Goal: Information Seeking & Learning: Learn about a topic

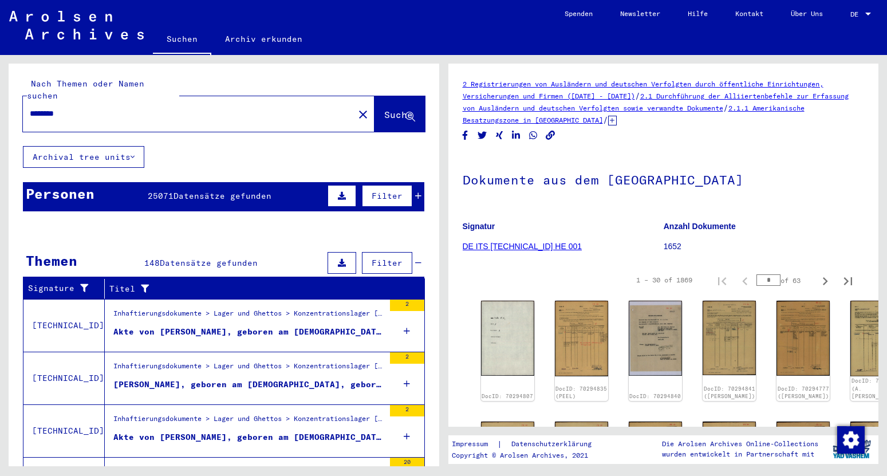
scroll to position [479, 0]
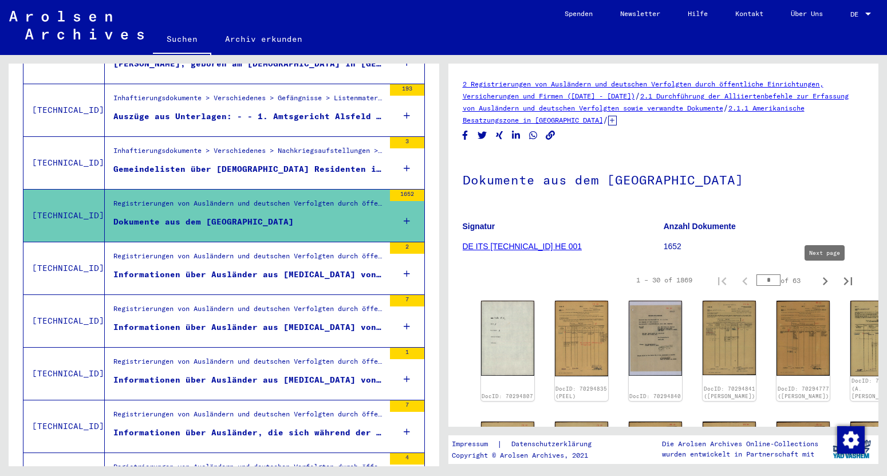
click at [827, 283] on icon "Next page" at bounding box center [825, 281] width 16 height 16
type input "*"
click at [827, 283] on icon "Next page" at bounding box center [825, 281] width 16 height 16
type input "*"
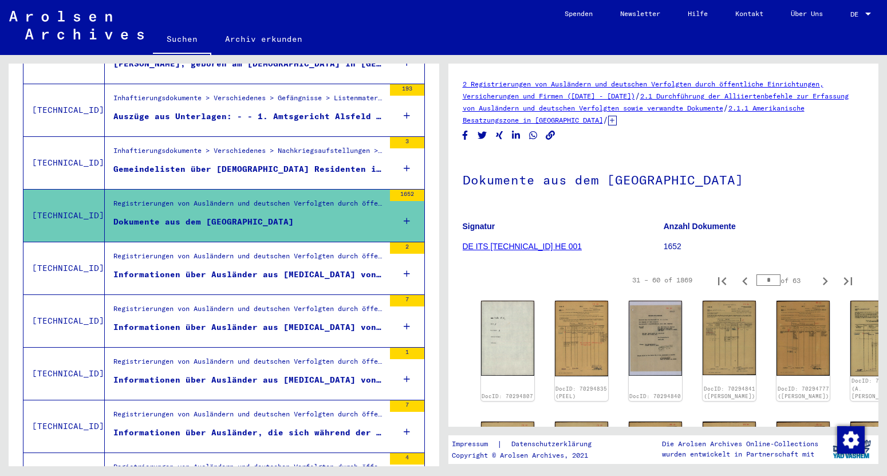
type input "*"
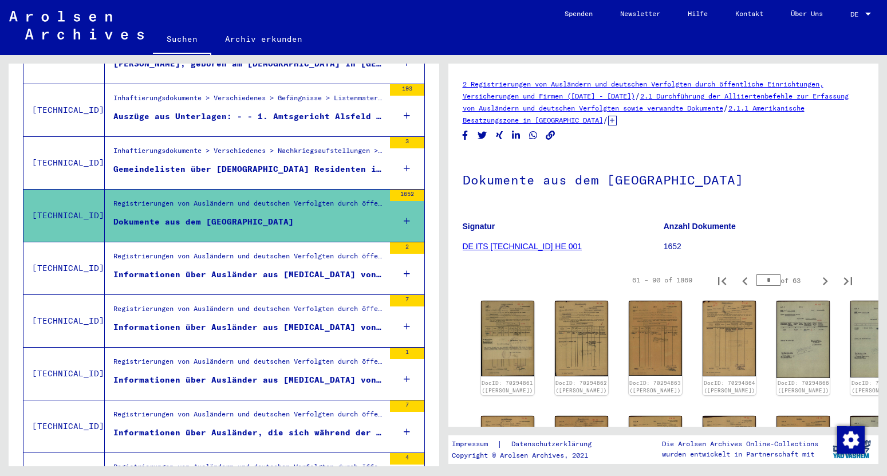
click at [827, 283] on icon "Next page" at bounding box center [825, 281] width 16 height 16
type input "*"
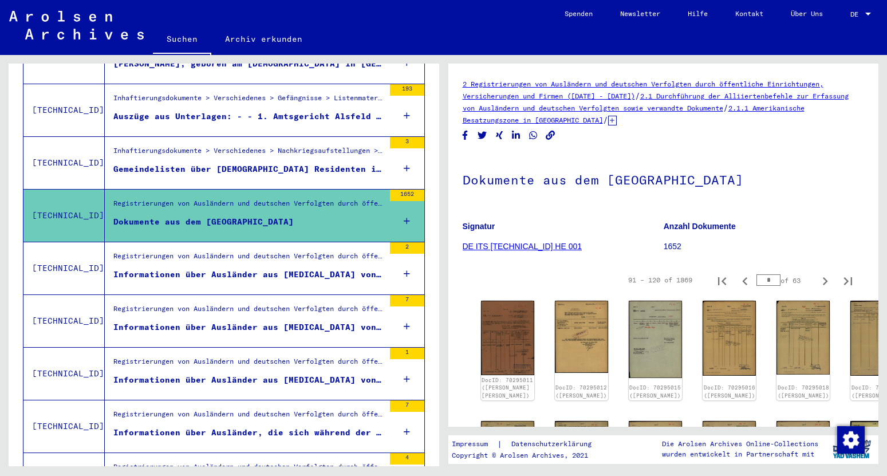
click at [827, 283] on icon "Next page" at bounding box center [825, 281] width 16 height 16
type input "*"
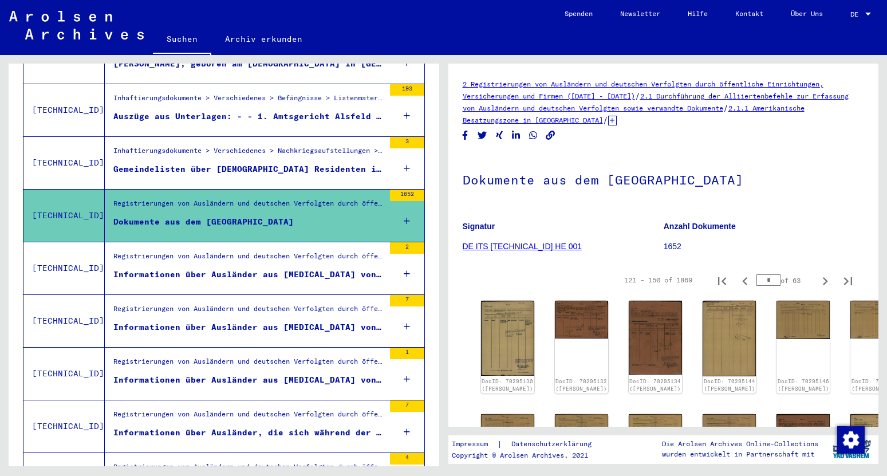
click at [827, 283] on icon "Next page" at bounding box center [825, 281] width 16 height 16
type input "*"
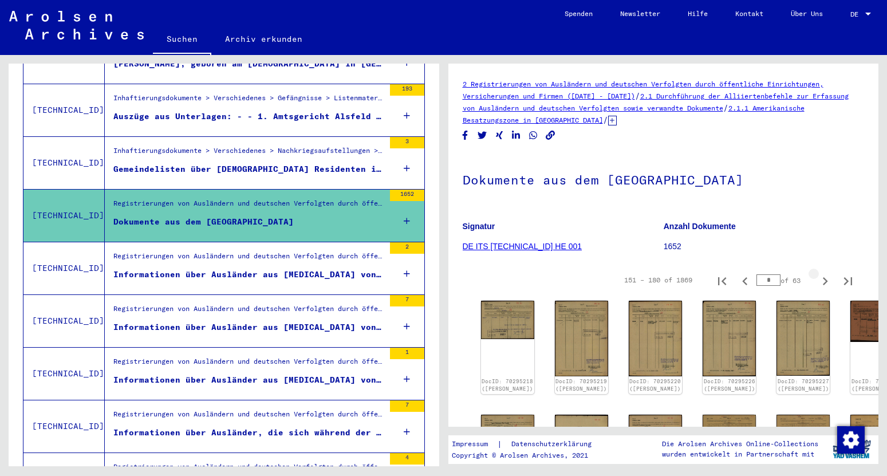
click at [827, 283] on icon "Next page" at bounding box center [825, 281] width 16 height 16
type input "*"
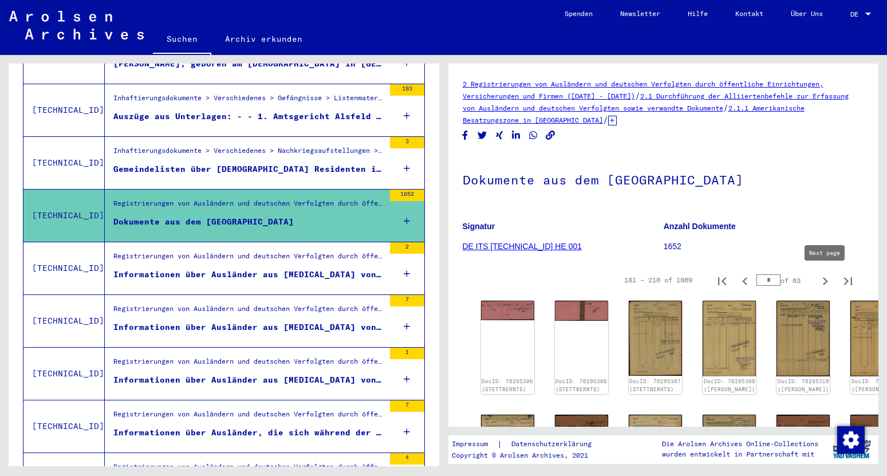
click at [824, 280] on icon "Next page" at bounding box center [825, 281] width 16 height 16
type input "*"
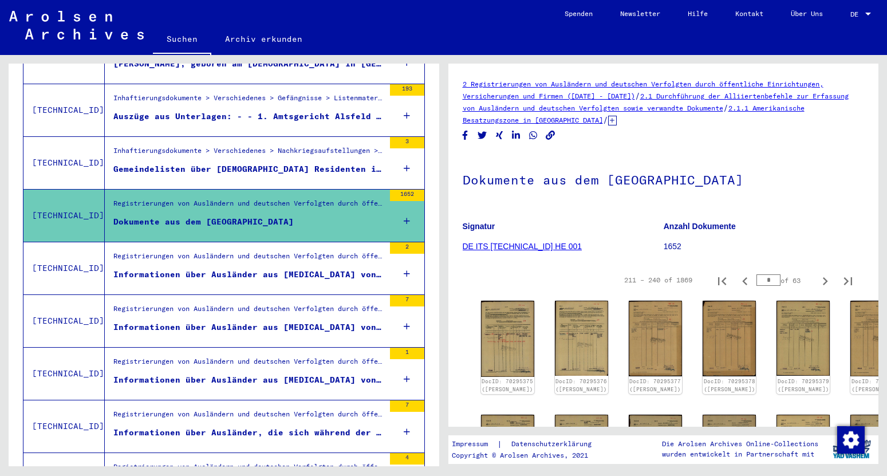
click at [824, 280] on icon "Next page" at bounding box center [825, 281] width 16 height 16
type input "*"
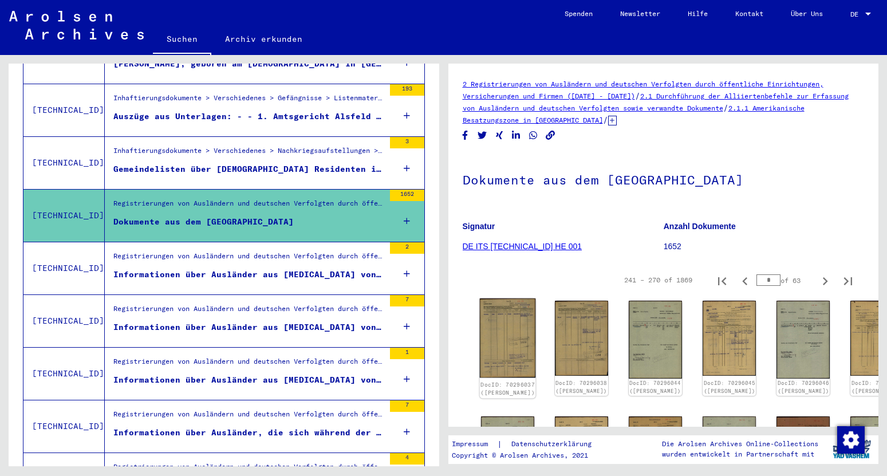
click at [505, 314] on img at bounding box center [507, 337] width 56 height 79
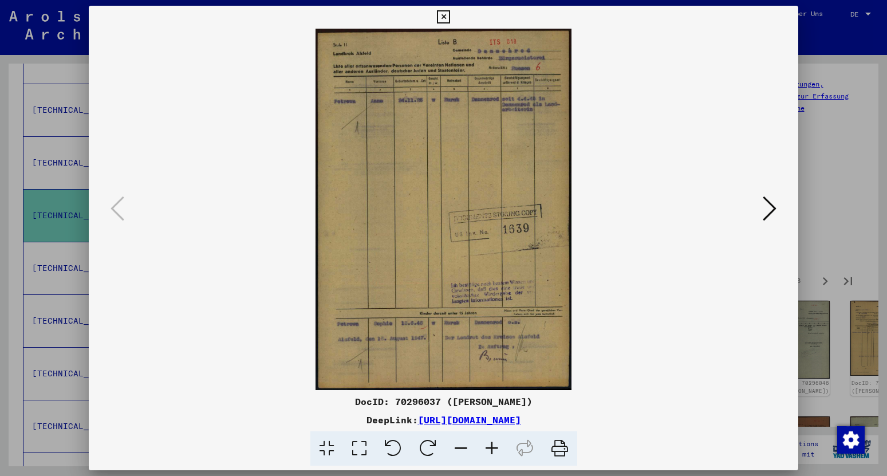
click at [450, 17] on icon at bounding box center [443, 17] width 13 height 14
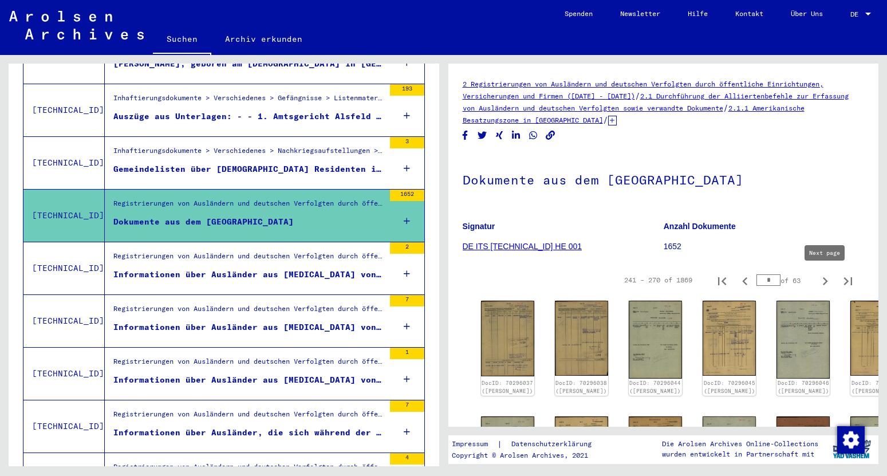
click at [826, 279] on icon "Next page" at bounding box center [825, 281] width 16 height 16
type input "**"
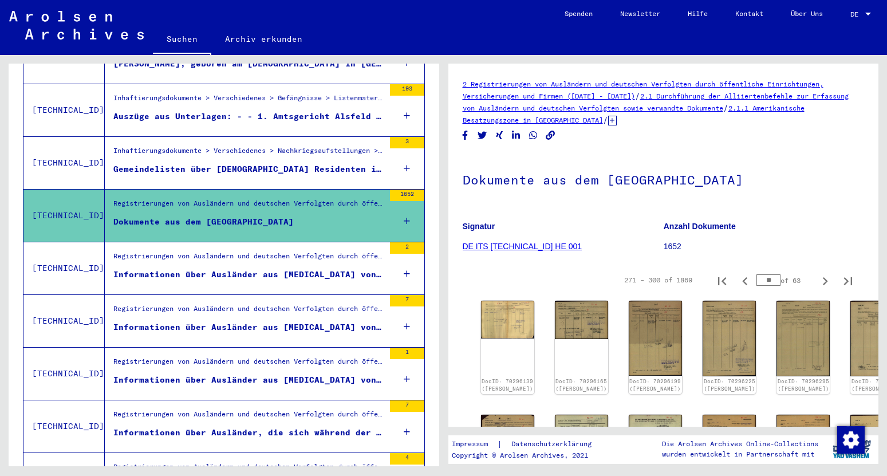
click at [826, 279] on icon "Next page" at bounding box center [825, 281] width 16 height 16
type input "**"
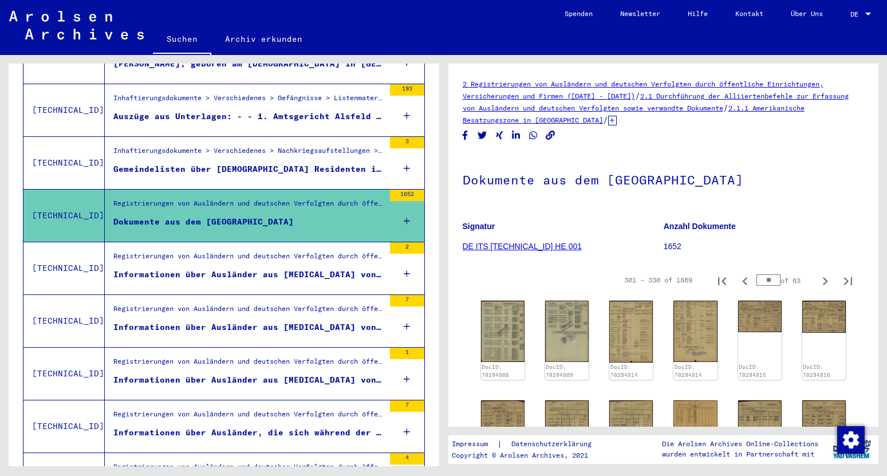
click at [826, 279] on icon "Next page" at bounding box center [825, 281] width 16 height 16
type input "**"
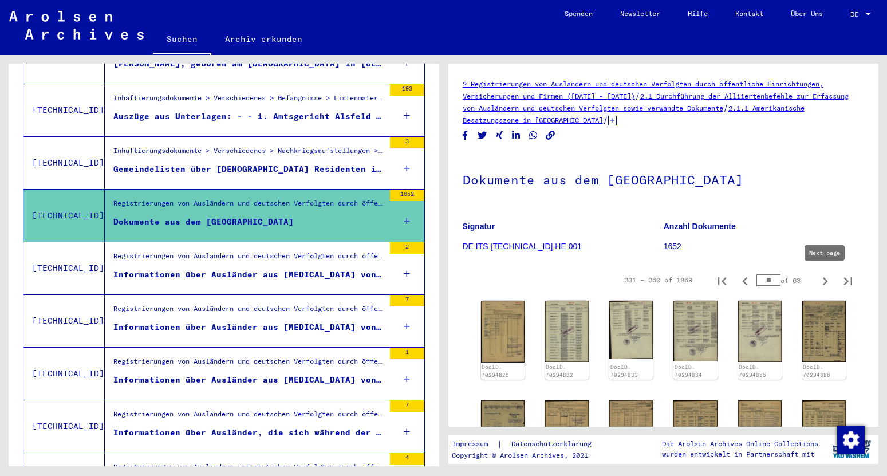
click at [825, 282] on icon "Next page" at bounding box center [825, 281] width 16 height 16
type input "**"
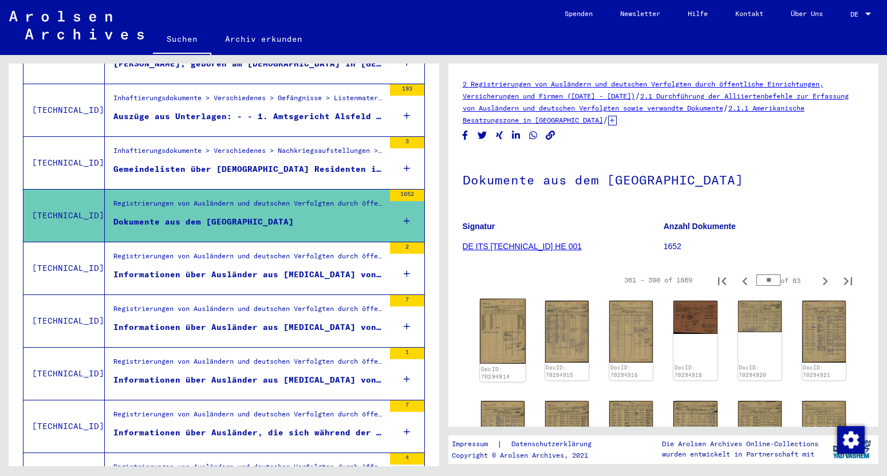
click at [506, 324] on img at bounding box center [503, 331] width 46 height 65
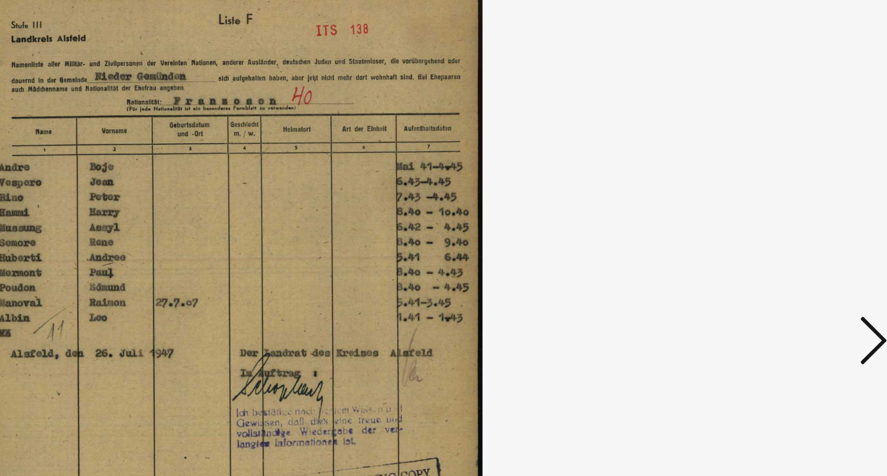
click at [767, 212] on icon at bounding box center [770, 208] width 14 height 27
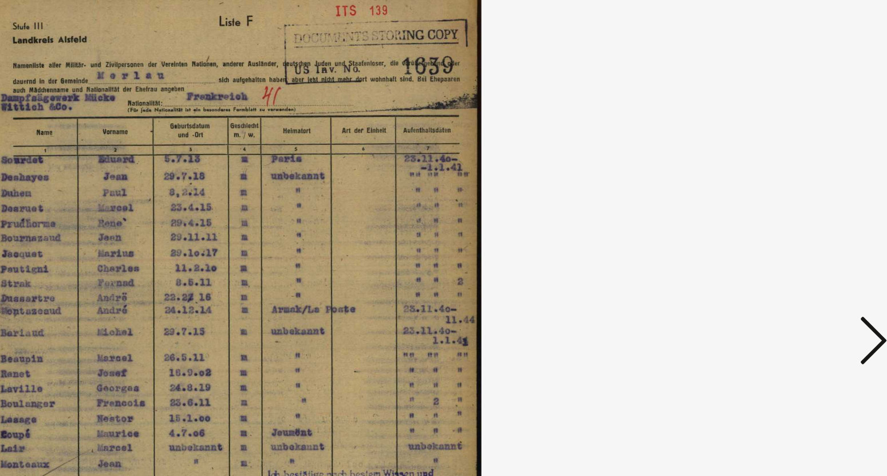
click at [767, 212] on icon at bounding box center [770, 208] width 14 height 27
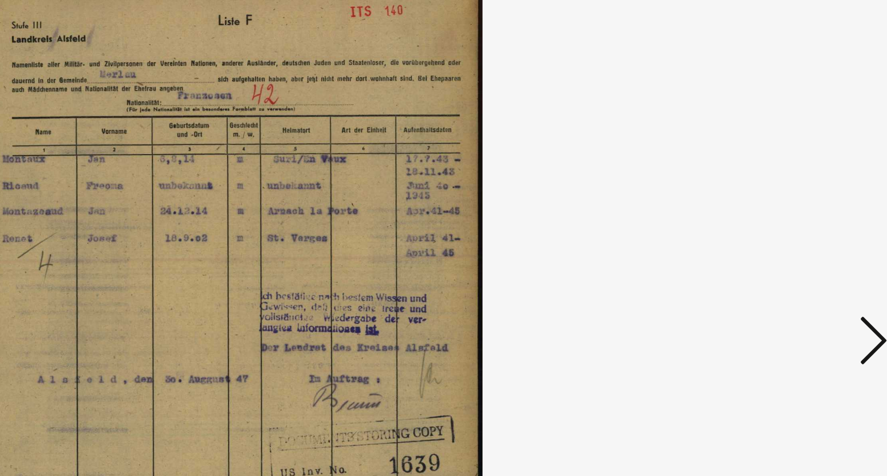
click at [767, 212] on icon at bounding box center [770, 208] width 14 height 27
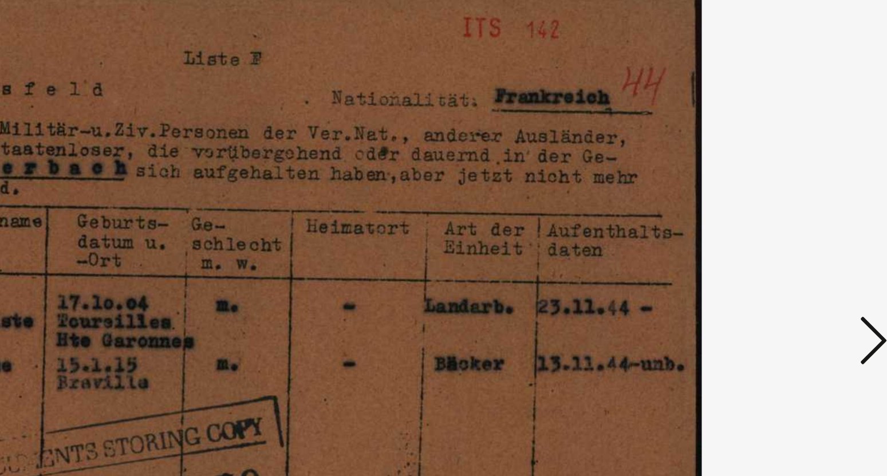
click at [767, 212] on icon at bounding box center [770, 208] width 14 height 27
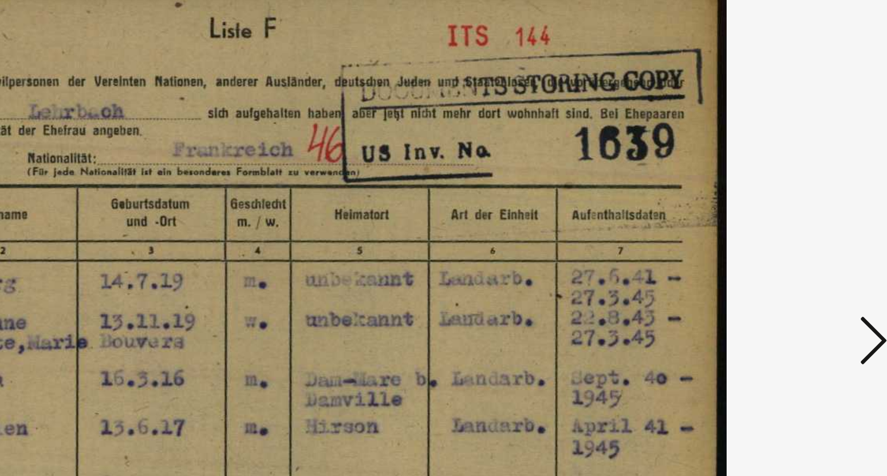
click at [767, 212] on icon at bounding box center [770, 208] width 14 height 27
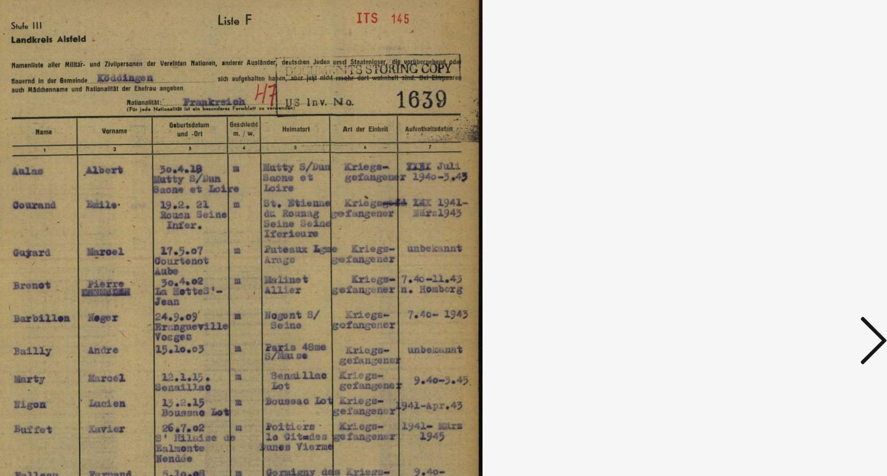
click at [767, 212] on icon at bounding box center [770, 208] width 14 height 27
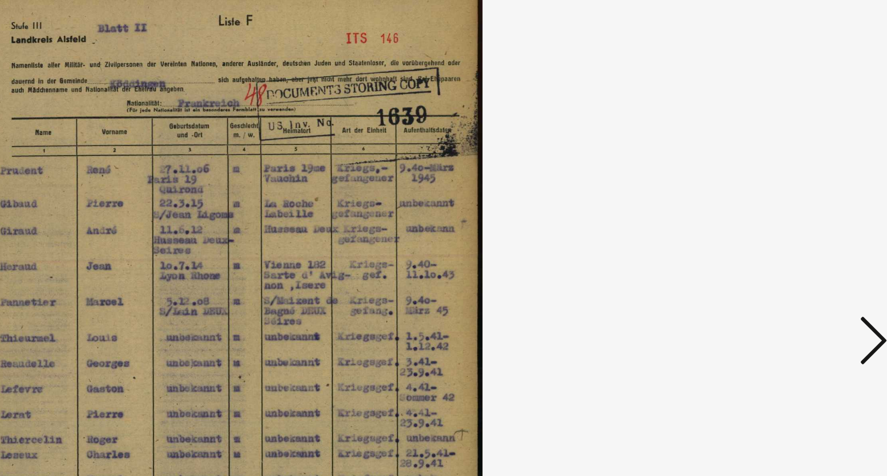
click at [767, 212] on icon at bounding box center [770, 208] width 14 height 27
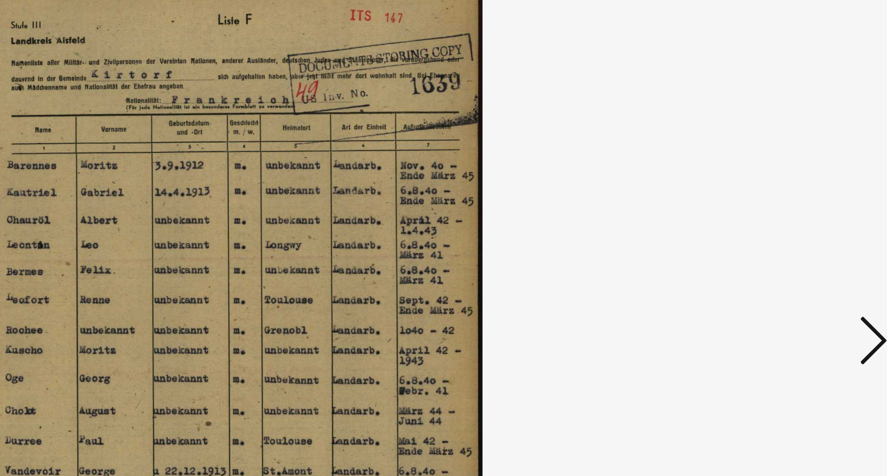
click at [767, 212] on icon at bounding box center [770, 208] width 14 height 27
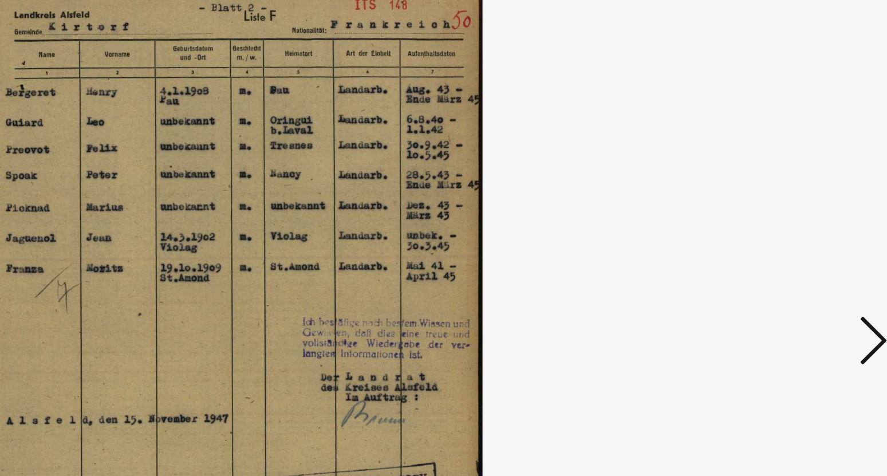
click at [767, 212] on icon at bounding box center [770, 208] width 14 height 27
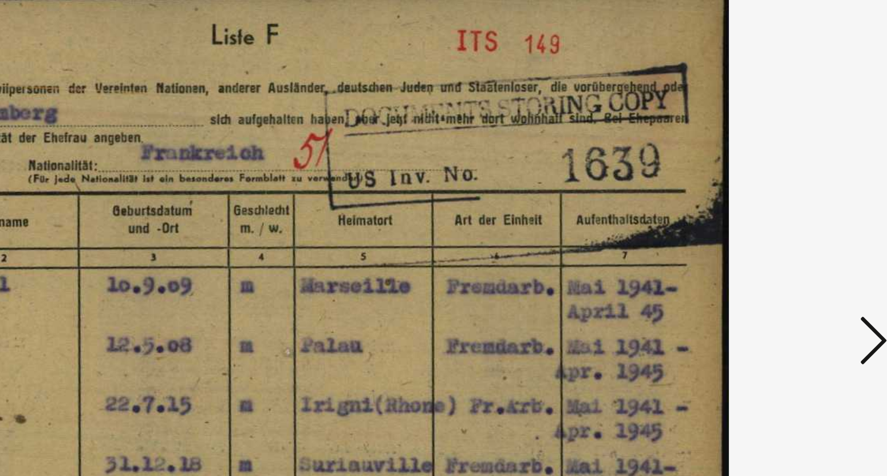
click at [767, 212] on icon at bounding box center [770, 208] width 14 height 27
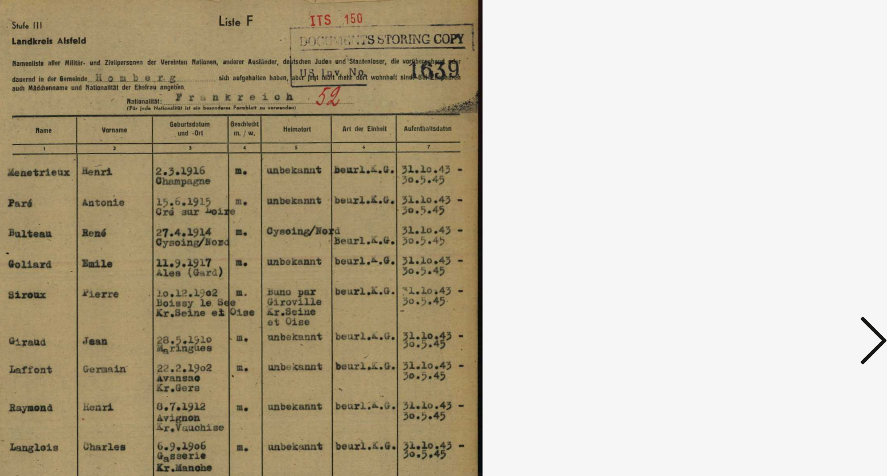
click at [767, 212] on icon at bounding box center [770, 208] width 14 height 27
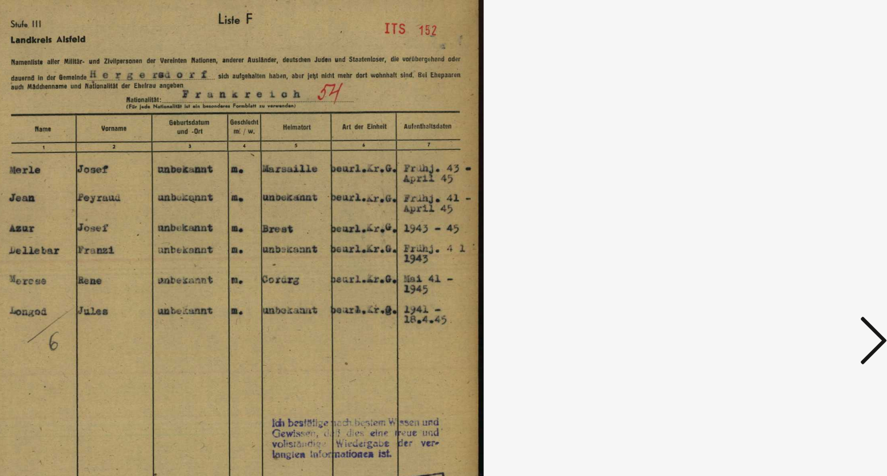
click at [767, 212] on icon at bounding box center [770, 208] width 14 height 27
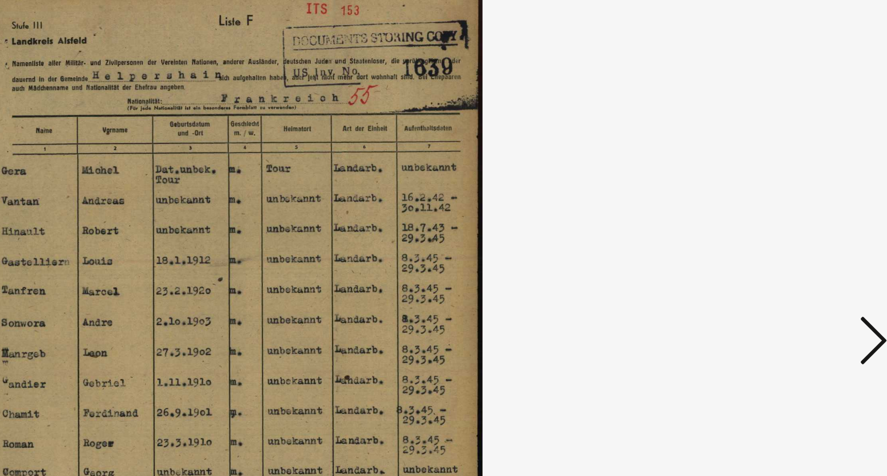
click at [767, 212] on icon at bounding box center [770, 208] width 14 height 27
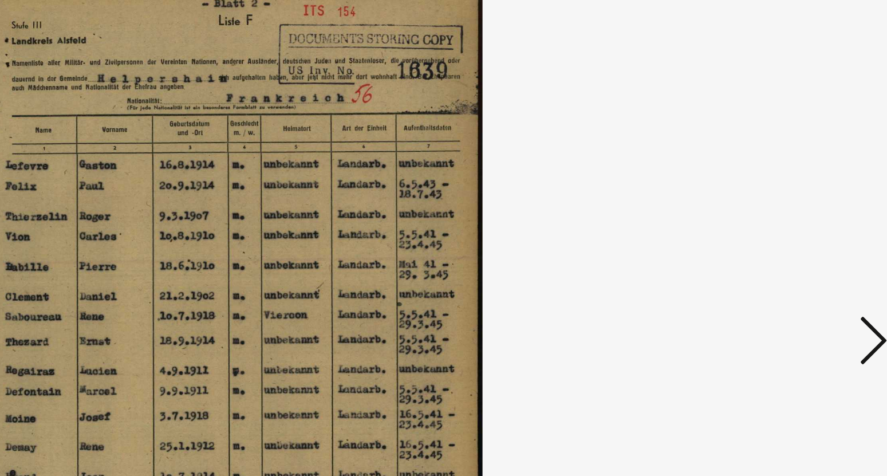
click at [767, 212] on icon at bounding box center [770, 208] width 14 height 27
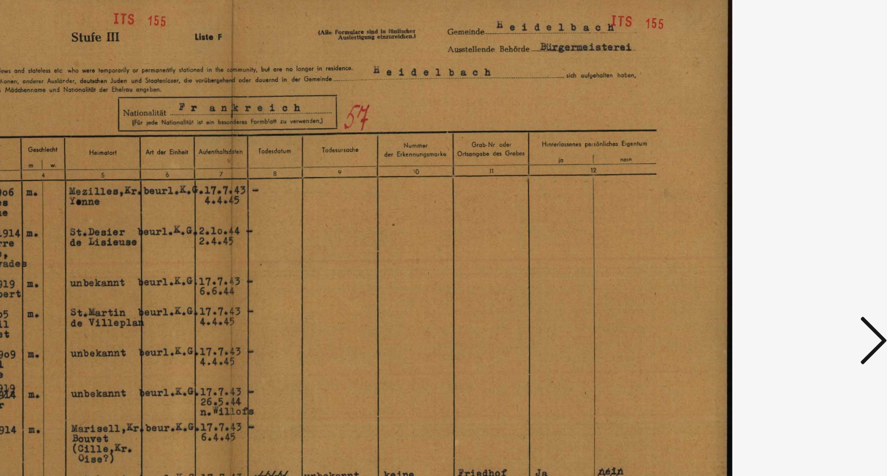
click at [771, 204] on icon at bounding box center [770, 208] width 14 height 27
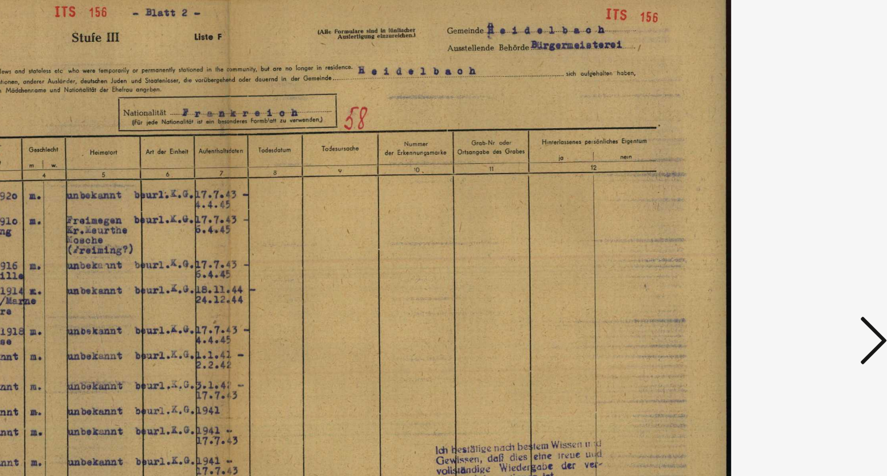
click at [771, 204] on icon at bounding box center [770, 208] width 14 height 27
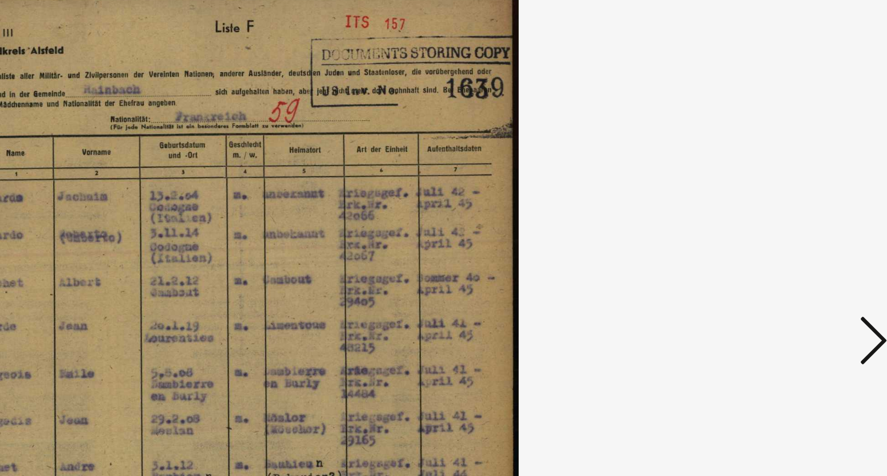
click at [771, 204] on icon at bounding box center [770, 208] width 14 height 27
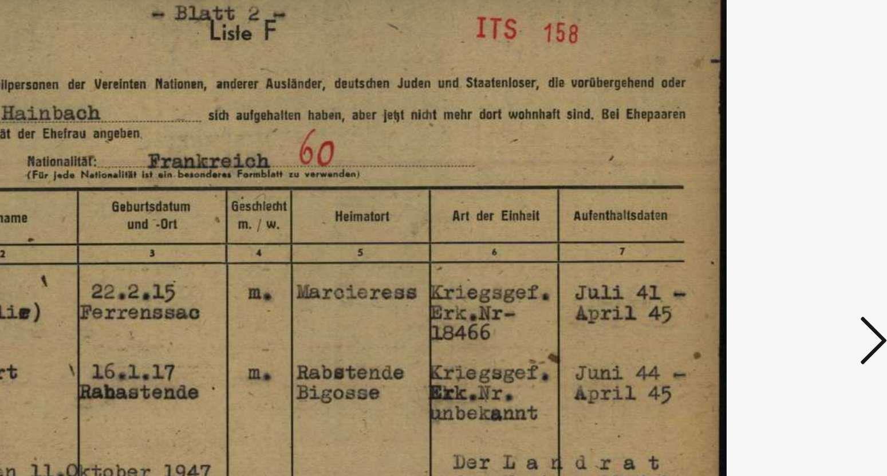
click at [771, 204] on icon at bounding box center [770, 208] width 14 height 27
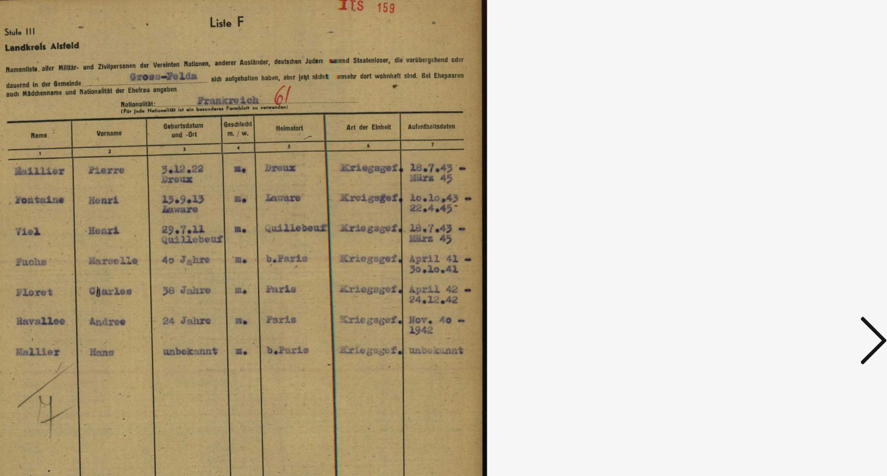
click at [771, 204] on icon at bounding box center [770, 208] width 14 height 27
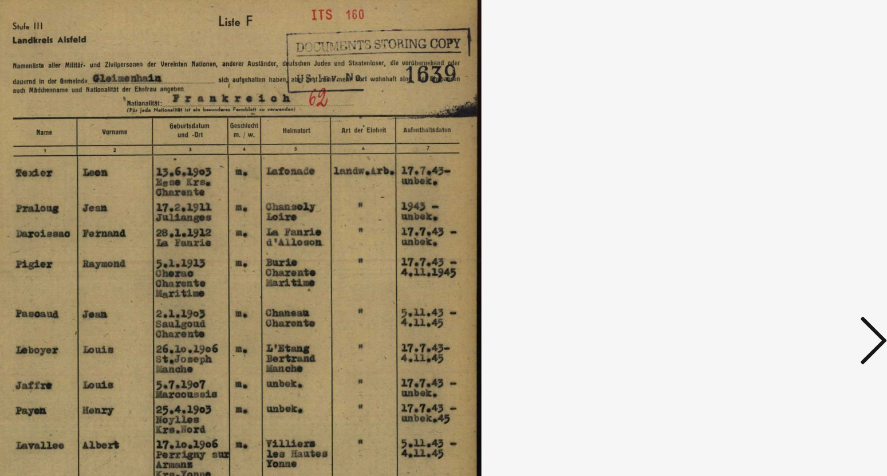
click at [771, 204] on icon at bounding box center [770, 208] width 14 height 27
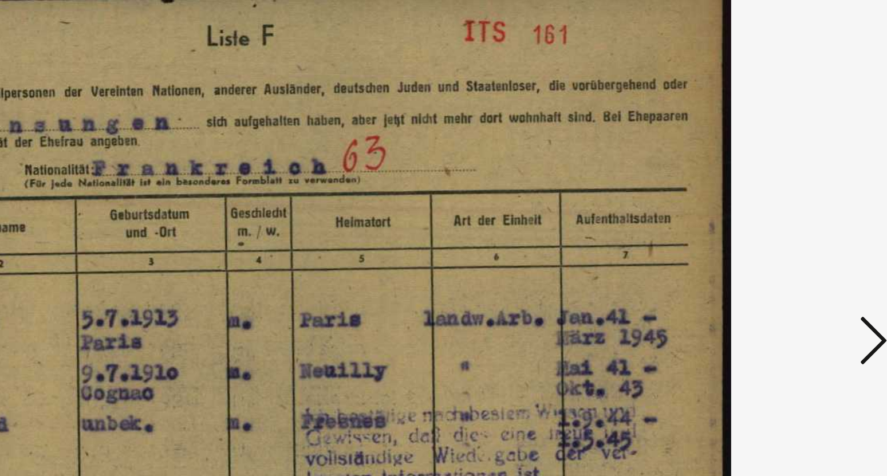
click at [771, 204] on icon at bounding box center [770, 208] width 14 height 27
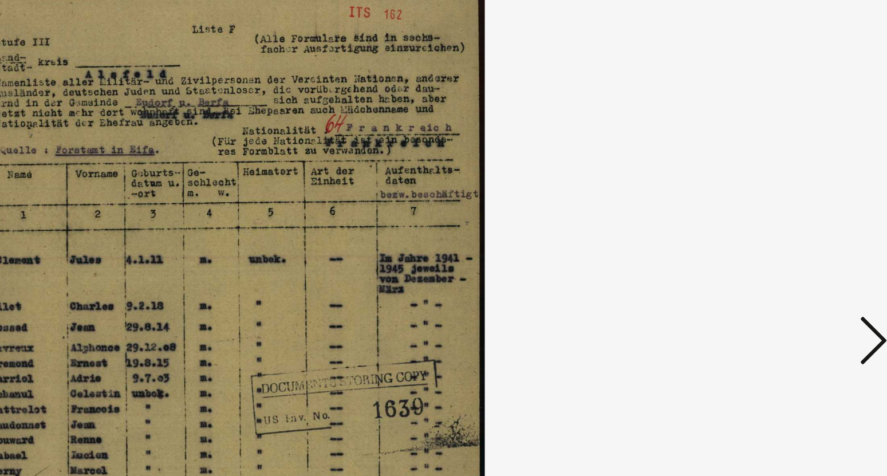
click at [771, 204] on icon at bounding box center [770, 208] width 14 height 27
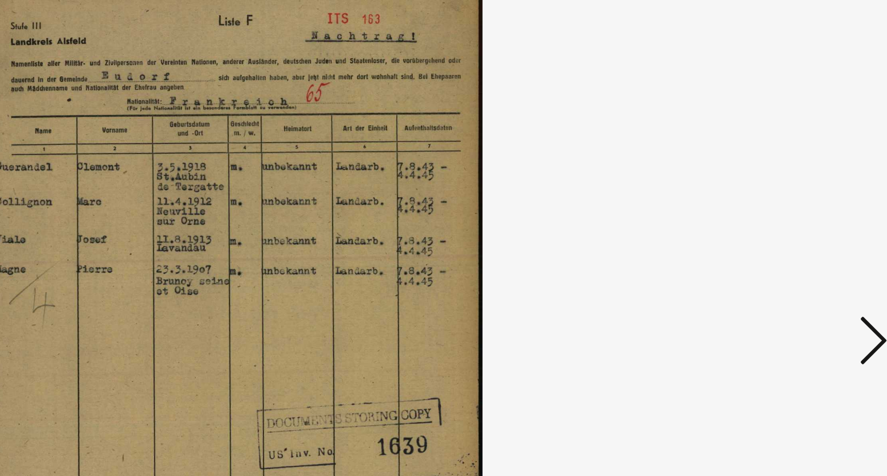
click at [771, 204] on icon at bounding box center [770, 208] width 14 height 27
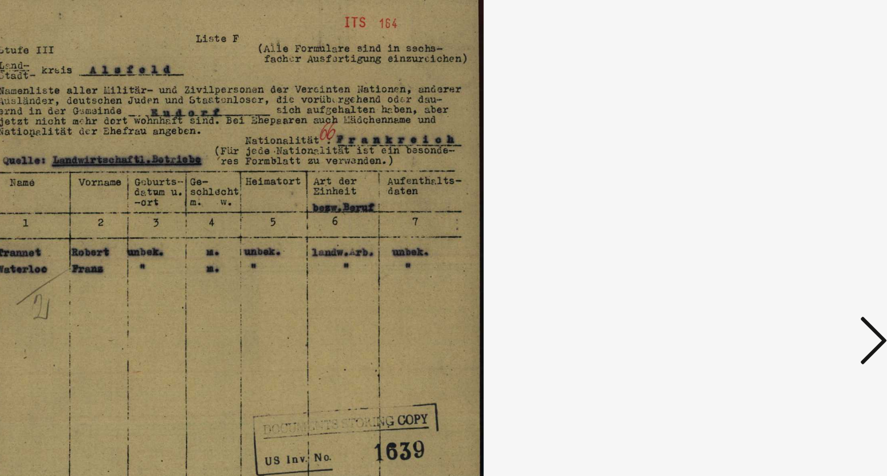
click at [771, 204] on icon at bounding box center [770, 208] width 14 height 27
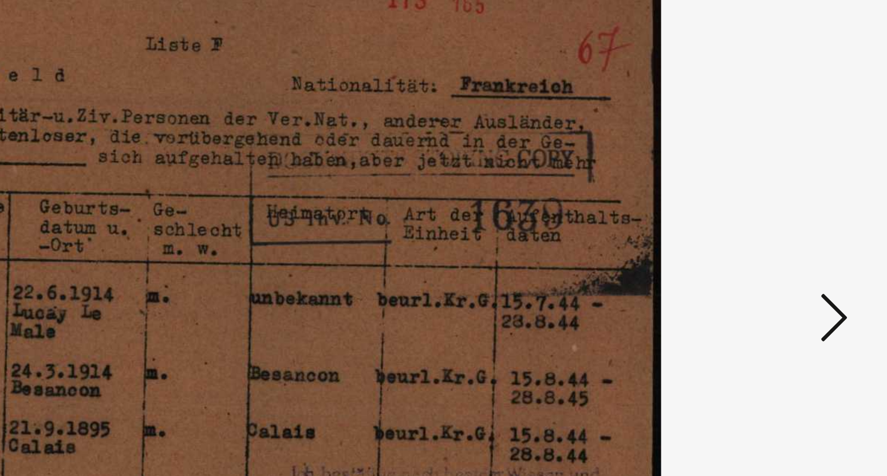
click at [770, 210] on icon at bounding box center [770, 208] width 14 height 27
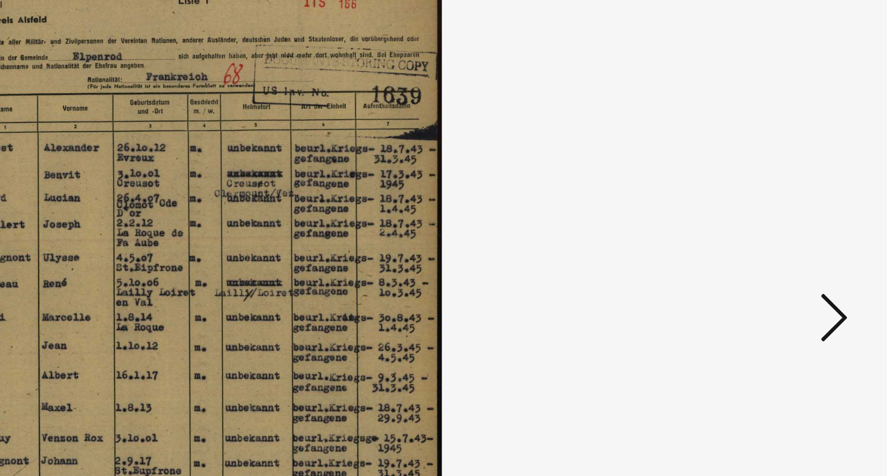
click at [770, 210] on icon at bounding box center [770, 208] width 14 height 27
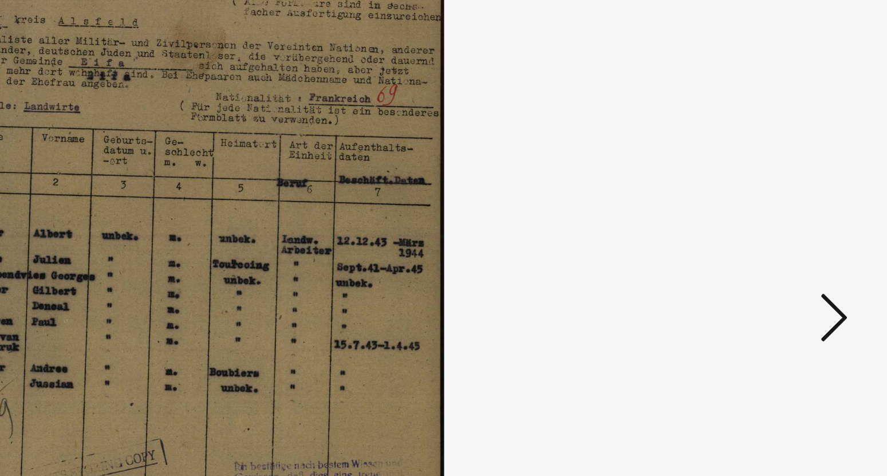
click at [770, 210] on icon at bounding box center [770, 208] width 14 height 27
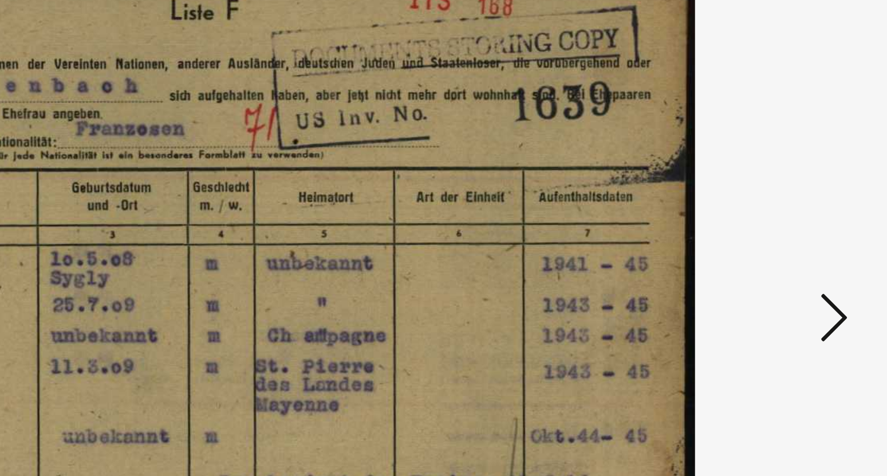
click at [770, 210] on icon at bounding box center [770, 208] width 14 height 27
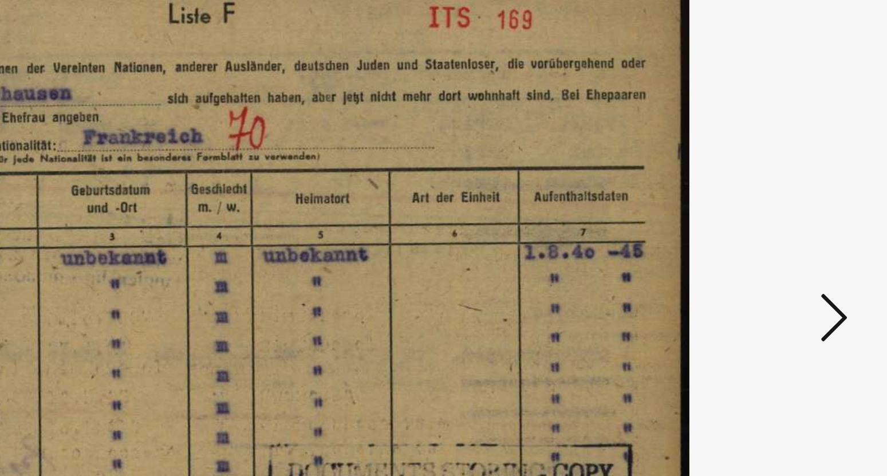
click at [770, 210] on icon at bounding box center [770, 208] width 14 height 27
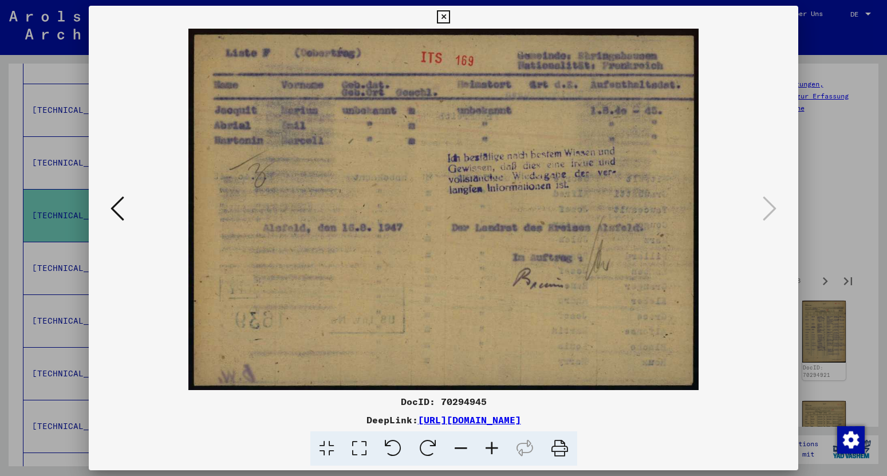
click at [450, 18] on icon at bounding box center [443, 17] width 13 height 14
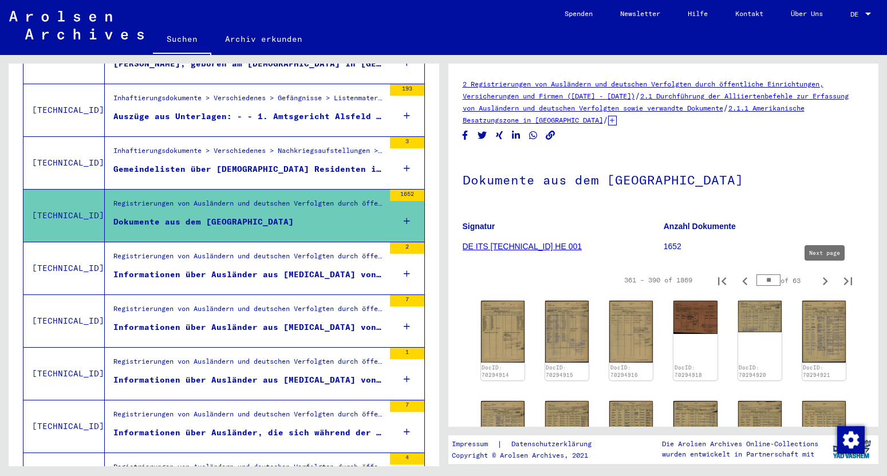
click at [822, 282] on icon "Next page" at bounding box center [825, 281] width 16 height 16
type input "**"
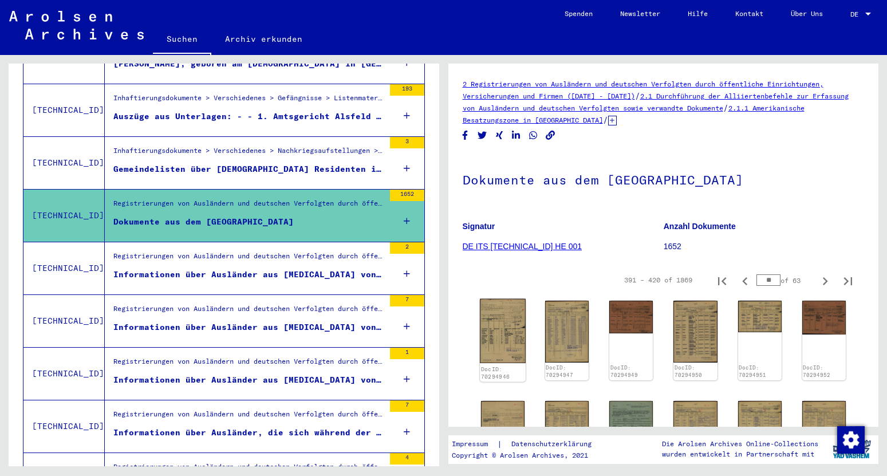
click at [498, 321] on img at bounding box center [503, 331] width 46 height 64
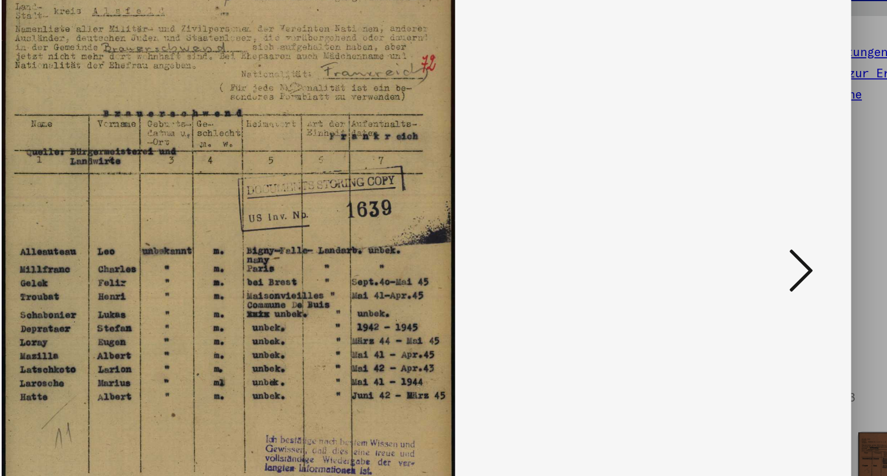
click at [774, 206] on icon at bounding box center [770, 208] width 14 height 27
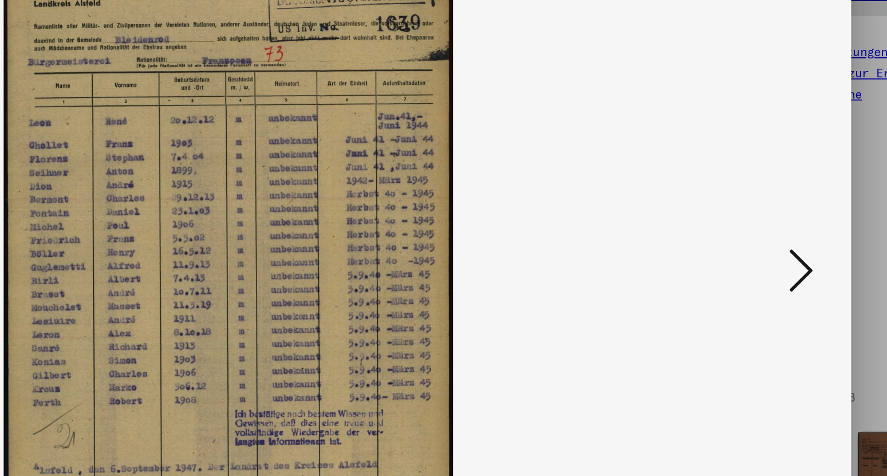
click at [774, 206] on icon at bounding box center [770, 208] width 14 height 27
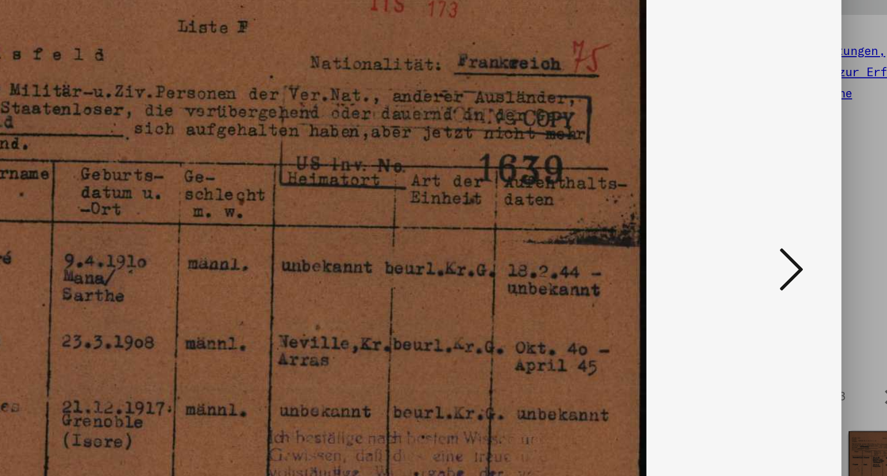
click at [768, 209] on icon at bounding box center [770, 208] width 14 height 27
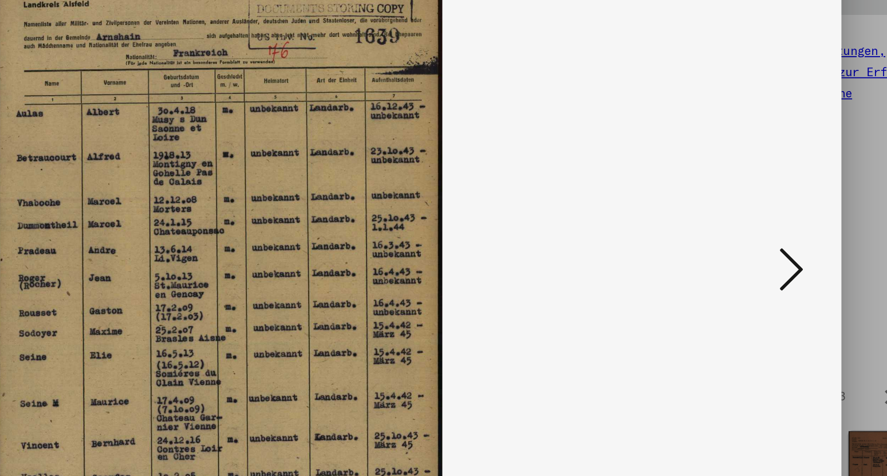
click at [768, 209] on icon at bounding box center [770, 208] width 14 height 27
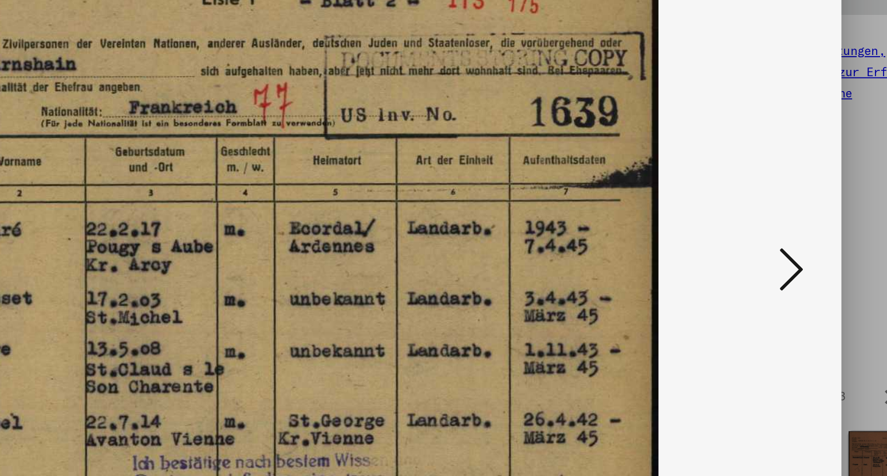
click at [768, 209] on icon at bounding box center [770, 208] width 14 height 27
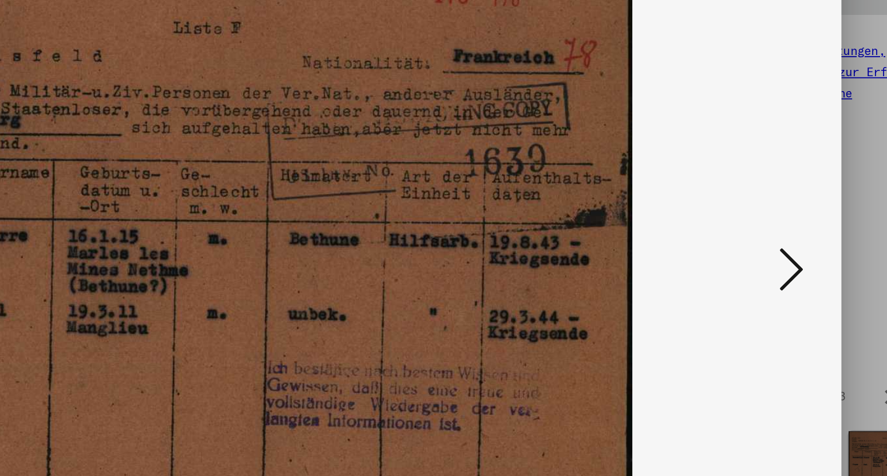
click at [768, 209] on icon at bounding box center [770, 208] width 14 height 27
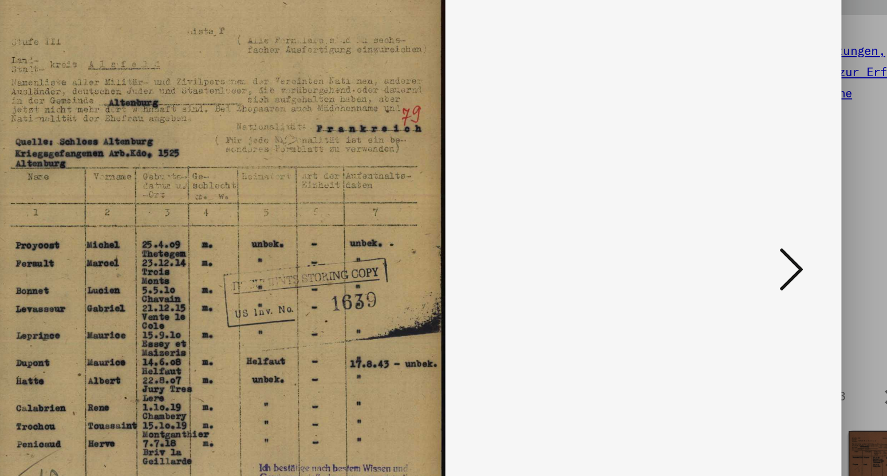
click at [768, 209] on icon at bounding box center [770, 208] width 14 height 27
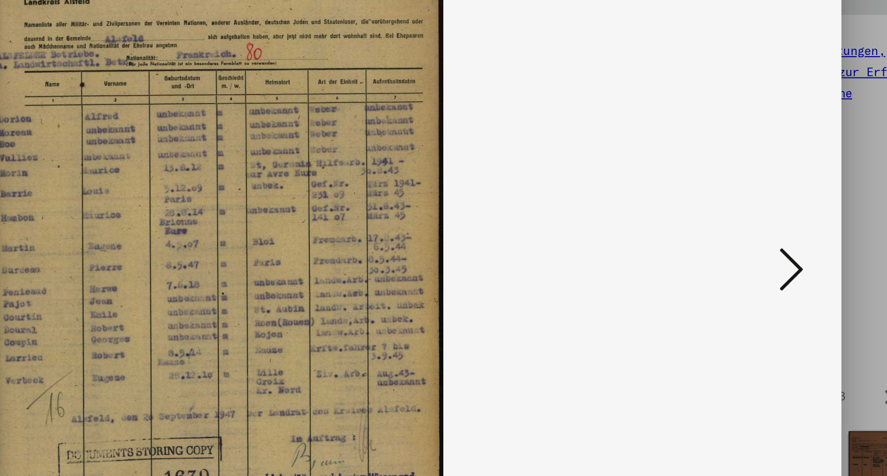
click at [768, 209] on icon at bounding box center [770, 208] width 14 height 27
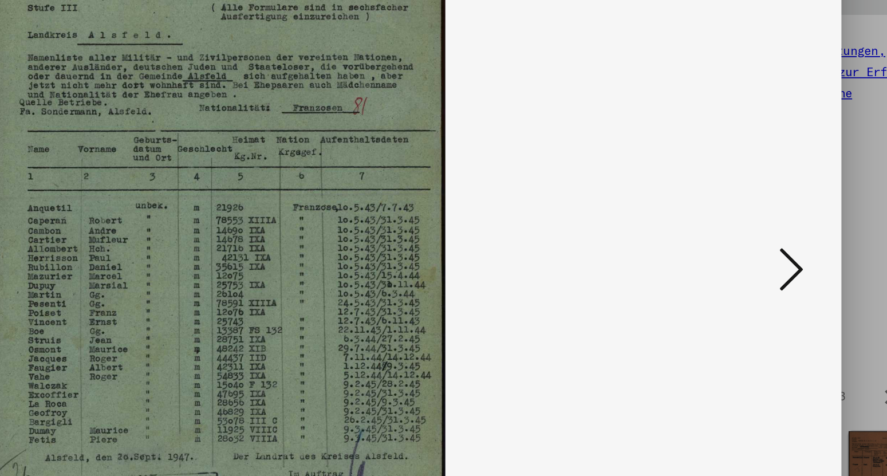
click at [768, 209] on icon at bounding box center [770, 208] width 14 height 27
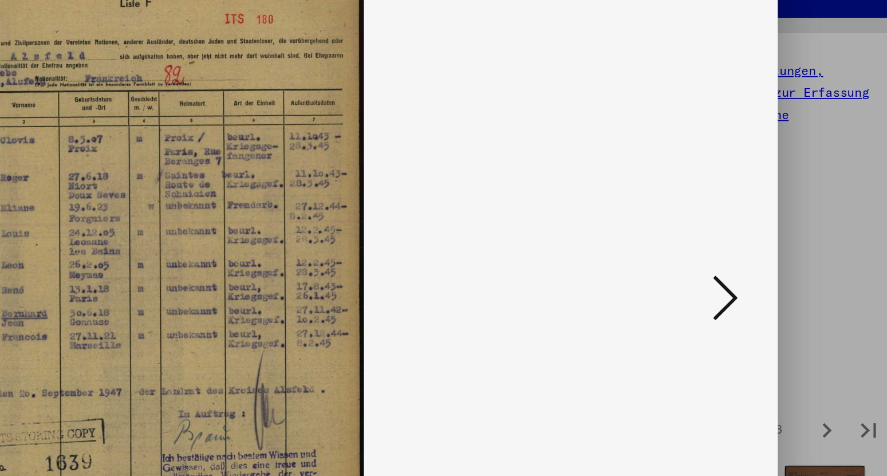
click at [764, 210] on icon at bounding box center [770, 208] width 14 height 27
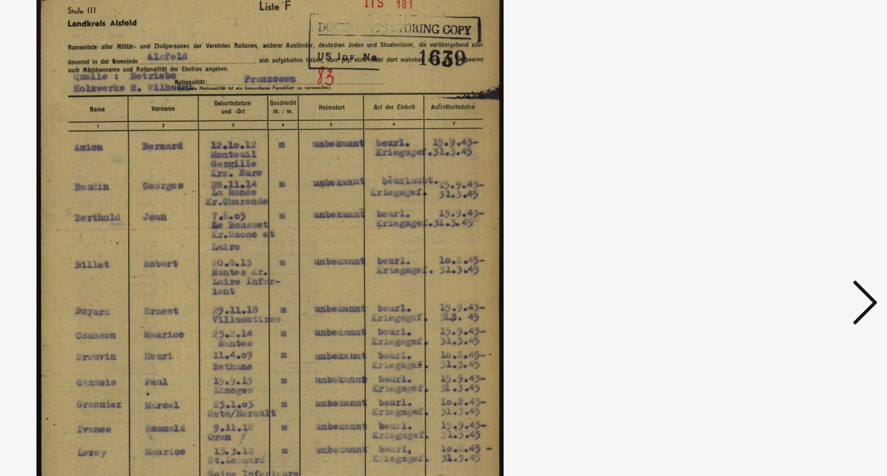
click at [771, 211] on icon at bounding box center [770, 208] width 14 height 27
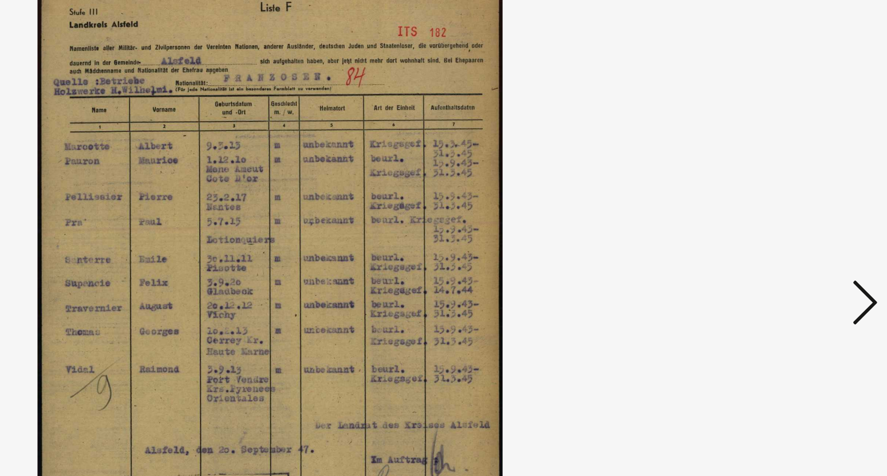
click at [771, 211] on icon at bounding box center [770, 208] width 14 height 27
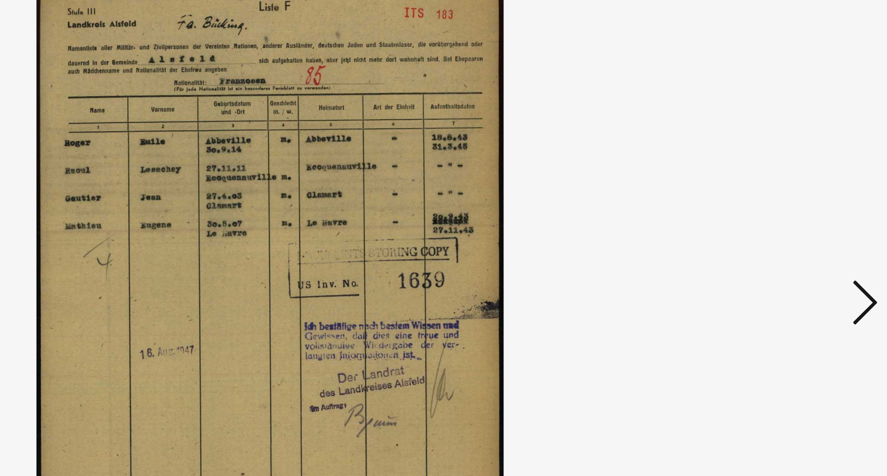
click at [771, 211] on icon at bounding box center [770, 208] width 14 height 27
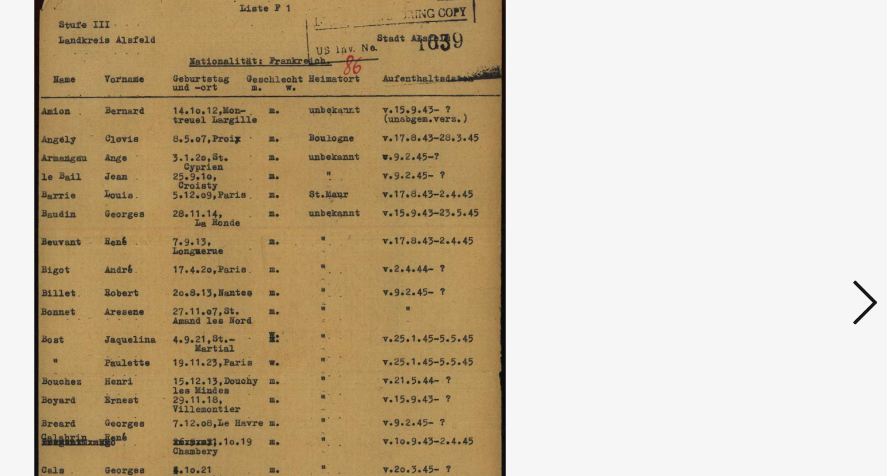
click at [771, 211] on icon at bounding box center [770, 208] width 14 height 27
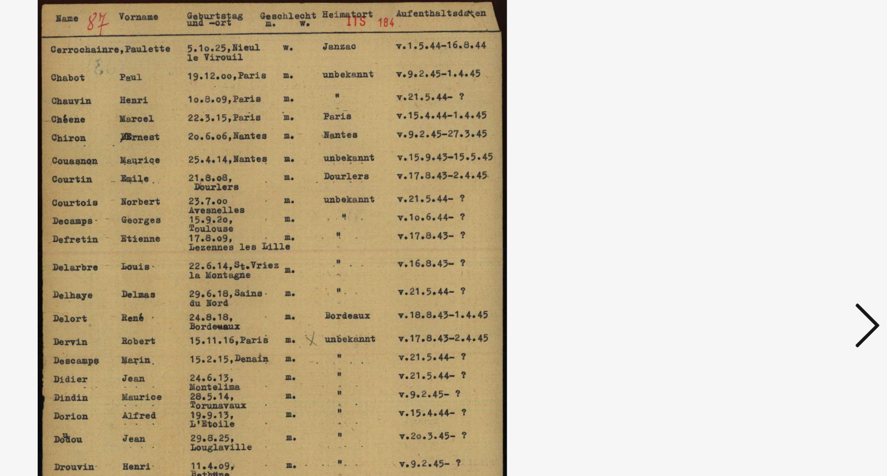
click at [772, 209] on icon at bounding box center [770, 208] width 14 height 27
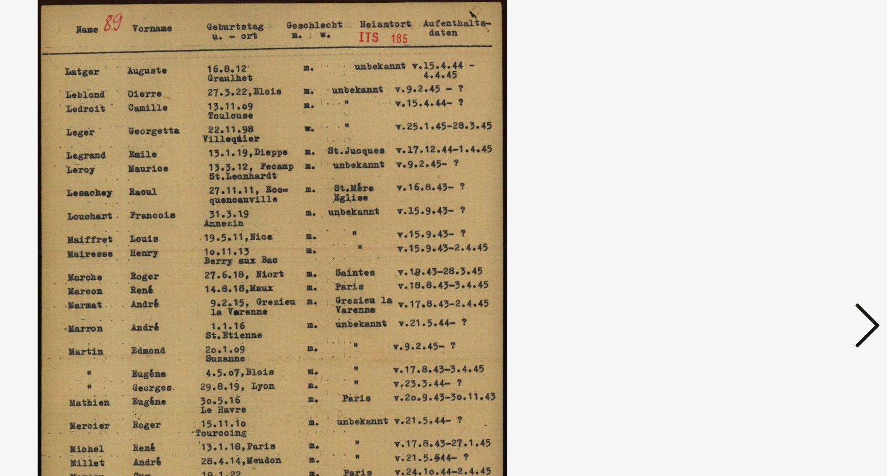
click at [772, 209] on icon at bounding box center [770, 208] width 14 height 27
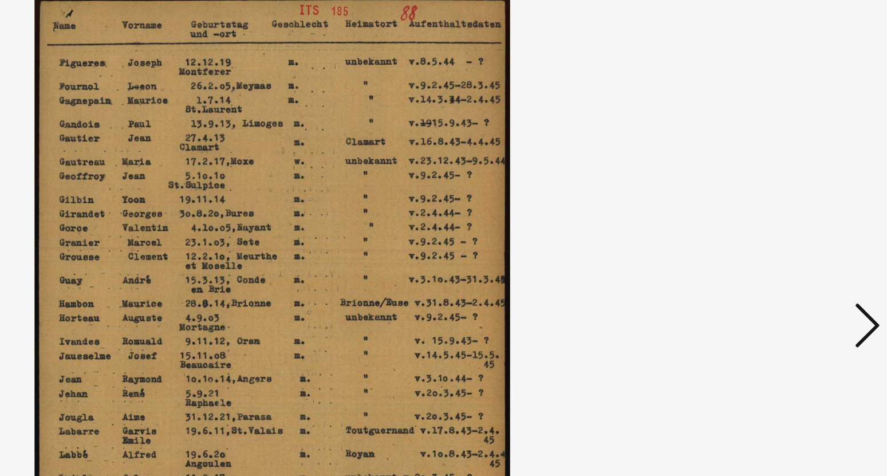
click at [772, 209] on icon at bounding box center [770, 208] width 14 height 27
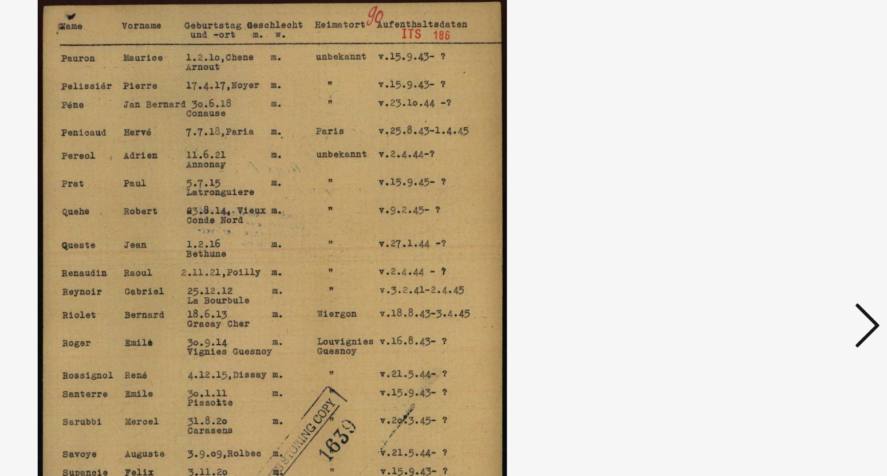
click at [772, 209] on icon at bounding box center [770, 208] width 14 height 27
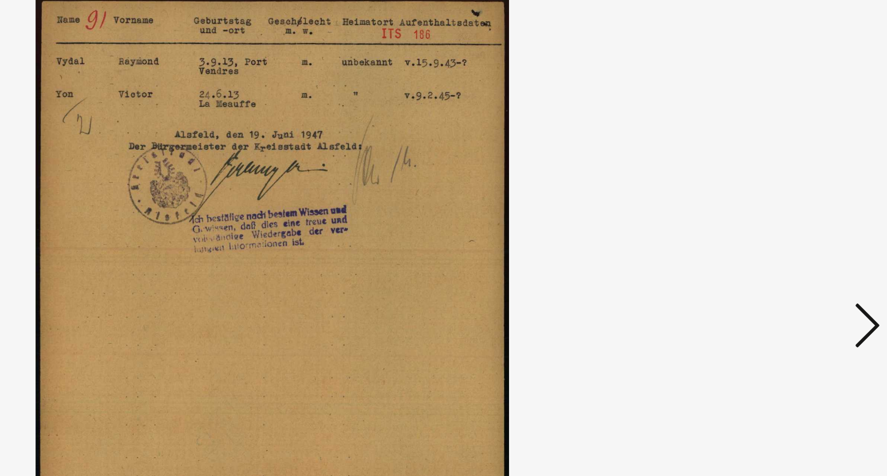
click at [772, 209] on icon at bounding box center [770, 208] width 14 height 27
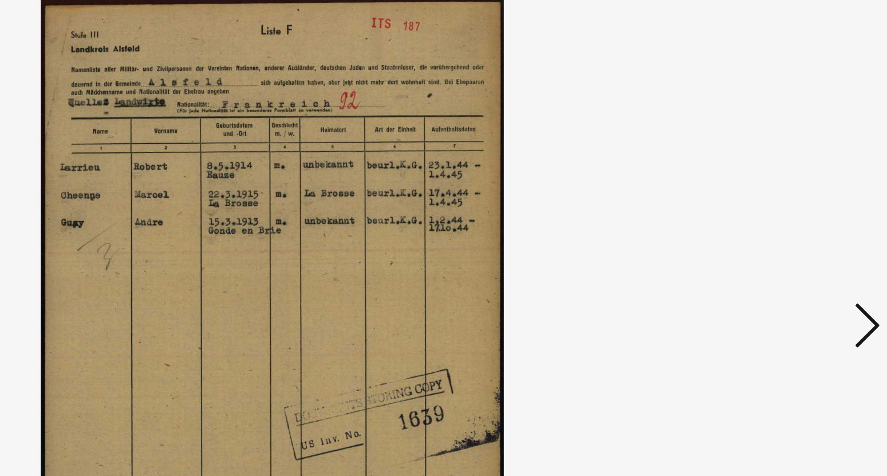
click at [772, 209] on icon at bounding box center [770, 208] width 14 height 27
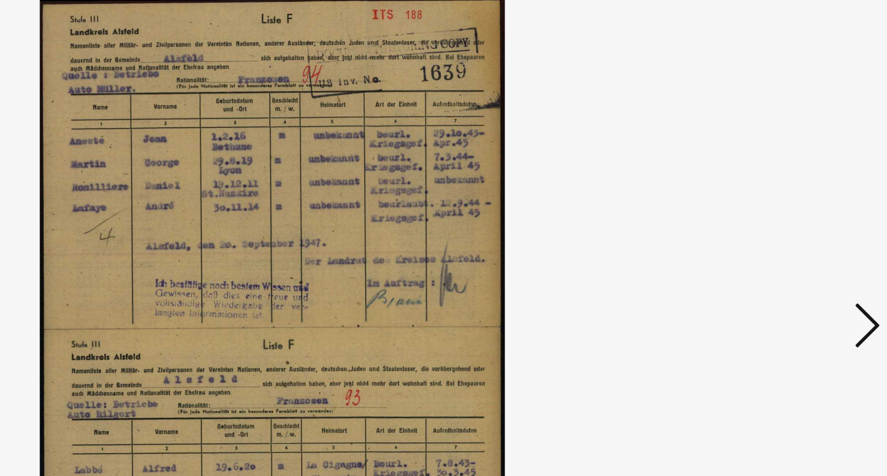
click at [772, 209] on icon at bounding box center [770, 208] width 14 height 27
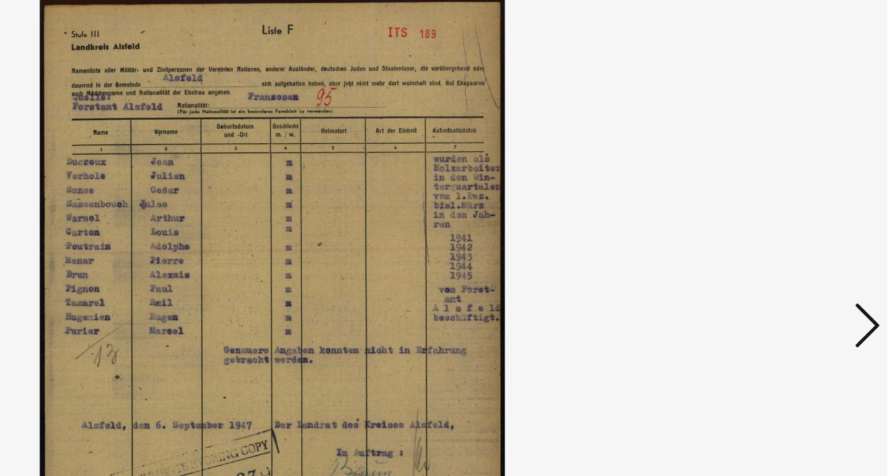
click at [772, 209] on icon at bounding box center [770, 208] width 14 height 27
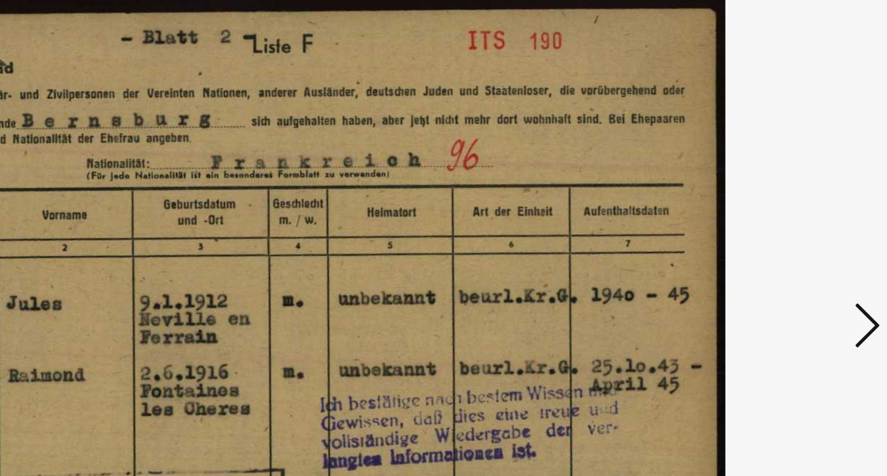
click at [772, 209] on icon at bounding box center [770, 208] width 14 height 27
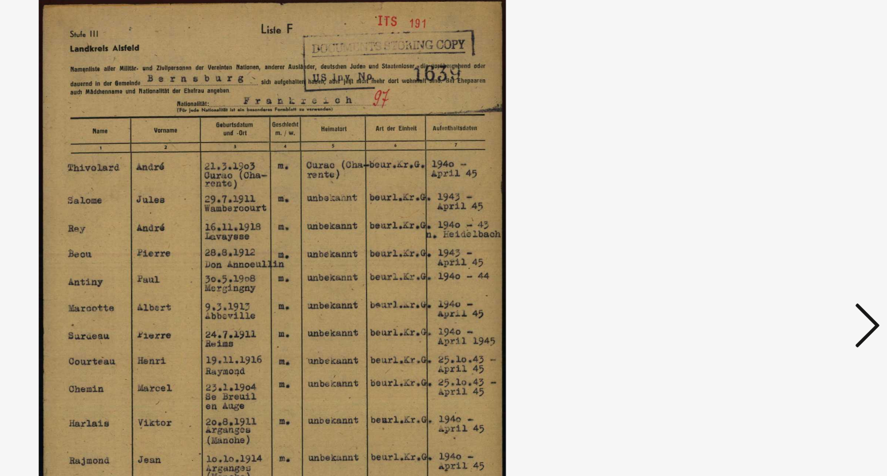
click at [772, 209] on icon at bounding box center [770, 208] width 14 height 27
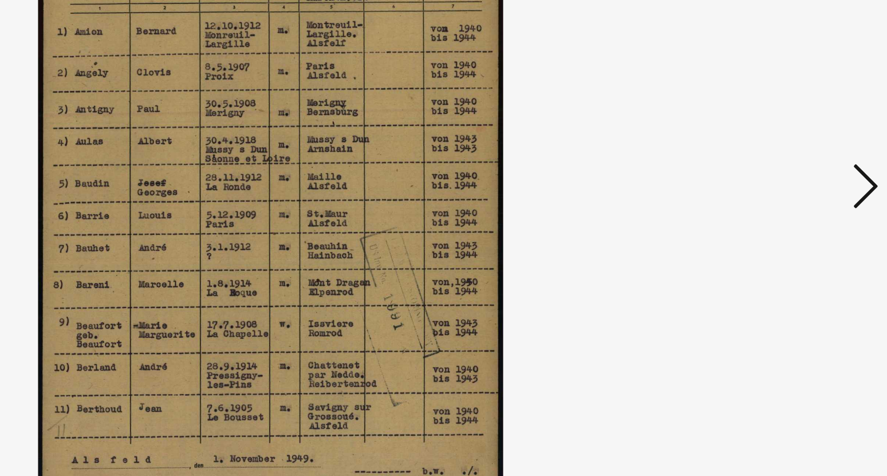
click at [769, 215] on icon at bounding box center [770, 208] width 14 height 27
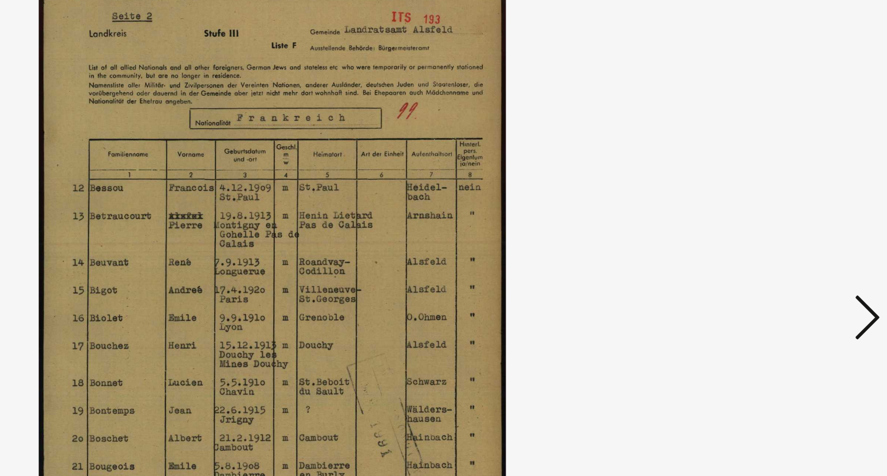
click at [769, 204] on icon at bounding box center [770, 208] width 14 height 27
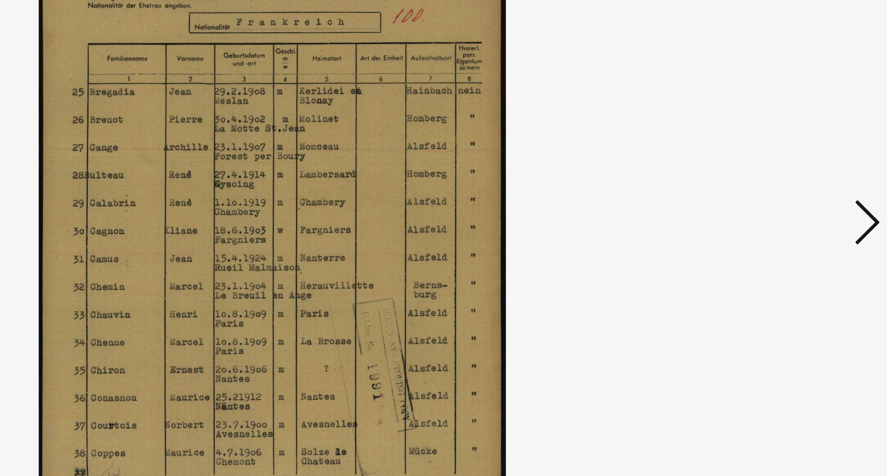
click at [769, 216] on icon at bounding box center [770, 208] width 14 height 27
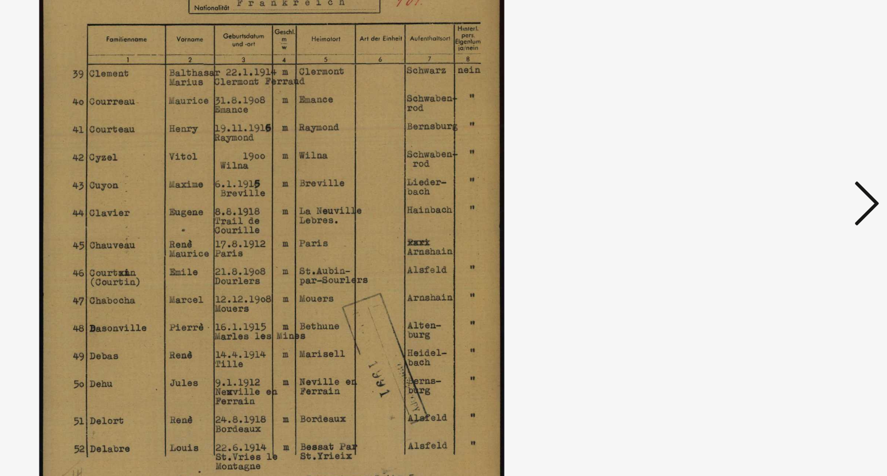
click at [769, 212] on icon at bounding box center [770, 208] width 14 height 27
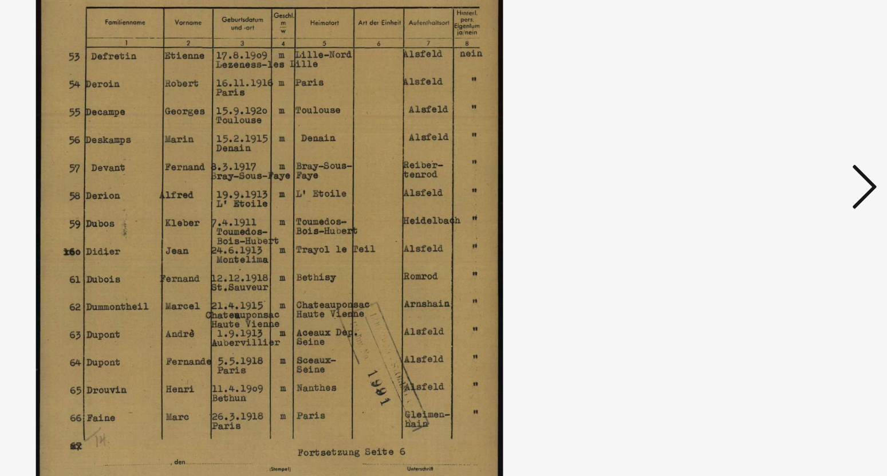
click at [768, 207] on icon at bounding box center [770, 208] width 14 height 27
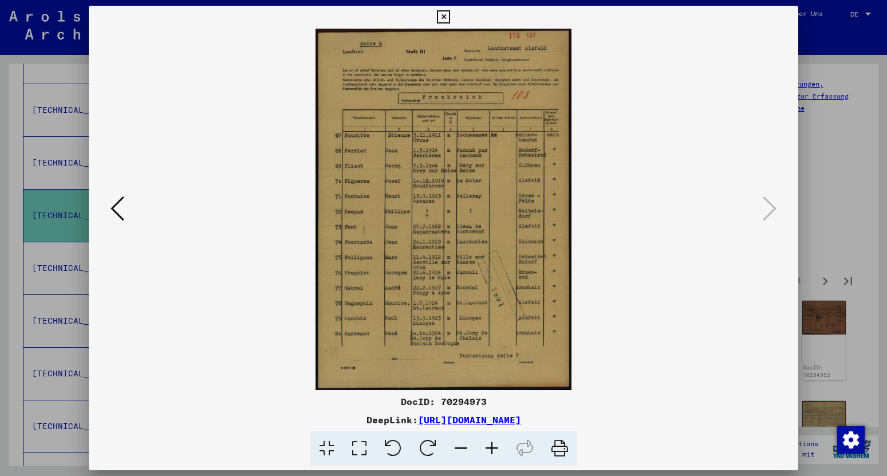
click at [450, 22] on icon at bounding box center [443, 17] width 13 height 14
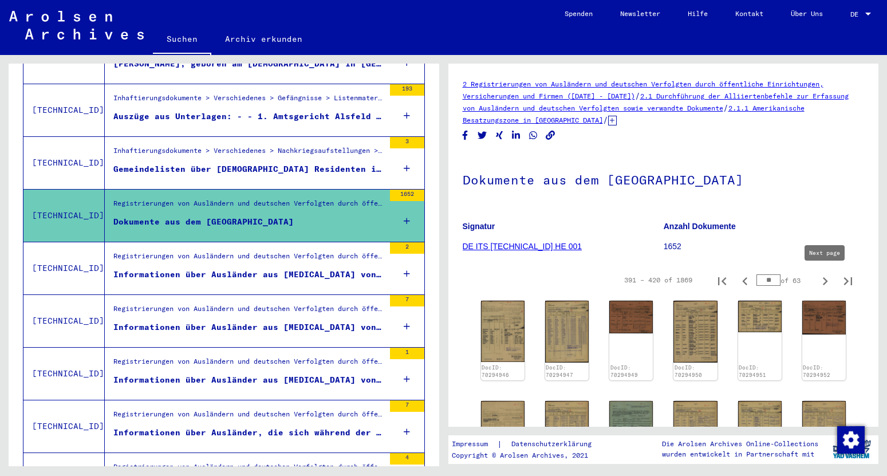
click at [821, 282] on icon "Next page" at bounding box center [825, 281] width 16 height 16
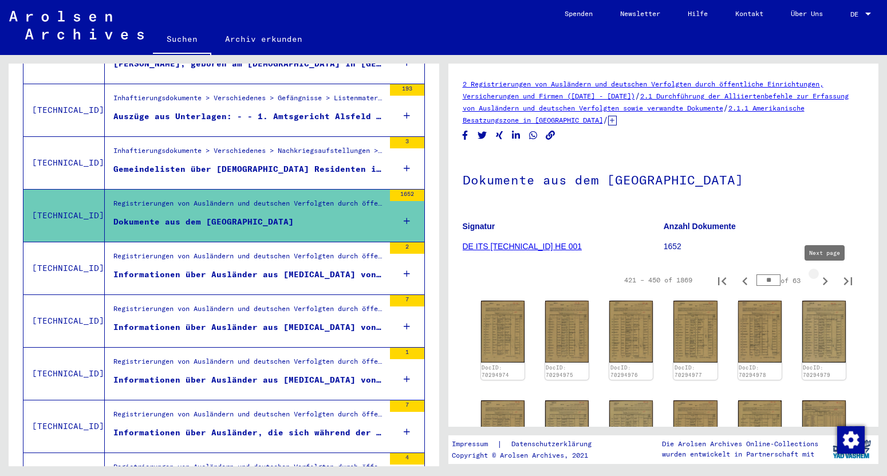
type input "**"
click at [514, 328] on img at bounding box center [503, 331] width 46 height 65
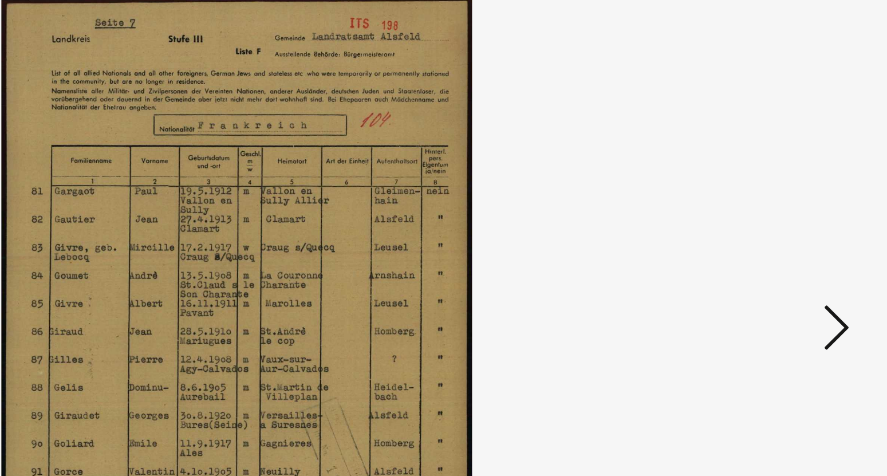
click at [771, 210] on icon at bounding box center [770, 208] width 14 height 27
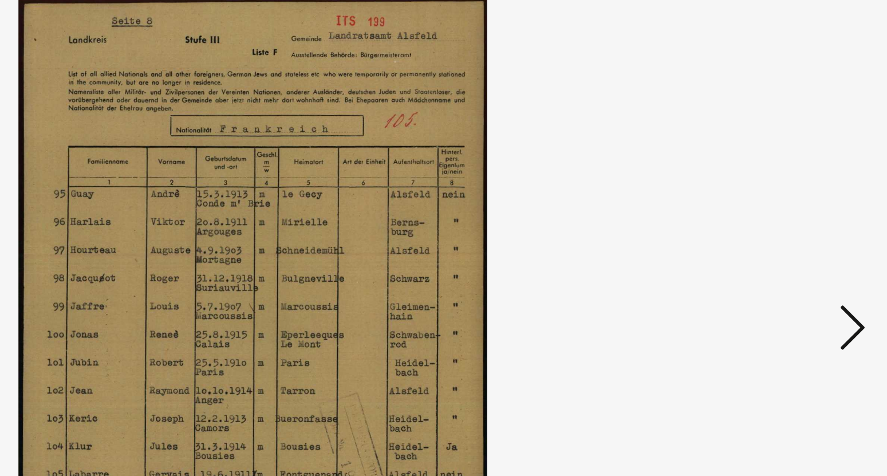
click at [772, 210] on icon at bounding box center [770, 208] width 14 height 27
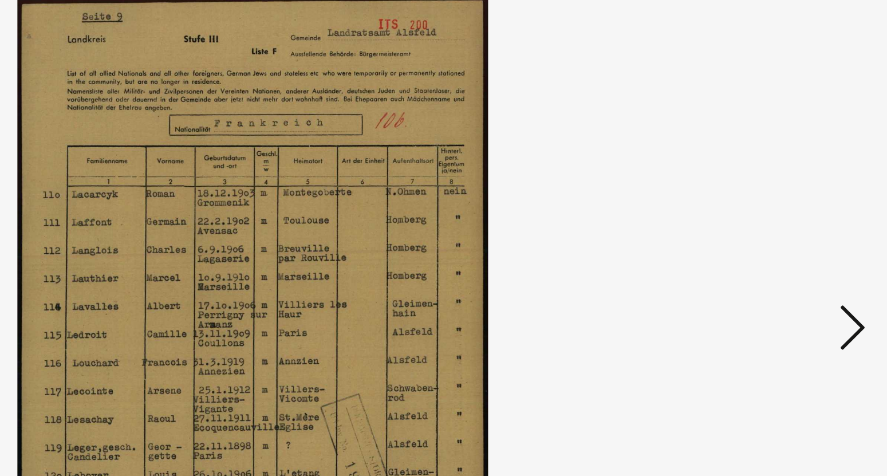
click at [772, 210] on icon at bounding box center [770, 208] width 14 height 27
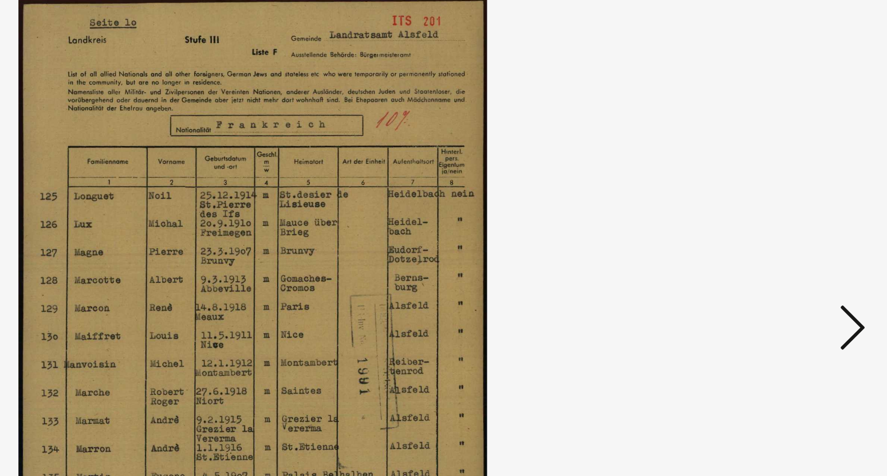
click at [772, 210] on icon at bounding box center [770, 208] width 14 height 27
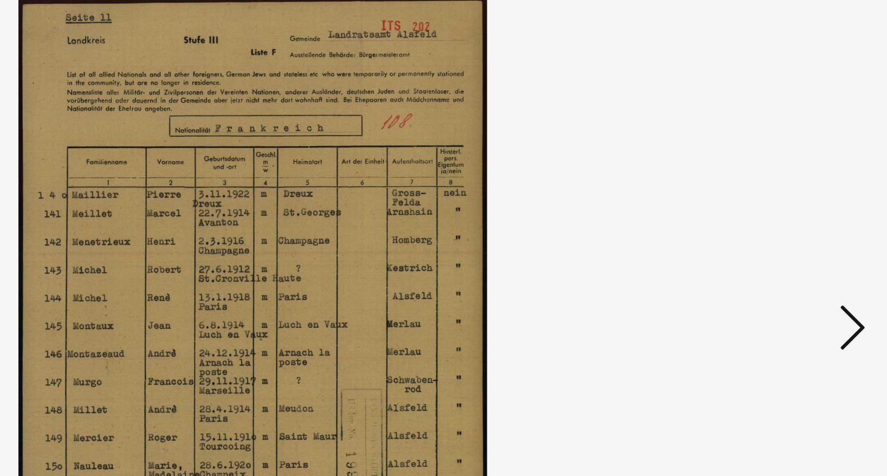
click at [772, 210] on icon at bounding box center [770, 208] width 14 height 27
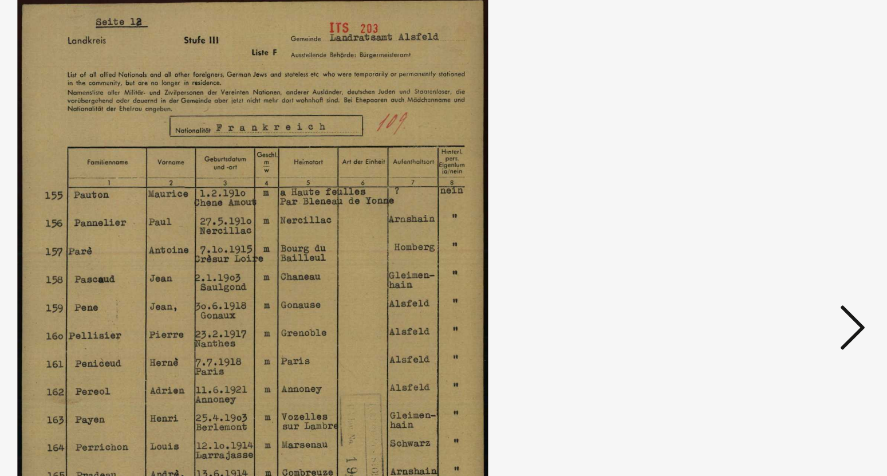
click at [772, 210] on icon at bounding box center [770, 208] width 14 height 27
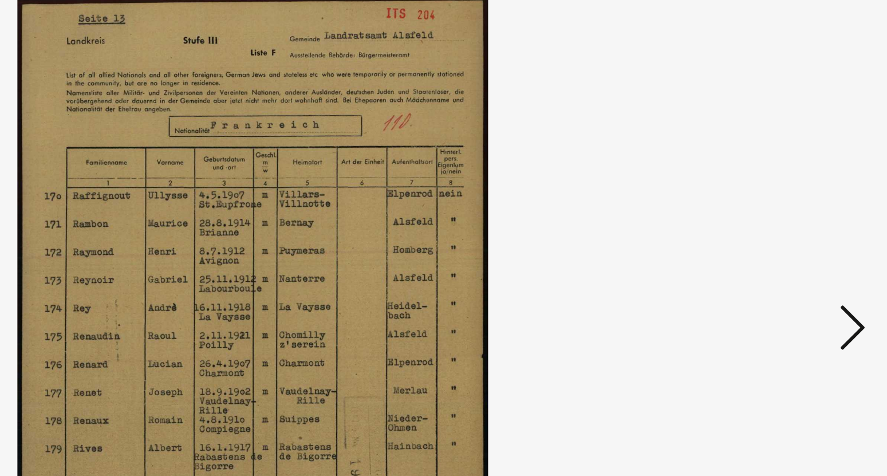
click at [772, 210] on icon at bounding box center [770, 208] width 14 height 27
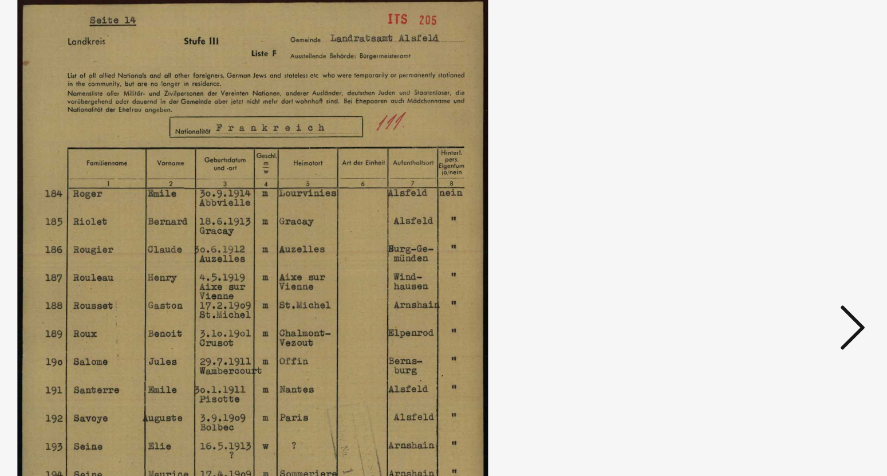
click at [772, 210] on icon at bounding box center [770, 208] width 14 height 27
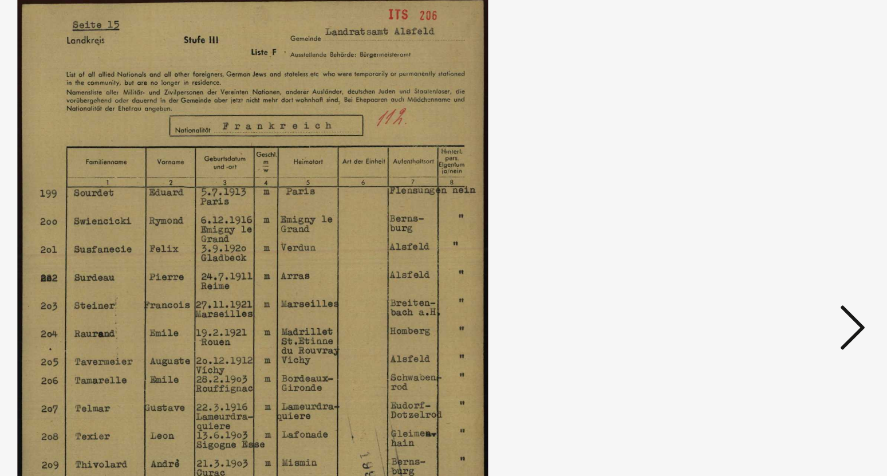
click at [772, 210] on icon at bounding box center [770, 208] width 14 height 27
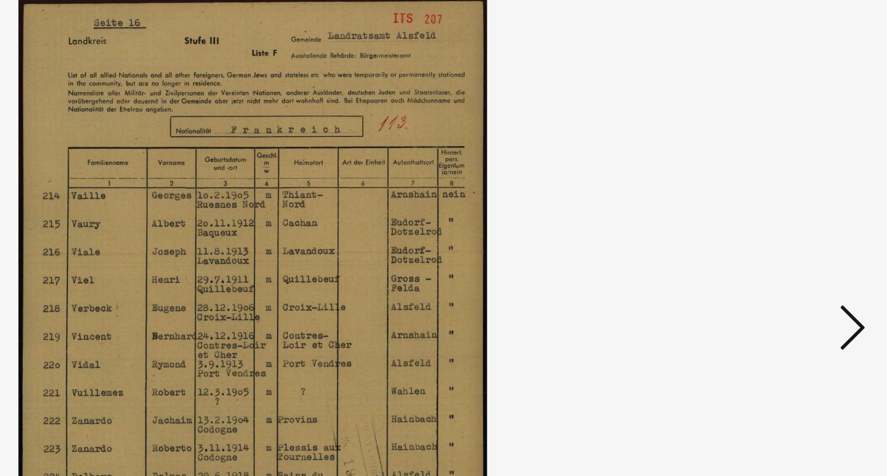
click at [772, 210] on icon at bounding box center [770, 208] width 14 height 27
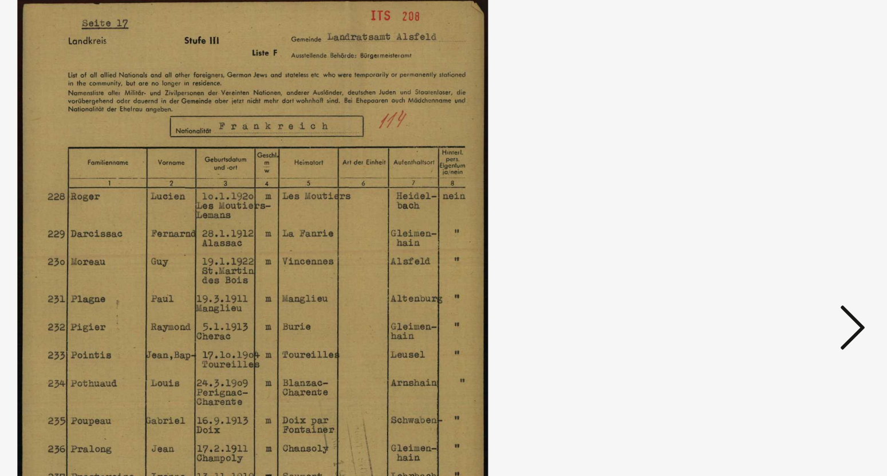
click at [772, 210] on icon at bounding box center [770, 208] width 14 height 27
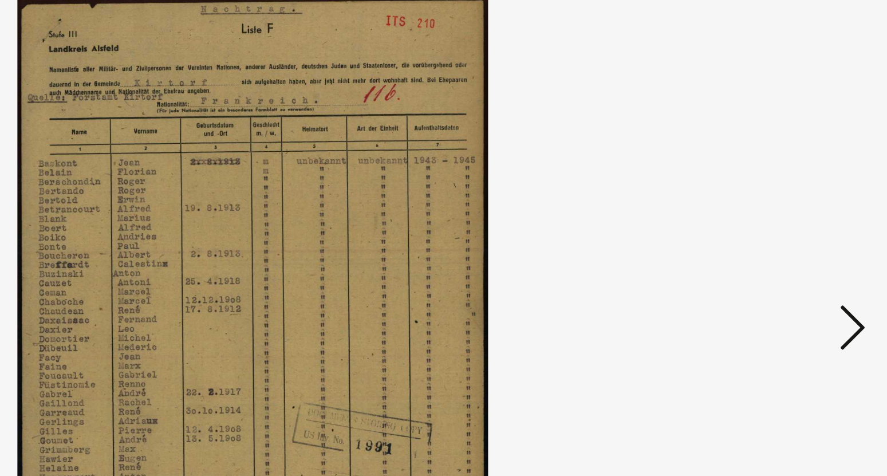
click at [772, 210] on icon at bounding box center [770, 208] width 14 height 27
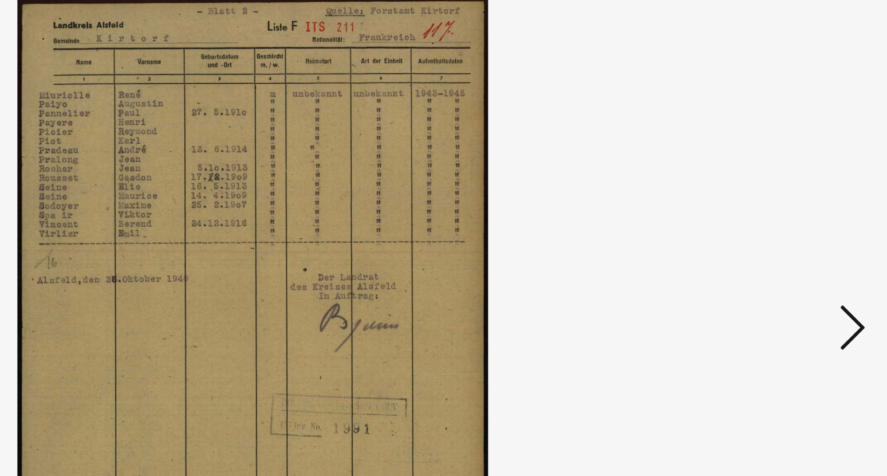
click at [772, 210] on icon at bounding box center [770, 208] width 14 height 27
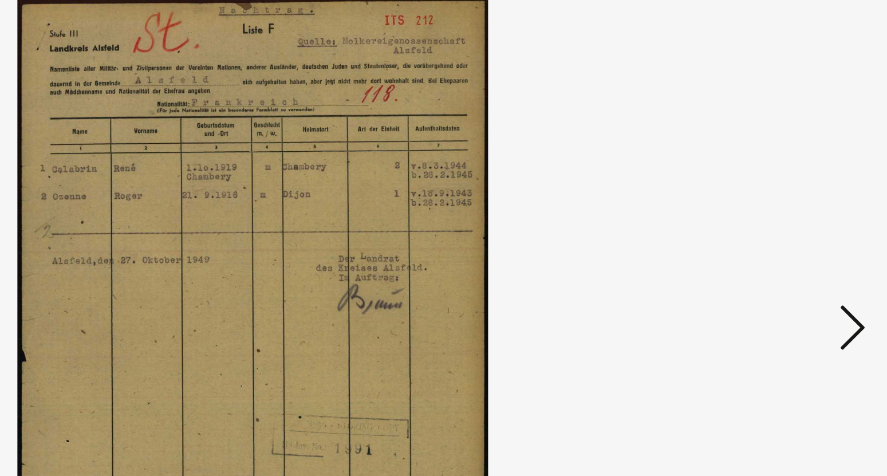
click at [772, 210] on icon at bounding box center [770, 208] width 14 height 27
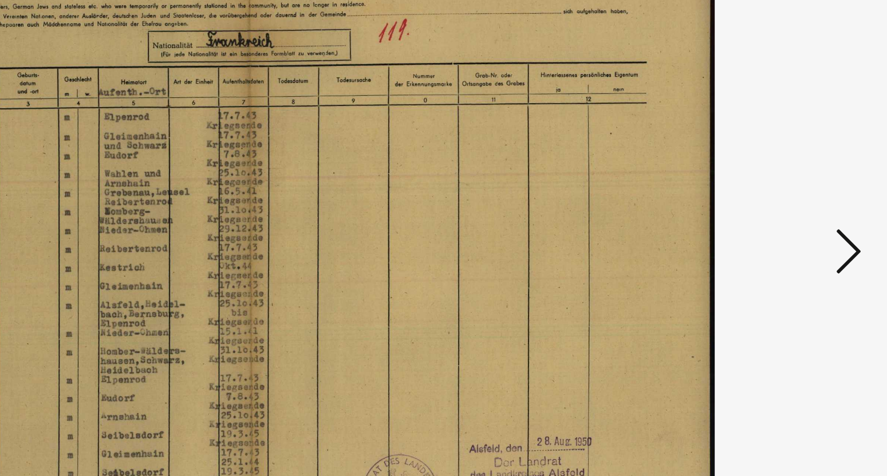
click at [767, 210] on icon at bounding box center [770, 208] width 14 height 27
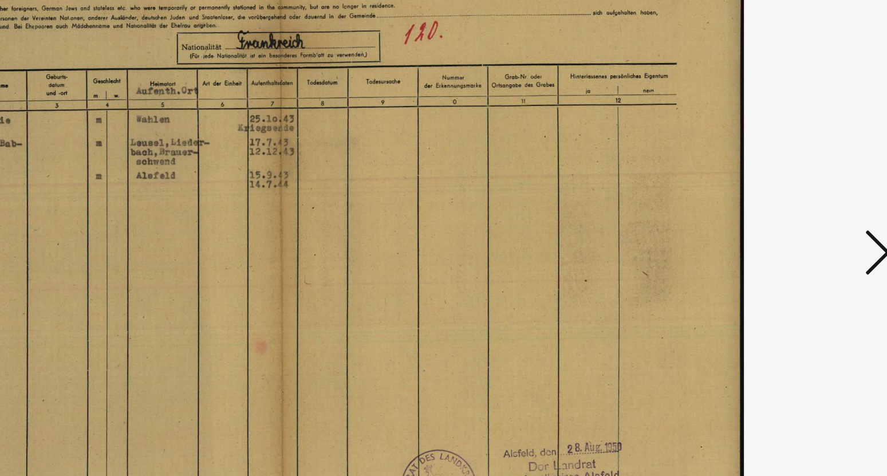
click at [765, 208] on icon at bounding box center [770, 208] width 14 height 27
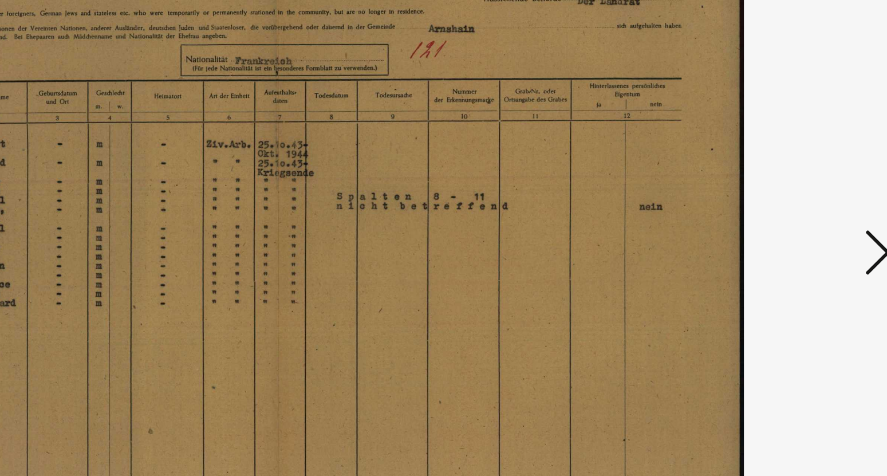
click at [765, 208] on icon at bounding box center [770, 208] width 14 height 27
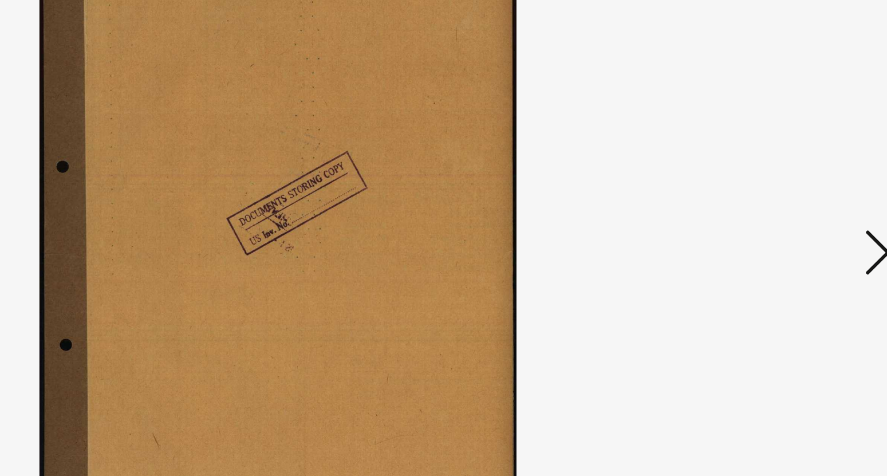
click at [765, 208] on icon at bounding box center [770, 208] width 14 height 27
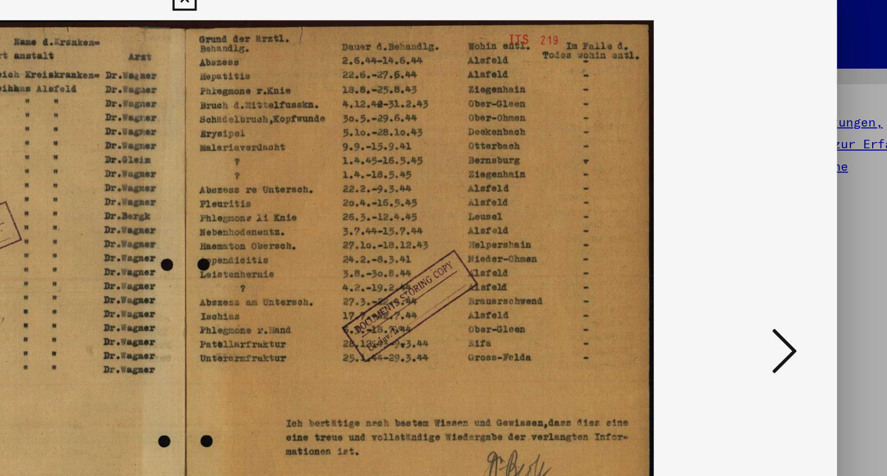
click at [773, 207] on icon at bounding box center [770, 208] width 14 height 27
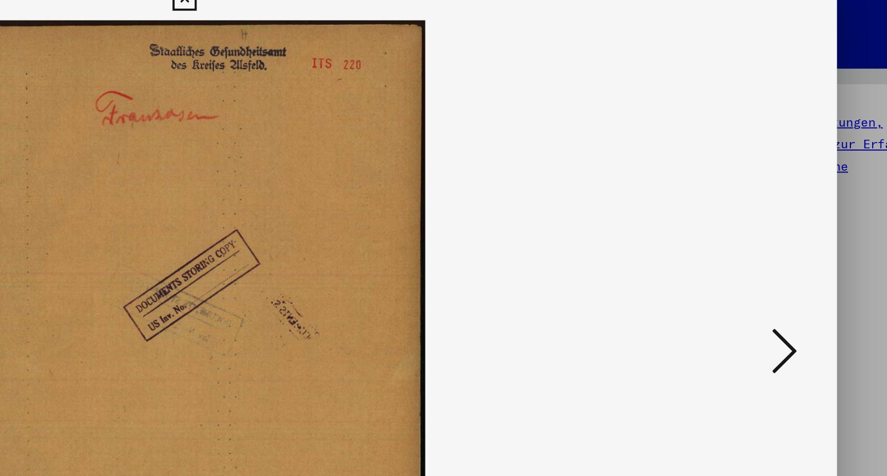
click at [773, 207] on icon at bounding box center [770, 208] width 14 height 27
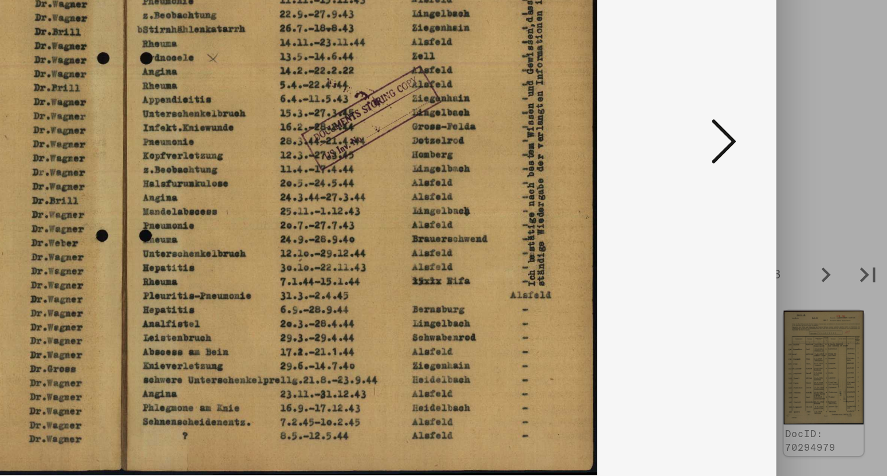
click at [773, 209] on icon at bounding box center [770, 208] width 14 height 27
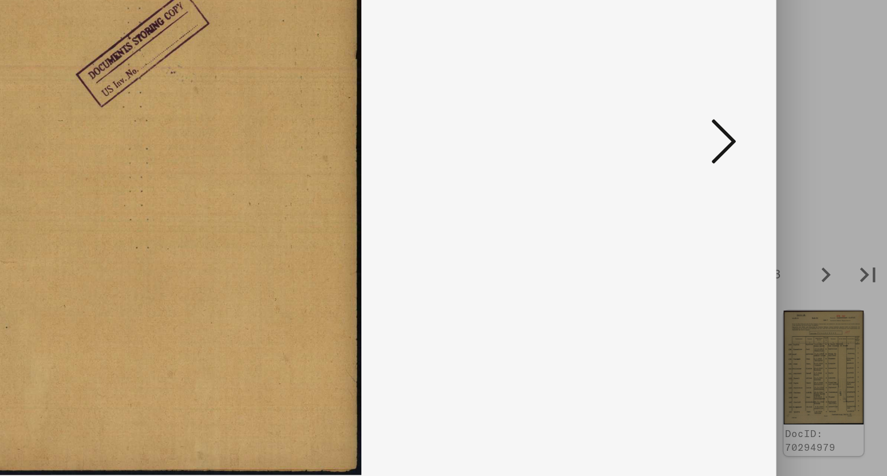
click at [775, 206] on icon at bounding box center [770, 208] width 14 height 27
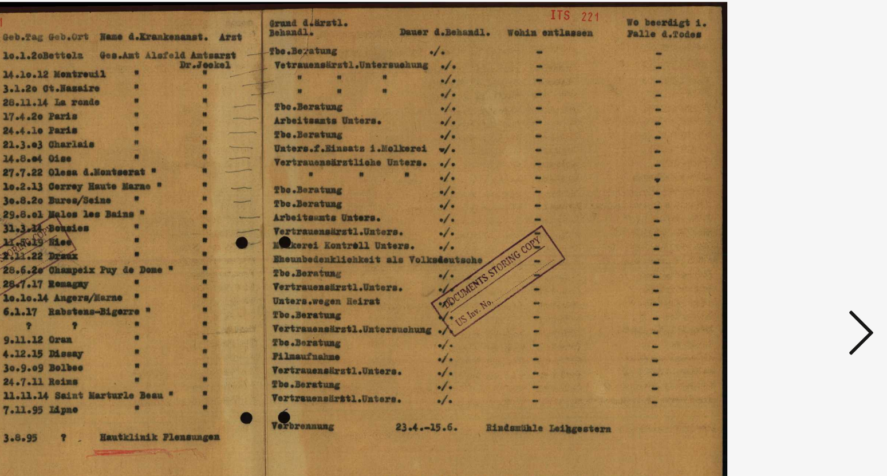
click at [763, 210] on button at bounding box center [769, 209] width 21 height 33
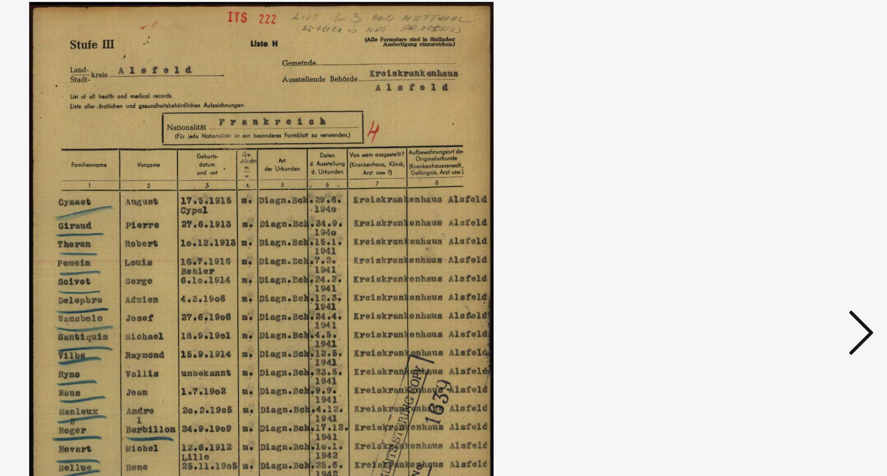
click at [763, 210] on button at bounding box center [769, 209] width 21 height 33
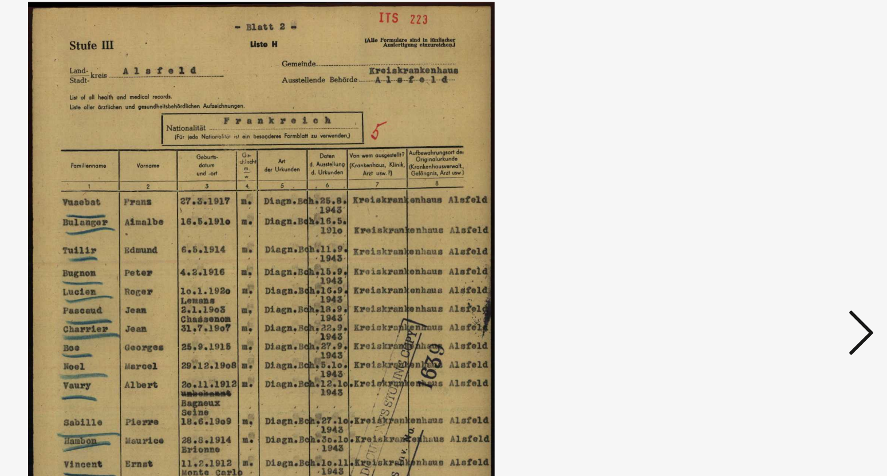
click at [763, 210] on button at bounding box center [769, 209] width 21 height 33
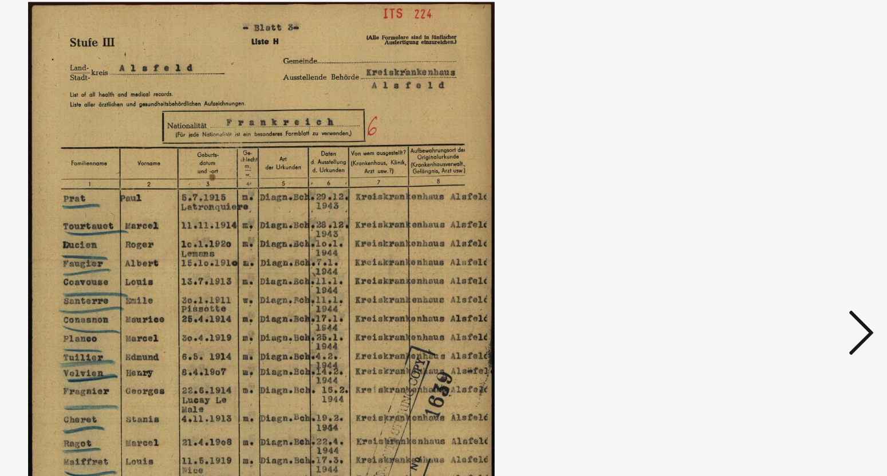
click at [763, 210] on button at bounding box center [769, 209] width 21 height 33
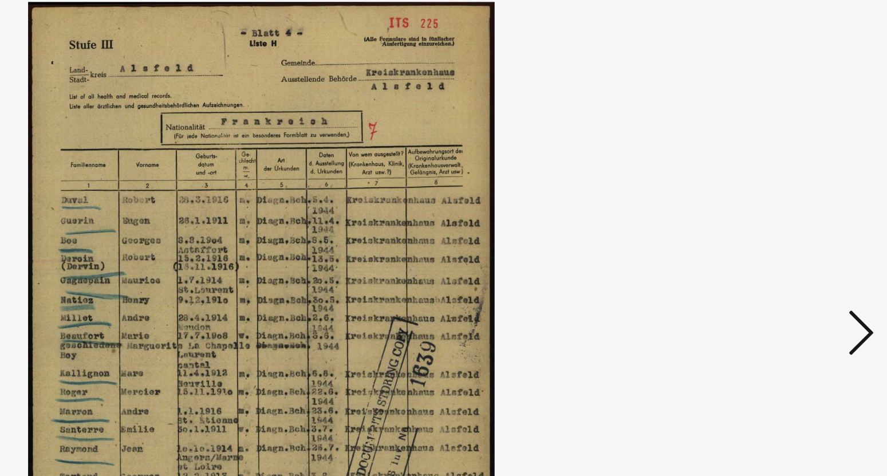
click at [763, 210] on button at bounding box center [769, 209] width 21 height 33
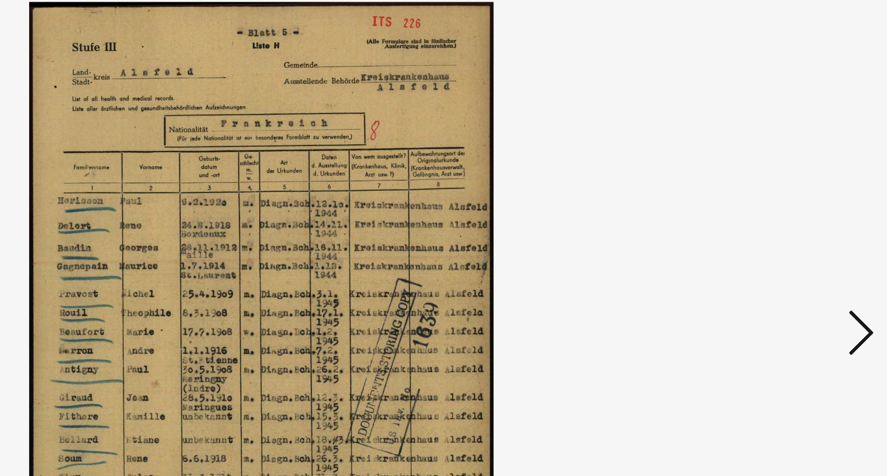
click at [763, 210] on button at bounding box center [769, 209] width 21 height 33
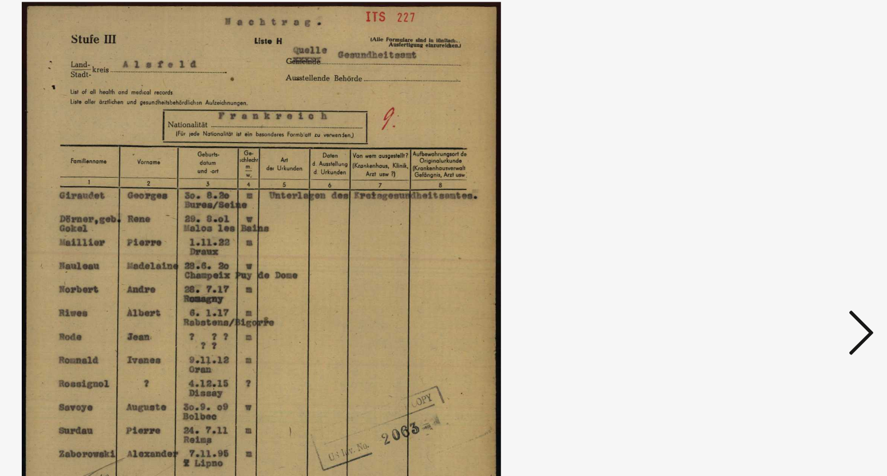
click at [763, 210] on button at bounding box center [769, 209] width 21 height 33
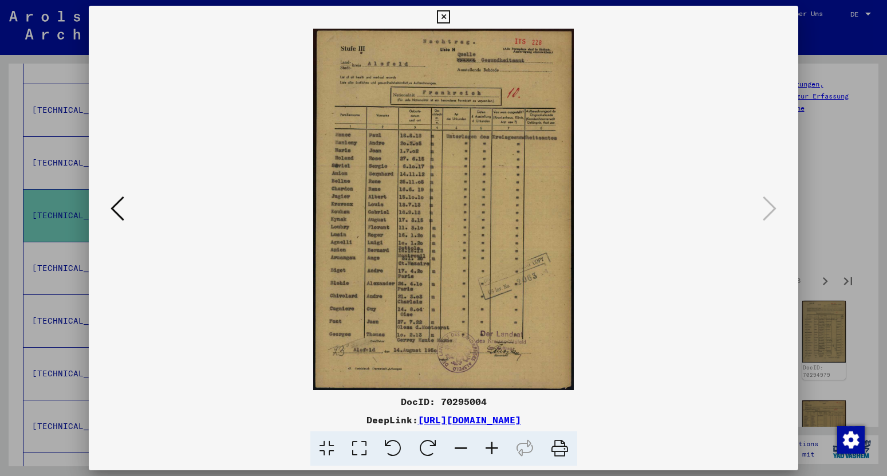
click at [450, 12] on icon at bounding box center [443, 17] width 13 height 14
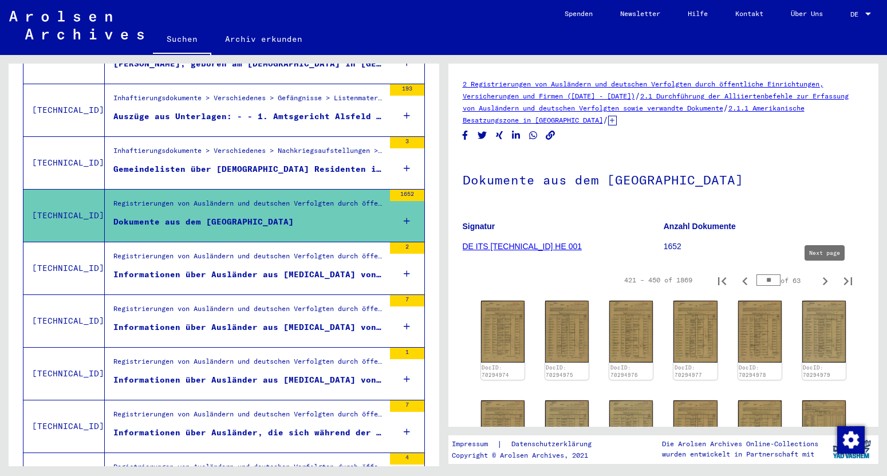
click at [824, 282] on icon "Next page" at bounding box center [825, 281] width 16 height 16
type input "**"
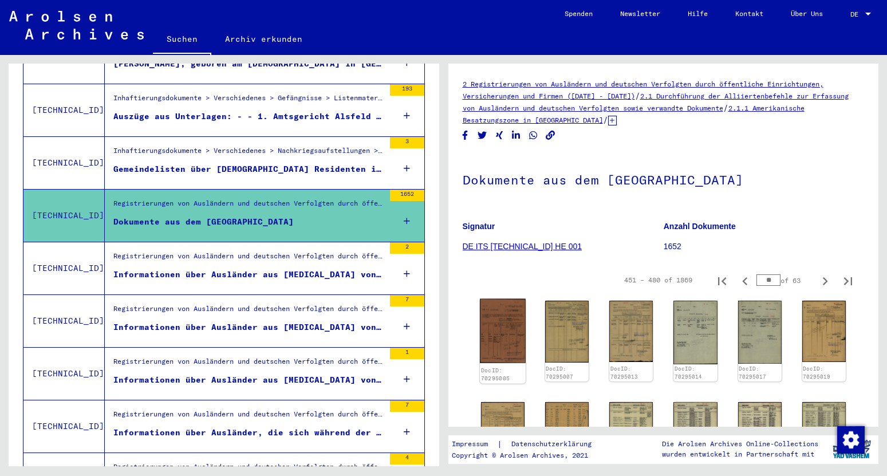
click at [502, 331] on img at bounding box center [503, 331] width 46 height 64
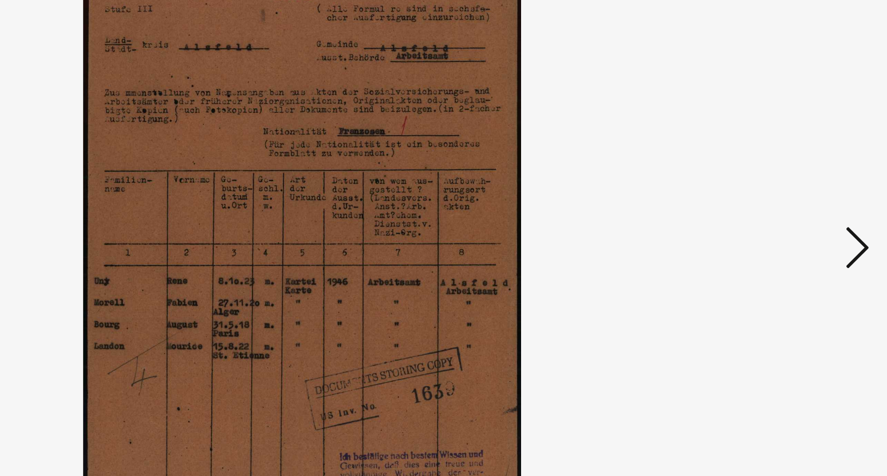
click at [766, 212] on icon at bounding box center [770, 208] width 14 height 27
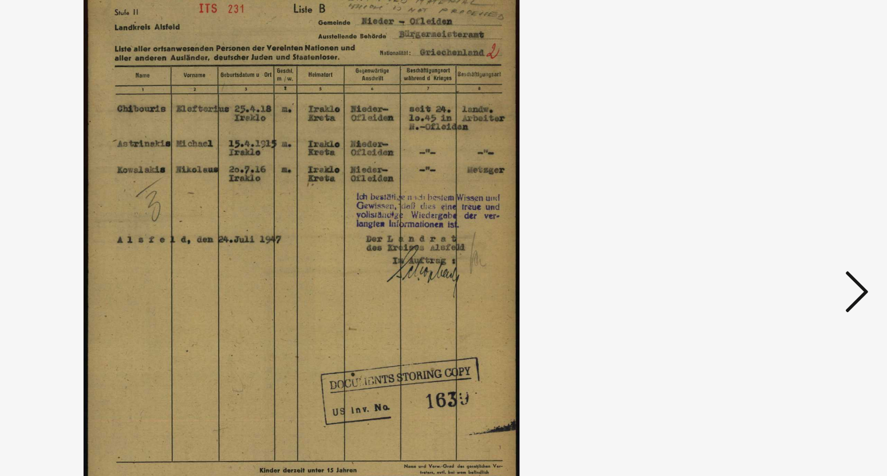
click at [771, 212] on icon at bounding box center [770, 208] width 14 height 27
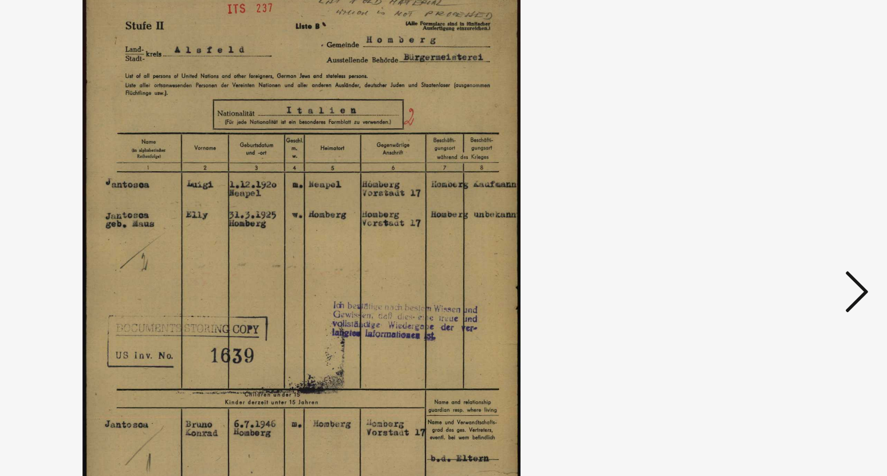
click at [771, 212] on icon at bounding box center [770, 208] width 14 height 27
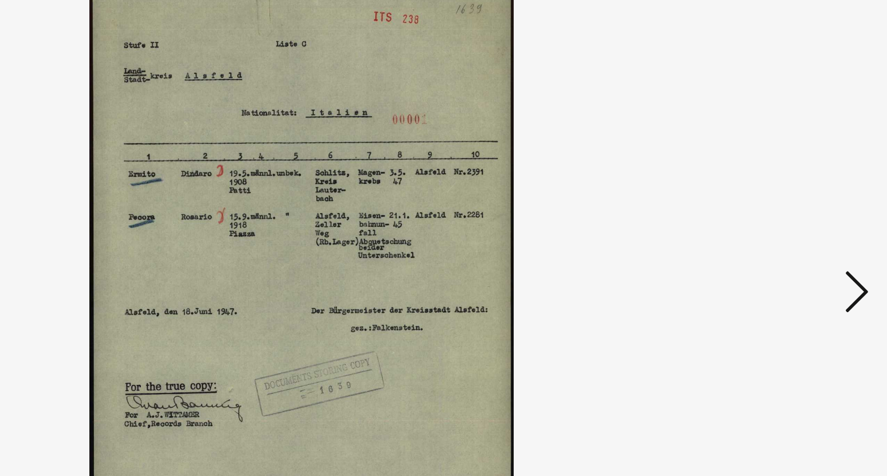
click at [771, 212] on icon at bounding box center [770, 208] width 14 height 27
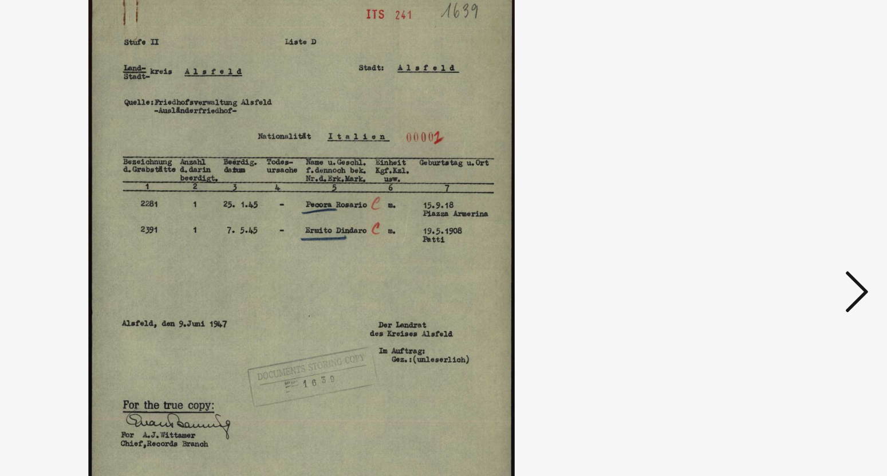
click at [771, 212] on icon at bounding box center [770, 208] width 14 height 27
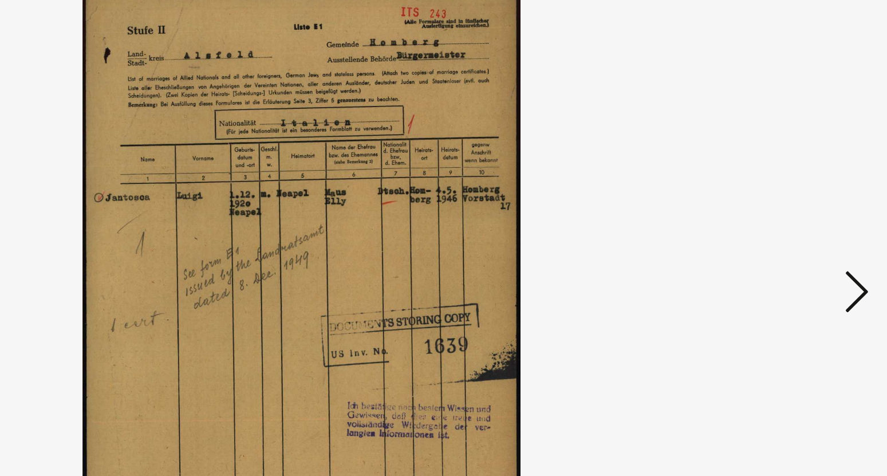
click at [771, 212] on icon at bounding box center [770, 208] width 14 height 27
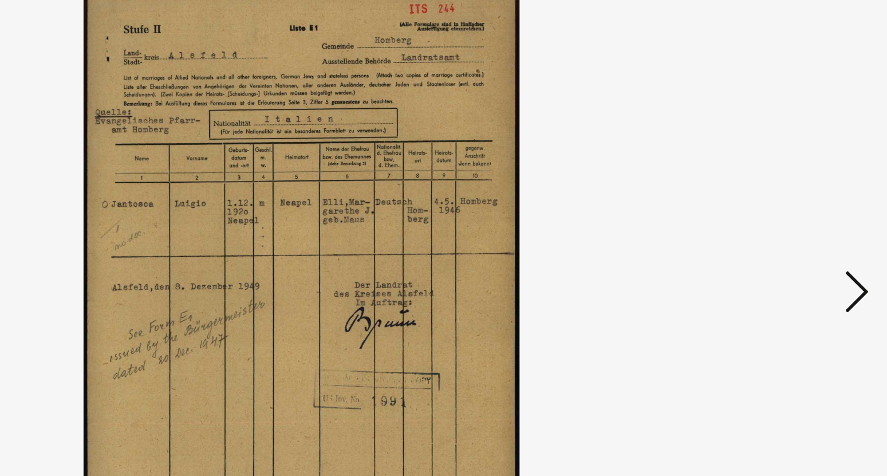
click at [771, 212] on icon at bounding box center [770, 208] width 14 height 27
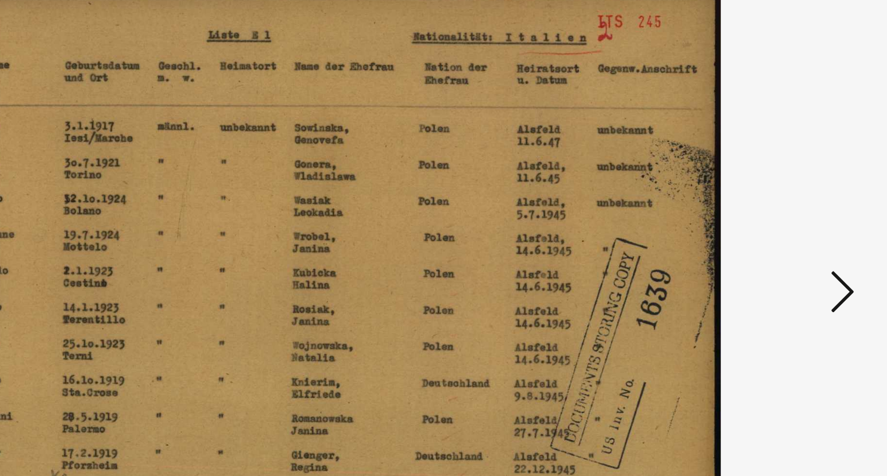
click at [773, 211] on icon at bounding box center [770, 208] width 14 height 27
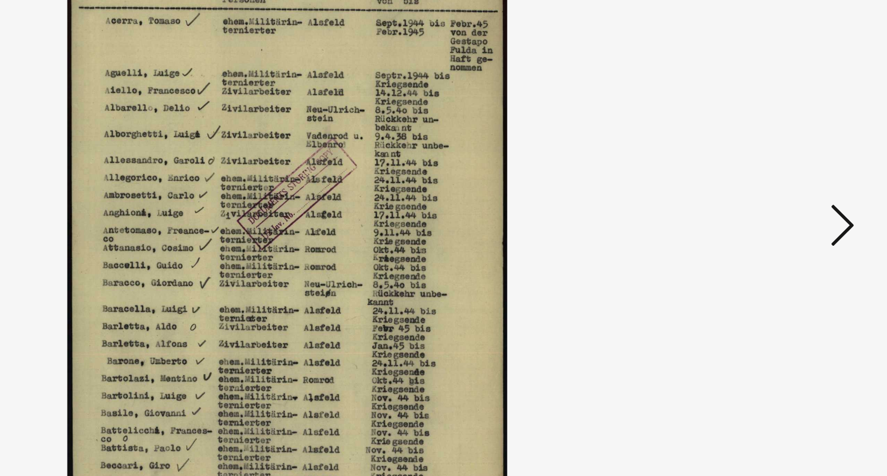
click at [770, 213] on icon at bounding box center [770, 208] width 14 height 27
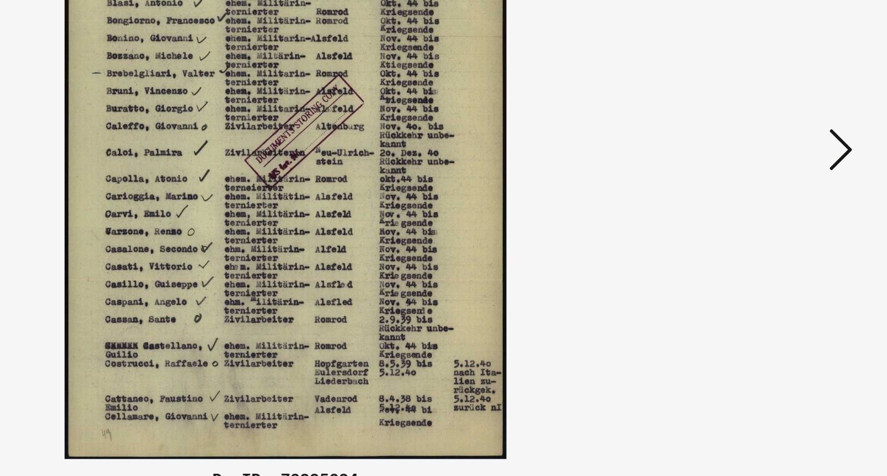
click at [773, 215] on icon at bounding box center [770, 208] width 14 height 27
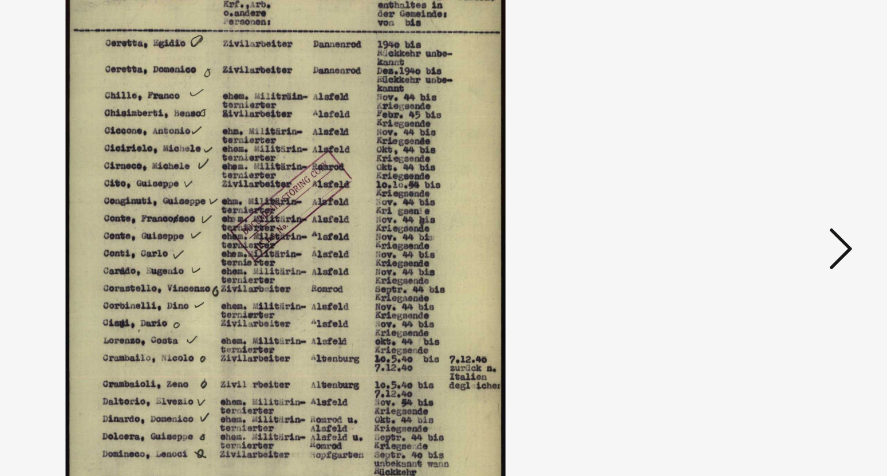
click at [767, 203] on icon at bounding box center [770, 208] width 14 height 27
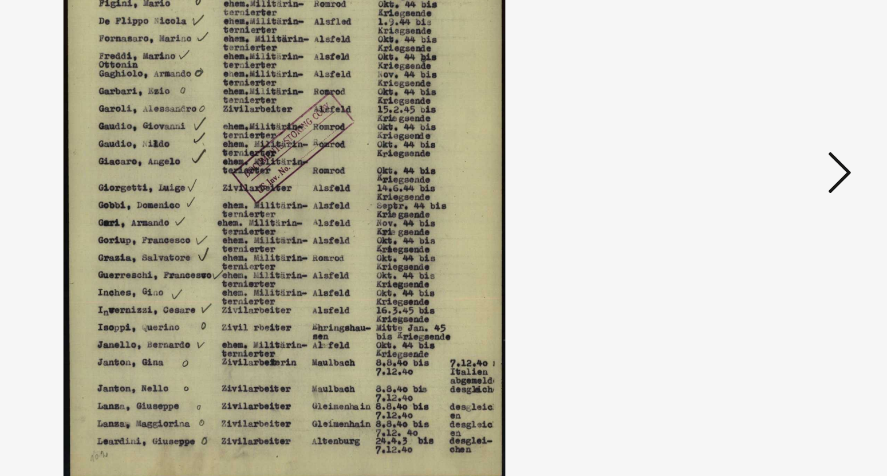
click at [767, 221] on icon at bounding box center [770, 208] width 14 height 27
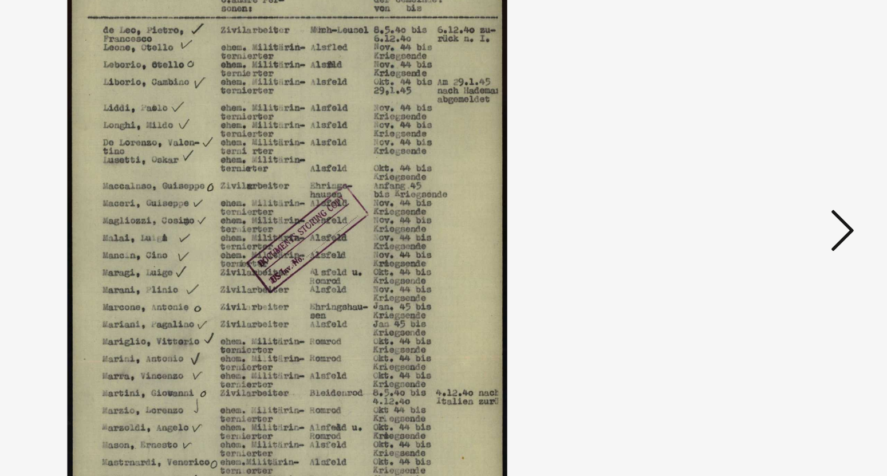
click at [769, 210] on icon at bounding box center [770, 208] width 14 height 27
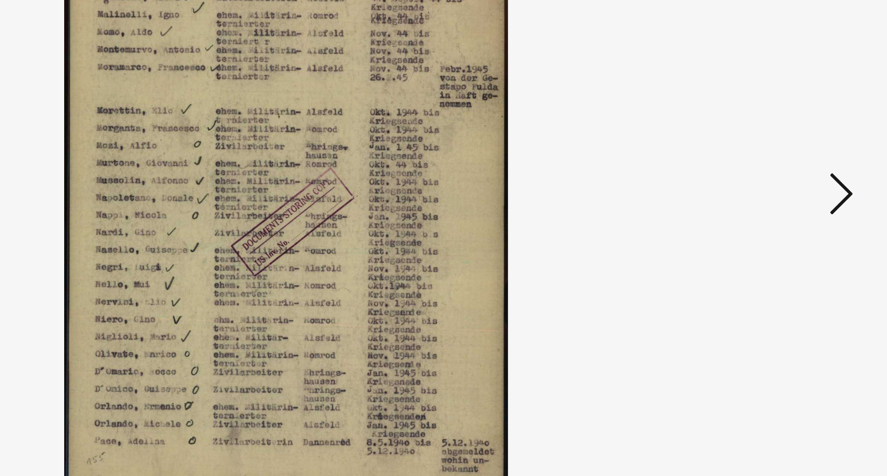
click at [774, 212] on icon at bounding box center [770, 208] width 14 height 27
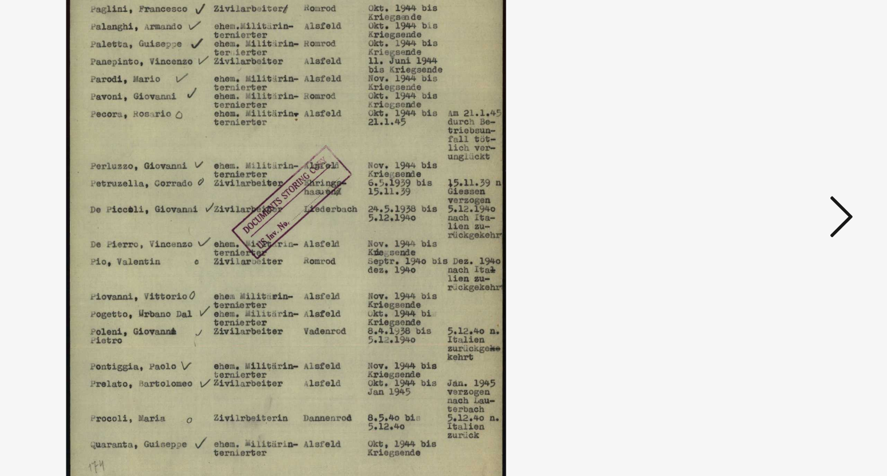
click at [774, 206] on icon at bounding box center [770, 208] width 14 height 27
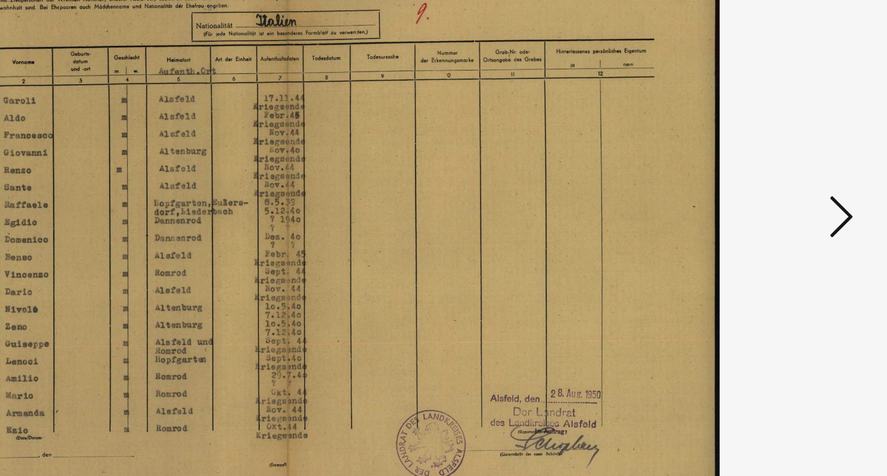
click at [774, 206] on icon at bounding box center [770, 208] width 14 height 27
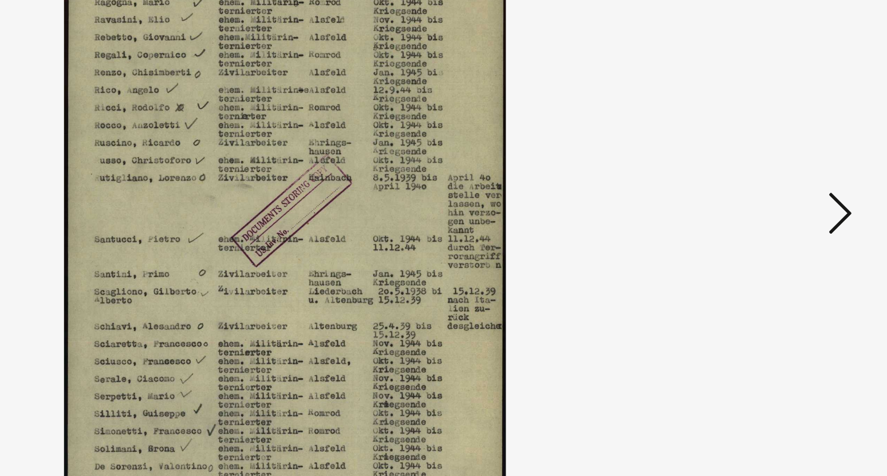
click at [771, 210] on icon at bounding box center [770, 208] width 14 height 27
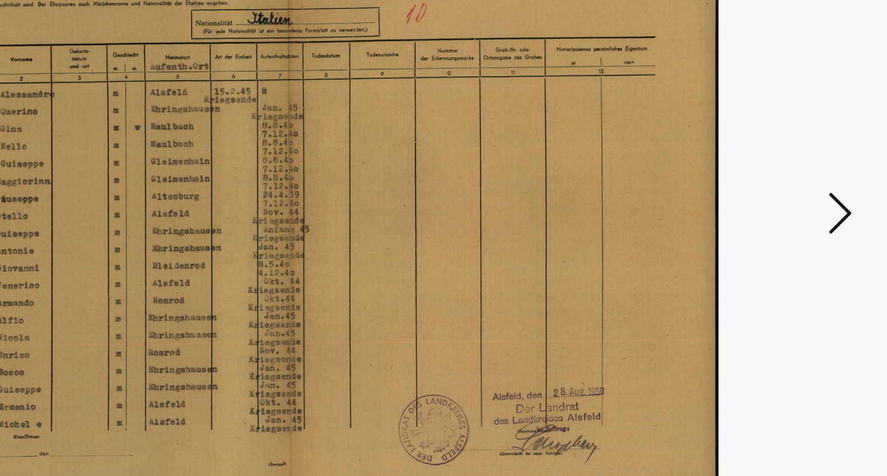
click at [771, 210] on icon at bounding box center [770, 208] width 14 height 27
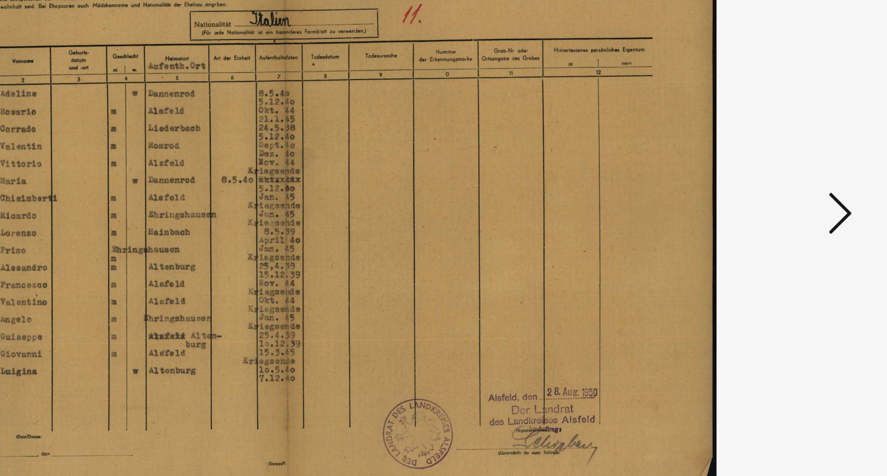
click at [771, 210] on icon at bounding box center [770, 208] width 14 height 27
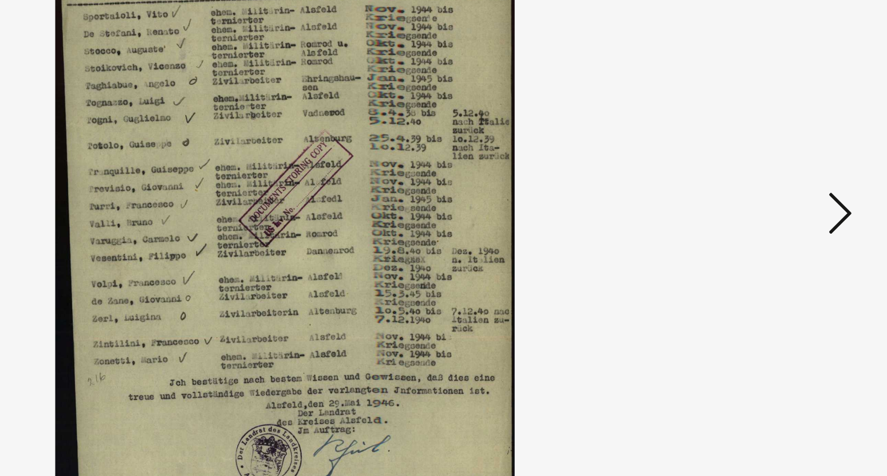
click at [771, 210] on icon at bounding box center [770, 208] width 14 height 27
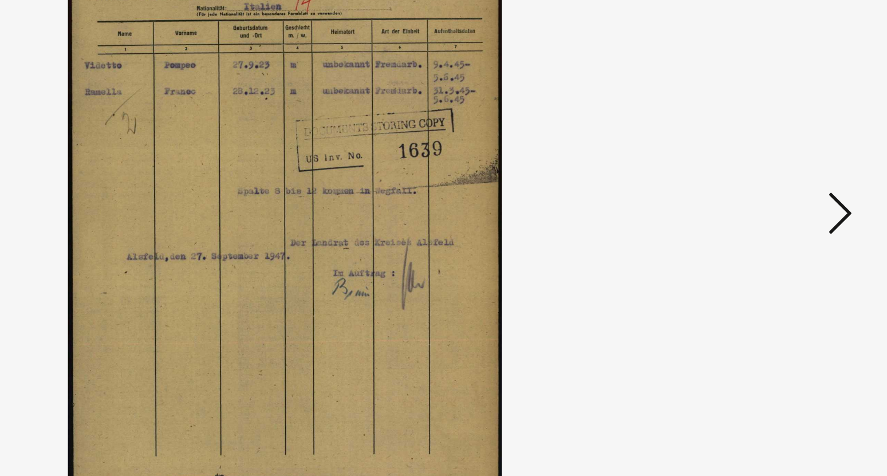
click at [771, 210] on icon at bounding box center [770, 208] width 14 height 27
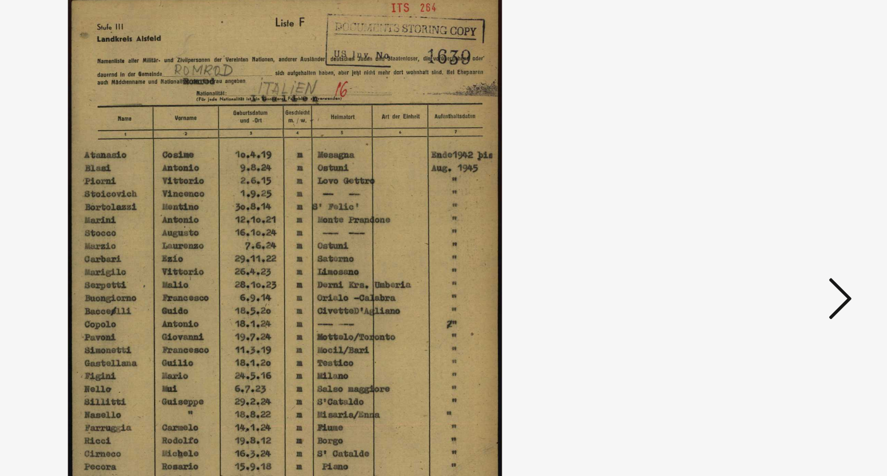
click at [773, 209] on icon at bounding box center [770, 208] width 14 height 27
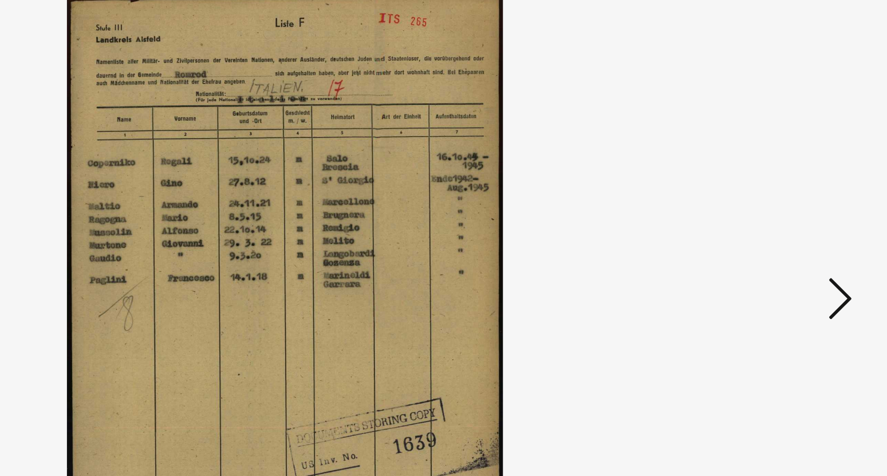
click at [773, 209] on icon at bounding box center [770, 208] width 14 height 27
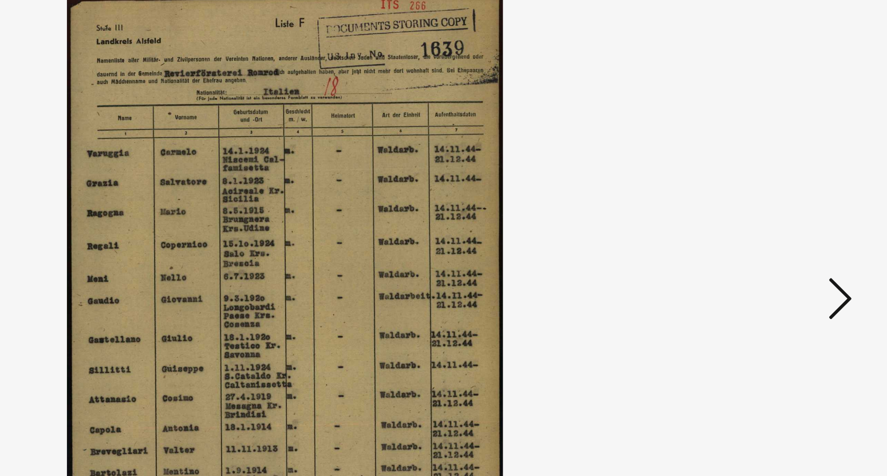
click at [773, 209] on icon at bounding box center [770, 208] width 14 height 27
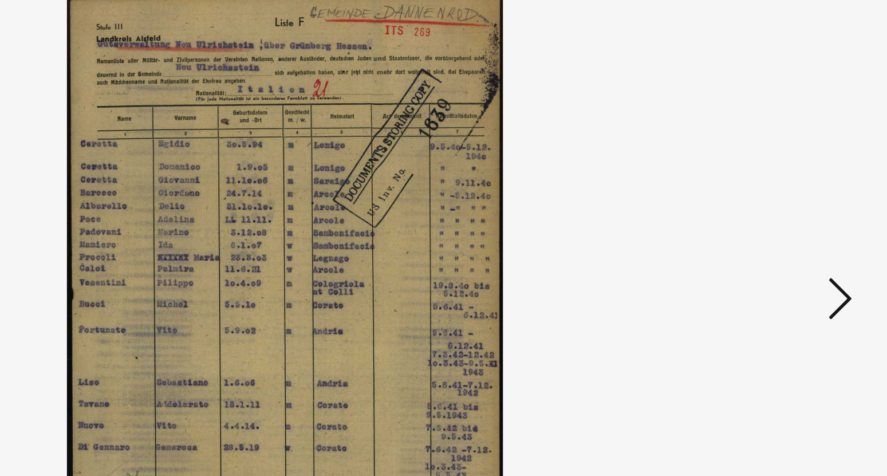
click at [773, 209] on icon at bounding box center [770, 208] width 14 height 27
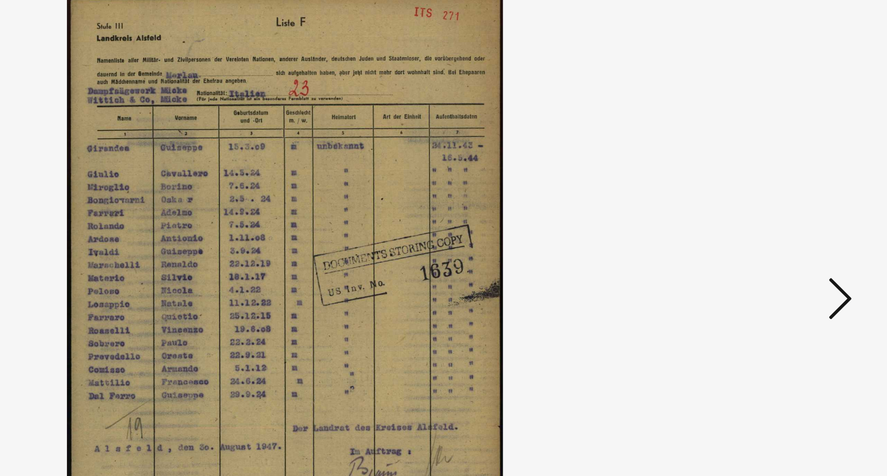
click at [773, 209] on icon at bounding box center [770, 208] width 14 height 27
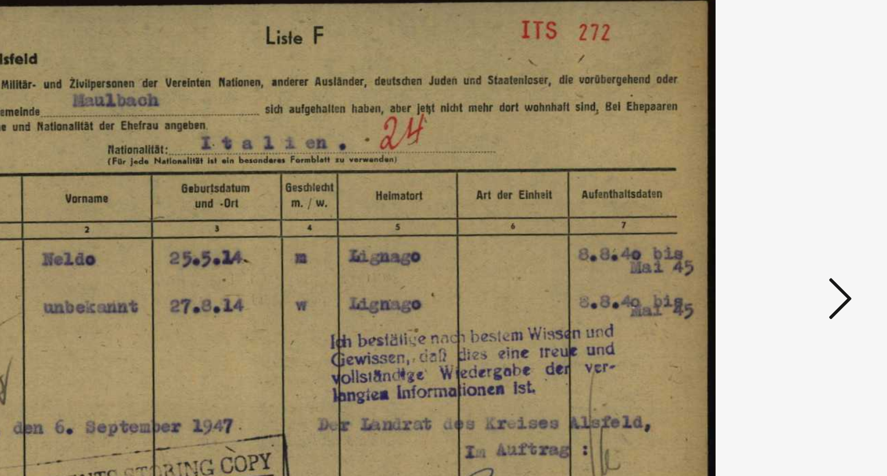
click at [773, 209] on icon at bounding box center [770, 208] width 14 height 27
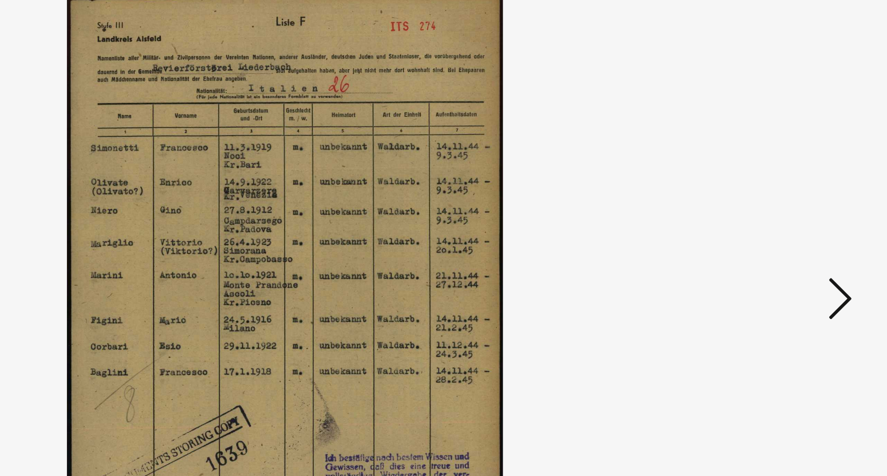
click at [773, 209] on icon at bounding box center [770, 208] width 14 height 27
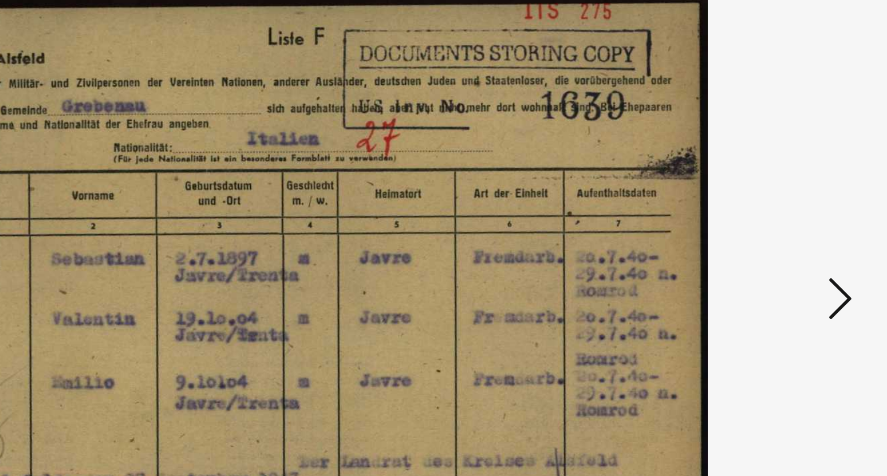
click at [773, 209] on icon at bounding box center [770, 208] width 14 height 27
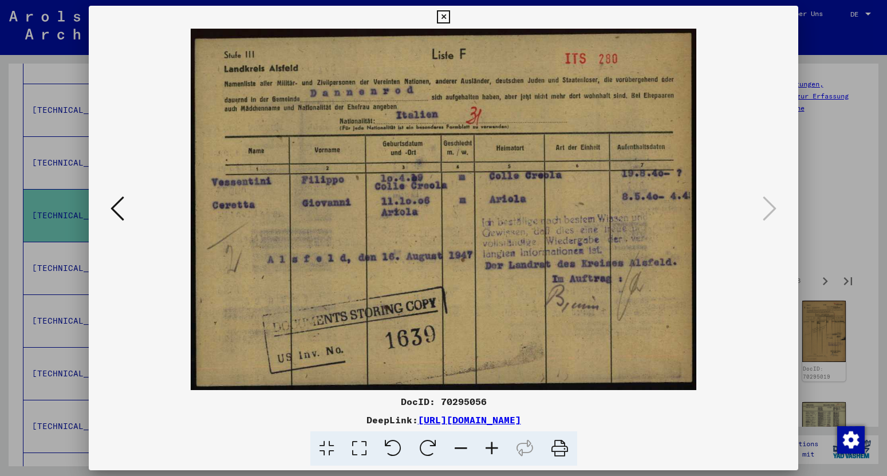
click at [450, 19] on icon at bounding box center [443, 17] width 13 height 14
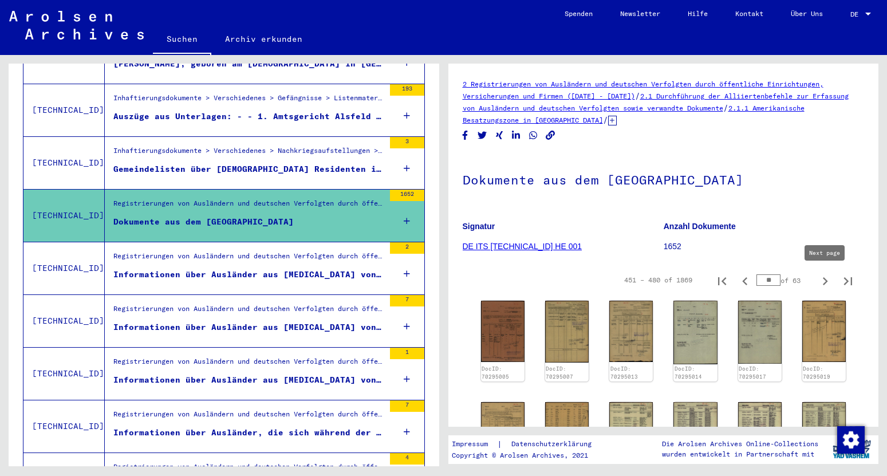
click at [828, 281] on icon "Next page" at bounding box center [825, 281] width 16 height 16
type input "**"
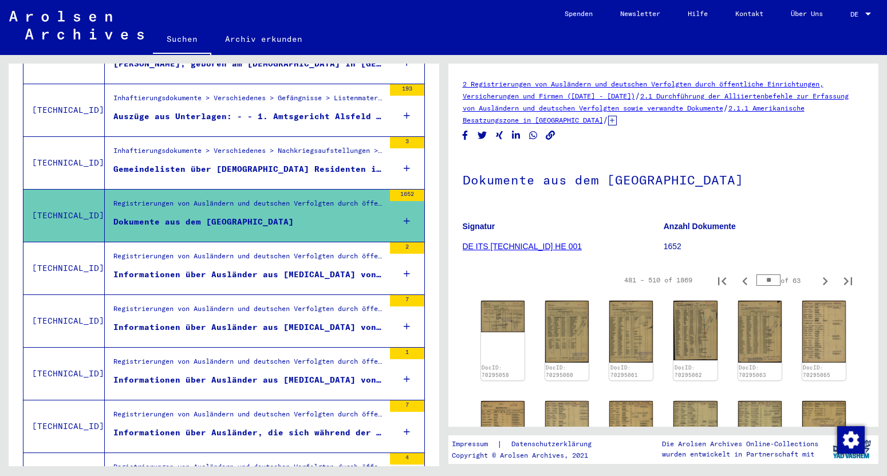
click at [510, 320] on img at bounding box center [503, 316] width 44 height 31
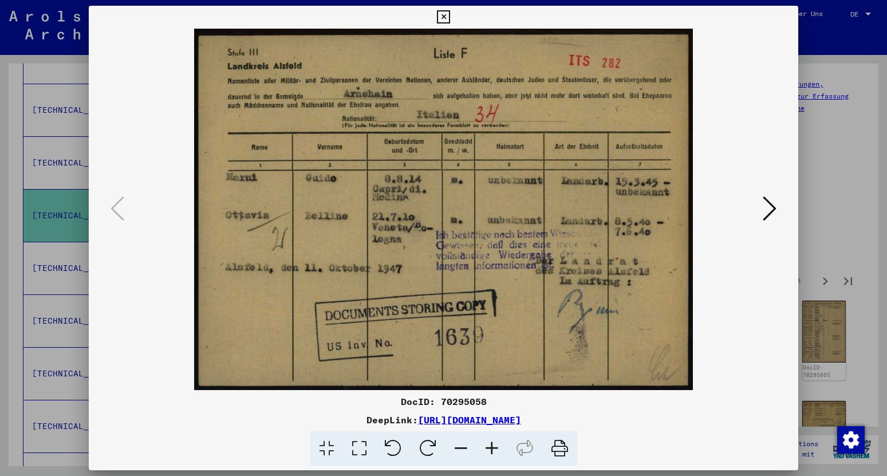
click at [770, 215] on icon at bounding box center [770, 208] width 14 height 27
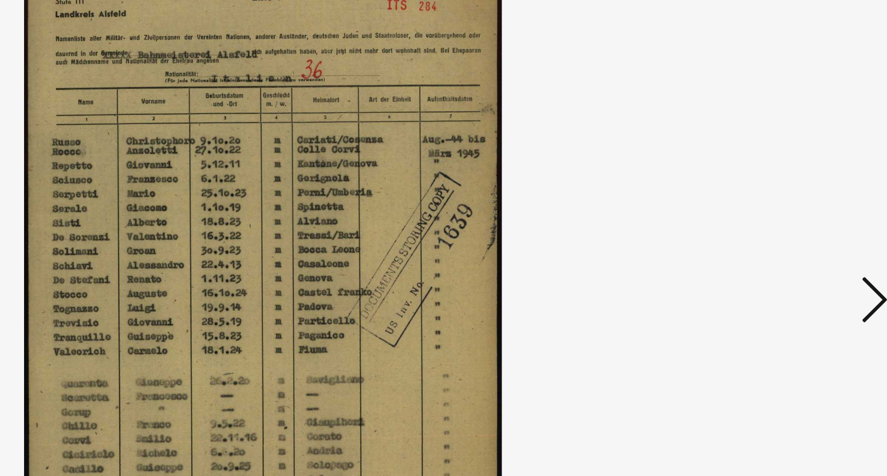
click at [771, 210] on icon at bounding box center [770, 208] width 14 height 27
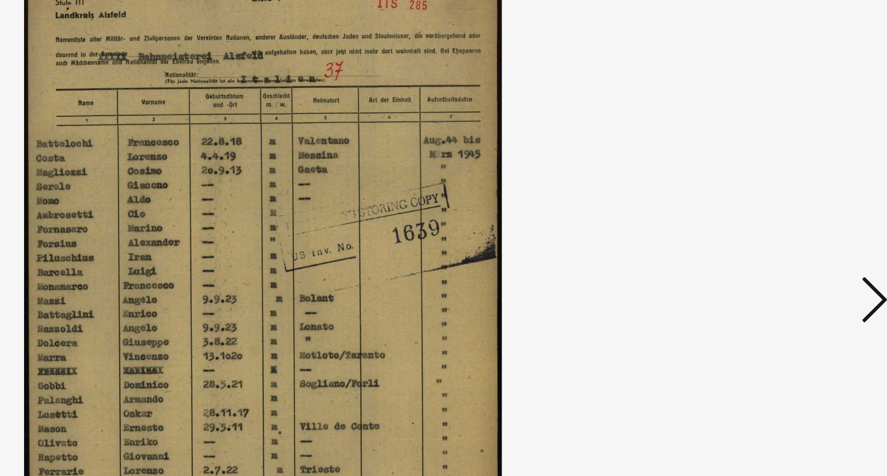
click at [771, 210] on icon at bounding box center [770, 208] width 14 height 27
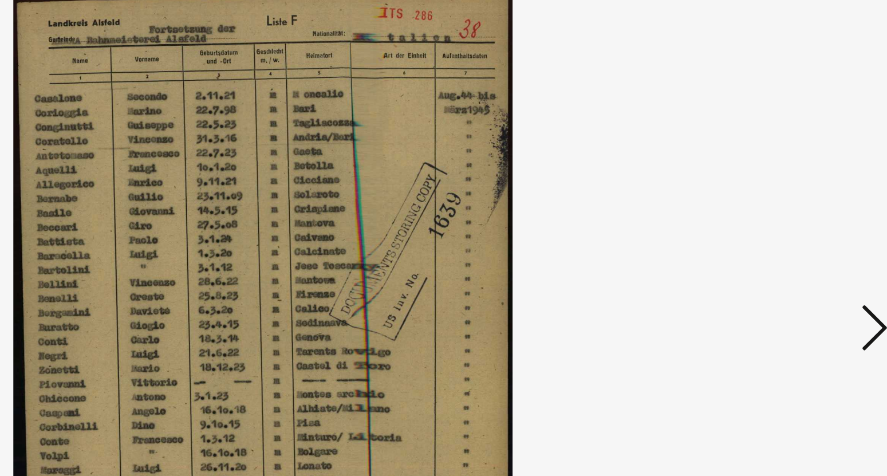
click at [769, 208] on icon at bounding box center [770, 208] width 14 height 27
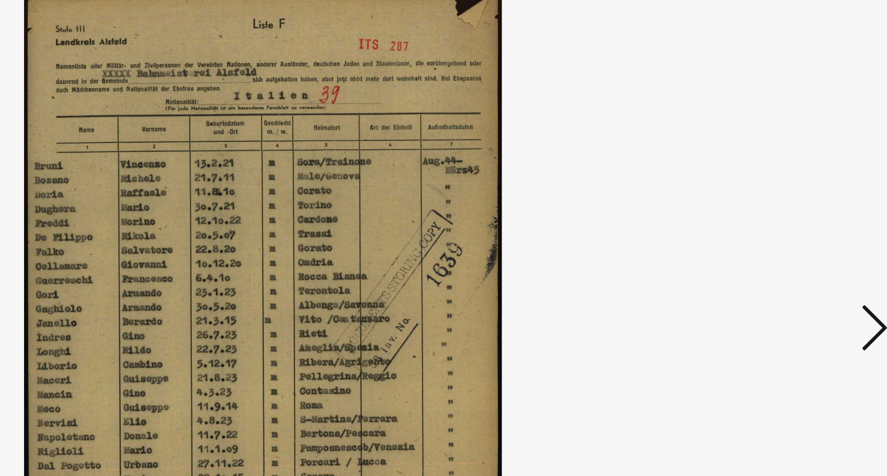
click at [769, 208] on icon at bounding box center [770, 208] width 14 height 27
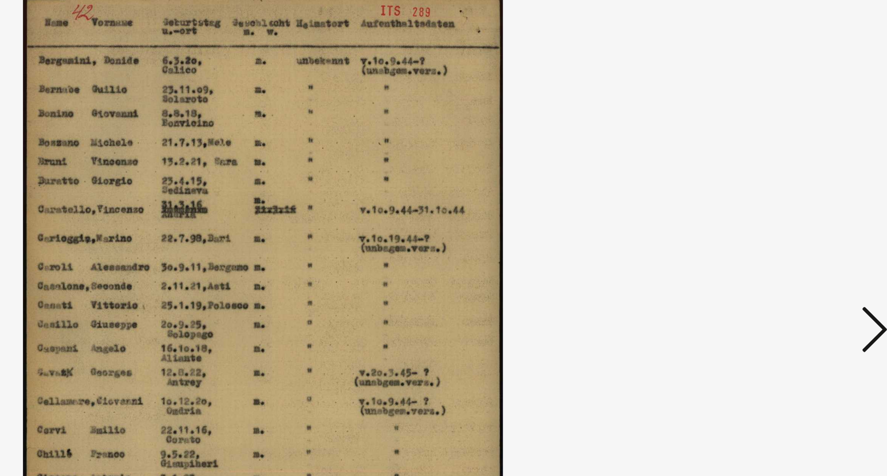
click at [771, 208] on icon at bounding box center [770, 208] width 14 height 27
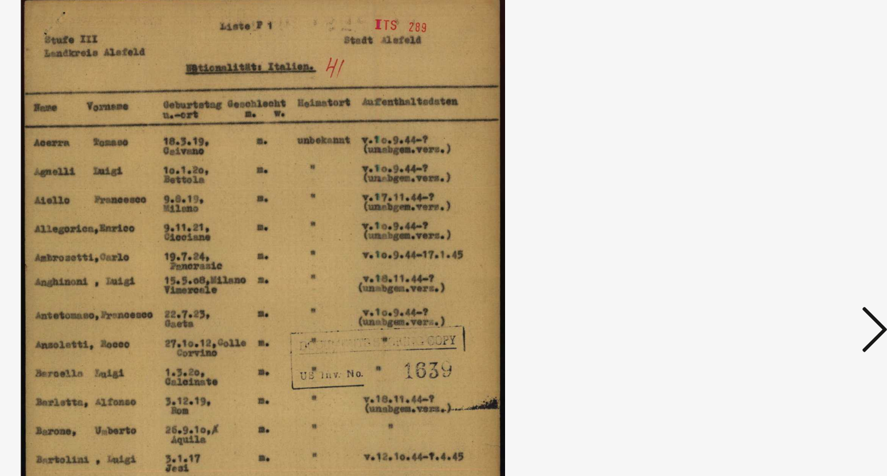
click at [771, 208] on icon at bounding box center [770, 208] width 14 height 27
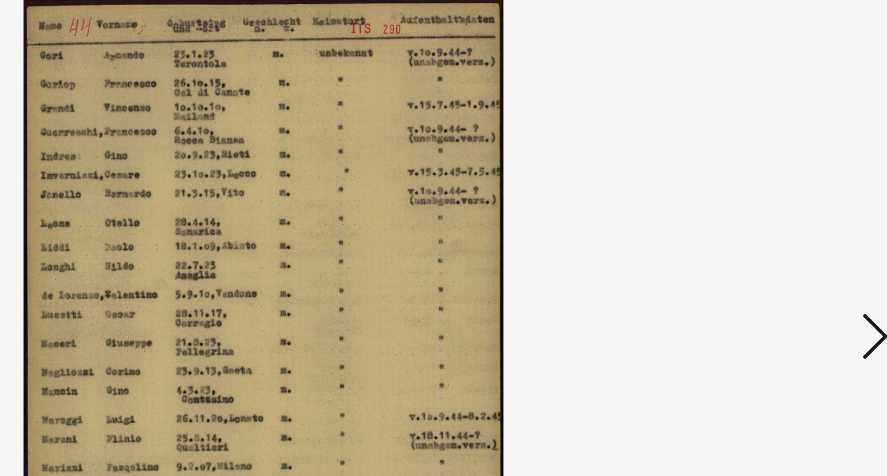
click at [770, 204] on icon at bounding box center [770, 208] width 14 height 27
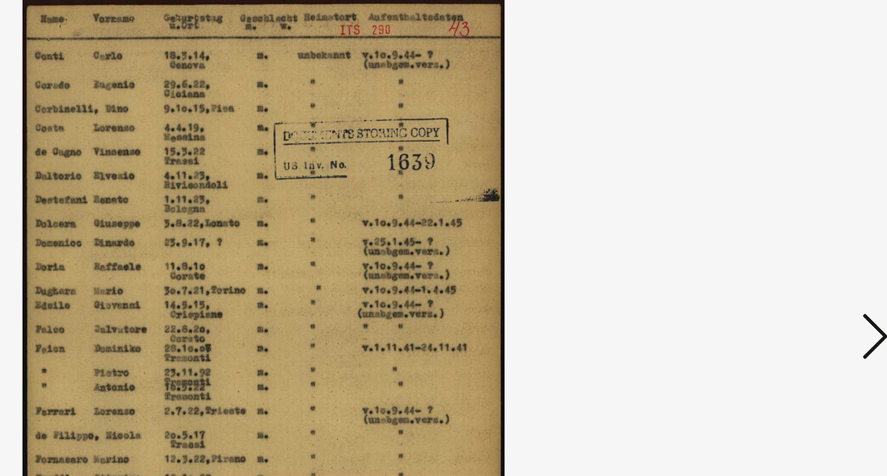
click at [770, 204] on icon at bounding box center [770, 208] width 14 height 27
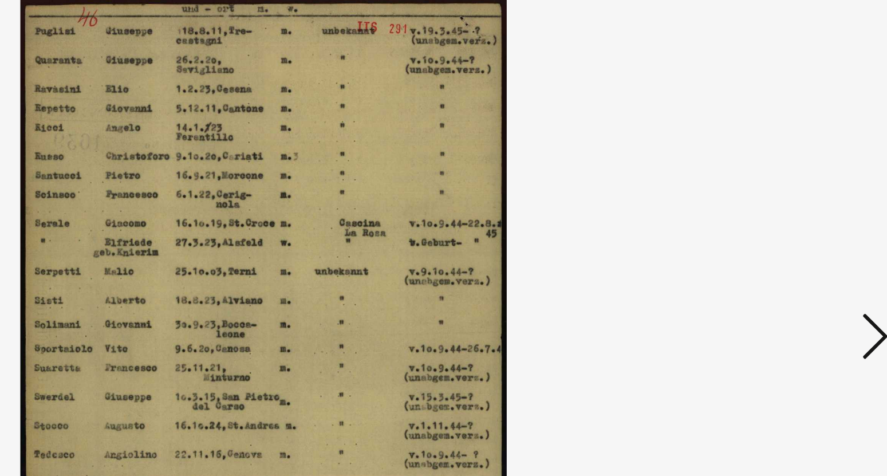
click at [770, 204] on icon at bounding box center [770, 208] width 14 height 27
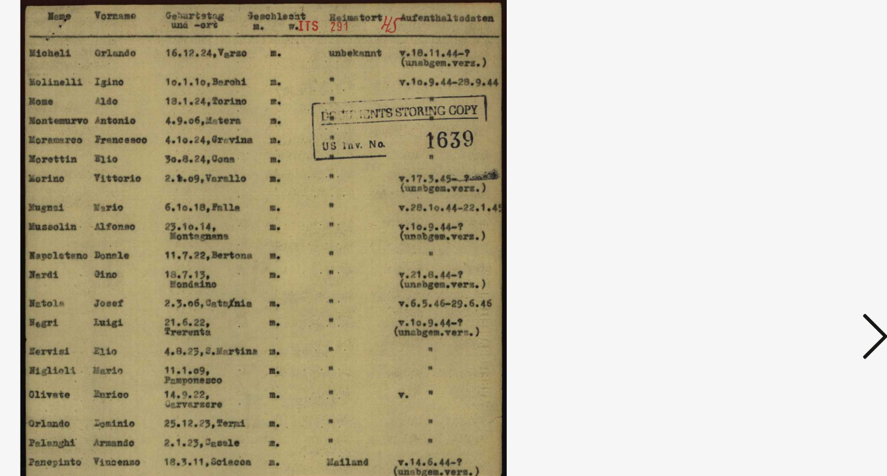
click at [770, 204] on icon at bounding box center [770, 208] width 14 height 27
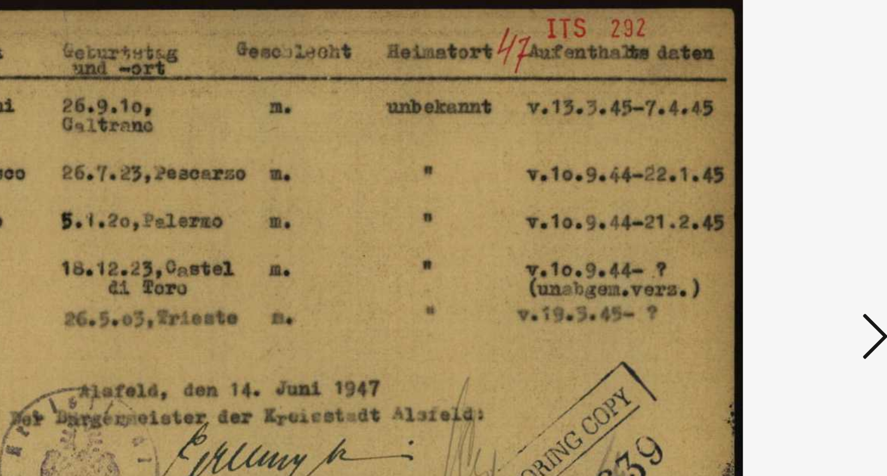
click at [770, 204] on icon at bounding box center [770, 208] width 14 height 27
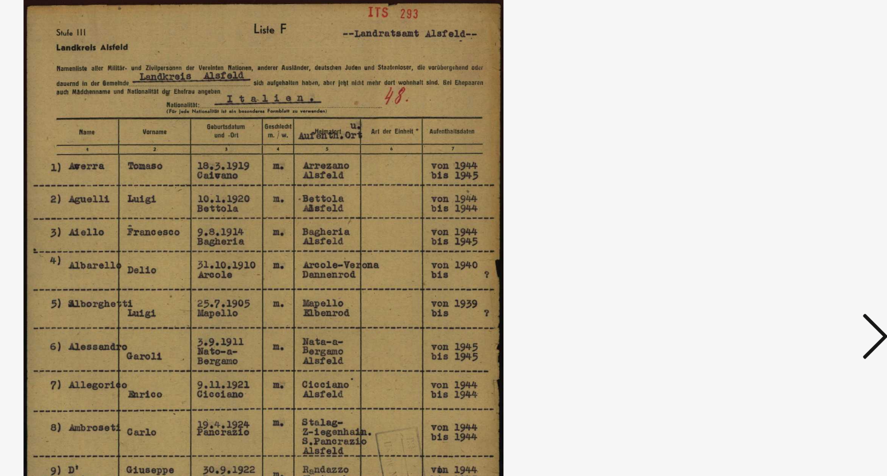
click at [770, 204] on icon at bounding box center [770, 208] width 14 height 27
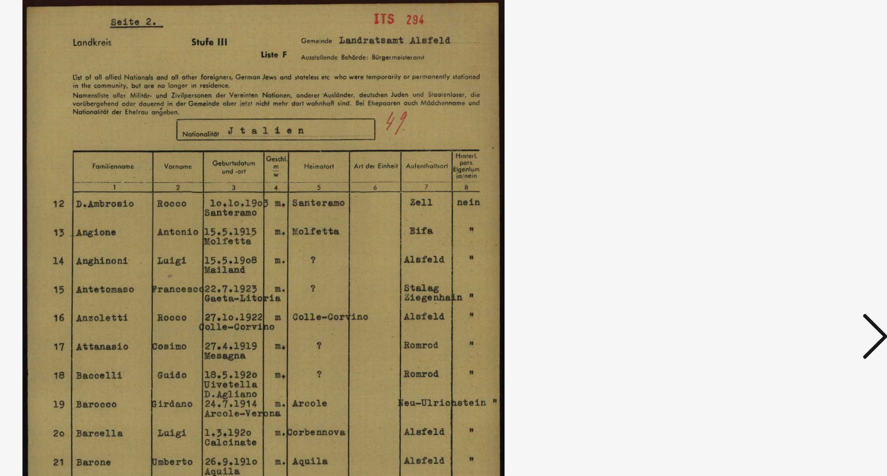
click at [770, 204] on icon at bounding box center [770, 208] width 14 height 27
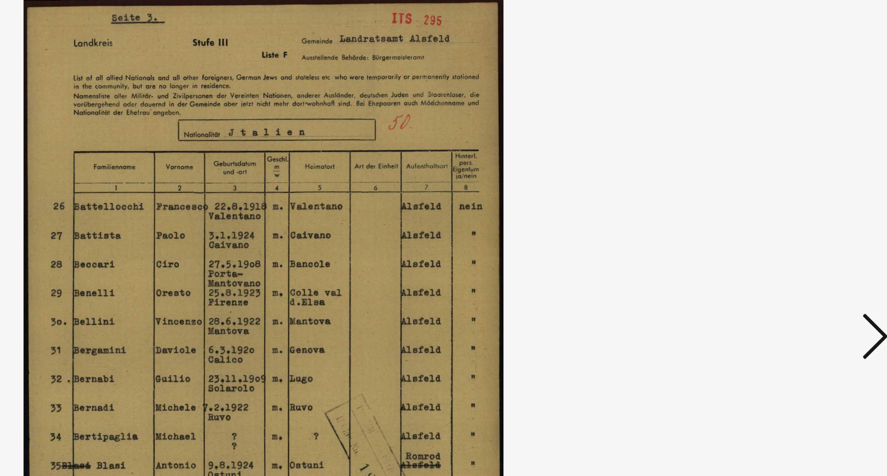
click at [770, 204] on icon at bounding box center [770, 208] width 14 height 27
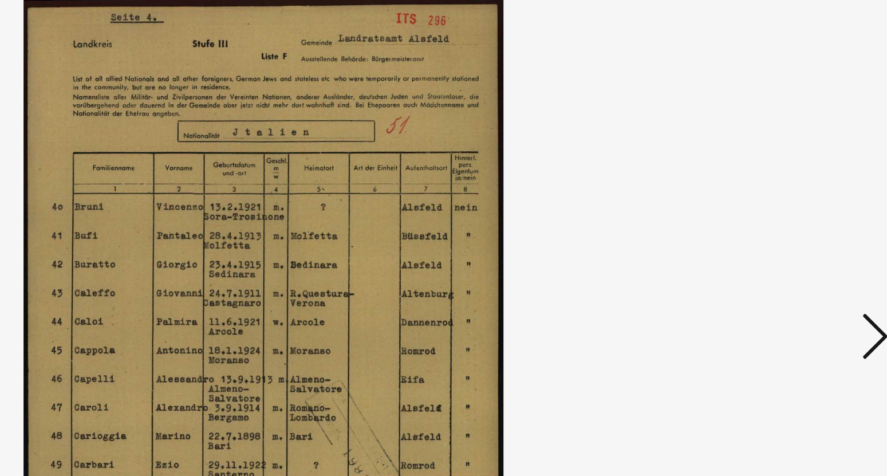
click at [770, 204] on icon at bounding box center [770, 208] width 14 height 27
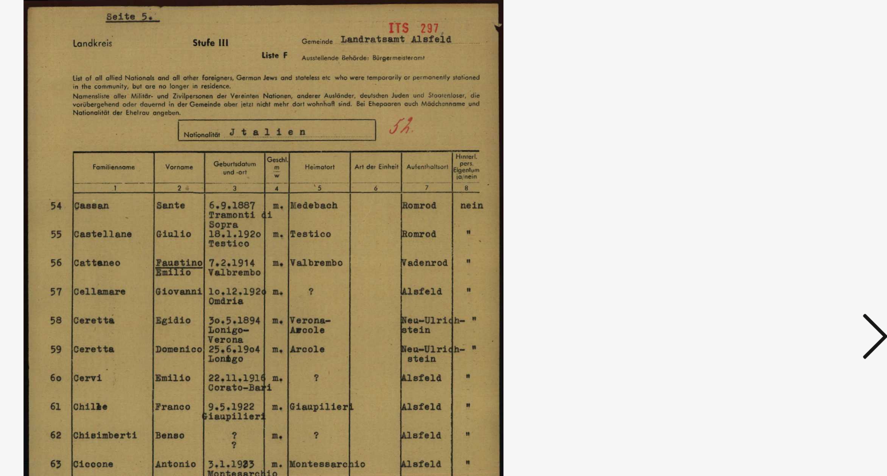
click at [770, 204] on icon at bounding box center [770, 208] width 14 height 27
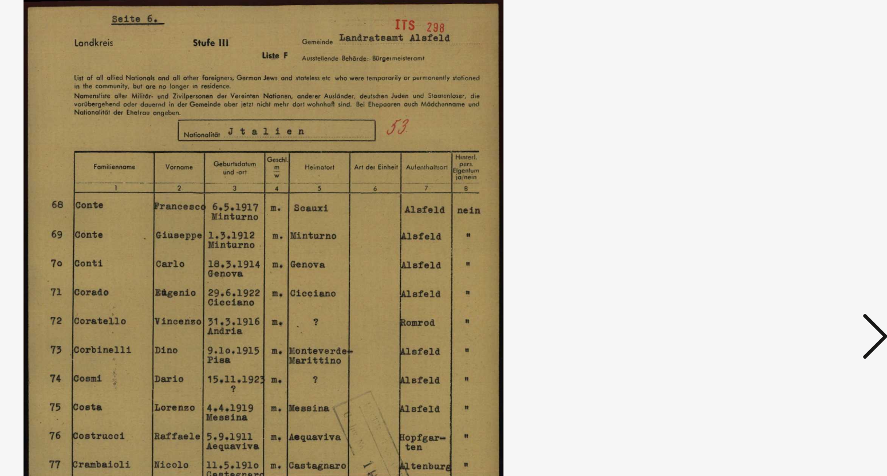
click at [770, 204] on icon at bounding box center [770, 208] width 14 height 27
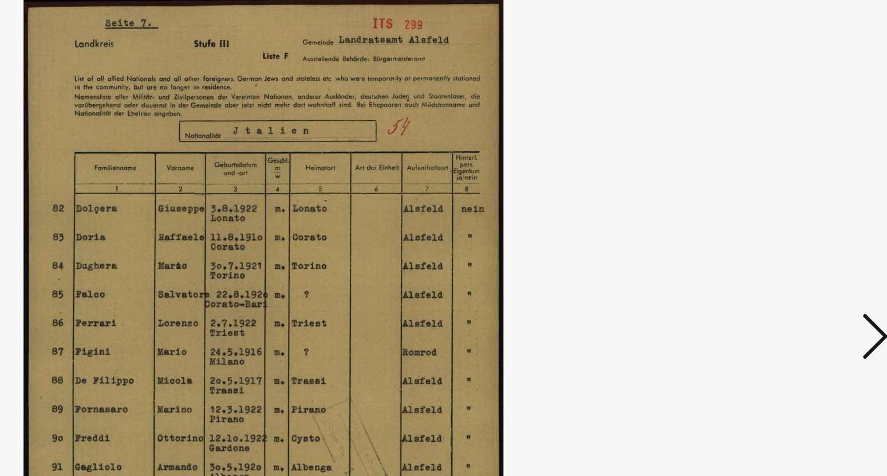
click at [770, 204] on icon at bounding box center [770, 208] width 14 height 27
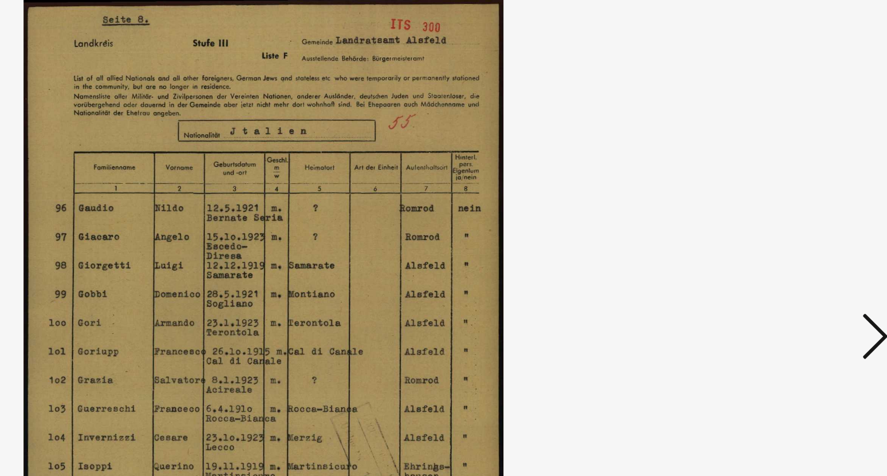
click at [770, 204] on icon at bounding box center [770, 208] width 14 height 27
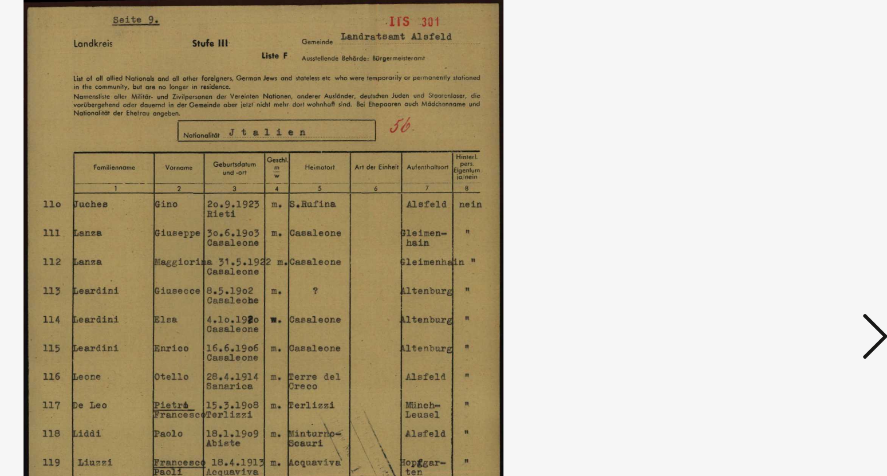
click at [770, 204] on icon at bounding box center [770, 208] width 14 height 27
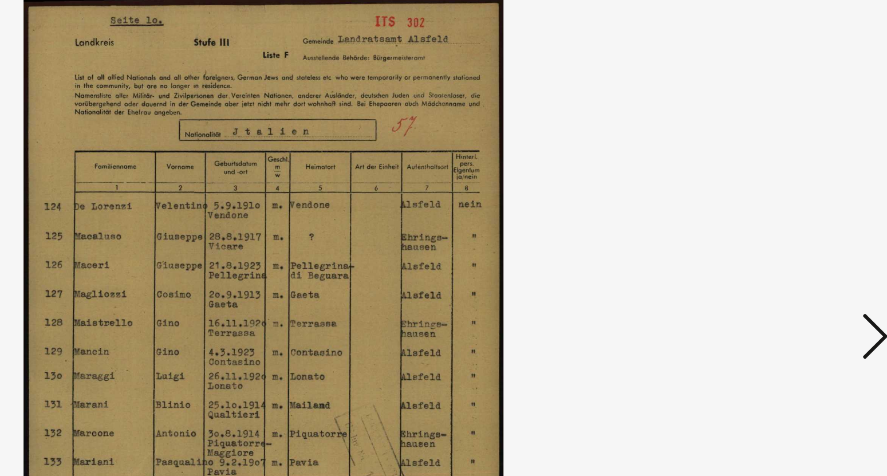
click at [770, 204] on icon at bounding box center [770, 208] width 14 height 27
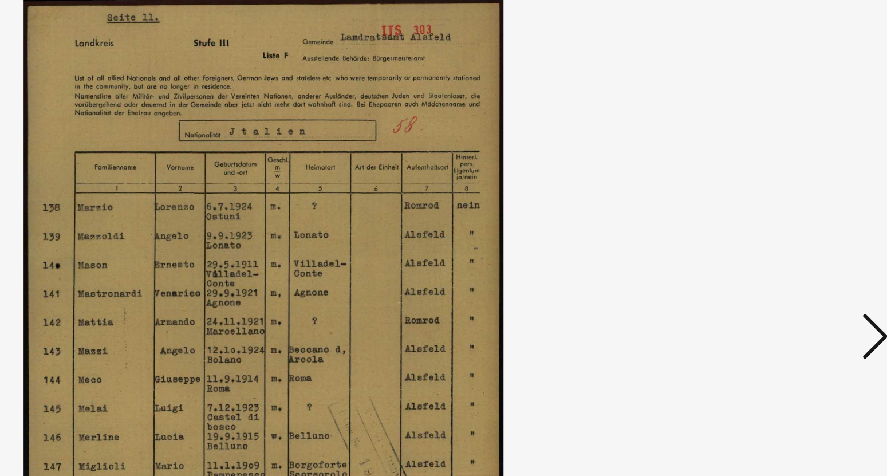
click at [770, 204] on icon at bounding box center [770, 208] width 14 height 27
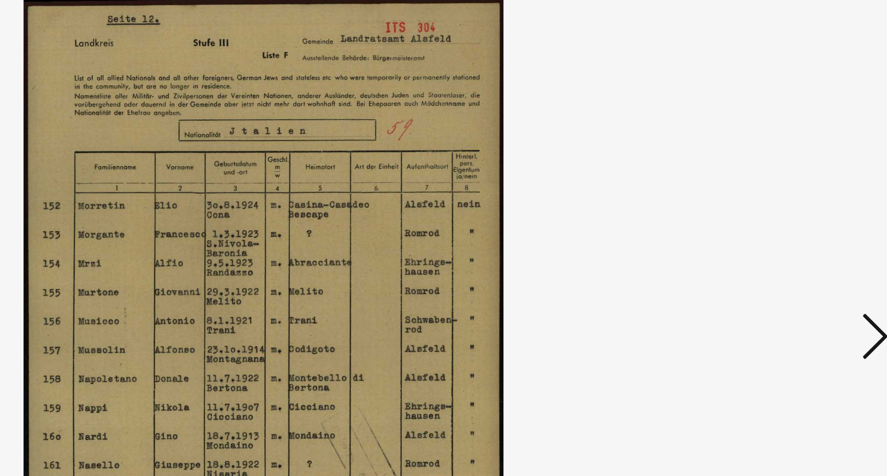
click at [770, 204] on icon at bounding box center [770, 208] width 14 height 27
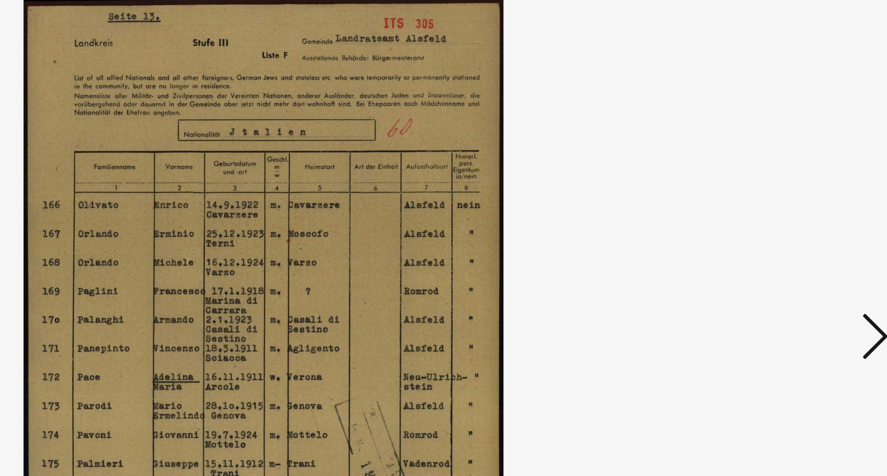
click at [770, 204] on icon at bounding box center [770, 208] width 14 height 27
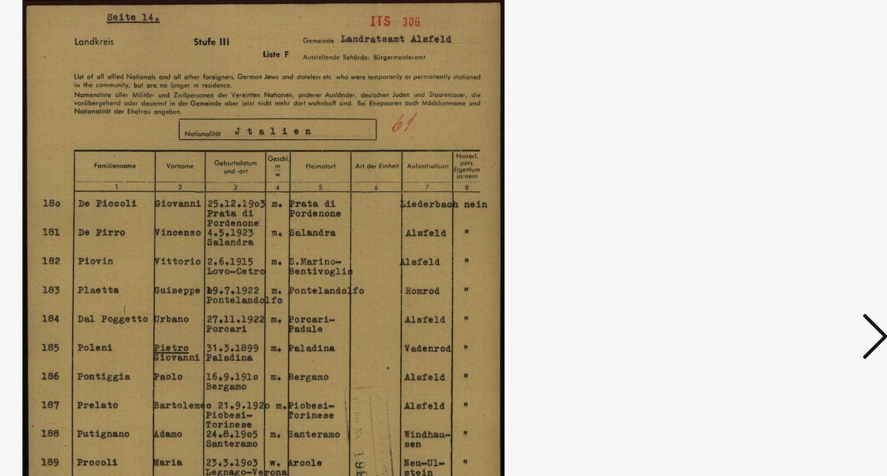
click at [770, 204] on icon at bounding box center [770, 208] width 14 height 27
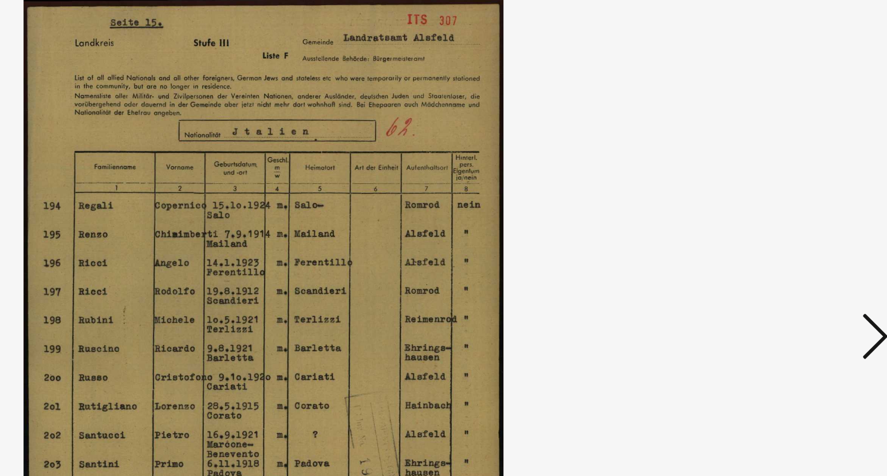
click at [770, 204] on icon at bounding box center [770, 208] width 14 height 27
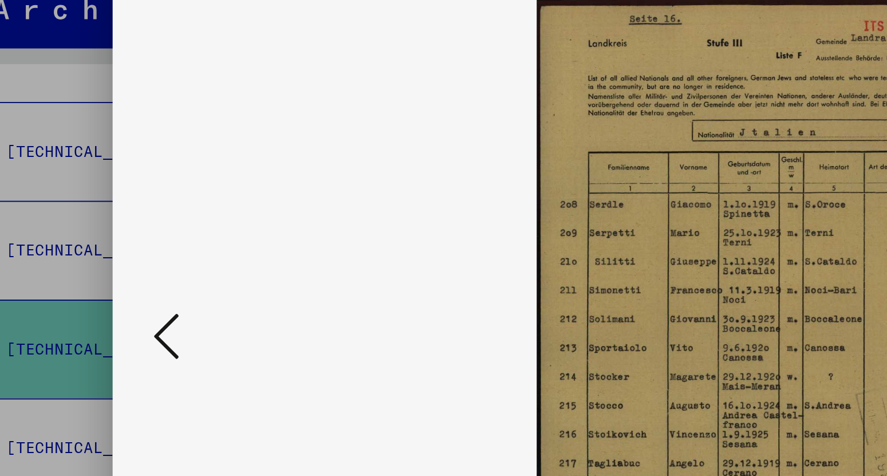
click at [115, 209] on icon at bounding box center [118, 208] width 14 height 27
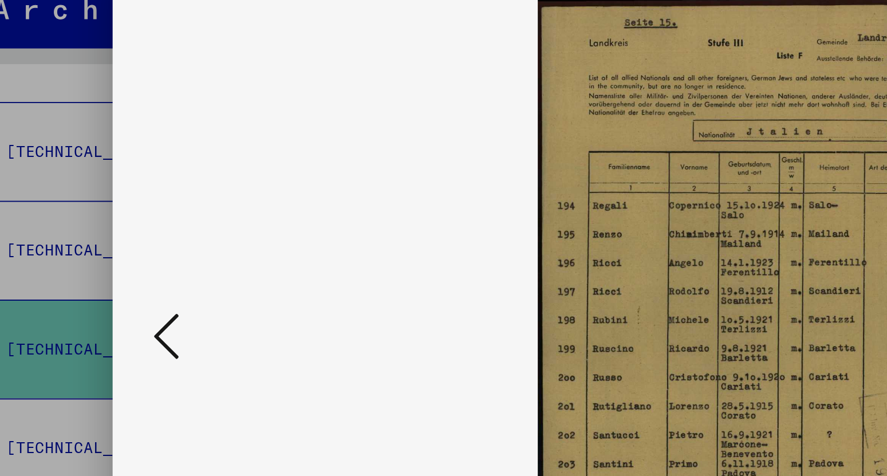
click at [115, 209] on icon at bounding box center [118, 208] width 14 height 27
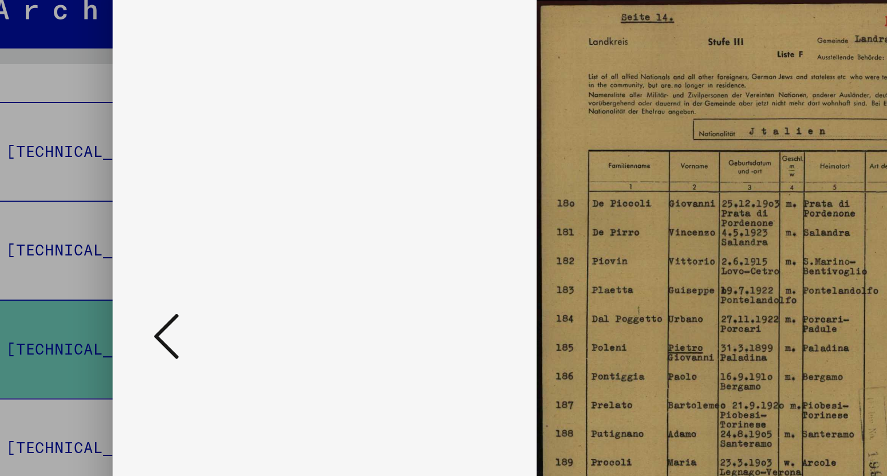
click at [115, 209] on icon at bounding box center [118, 208] width 14 height 27
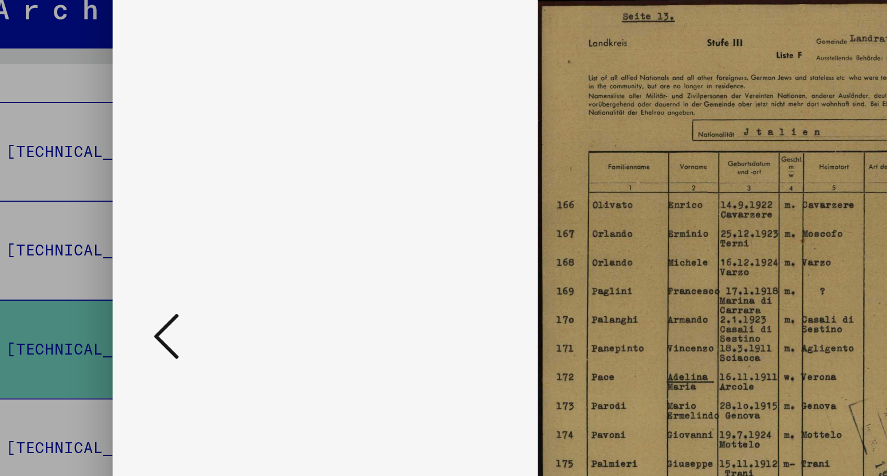
click at [115, 209] on icon at bounding box center [118, 208] width 14 height 27
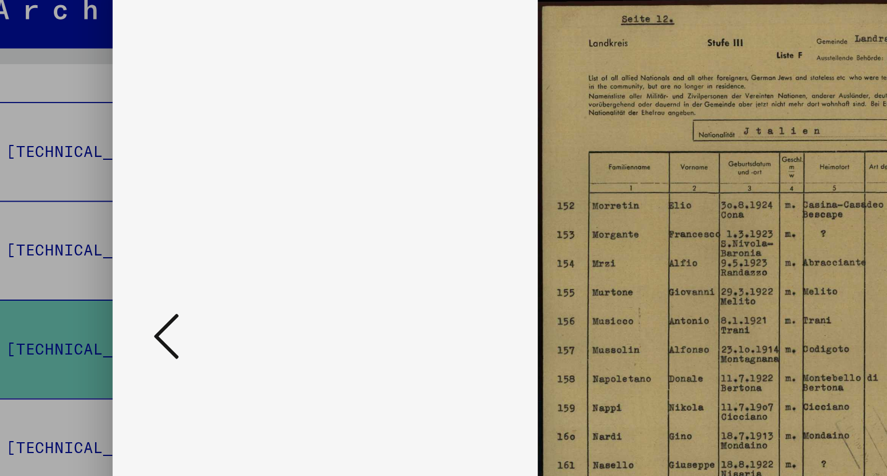
click at [115, 209] on icon at bounding box center [118, 208] width 14 height 27
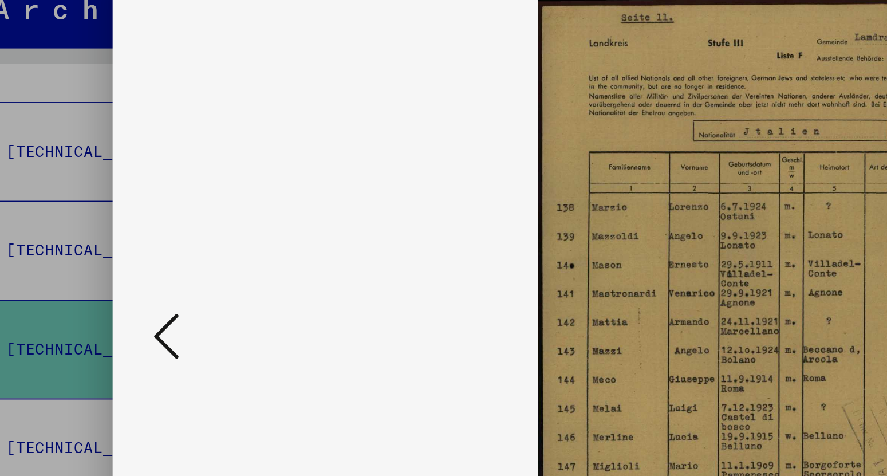
click at [115, 209] on icon at bounding box center [118, 208] width 14 height 27
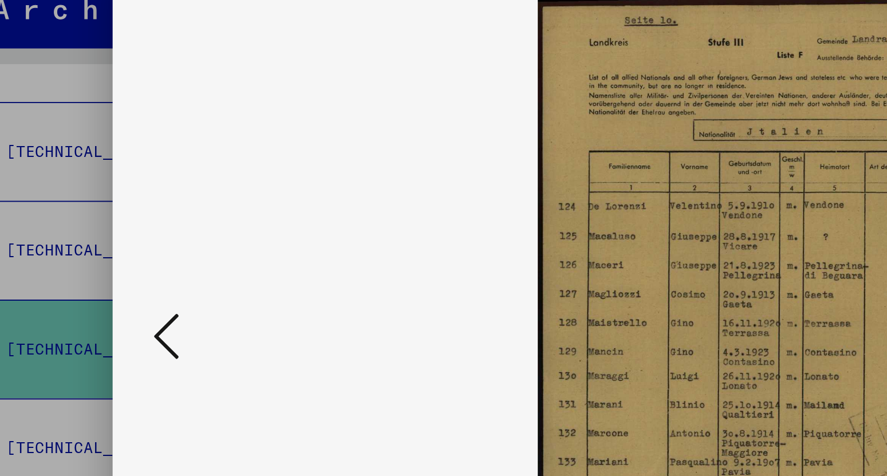
click at [115, 209] on icon at bounding box center [118, 208] width 14 height 27
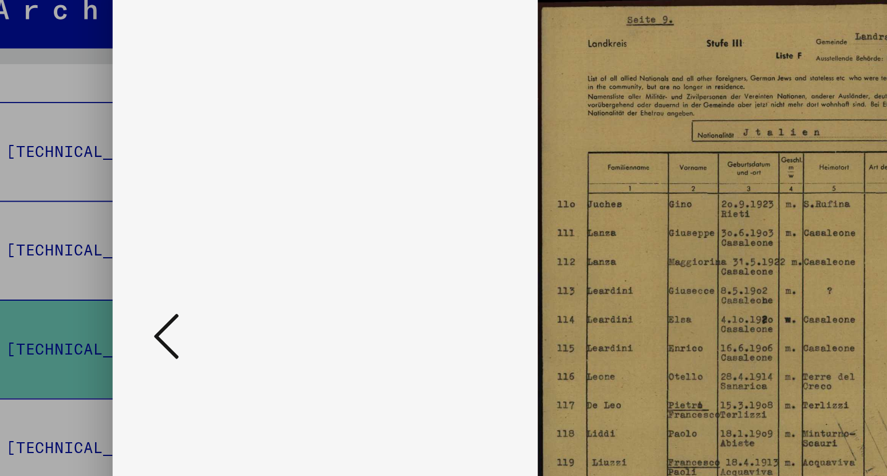
click at [115, 209] on icon at bounding box center [118, 208] width 14 height 27
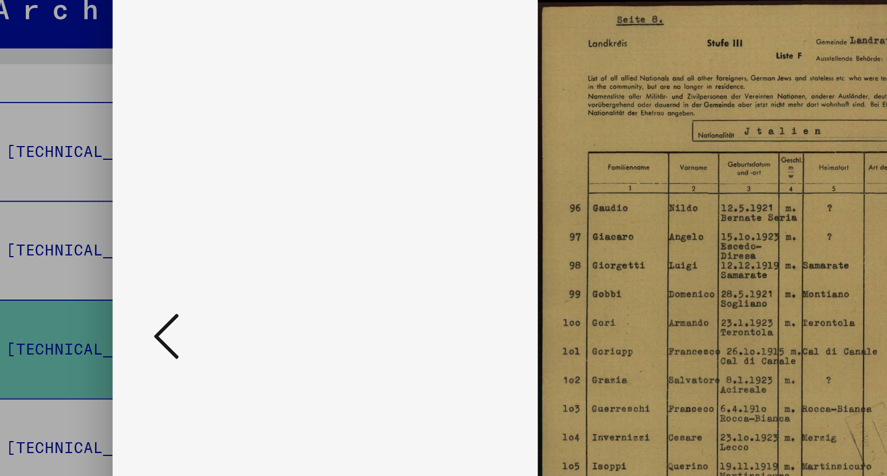
click at [115, 209] on icon at bounding box center [118, 208] width 14 height 27
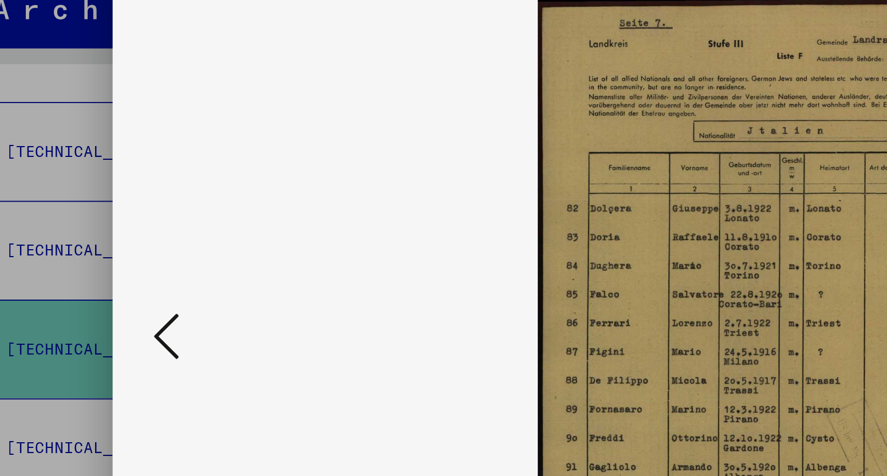
click at [115, 209] on icon at bounding box center [118, 208] width 14 height 27
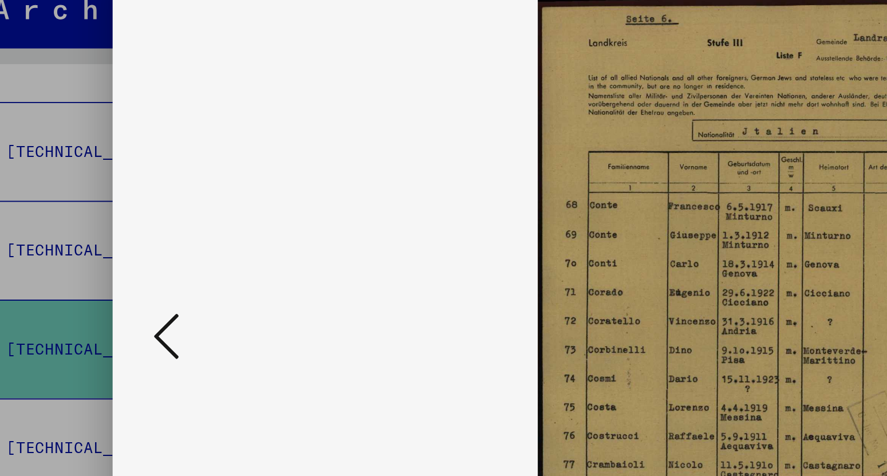
click at [115, 209] on icon at bounding box center [118, 208] width 14 height 27
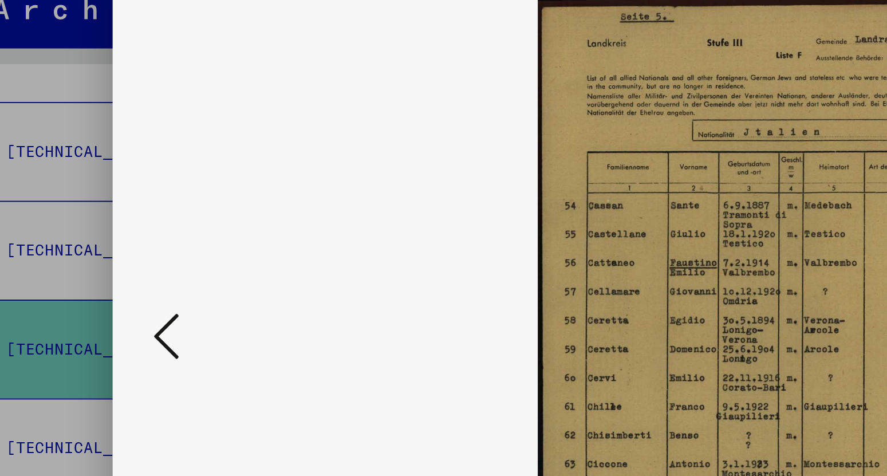
click at [115, 209] on icon at bounding box center [118, 208] width 14 height 27
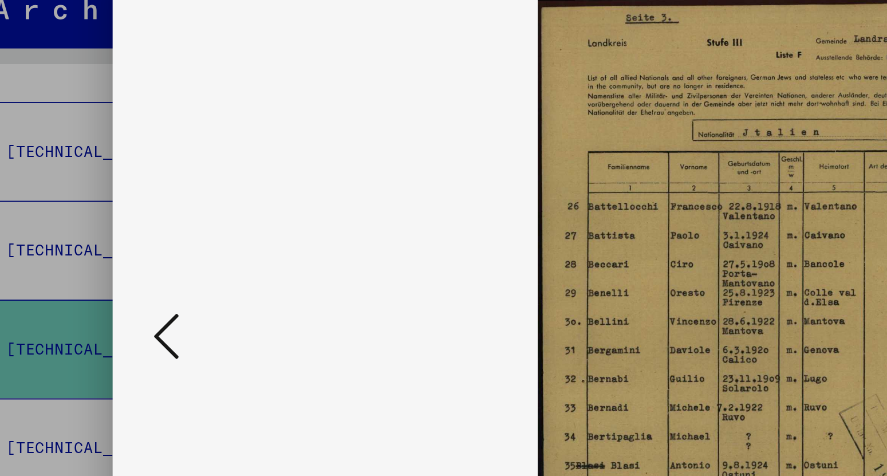
click at [115, 209] on icon at bounding box center [118, 208] width 14 height 27
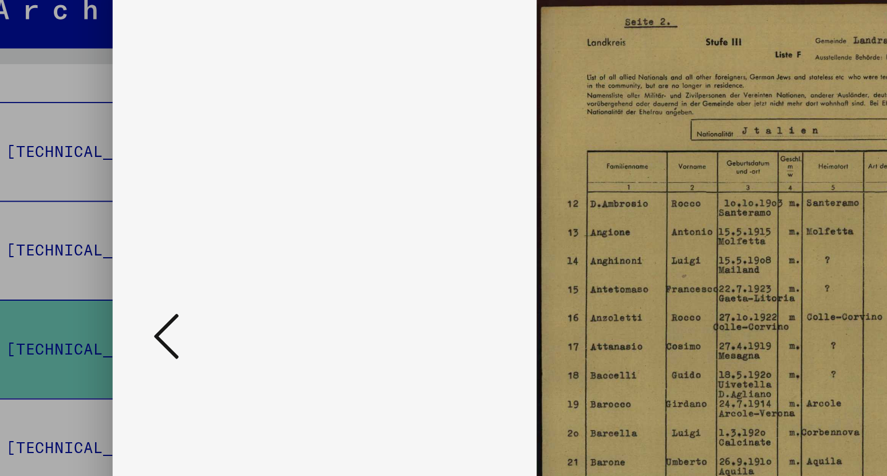
click at [115, 209] on icon at bounding box center [118, 208] width 14 height 27
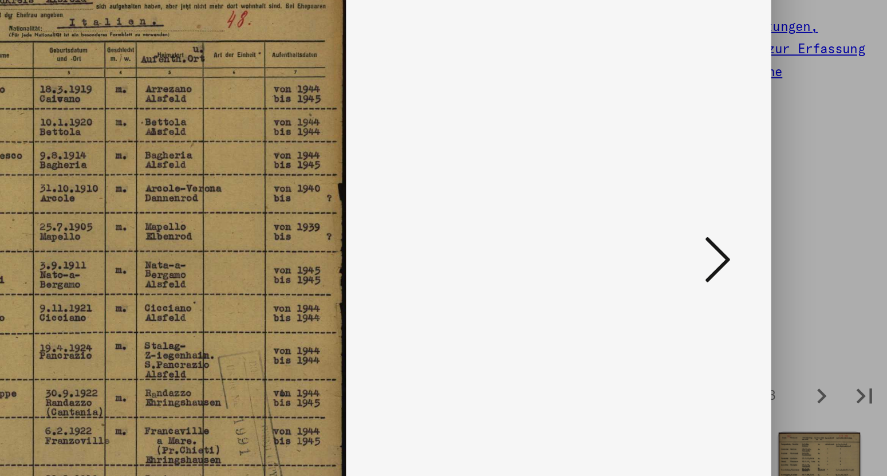
click at [766, 206] on icon at bounding box center [770, 208] width 14 height 27
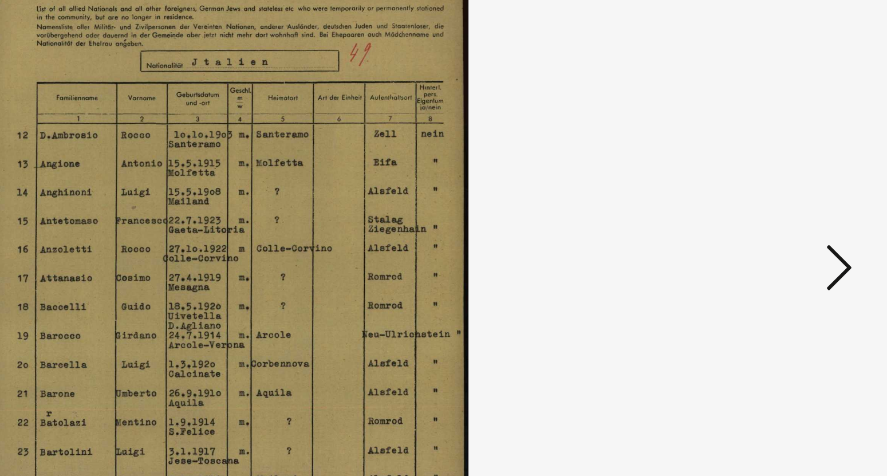
click at [766, 210] on icon at bounding box center [770, 208] width 14 height 27
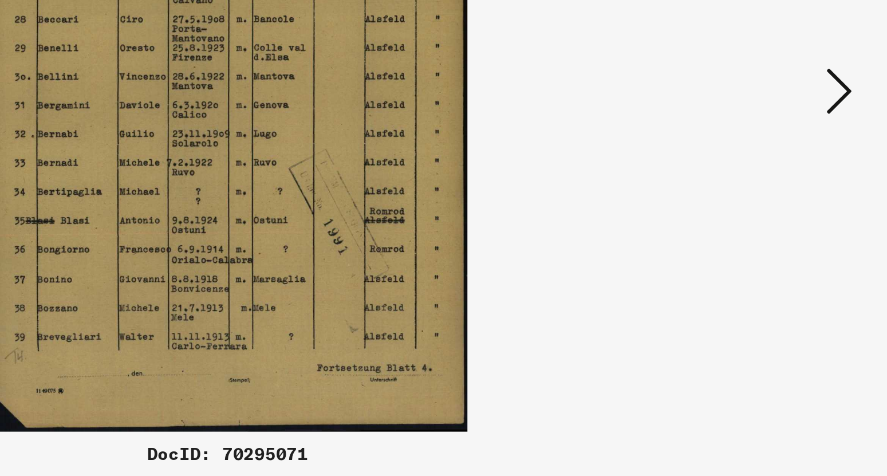
click at [773, 213] on icon at bounding box center [770, 208] width 14 height 27
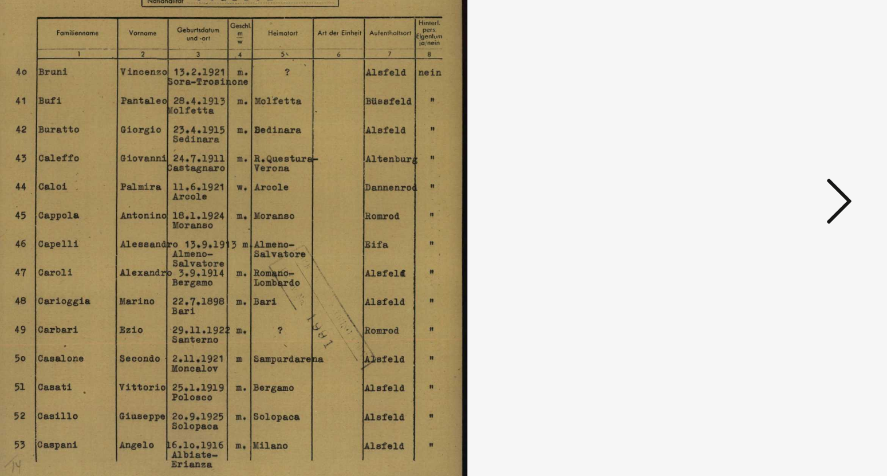
click at [769, 204] on icon at bounding box center [770, 208] width 14 height 27
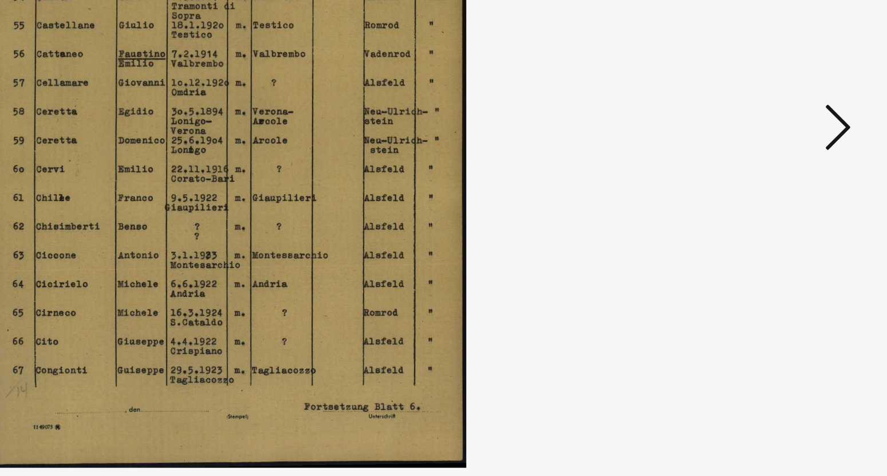
click at [769, 215] on icon at bounding box center [770, 208] width 14 height 27
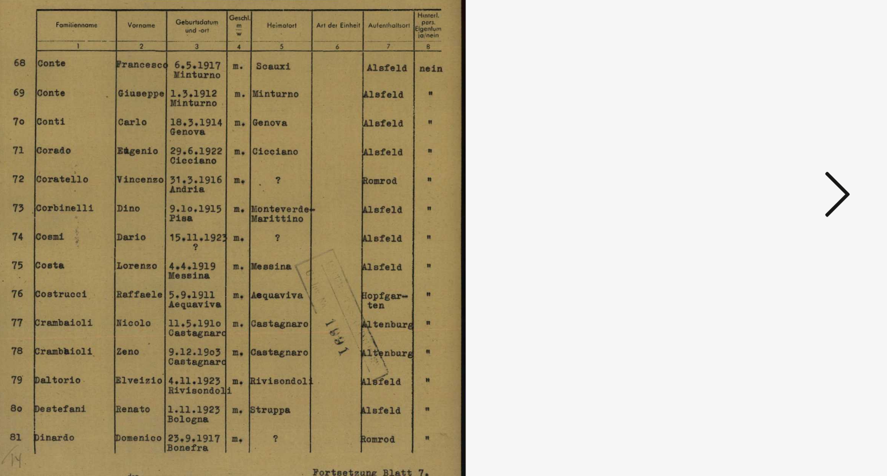
click at [769, 211] on icon at bounding box center [770, 208] width 14 height 27
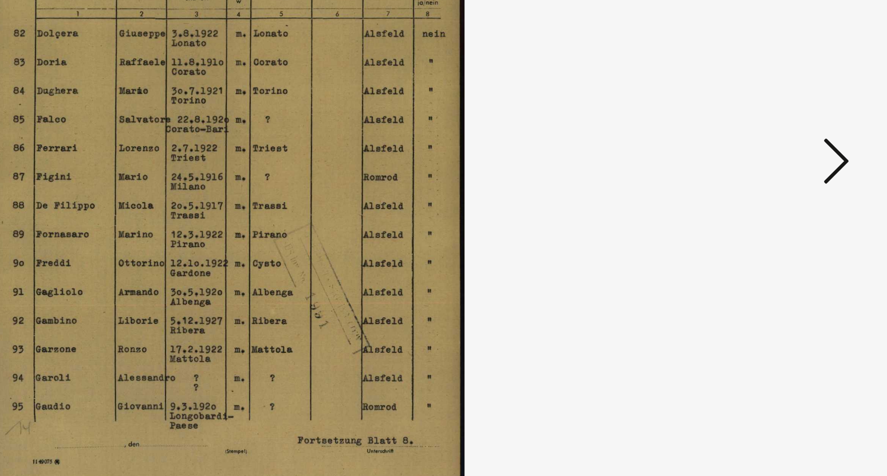
click at [773, 214] on icon at bounding box center [770, 208] width 14 height 27
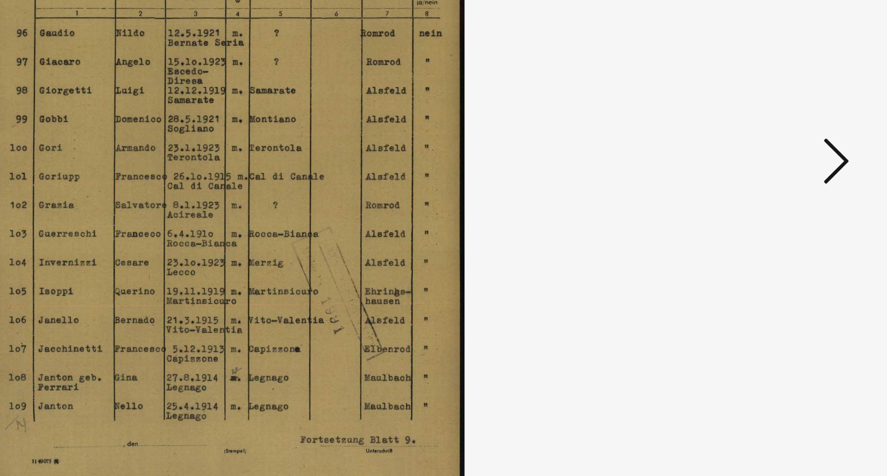
click at [773, 214] on icon at bounding box center [770, 208] width 14 height 27
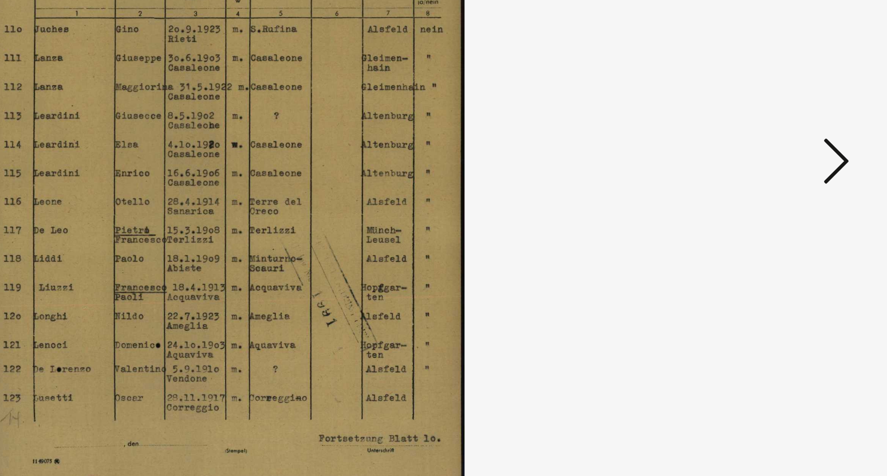
click at [773, 214] on icon at bounding box center [770, 208] width 14 height 27
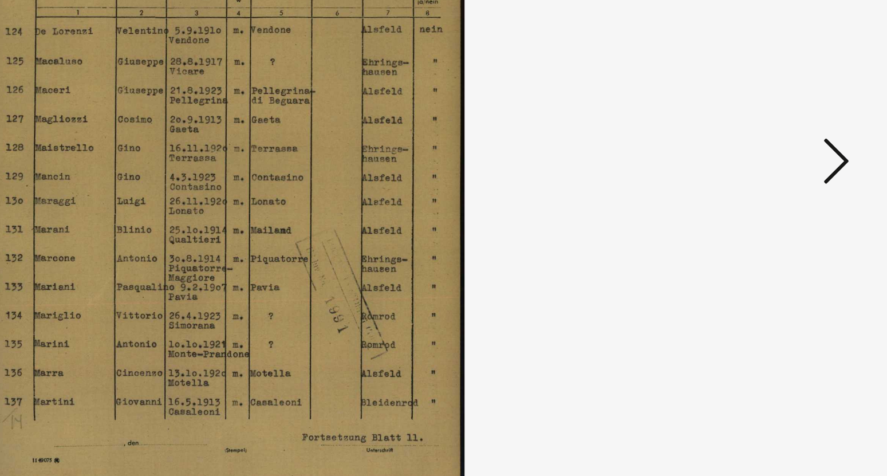
click at [773, 214] on icon at bounding box center [770, 208] width 14 height 27
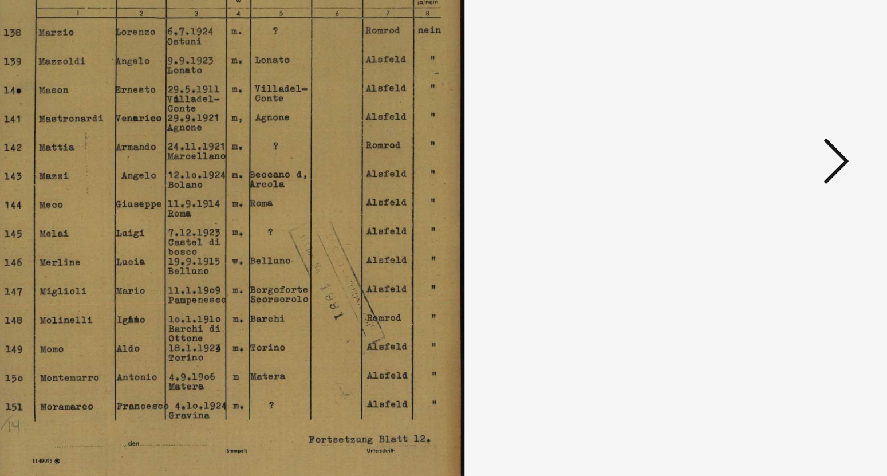
click at [773, 214] on icon at bounding box center [770, 208] width 14 height 27
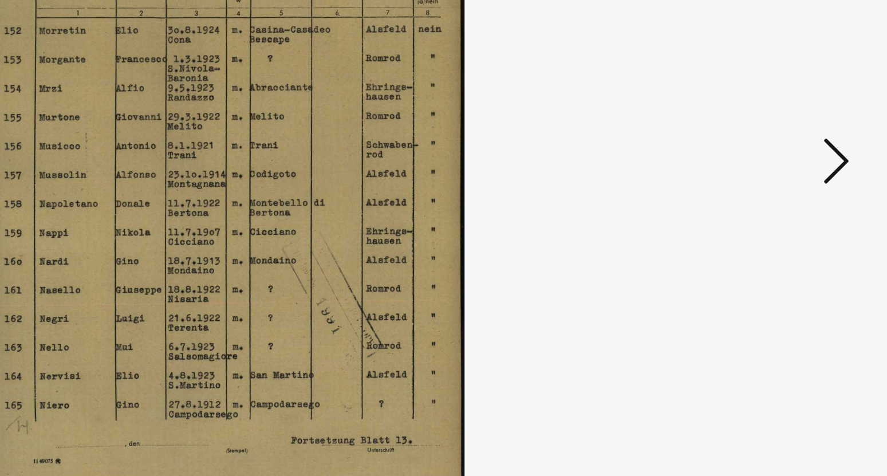
click at [773, 214] on icon at bounding box center [770, 208] width 14 height 27
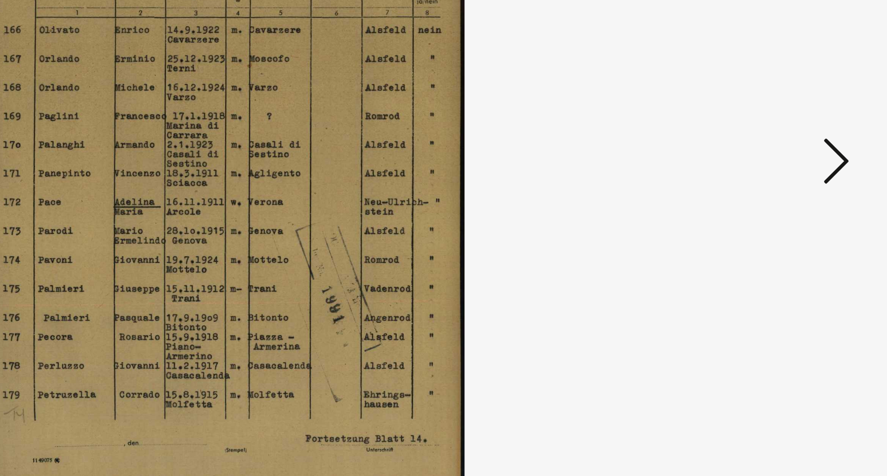
click at [773, 214] on icon at bounding box center [770, 208] width 14 height 27
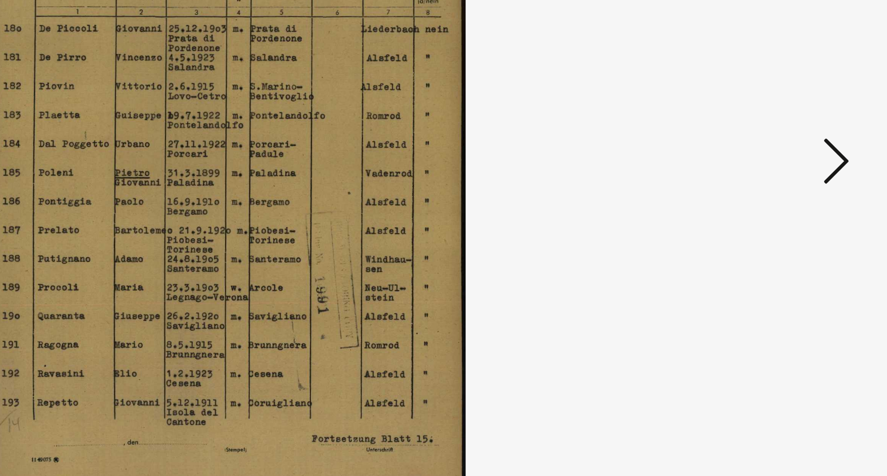
click at [773, 214] on icon at bounding box center [770, 208] width 14 height 27
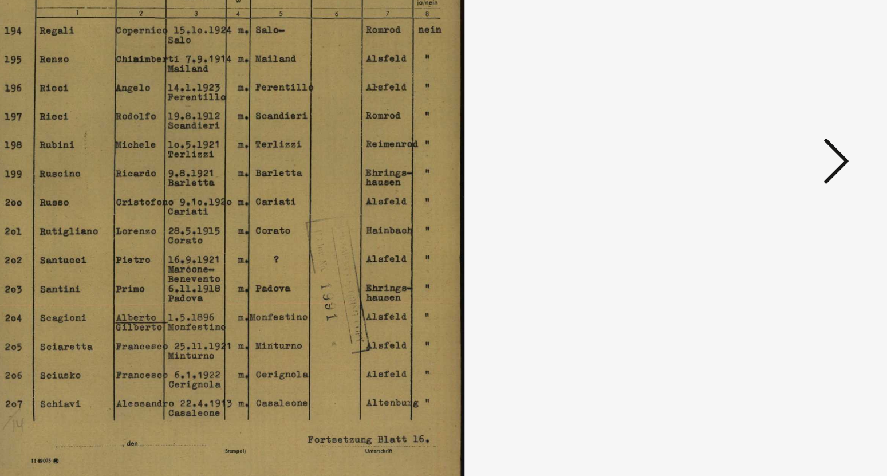
click at [773, 214] on icon at bounding box center [770, 208] width 14 height 27
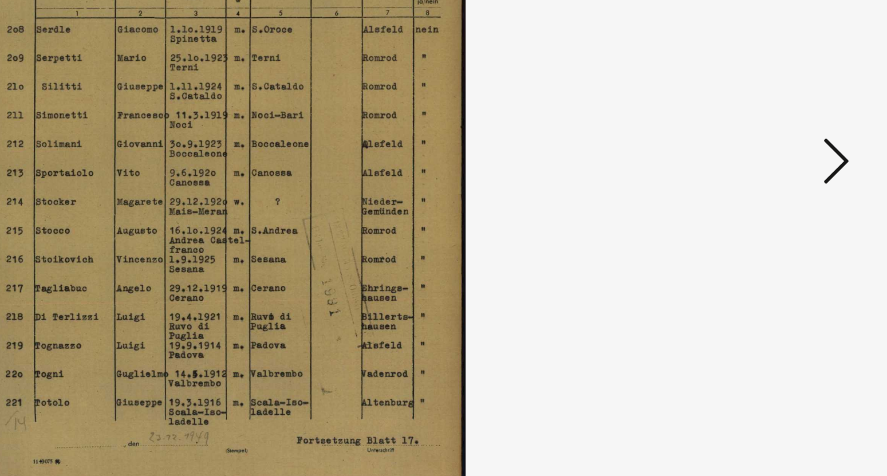
click at [773, 214] on icon at bounding box center [770, 208] width 14 height 27
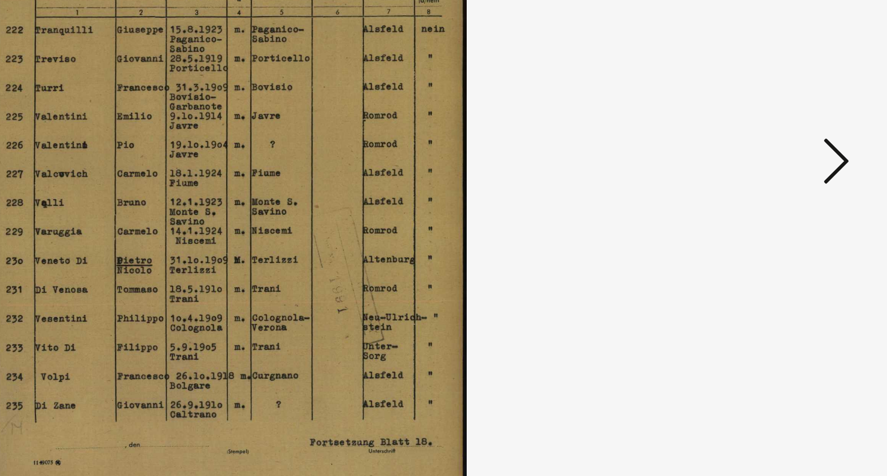
click at [773, 214] on icon at bounding box center [770, 208] width 14 height 27
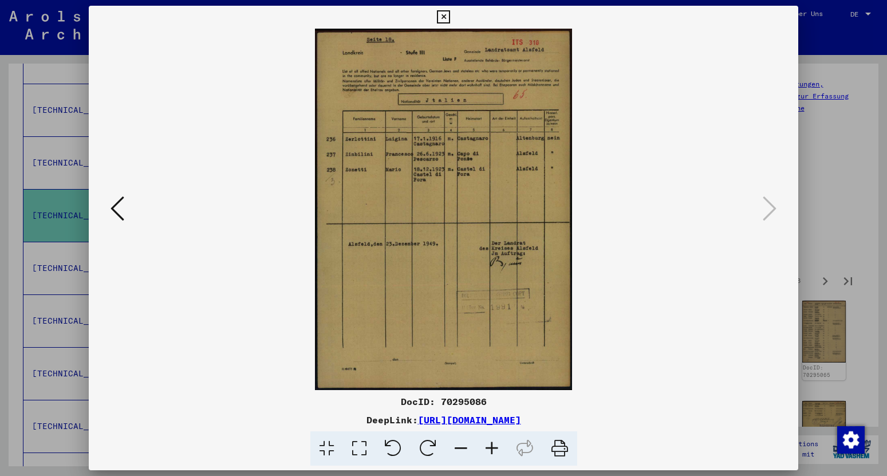
click at [450, 13] on icon at bounding box center [443, 17] width 13 height 14
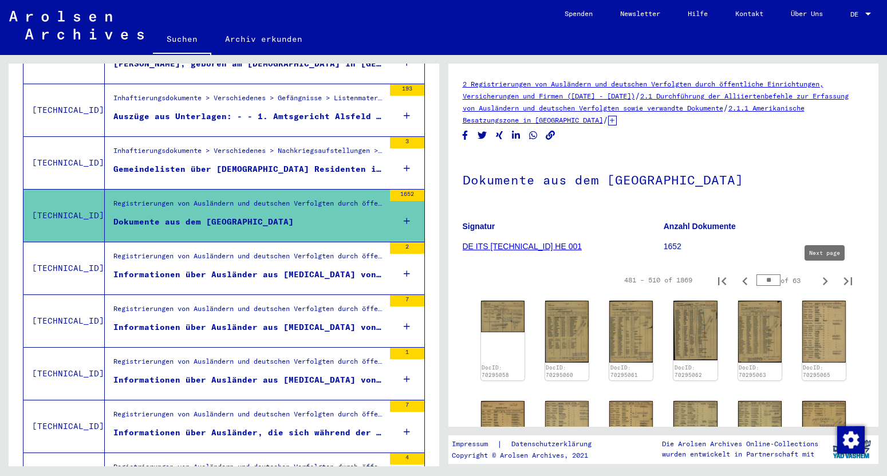
click at [824, 281] on icon "Next page" at bounding box center [825, 281] width 16 height 16
type input "**"
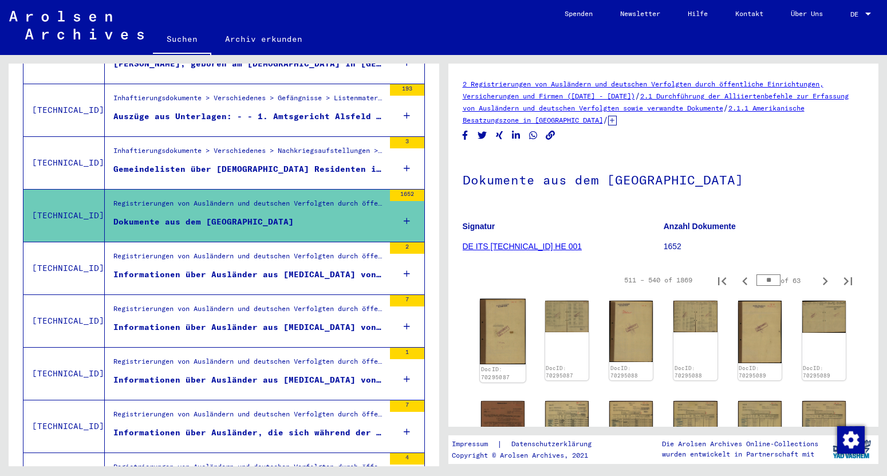
click at [503, 312] on img at bounding box center [503, 331] width 46 height 65
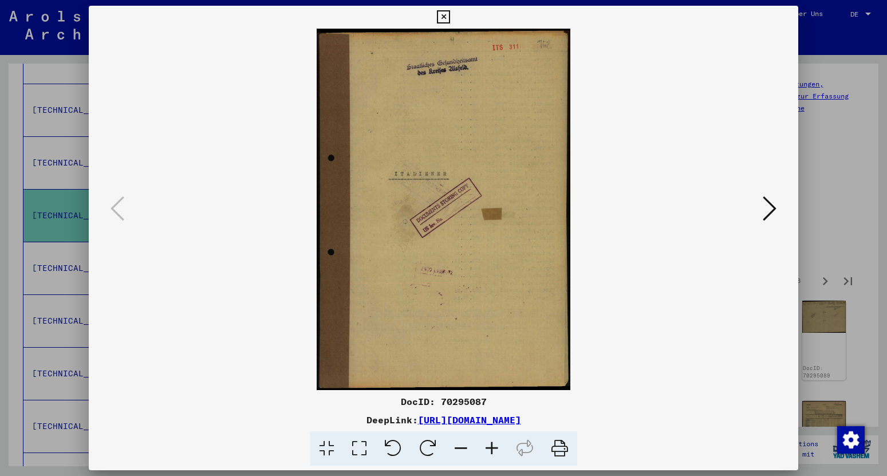
click at [769, 214] on icon at bounding box center [770, 208] width 14 height 27
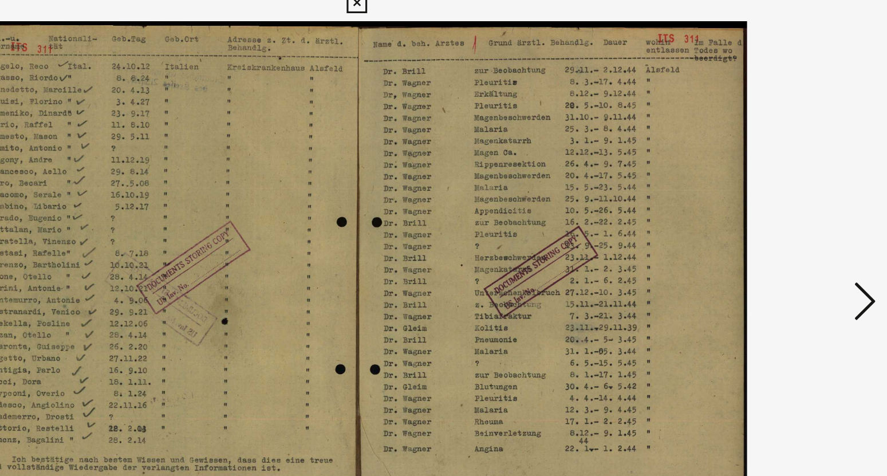
click at [775, 215] on icon at bounding box center [770, 208] width 14 height 27
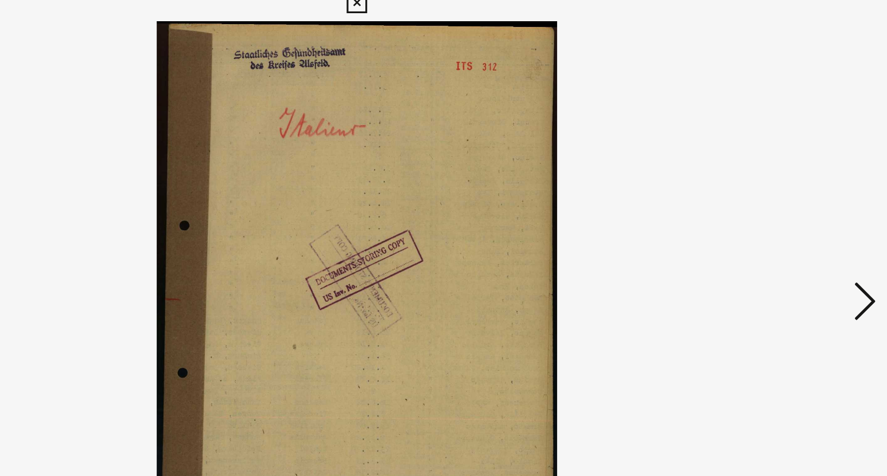
click at [775, 215] on icon at bounding box center [770, 208] width 14 height 27
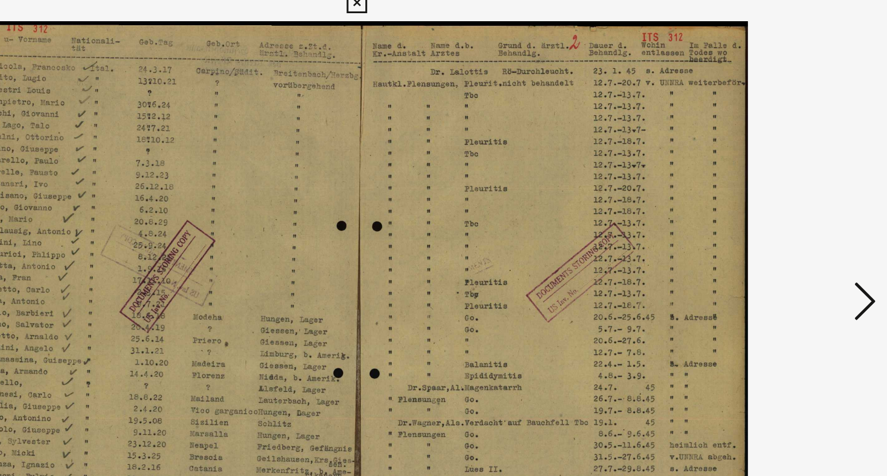
click at [772, 212] on icon at bounding box center [770, 208] width 14 height 27
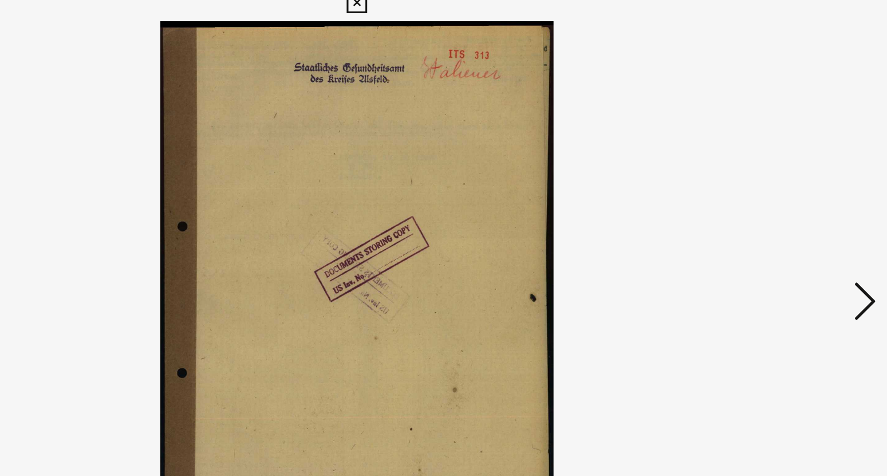
click at [772, 212] on icon at bounding box center [770, 208] width 14 height 27
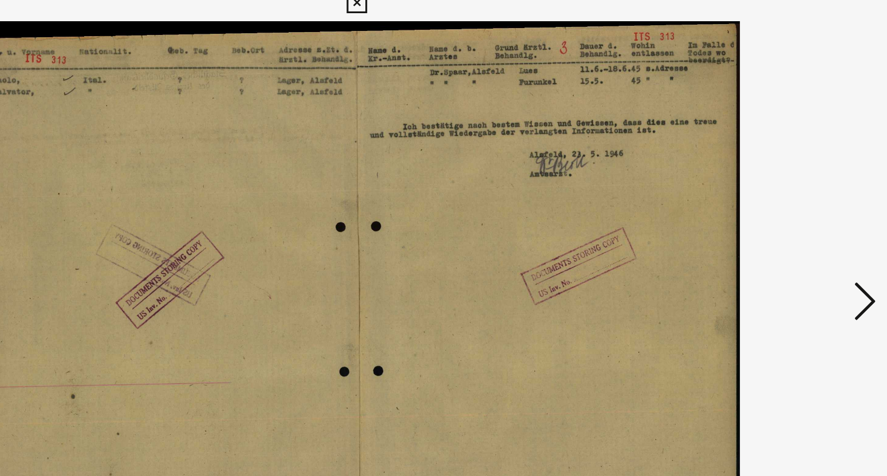
click at [772, 212] on icon at bounding box center [770, 208] width 14 height 27
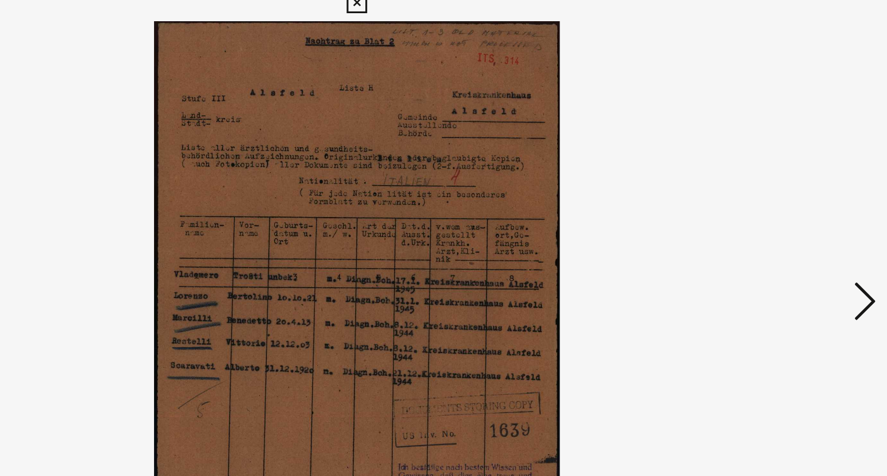
click at [772, 212] on icon at bounding box center [770, 208] width 14 height 27
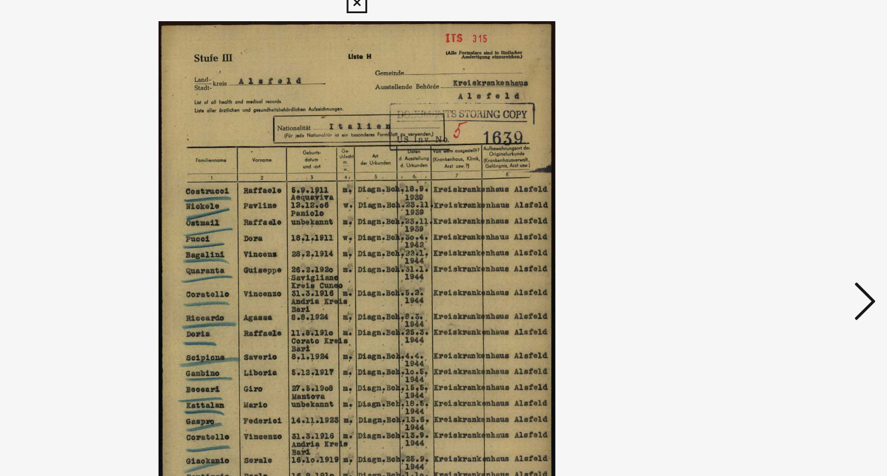
click at [772, 212] on icon at bounding box center [770, 208] width 14 height 27
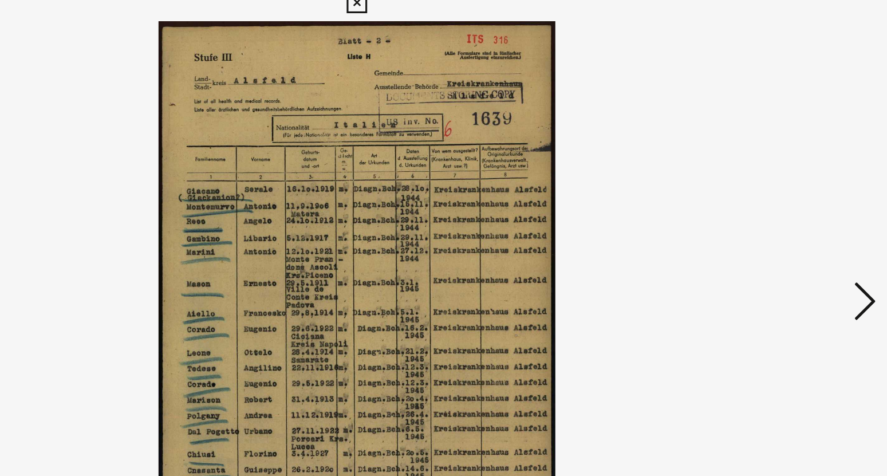
click at [772, 212] on icon at bounding box center [770, 208] width 14 height 27
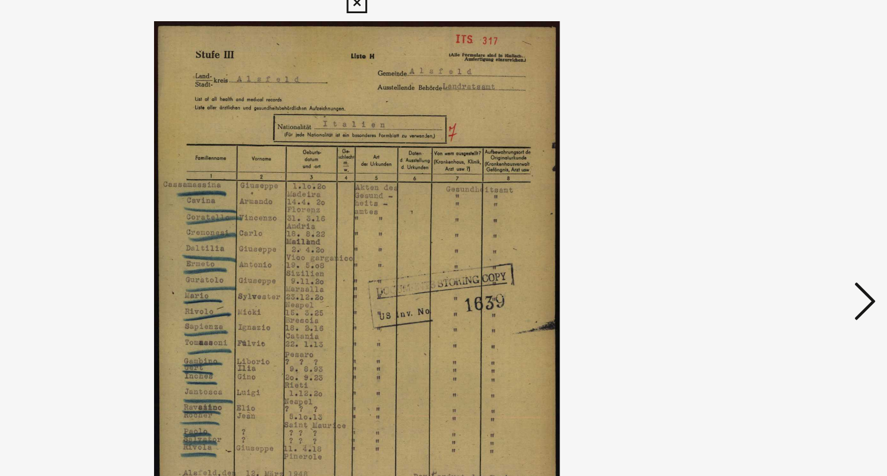
click at [772, 212] on icon at bounding box center [770, 208] width 14 height 27
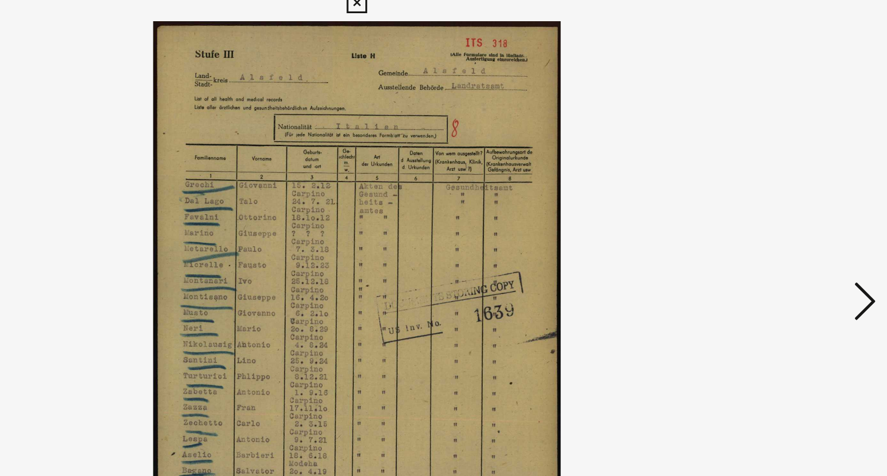
click at [772, 212] on icon at bounding box center [770, 208] width 14 height 27
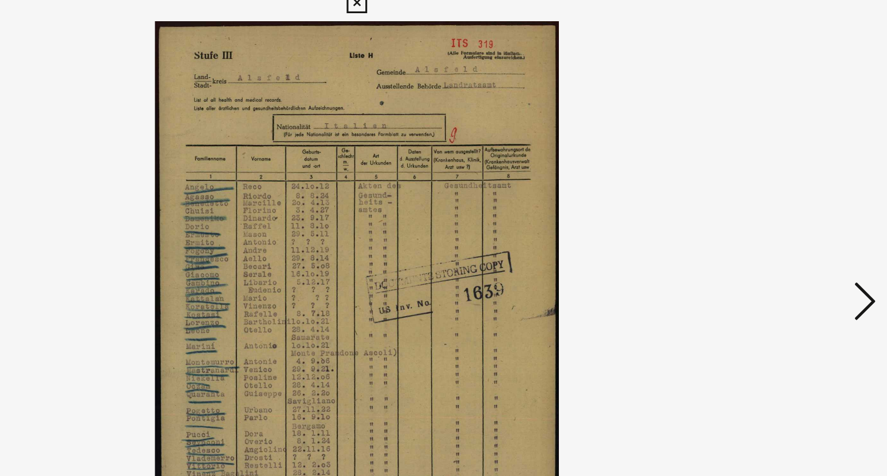
click at [772, 212] on icon at bounding box center [770, 208] width 14 height 27
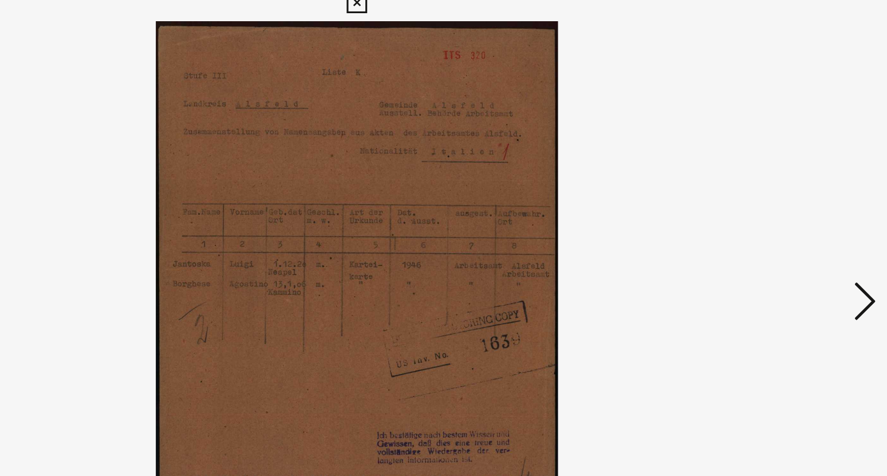
click at [772, 212] on icon at bounding box center [770, 208] width 14 height 27
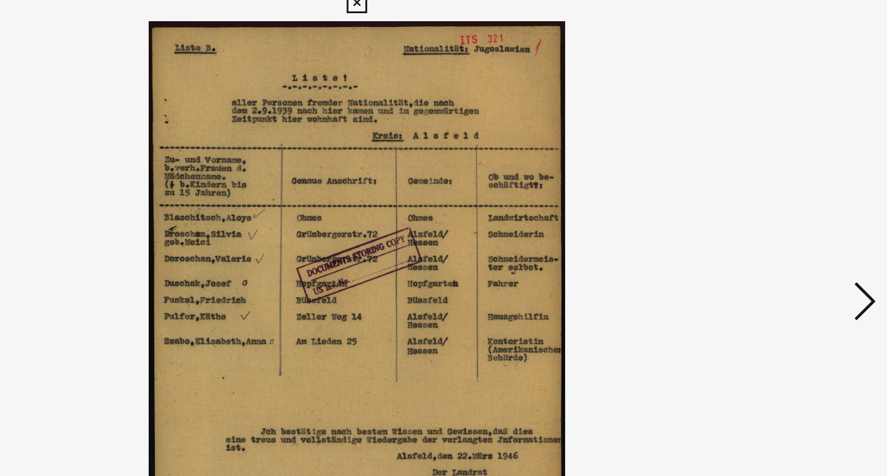
click at [772, 212] on icon at bounding box center [770, 208] width 14 height 27
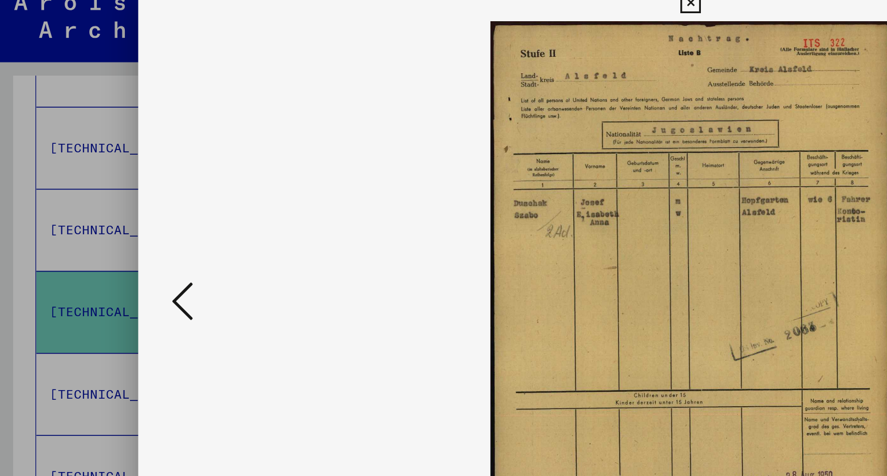
click at [120, 203] on icon at bounding box center [118, 208] width 14 height 27
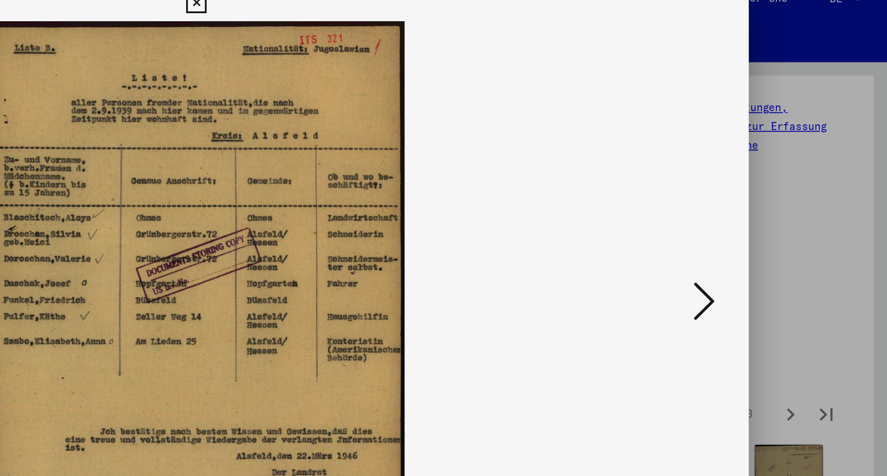
click at [776, 214] on icon at bounding box center [770, 208] width 14 height 27
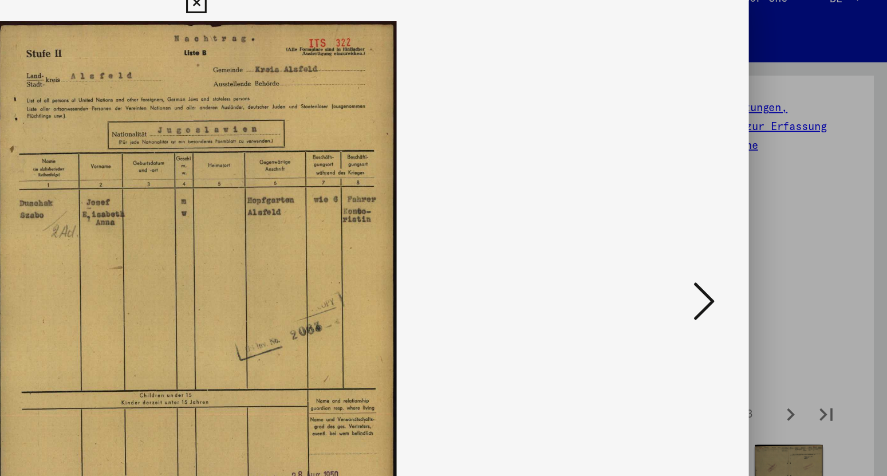
click at [776, 214] on icon at bounding box center [770, 208] width 14 height 27
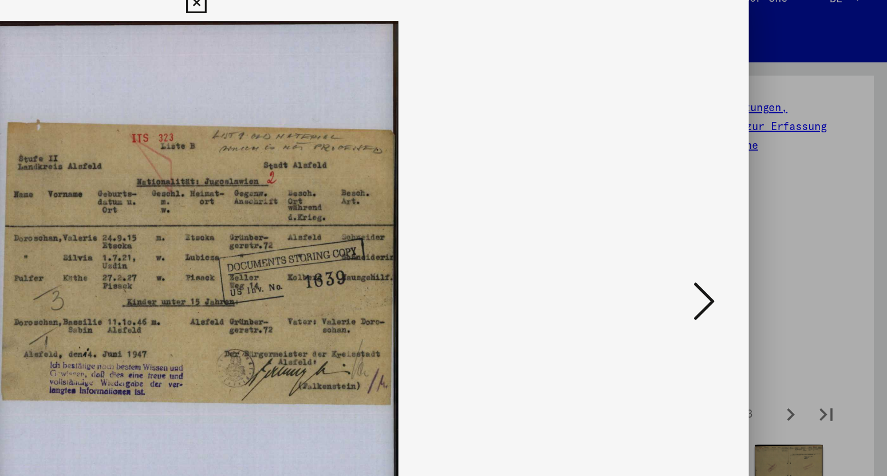
click at [776, 214] on icon at bounding box center [770, 208] width 14 height 27
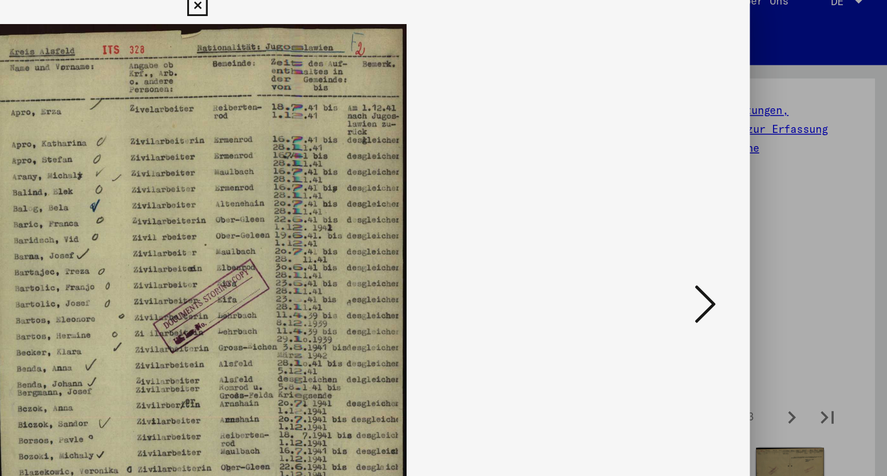
click at [769, 208] on icon at bounding box center [770, 208] width 14 height 27
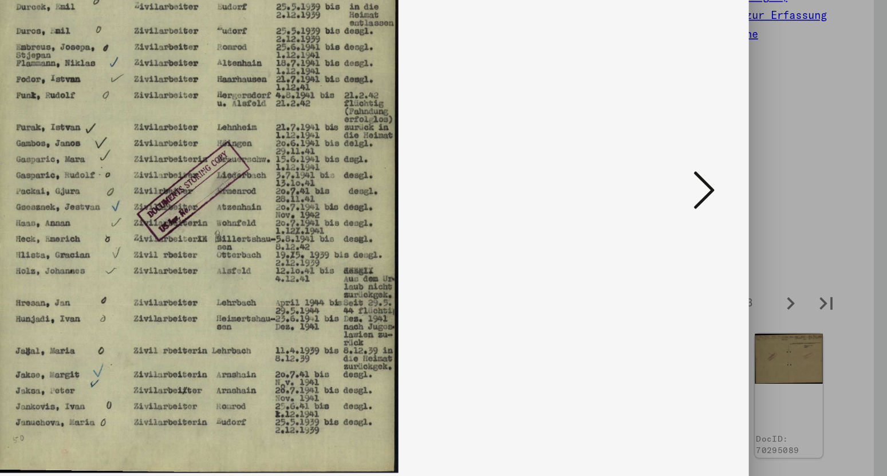
click at [773, 212] on icon at bounding box center [770, 208] width 14 height 27
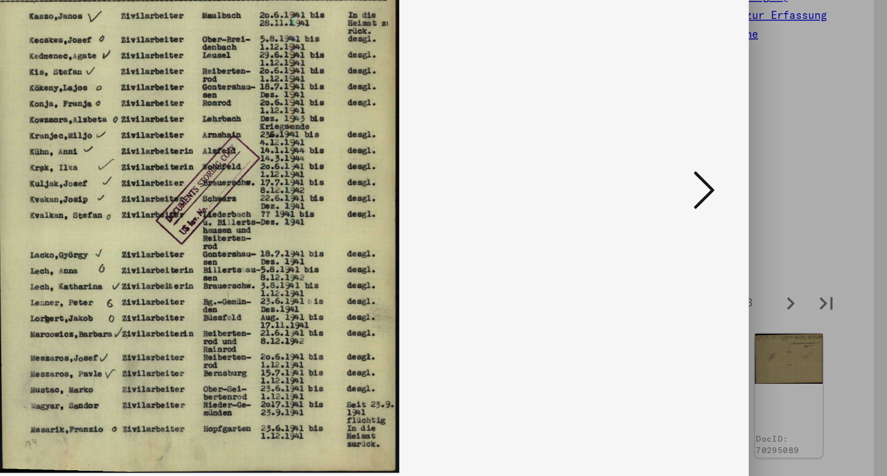
click at [773, 212] on icon at bounding box center [770, 208] width 14 height 27
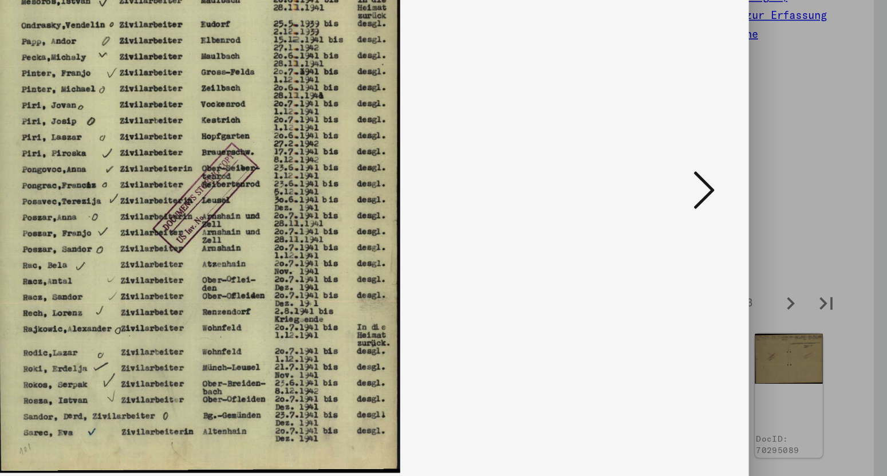
click at [773, 212] on icon at bounding box center [770, 208] width 14 height 27
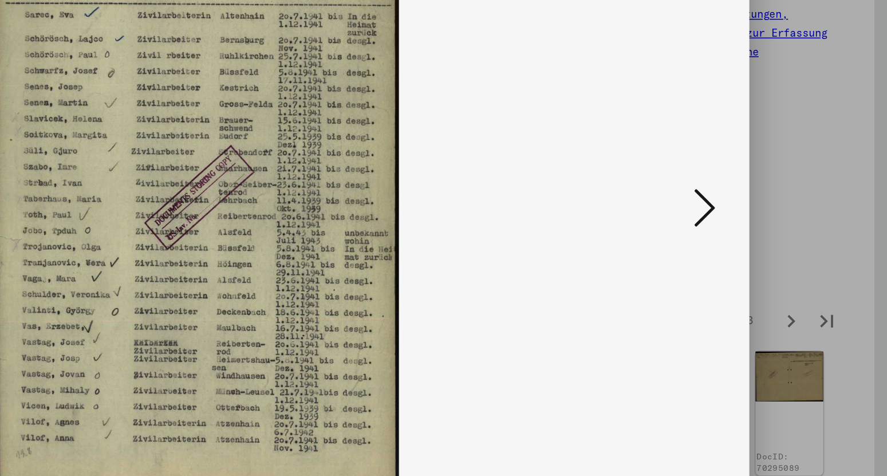
click at [773, 200] on icon at bounding box center [770, 208] width 14 height 27
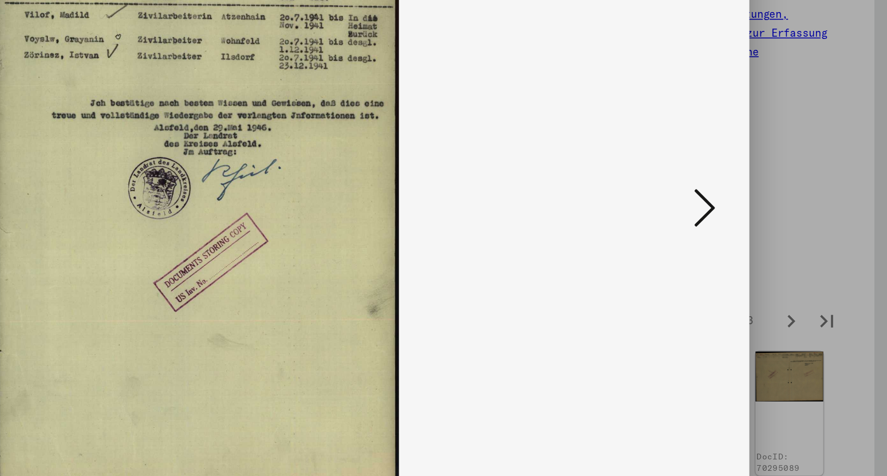
click at [773, 200] on icon at bounding box center [770, 208] width 14 height 27
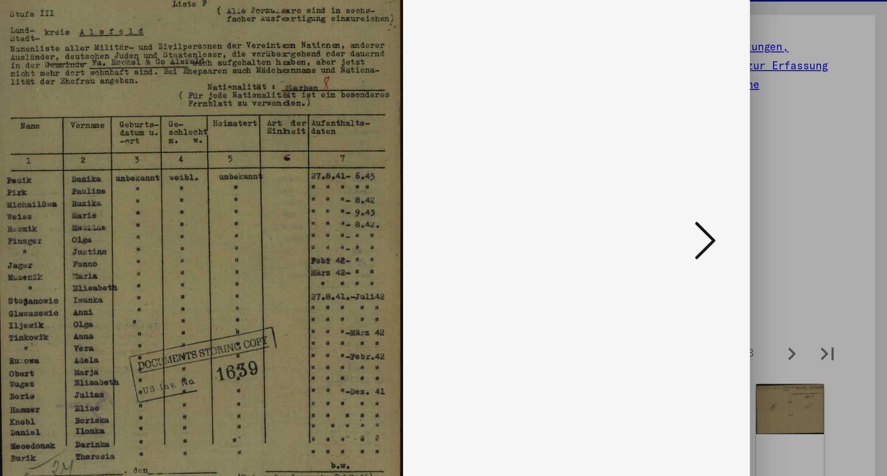
click at [770, 204] on icon at bounding box center [770, 208] width 14 height 27
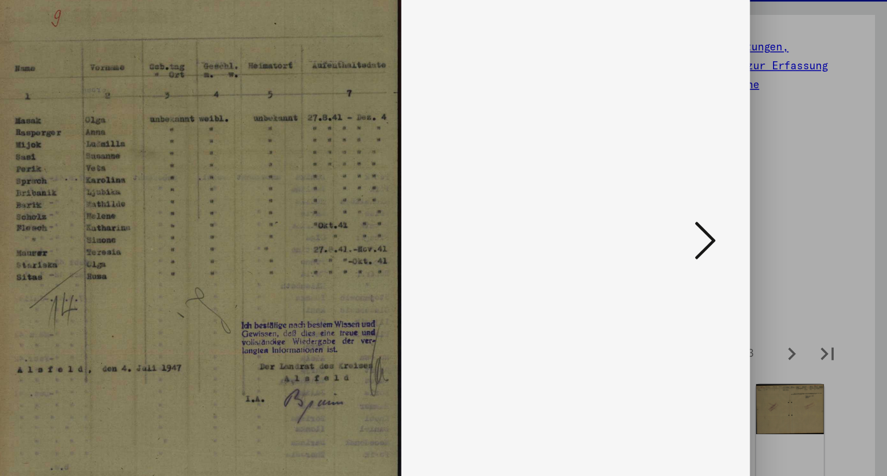
click at [770, 204] on icon at bounding box center [770, 208] width 14 height 27
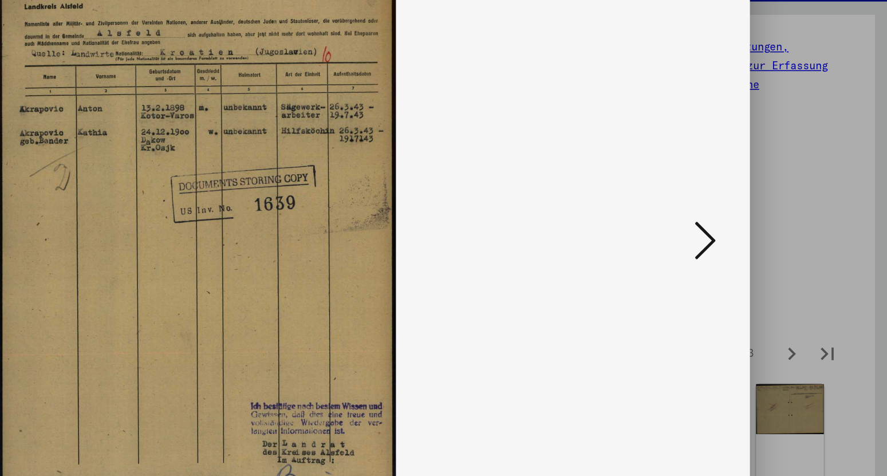
click at [770, 204] on icon at bounding box center [770, 208] width 14 height 27
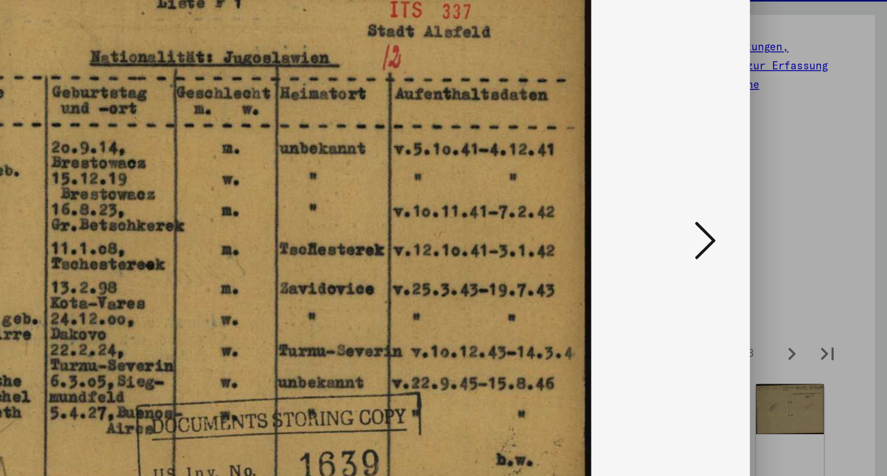
click at [770, 204] on icon at bounding box center [770, 208] width 14 height 27
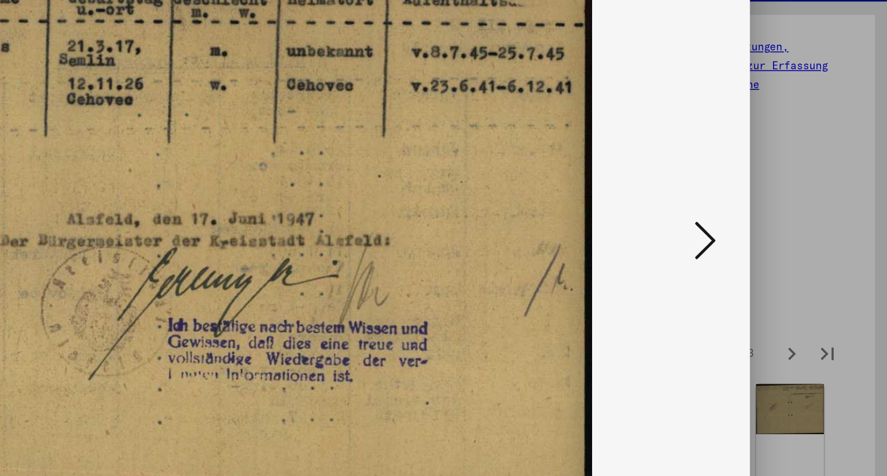
click at [770, 204] on icon at bounding box center [770, 208] width 14 height 27
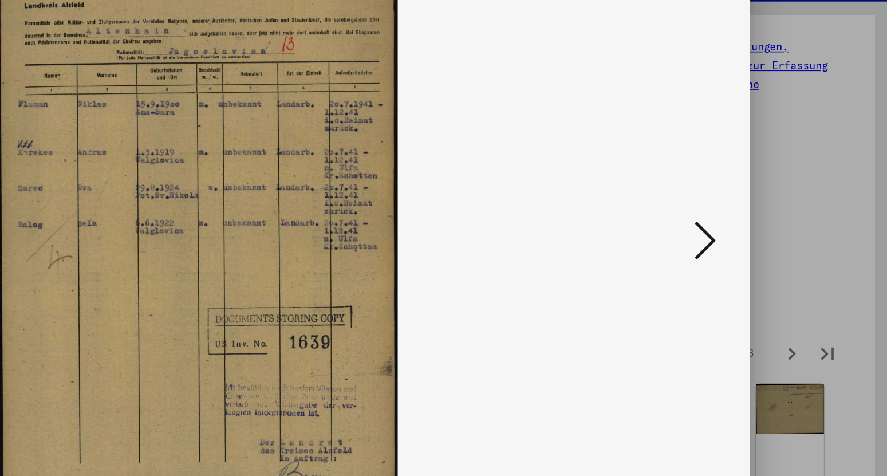
click at [770, 204] on icon at bounding box center [770, 208] width 14 height 27
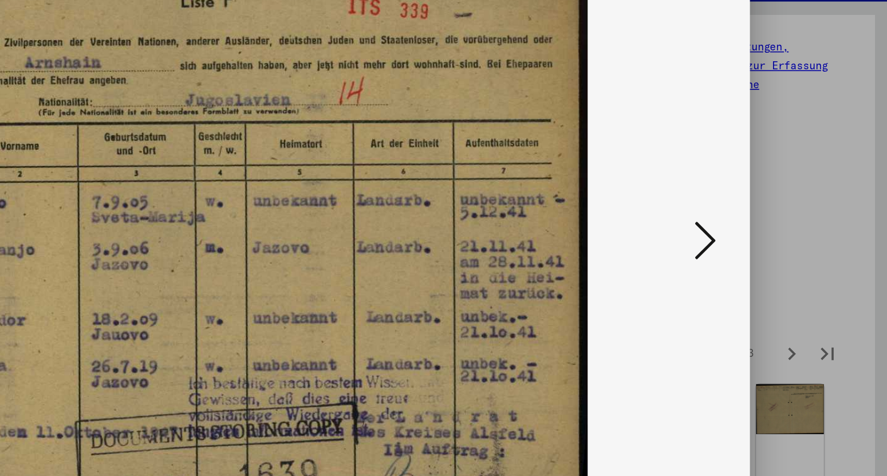
click at [770, 204] on icon at bounding box center [770, 208] width 14 height 27
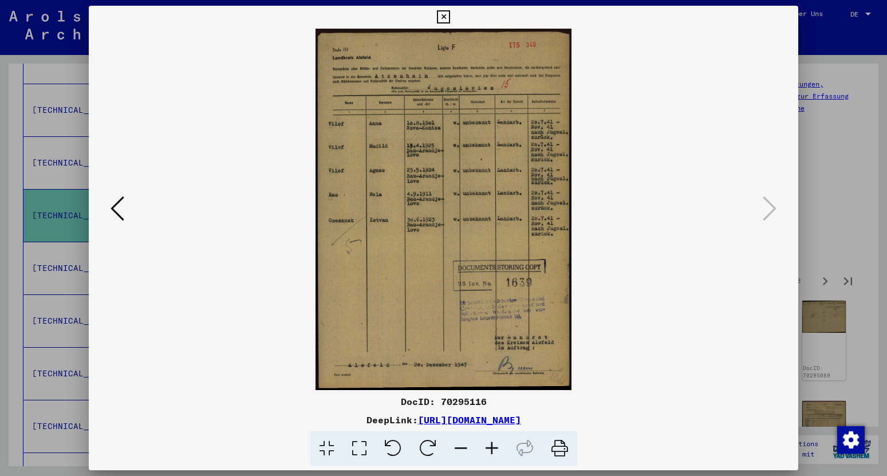
click at [450, 19] on icon at bounding box center [443, 17] width 13 height 14
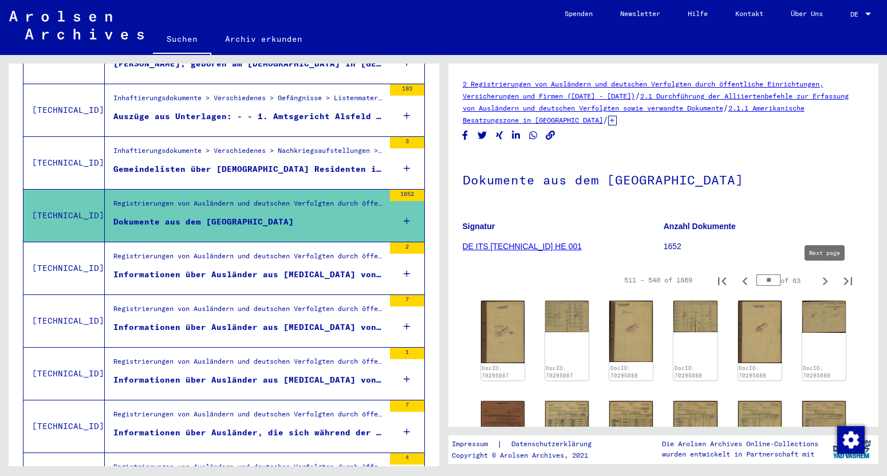
click at [825, 283] on icon "Next page" at bounding box center [825, 281] width 5 height 8
type input "**"
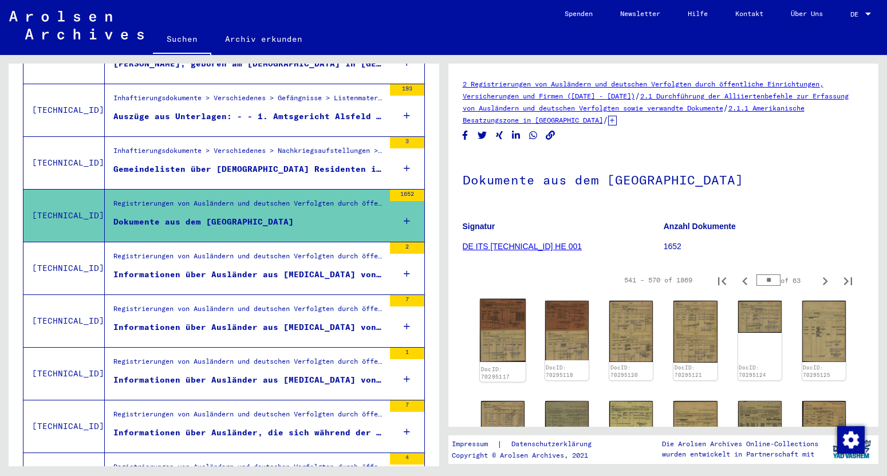
click at [507, 312] on img at bounding box center [503, 330] width 46 height 63
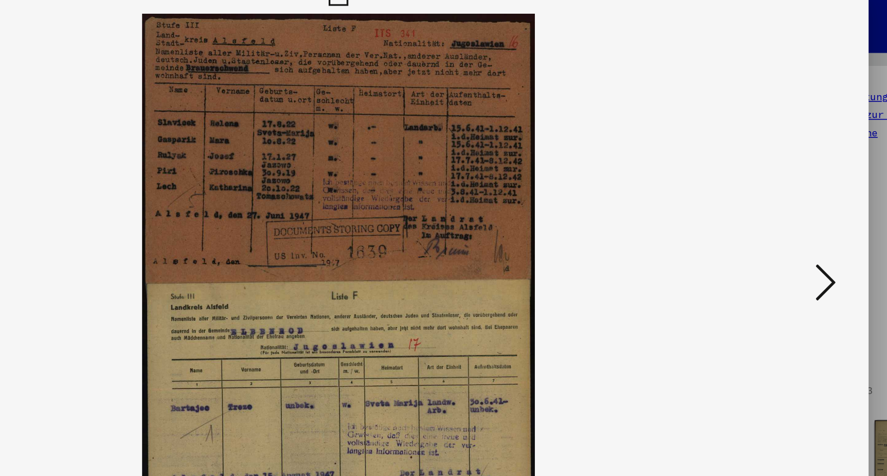
click at [770, 208] on icon at bounding box center [770, 208] width 14 height 27
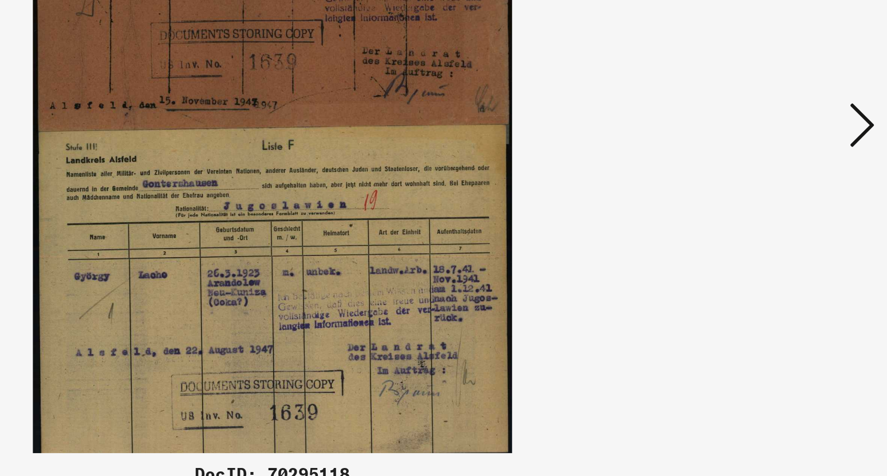
click at [767, 214] on icon at bounding box center [770, 208] width 14 height 27
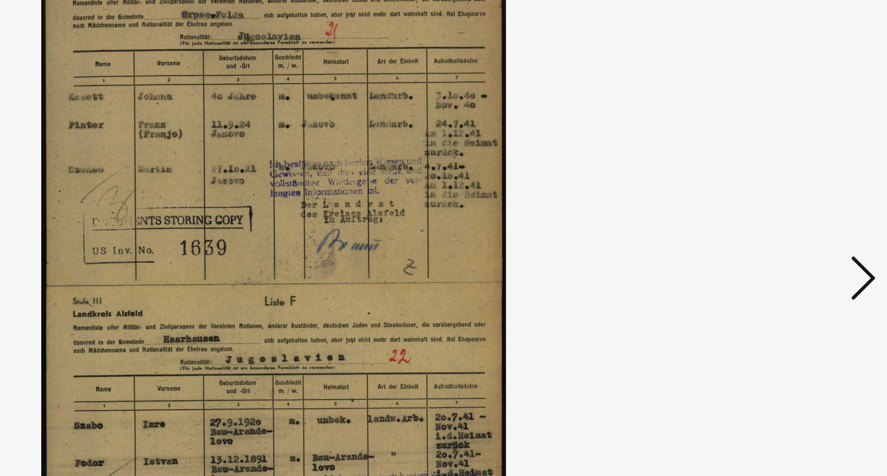
click at [767, 208] on icon at bounding box center [770, 208] width 14 height 27
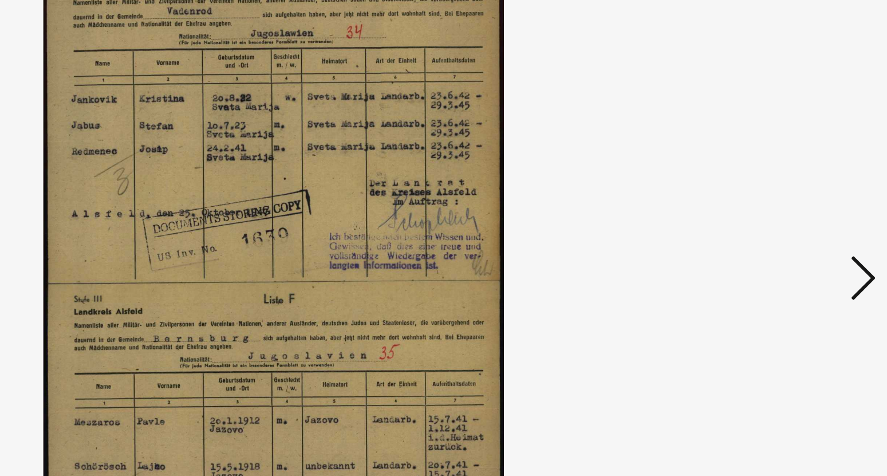
click at [767, 208] on icon at bounding box center [770, 208] width 14 height 27
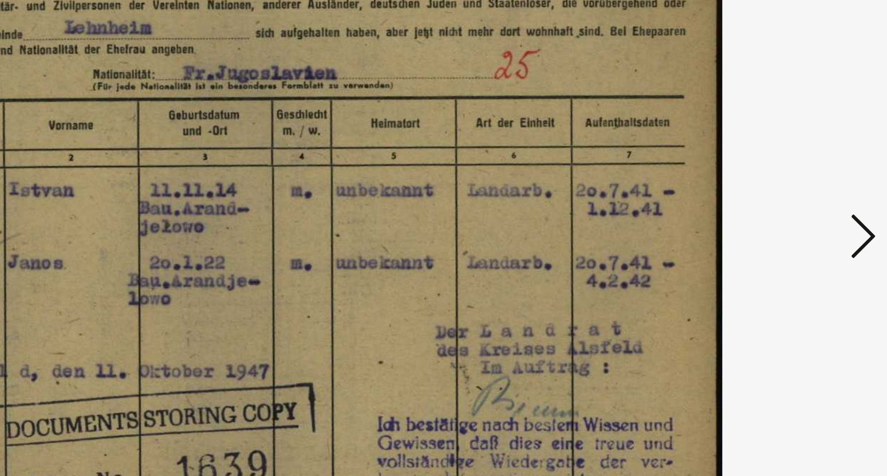
click at [771, 211] on icon at bounding box center [770, 208] width 14 height 27
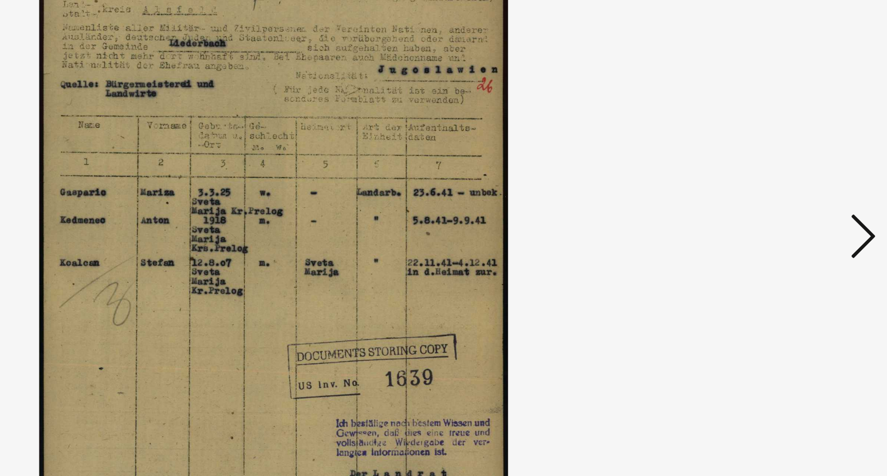
click at [771, 211] on icon at bounding box center [770, 208] width 14 height 27
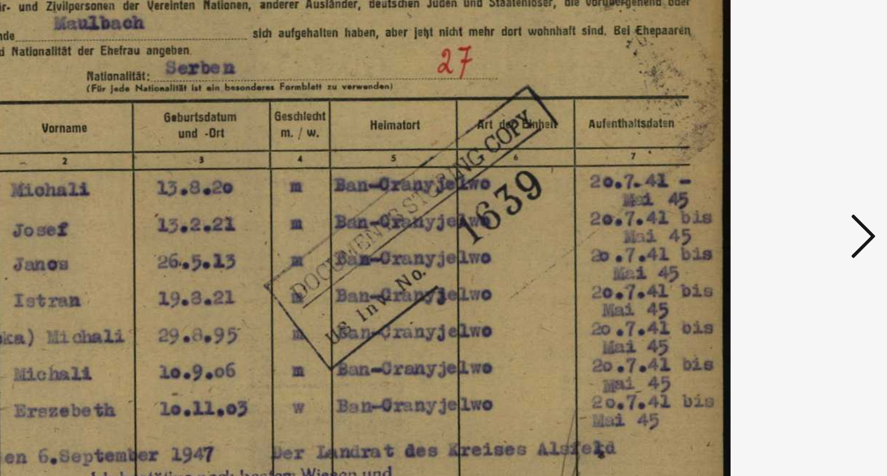
click at [771, 211] on icon at bounding box center [770, 208] width 14 height 27
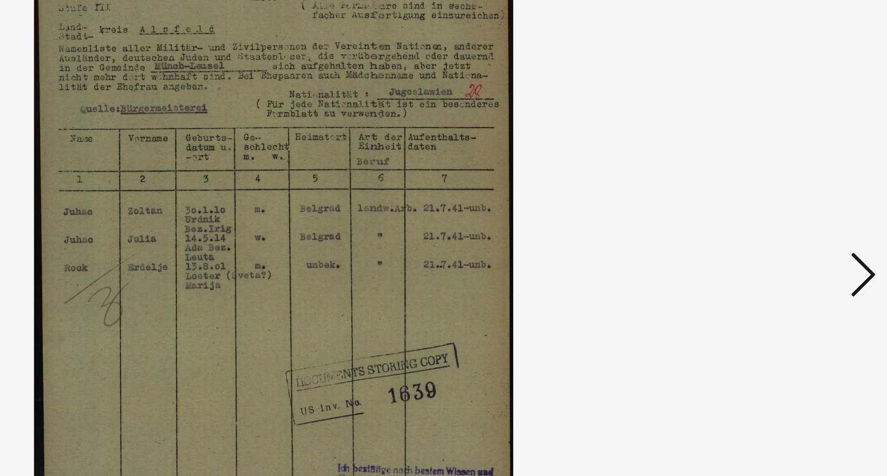
click at [770, 190] on div at bounding box center [444, 209] width 710 height 361
click at [770, 212] on icon at bounding box center [770, 208] width 14 height 27
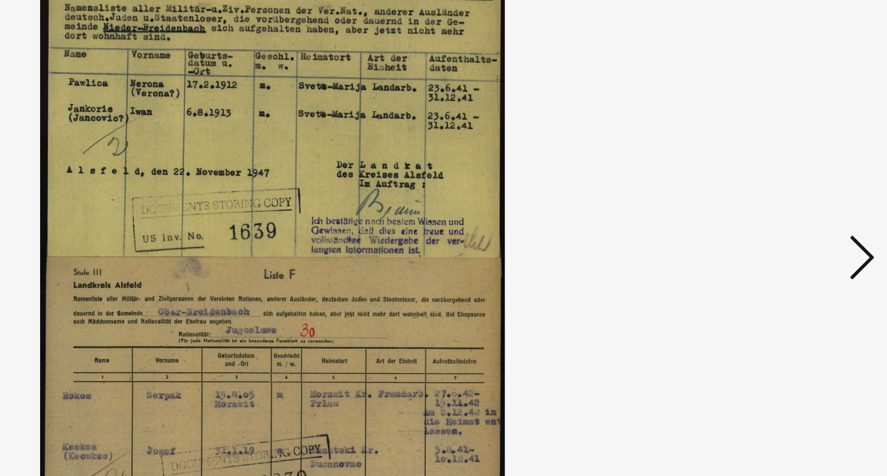
click at [771, 212] on icon at bounding box center [770, 208] width 14 height 27
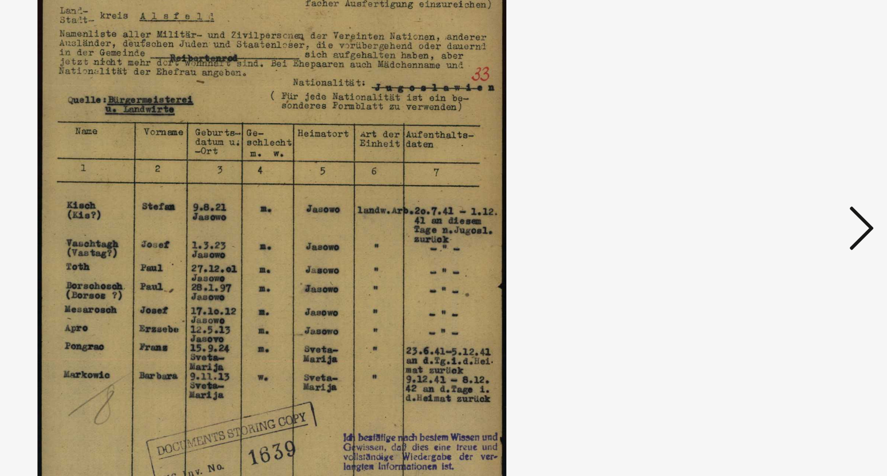
click at [770, 215] on icon at bounding box center [770, 208] width 14 height 27
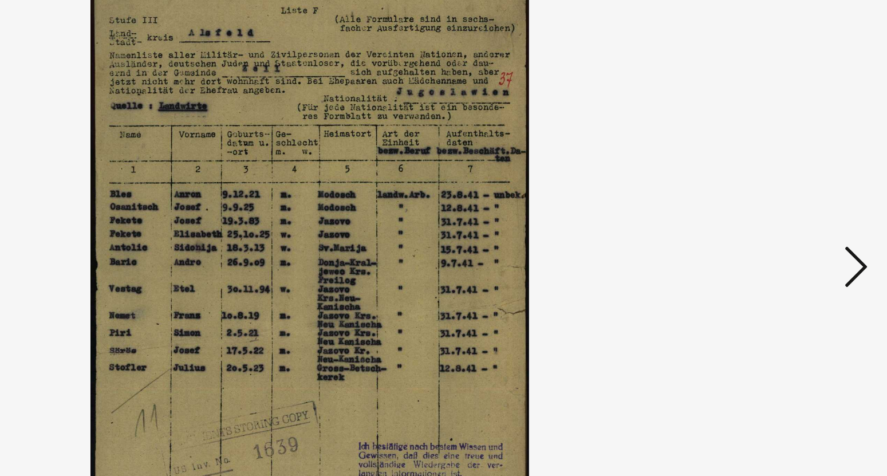
click at [771, 205] on icon at bounding box center [770, 208] width 14 height 27
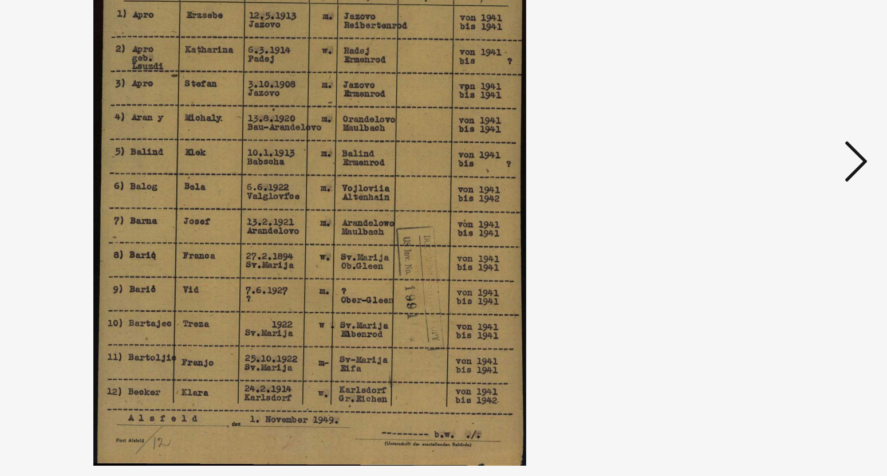
click at [769, 212] on icon at bounding box center [770, 208] width 14 height 27
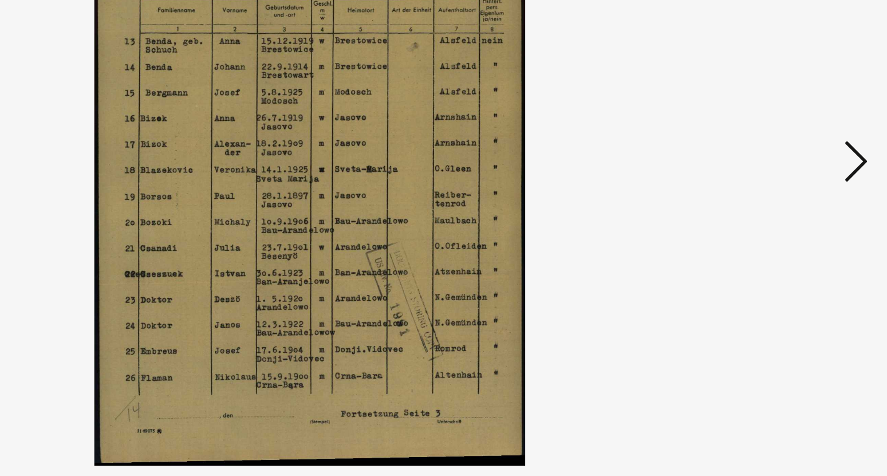
click at [769, 212] on icon at bounding box center [770, 208] width 14 height 27
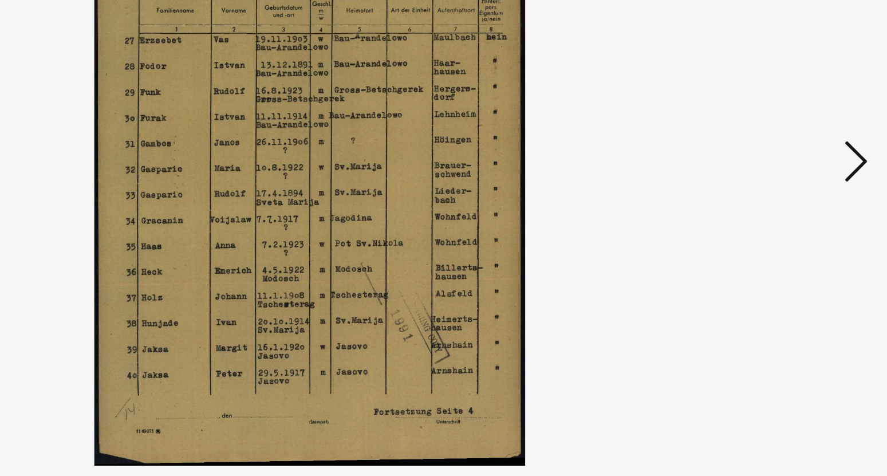
click at [769, 212] on icon at bounding box center [770, 208] width 14 height 27
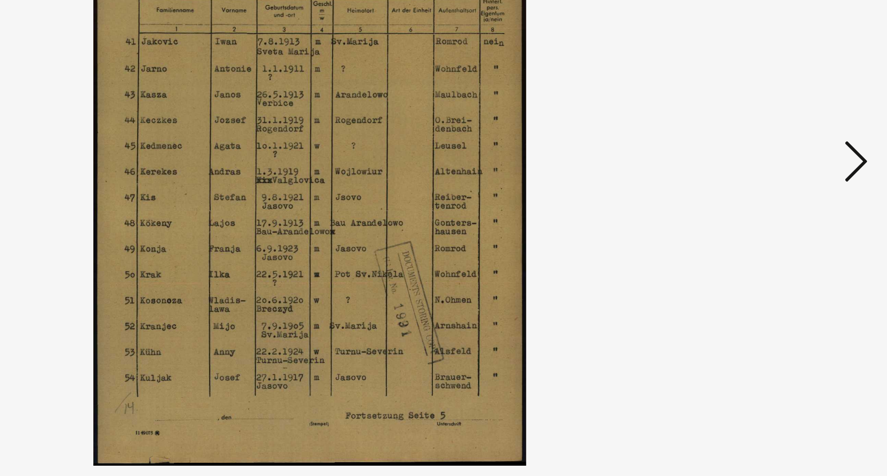
click at [769, 212] on icon at bounding box center [770, 208] width 14 height 27
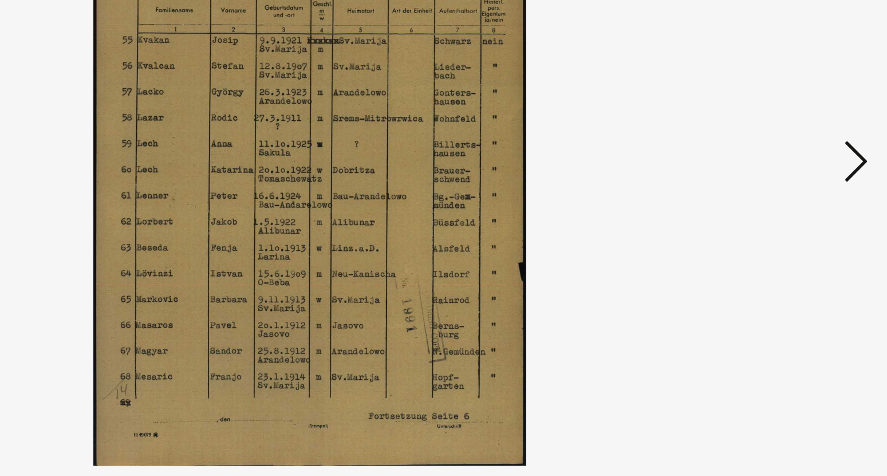
click at [769, 212] on icon at bounding box center [770, 208] width 14 height 27
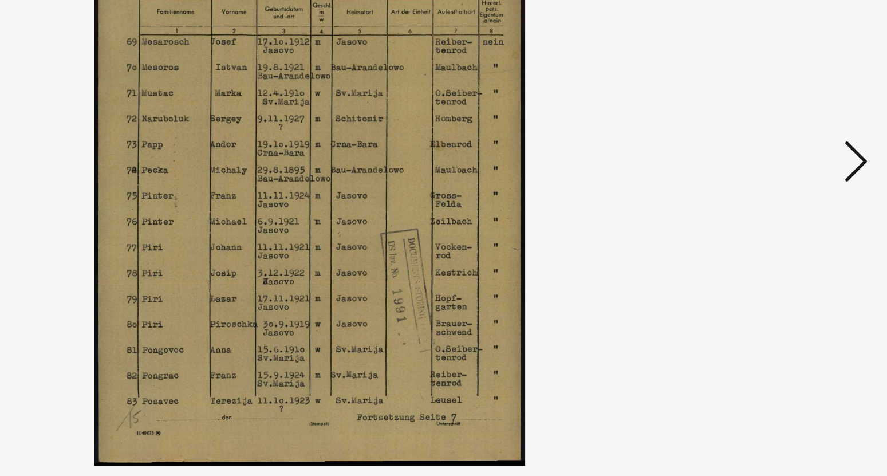
click at [769, 212] on icon at bounding box center [770, 208] width 14 height 27
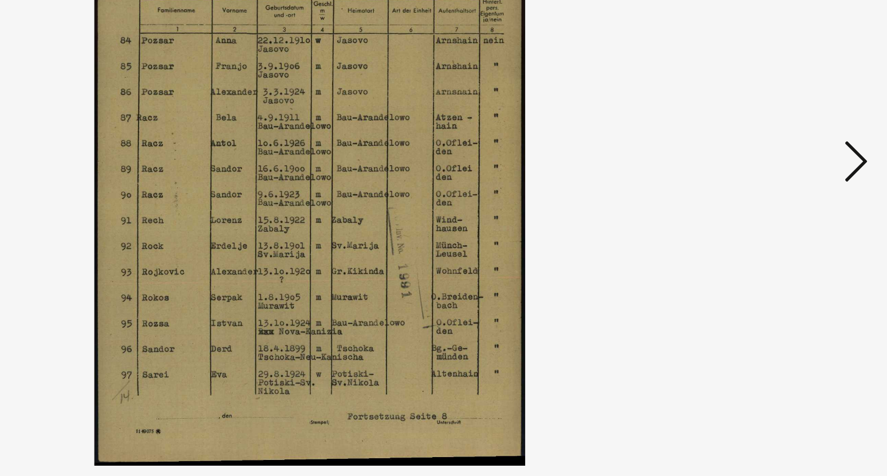
click at [769, 212] on icon at bounding box center [770, 208] width 14 height 27
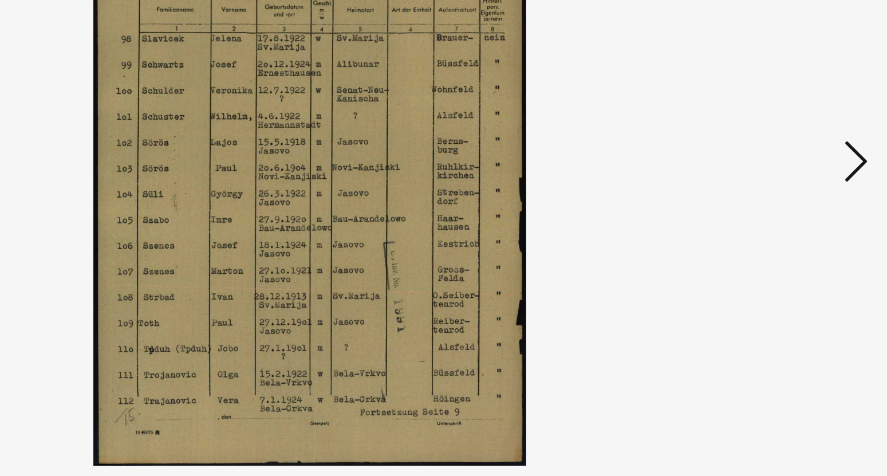
click at [769, 212] on icon at bounding box center [770, 208] width 14 height 27
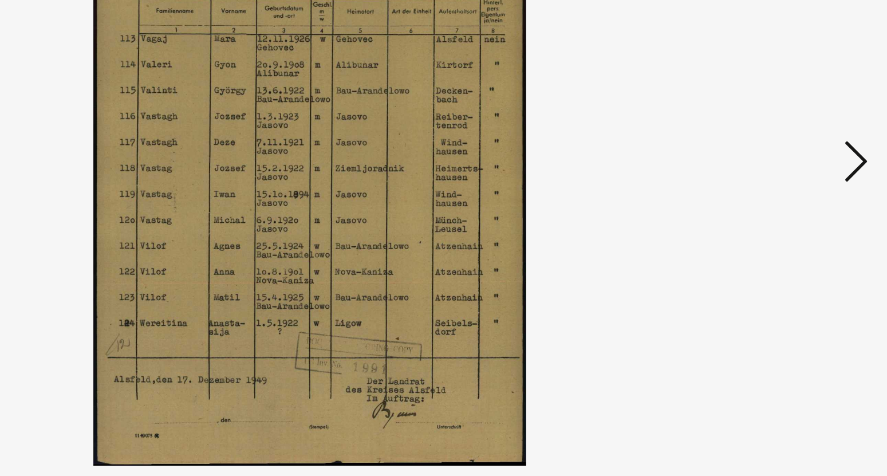
click at [772, 211] on icon at bounding box center [770, 208] width 14 height 27
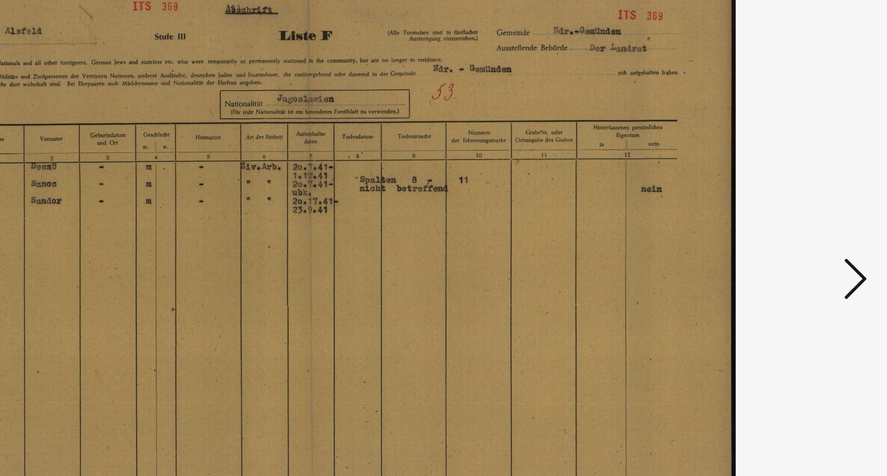
click at [769, 211] on icon at bounding box center [770, 208] width 14 height 27
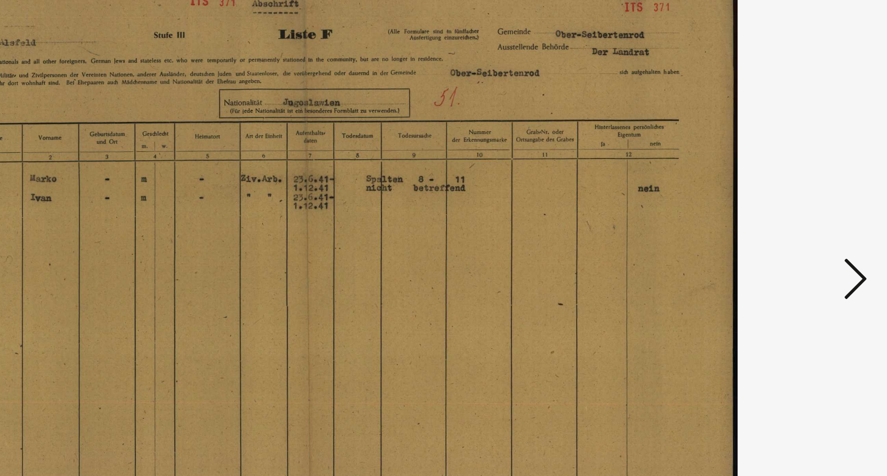
click at [769, 211] on icon at bounding box center [770, 208] width 14 height 27
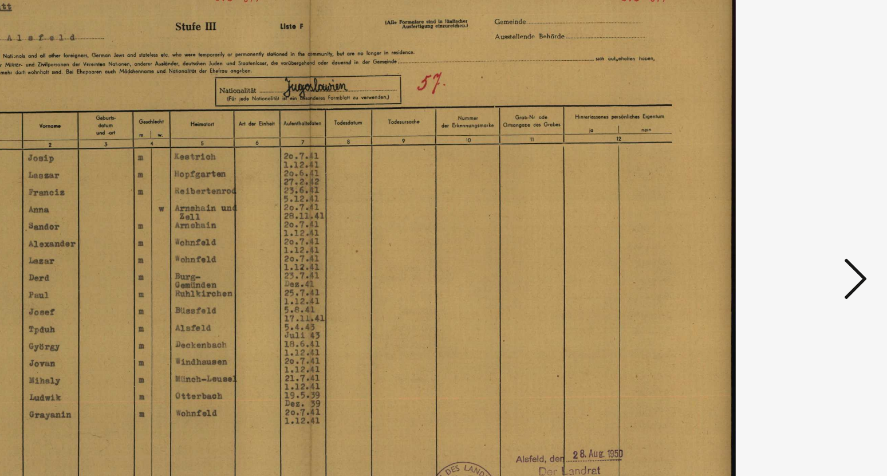
click at [769, 211] on icon at bounding box center [770, 208] width 14 height 27
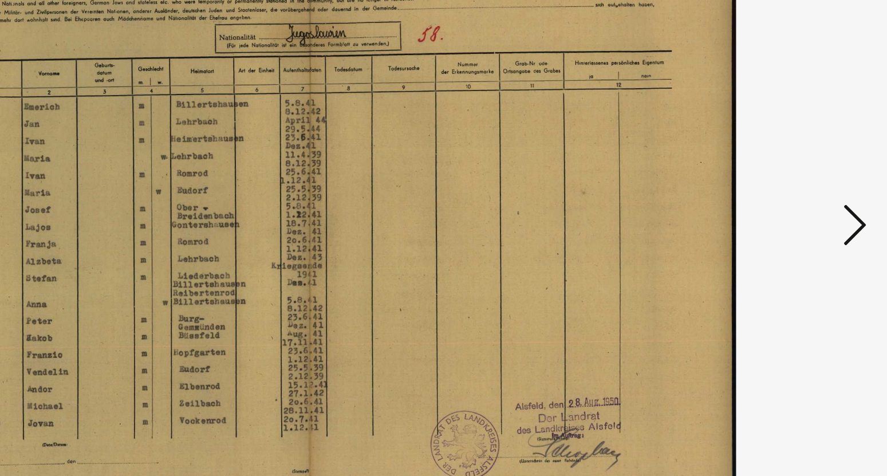
click at [771, 219] on icon at bounding box center [770, 208] width 14 height 27
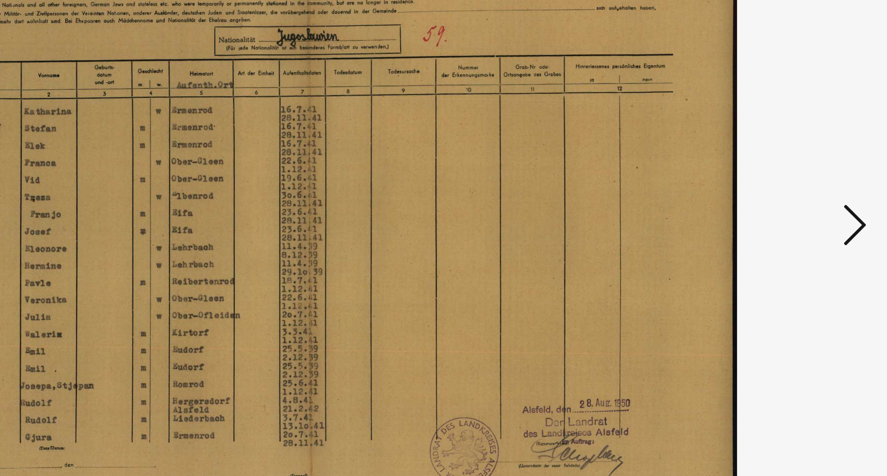
click at [771, 219] on icon at bounding box center [770, 208] width 14 height 27
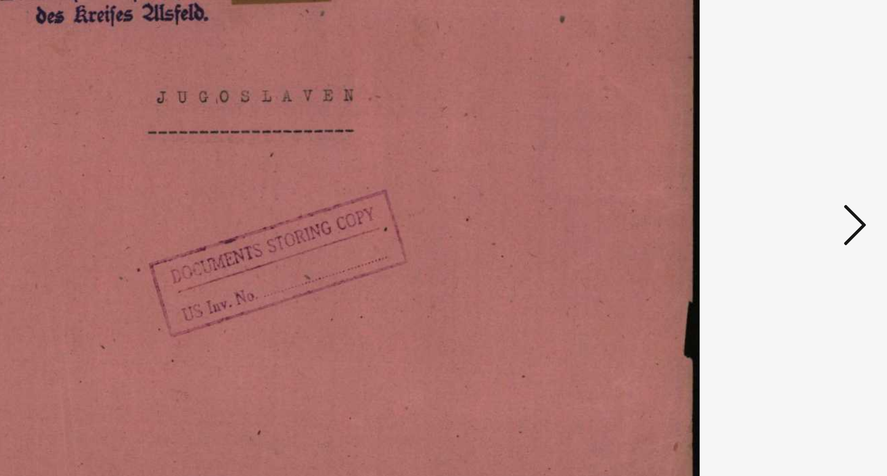
click at [771, 219] on icon at bounding box center [770, 208] width 14 height 27
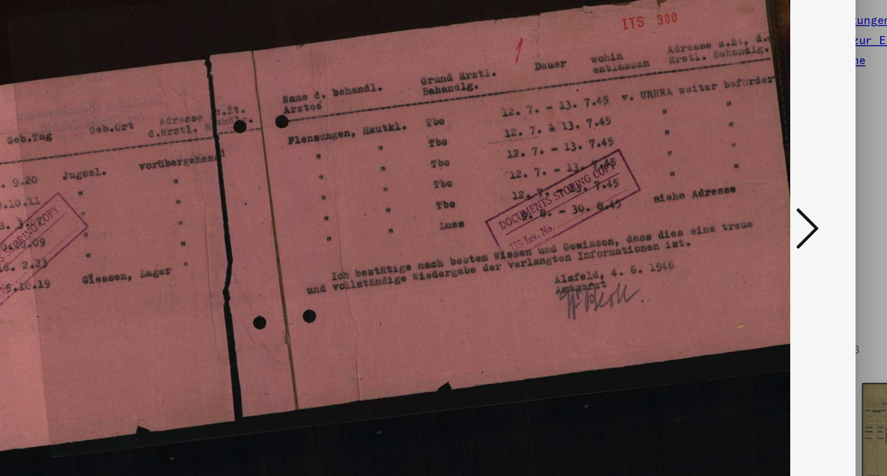
click at [777, 212] on icon at bounding box center [770, 208] width 14 height 27
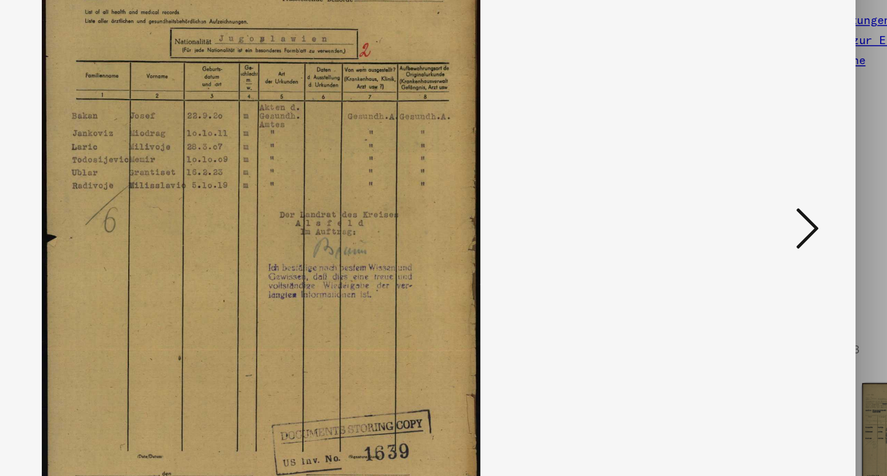
click at [777, 212] on icon at bounding box center [770, 208] width 14 height 27
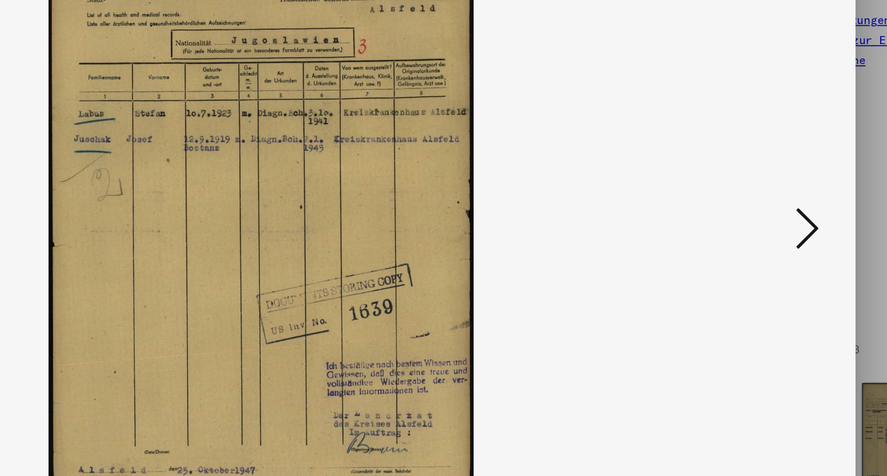
click at [777, 212] on icon at bounding box center [770, 208] width 14 height 27
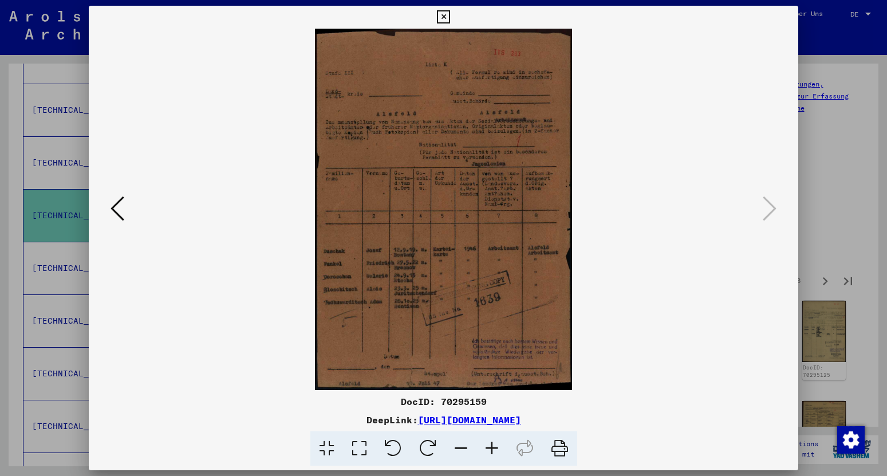
click at [450, 19] on icon at bounding box center [443, 17] width 13 height 14
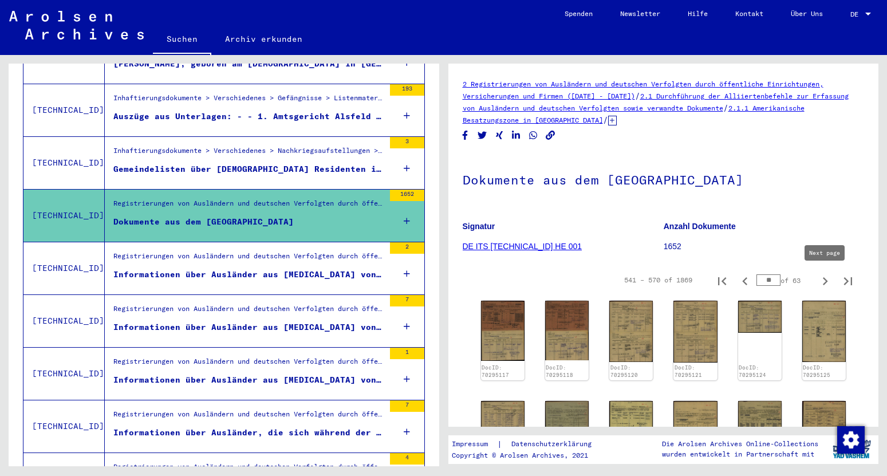
click at [827, 277] on icon "Next page" at bounding box center [825, 281] width 16 height 16
type input "**"
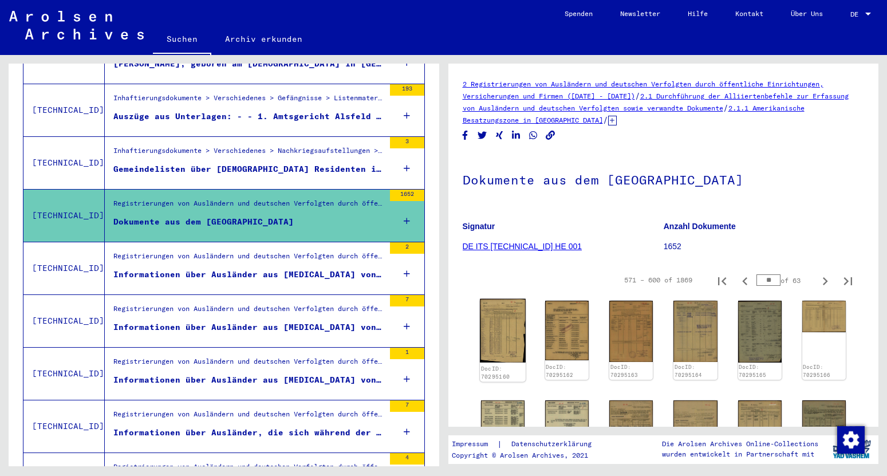
click at [502, 364] on div "DocID: 70295160" at bounding box center [503, 372] width 44 height 16
click at [502, 320] on img at bounding box center [503, 331] width 46 height 64
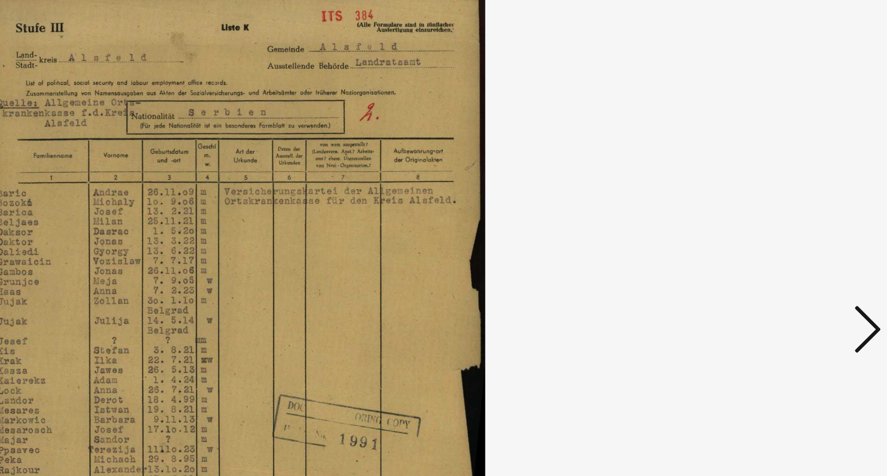
click at [766, 208] on icon at bounding box center [770, 208] width 14 height 27
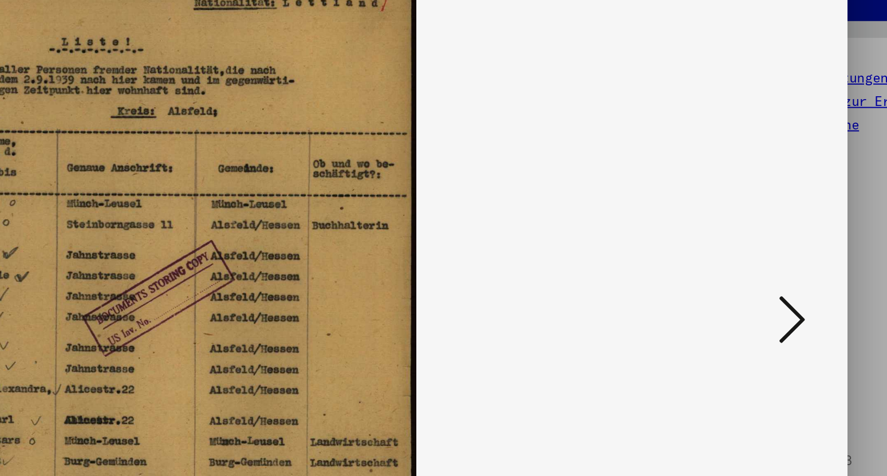
click at [767, 216] on icon at bounding box center [770, 208] width 14 height 27
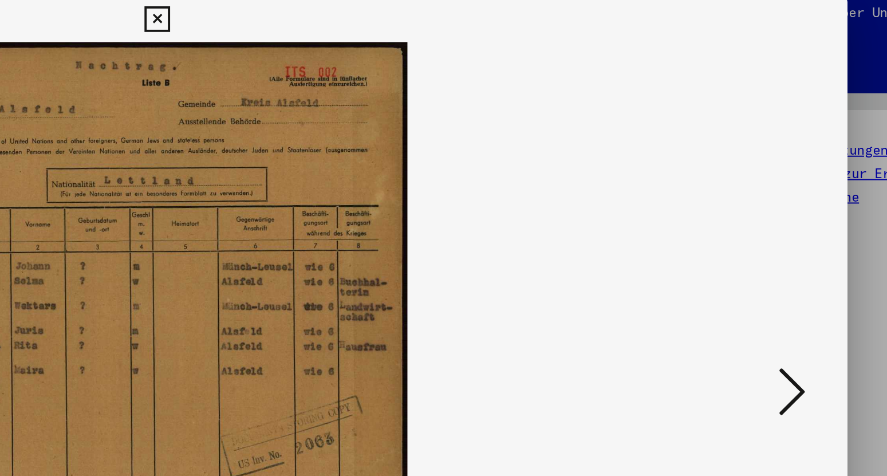
click at [775, 208] on icon at bounding box center [770, 208] width 14 height 27
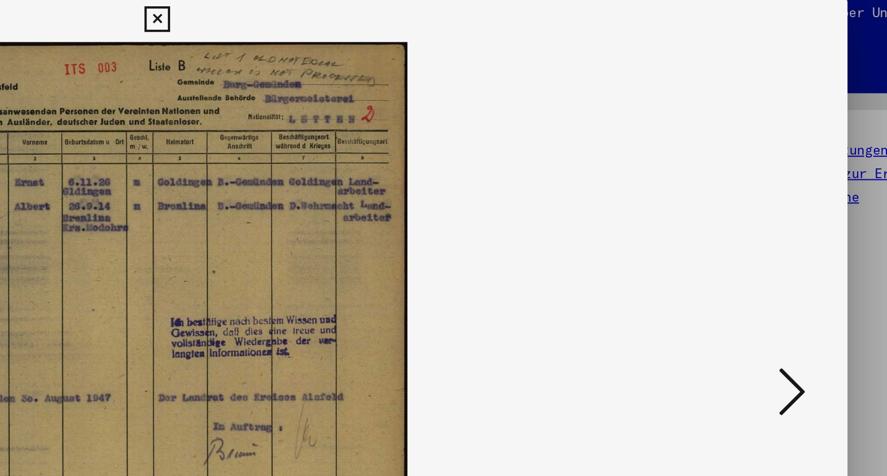
click at [771, 211] on icon at bounding box center [770, 208] width 14 height 27
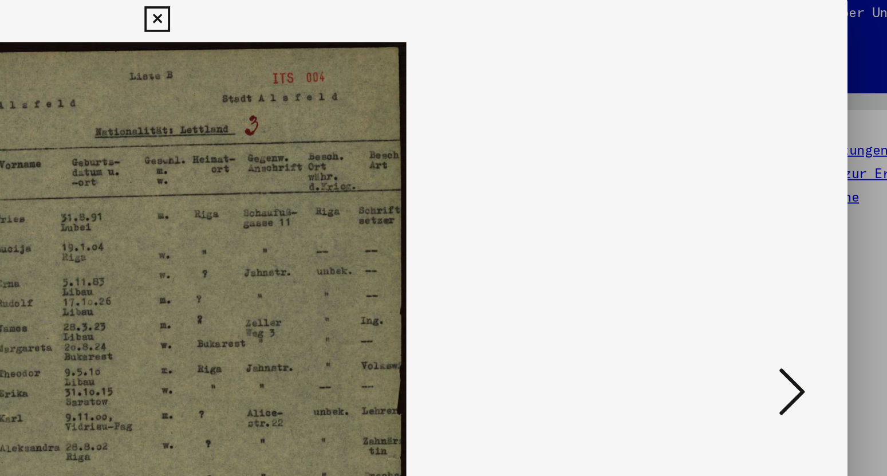
click at [771, 211] on icon at bounding box center [770, 208] width 14 height 27
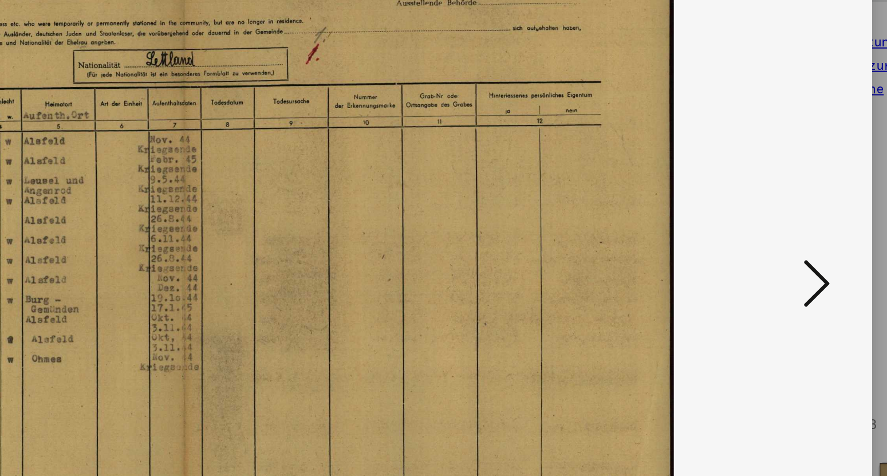
click at [774, 209] on icon at bounding box center [770, 208] width 14 height 27
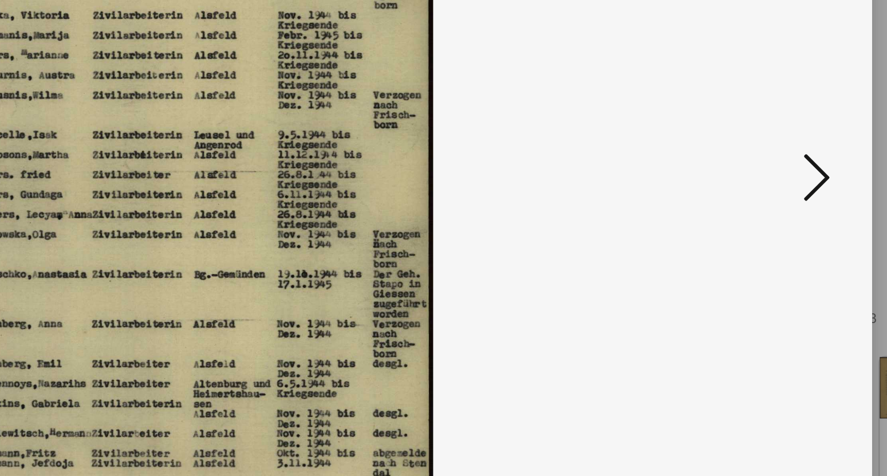
click at [770, 214] on icon at bounding box center [770, 208] width 14 height 27
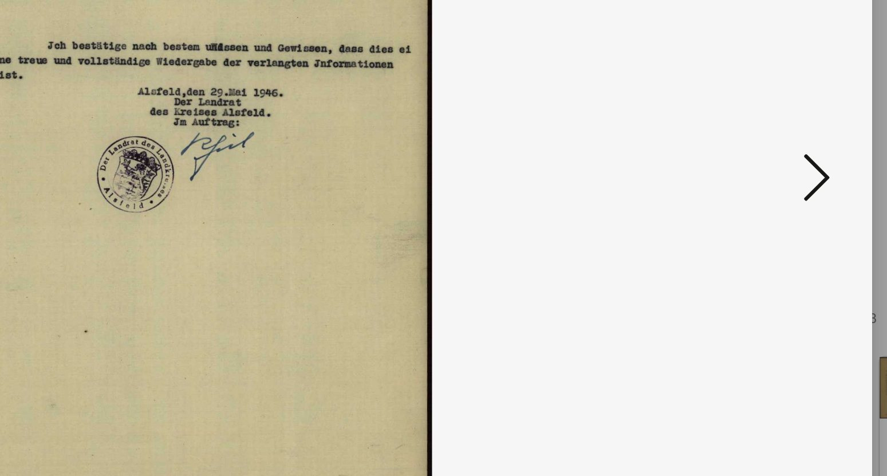
click at [770, 214] on icon at bounding box center [770, 208] width 14 height 27
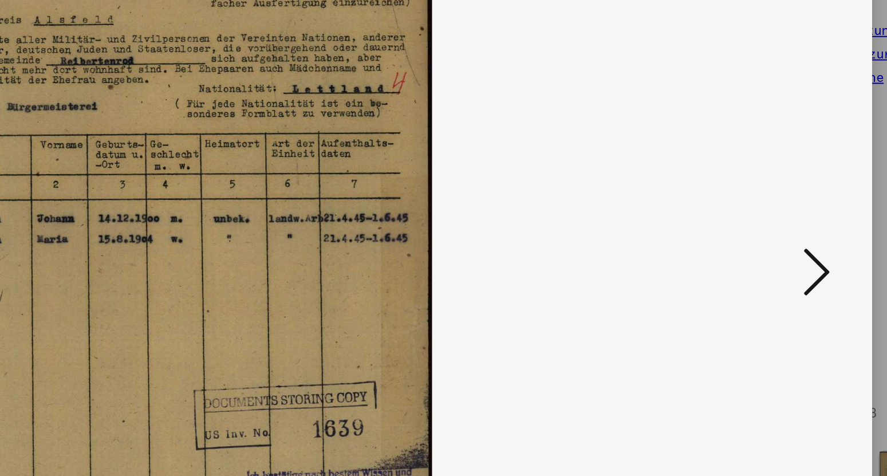
click at [771, 212] on icon at bounding box center [770, 208] width 14 height 27
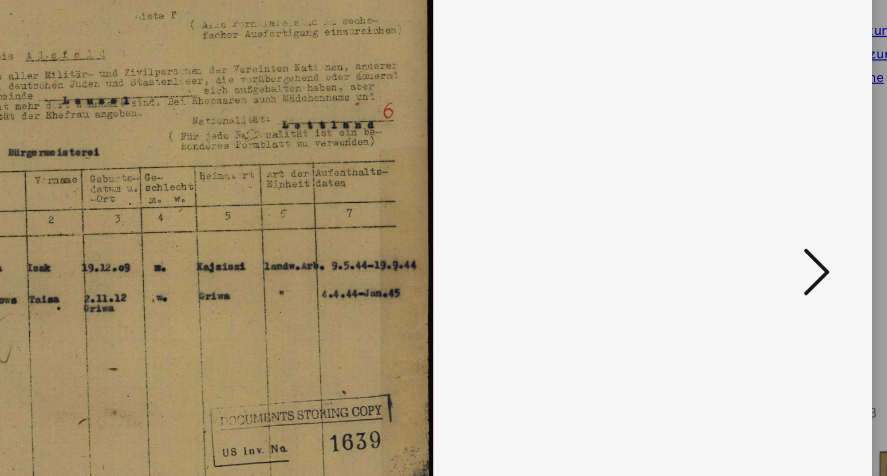
click at [771, 212] on icon at bounding box center [770, 208] width 14 height 27
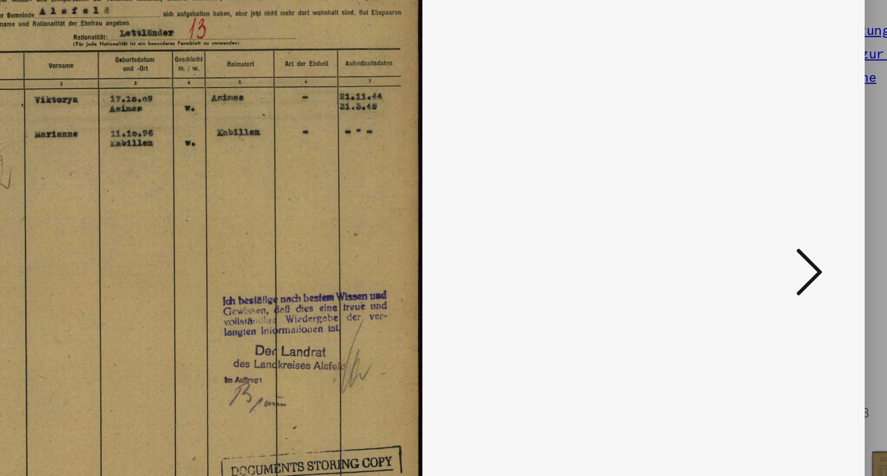
click at [772, 210] on icon at bounding box center [770, 208] width 14 height 27
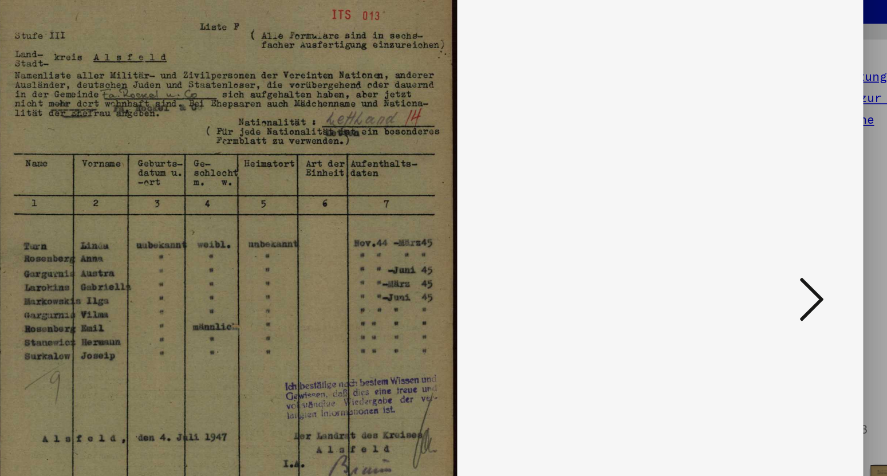
click at [775, 208] on icon at bounding box center [770, 208] width 14 height 27
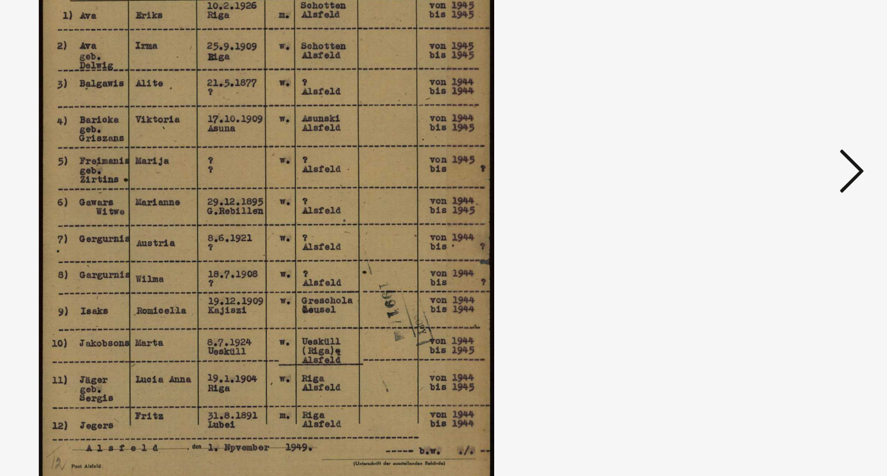
click at [770, 213] on icon at bounding box center [770, 208] width 14 height 27
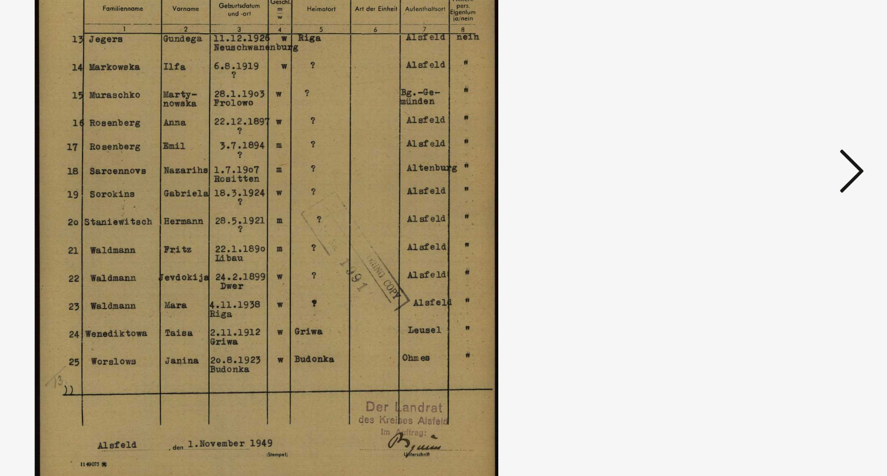
click at [770, 213] on icon at bounding box center [770, 208] width 14 height 27
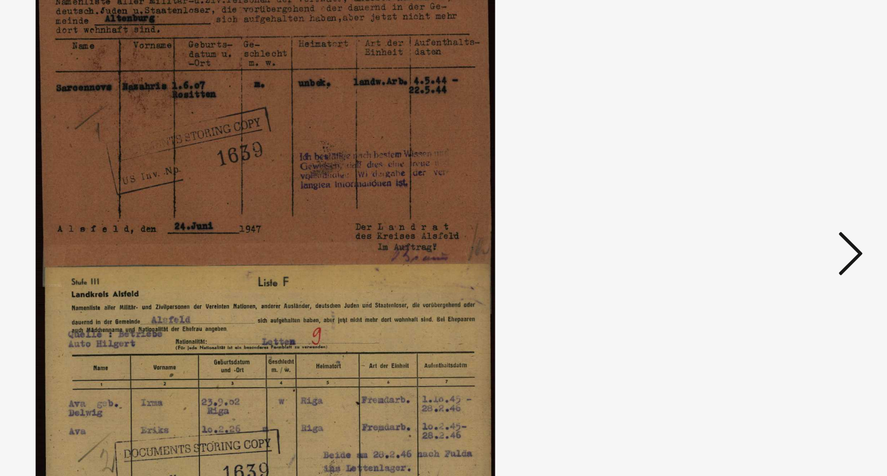
click at [773, 206] on icon at bounding box center [770, 208] width 14 height 27
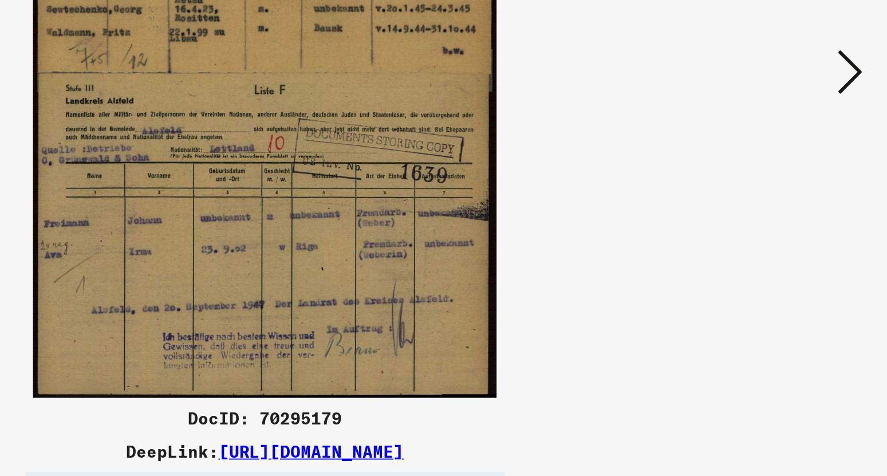
click at [767, 212] on icon at bounding box center [770, 208] width 14 height 27
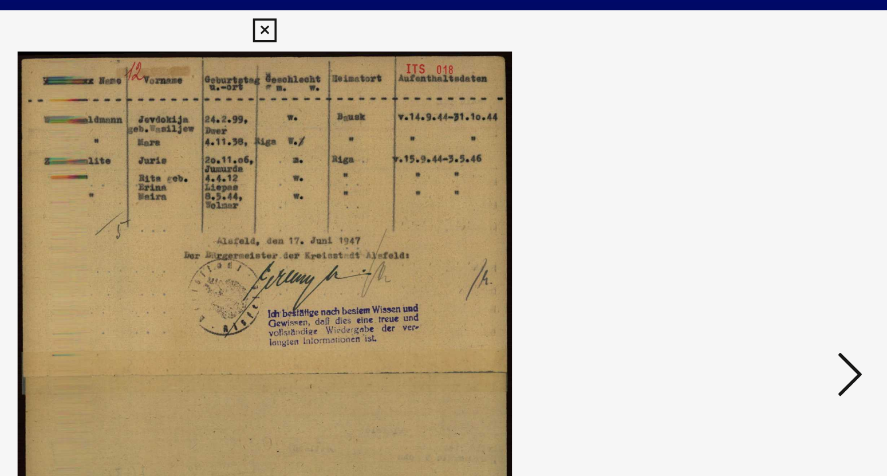
click at [768, 205] on icon at bounding box center [770, 208] width 14 height 27
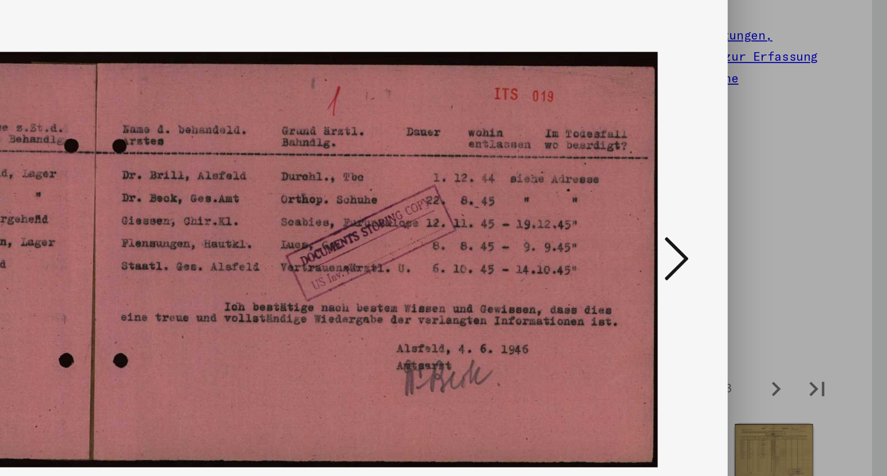
click at [773, 210] on icon at bounding box center [770, 208] width 14 height 27
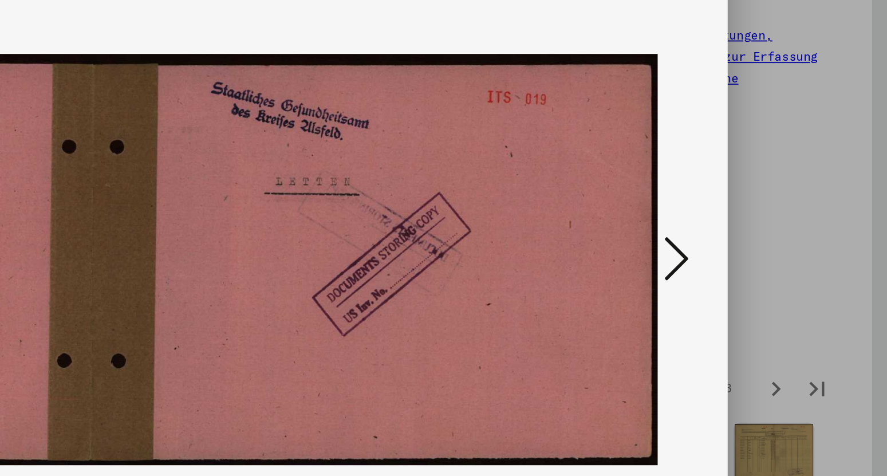
click at [773, 210] on icon at bounding box center [770, 208] width 14 height 27
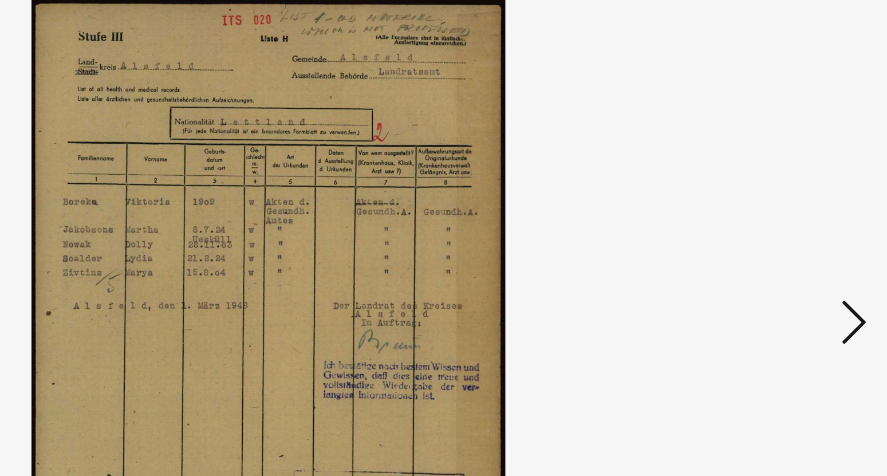
click at [768, 215] on icon at bounding box center [770, 208] width 14 height 27
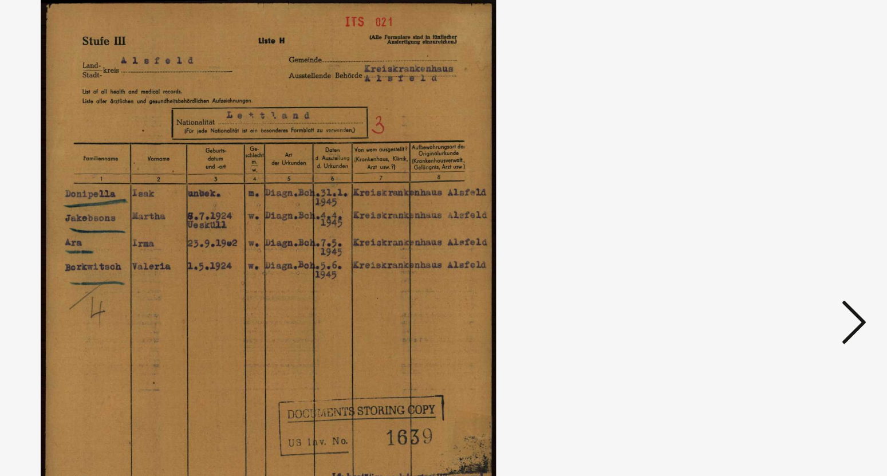
click at [768, 215] on icon at bounding box center [770, 208] width 14 height 27
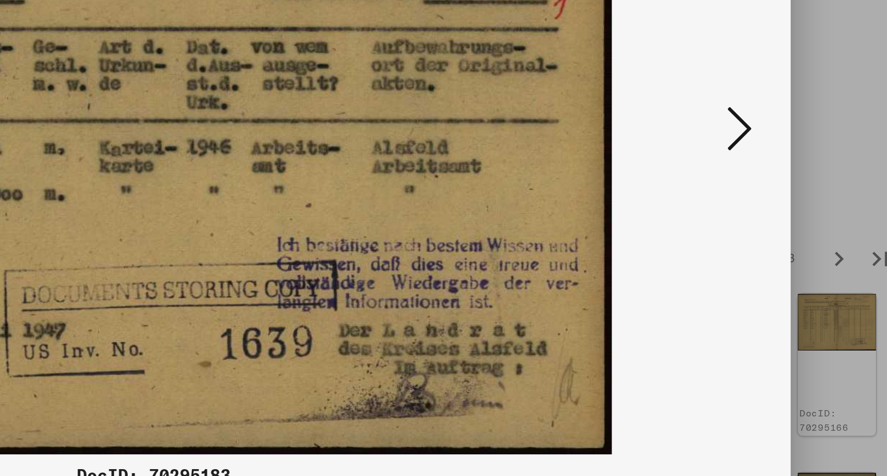
click at [769, 214] on icon at bounding box center [770, 208] width 14 height 27
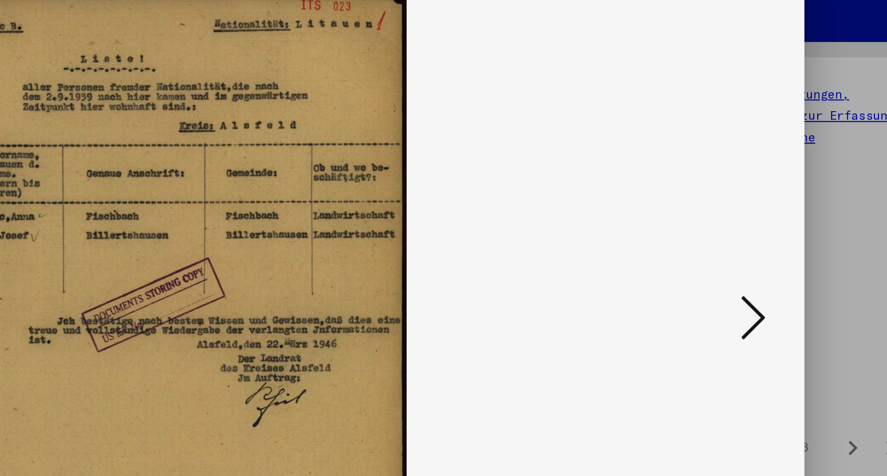
click at [772, 211] on icon at bounding box center [770, 208] width 14 height 27
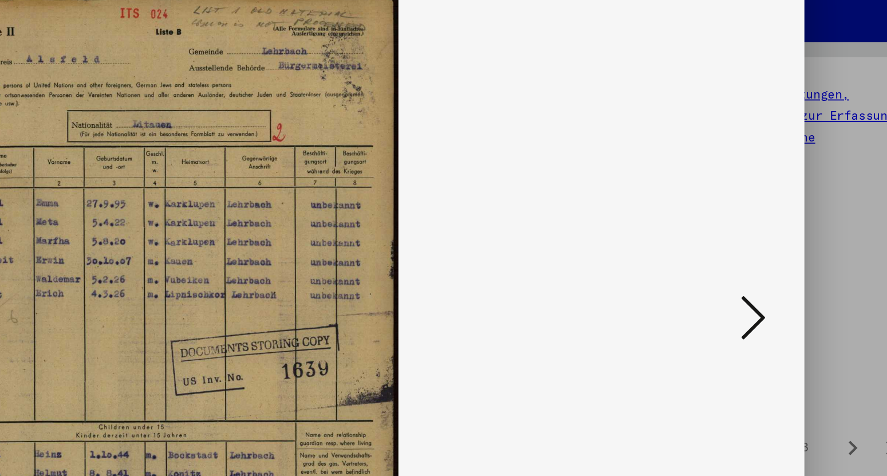
click at [772, 211] on icon at bounding box center [770, 208] width 14 height 27
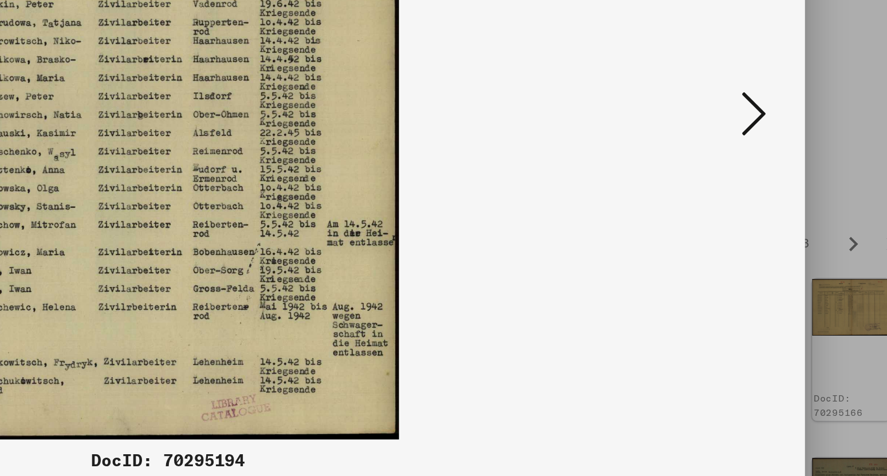
click at [769, 214] on icon at bounding box center [770, 208] width 14 height 27
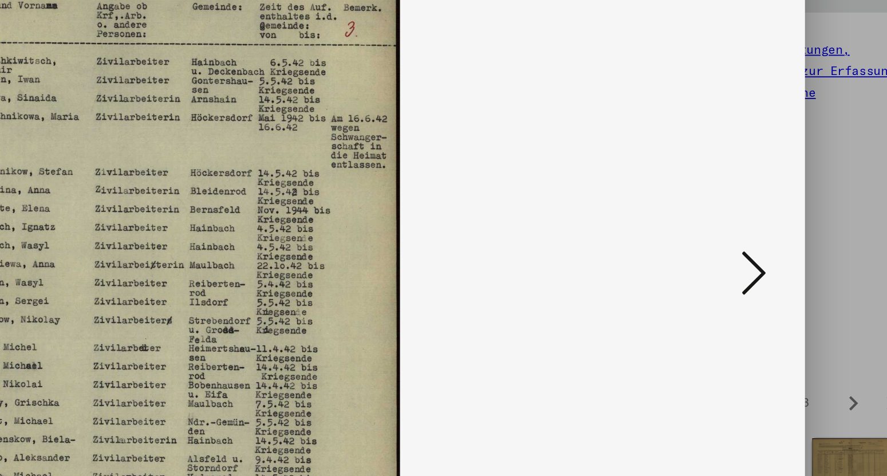
click at [773, 208] on icon at bounding box center [770, 208] width 14 height 27
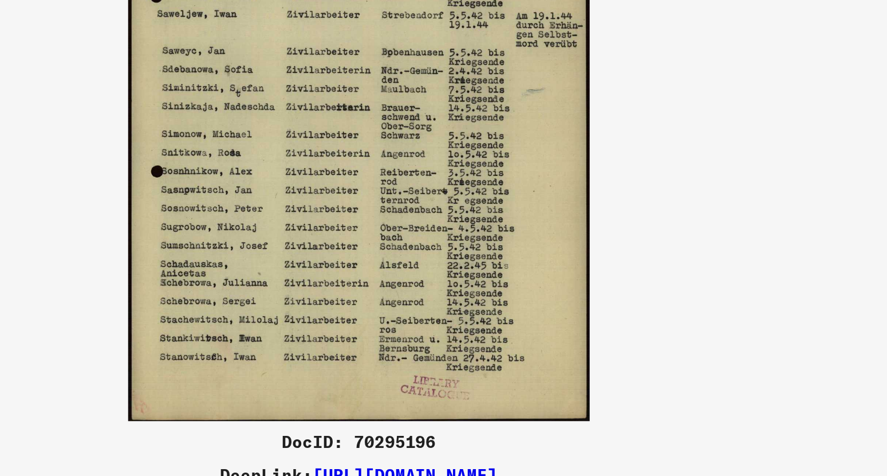
click at [491, 276] on img at bounding box center [444, 209] width 632 height 361
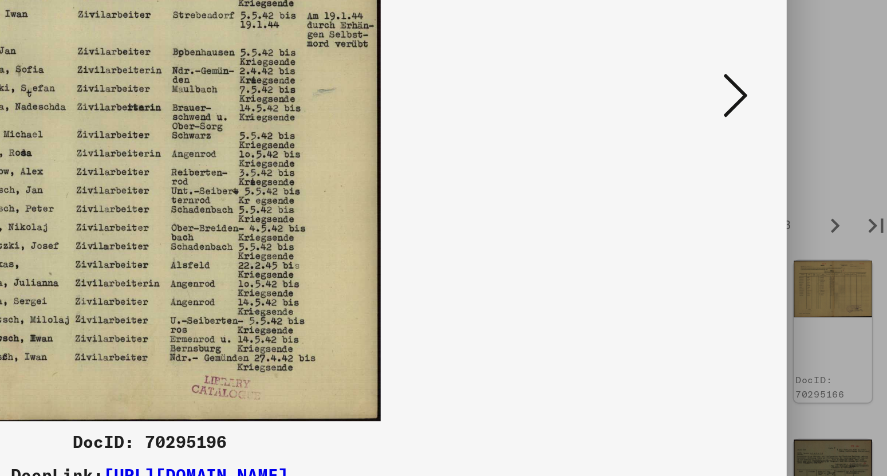
click at [769, 212] on icon at bounding box center [770, 208] width 14 height 27
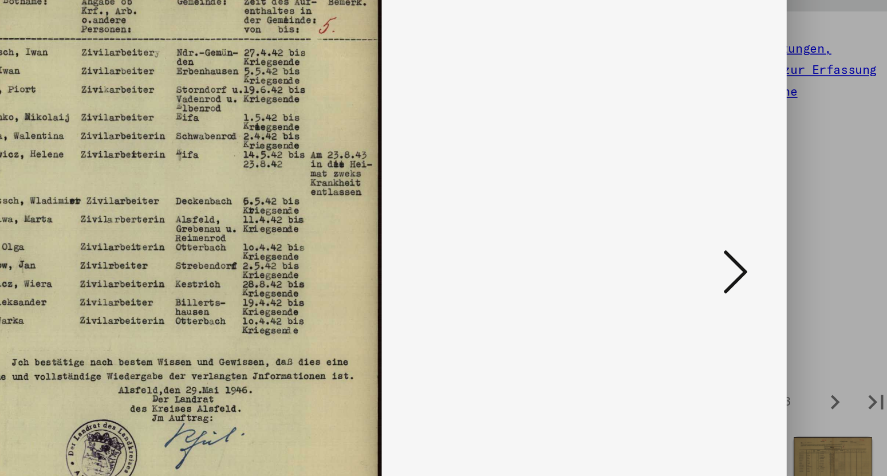
click at [768, 207] on icon at bounding box center [770, 208] width 14 height 27
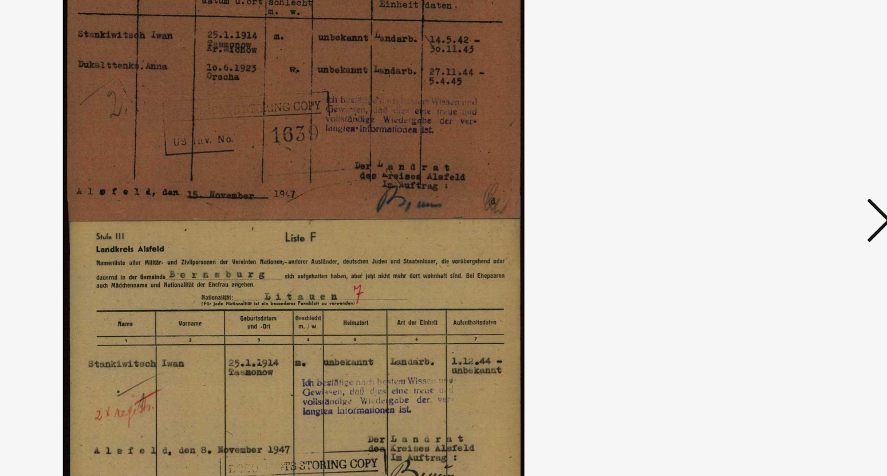
click at [767, 212] on icon at bounding box center [770, 208] width 14 height 27
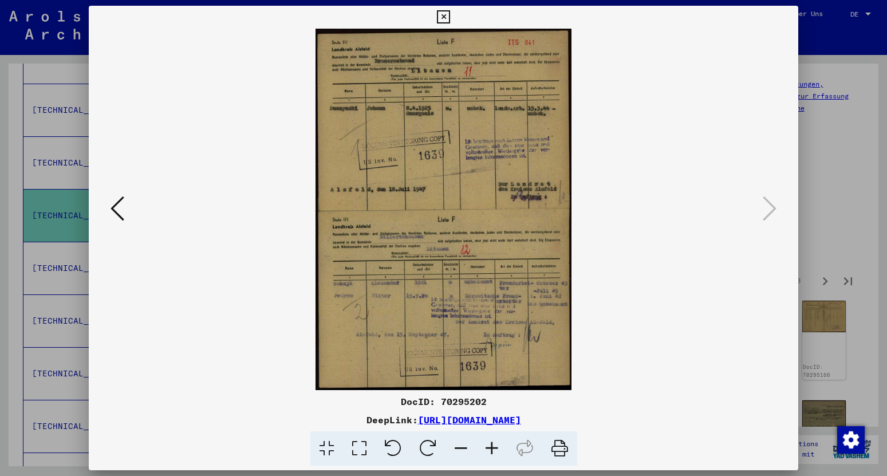
click at [450, 14] on icon at bounding box center [443, 17] width 13 height 14
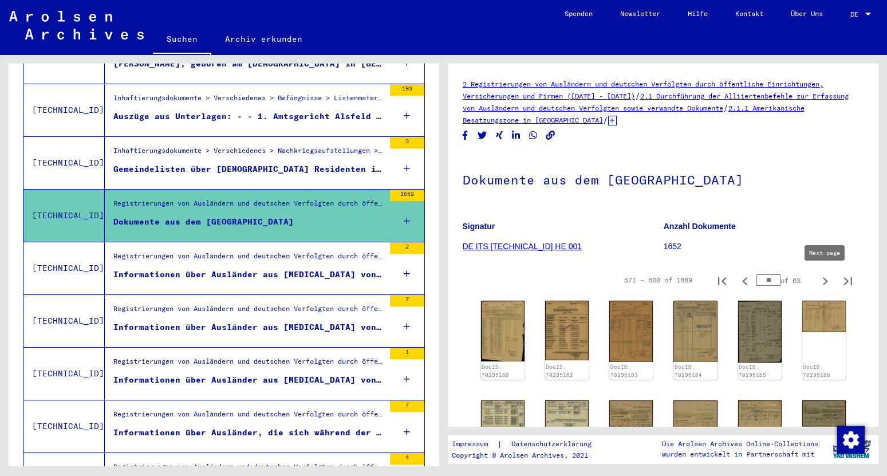
click at [825, 281] on icon "Next page" at bounding box center [825, 281] width 16 height 16
type input "**"
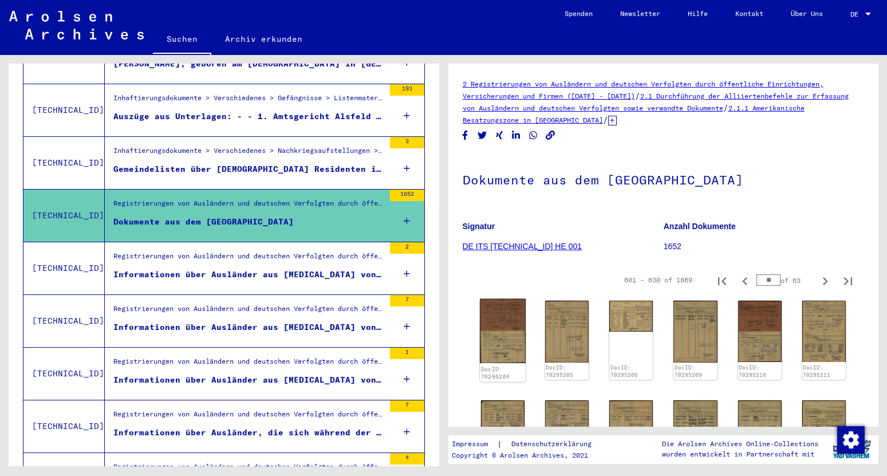
click at [498, 313] on img at bounding box center [503, 331] width 46 height 65
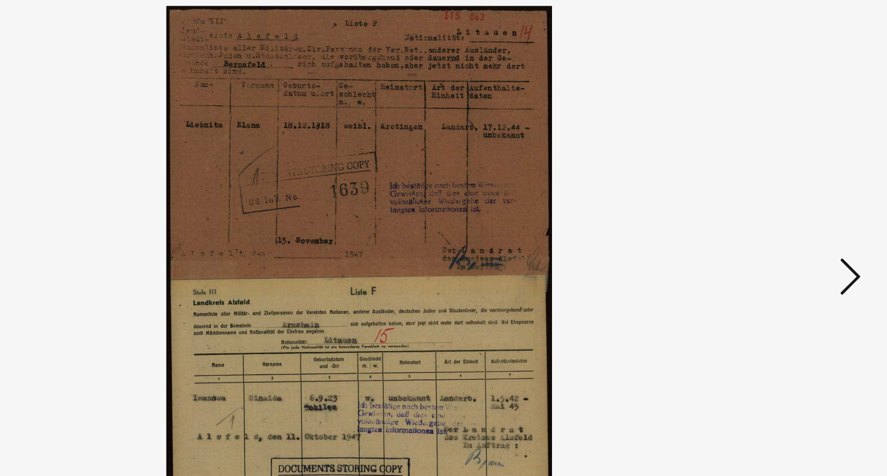
click at [772, 211] on icon at bounding box center [770, 208] width 14 height 27
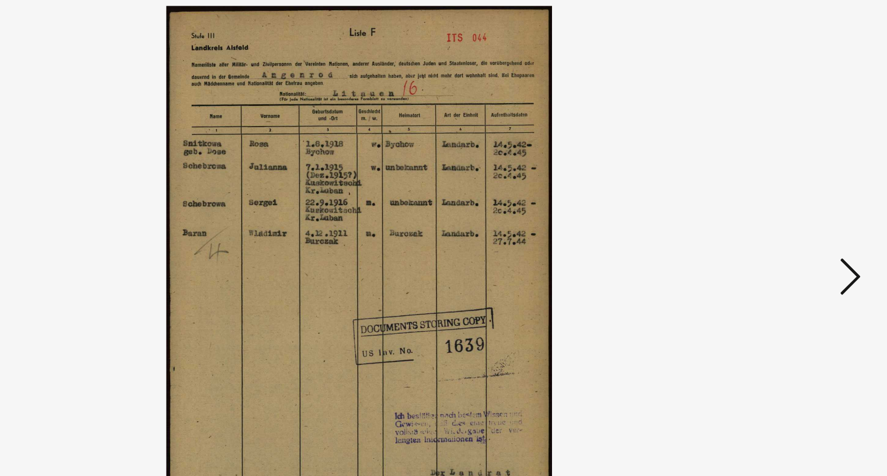
click at [772, 211] on icon at bounding box center [770, 208] width 14 height 27
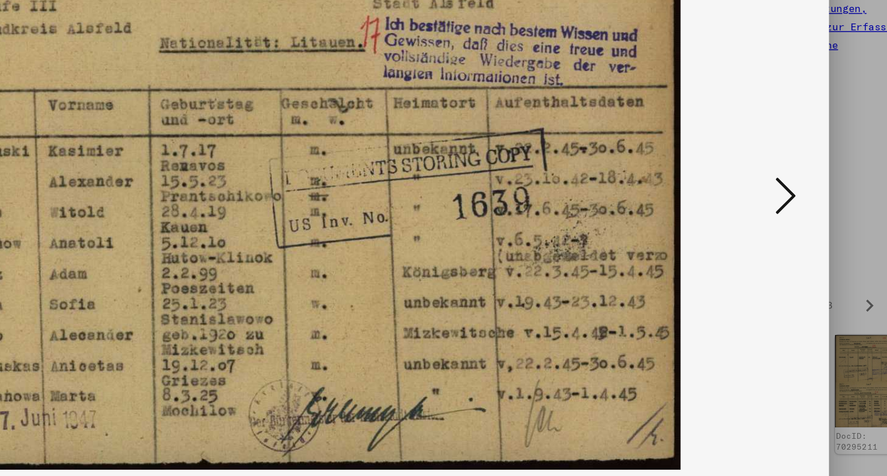
click at [768, 208] on icon at bounding box center [770, 208] width 14 height 27
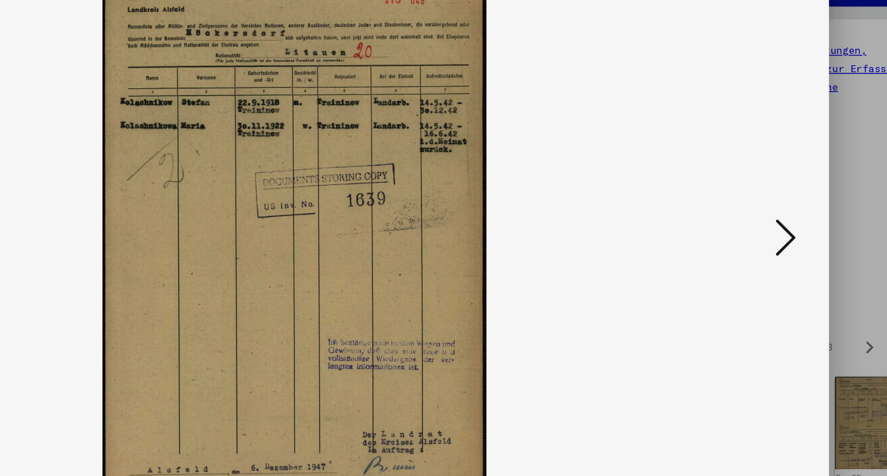
click at [774, 207] on icon at bounding box center [770, 208] width 14 height 27
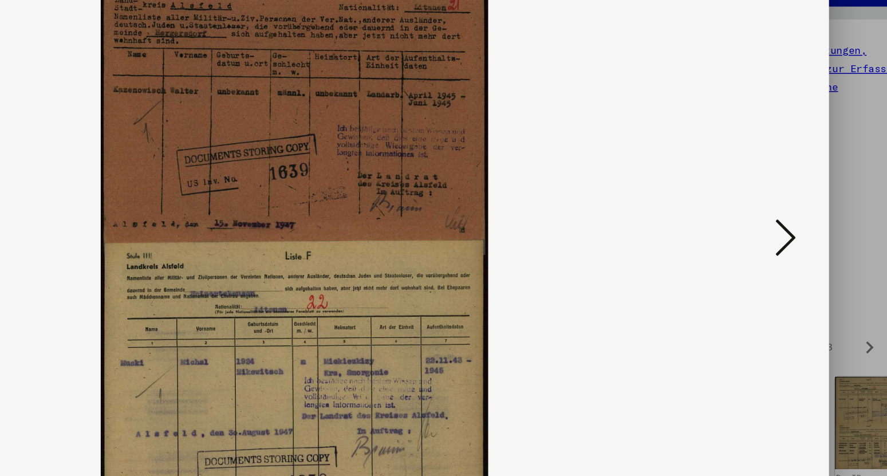
click at [774, 207] on icon at bounding box center [770, 208] width 14 height 27
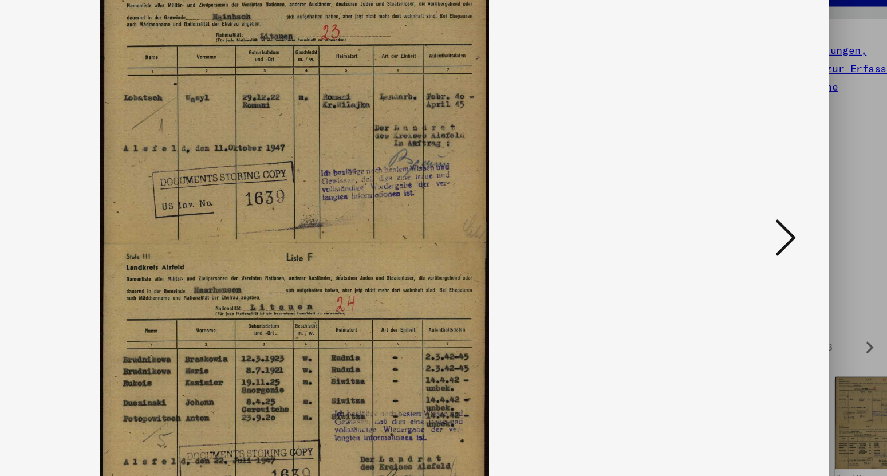
click at [774, 207] on icon at bounding box center [770, 208] width 14 height 27
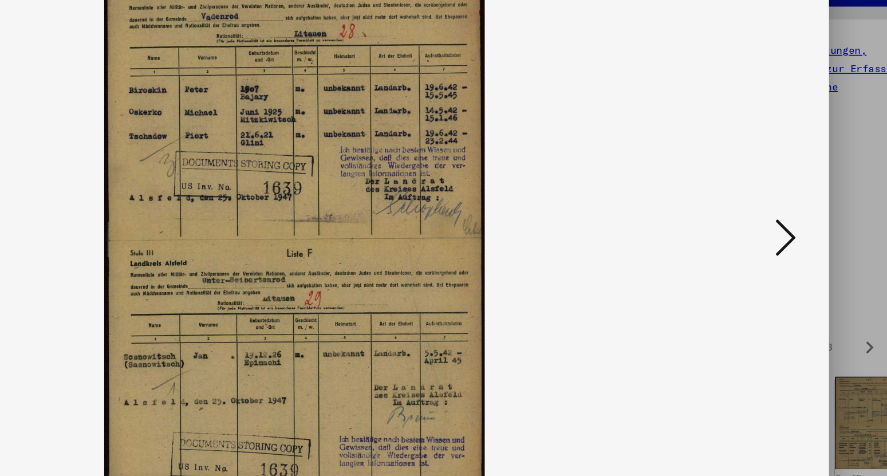
click at [774, 207] on icon at bounding box center [770, 208] width 14 height 27
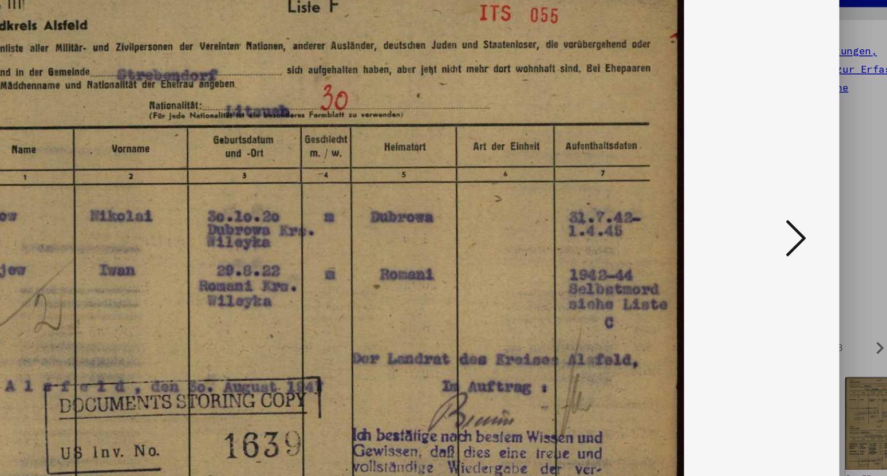
click at [766, 213] on icon at bounding box center [770, 208] width 14 height 27
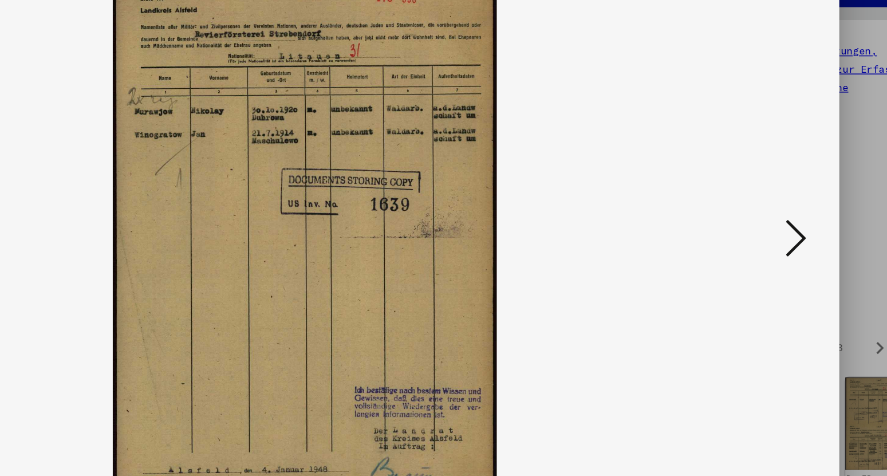
click at [766, 212] on icon at bounding box center [770, 208] width 14 height 27
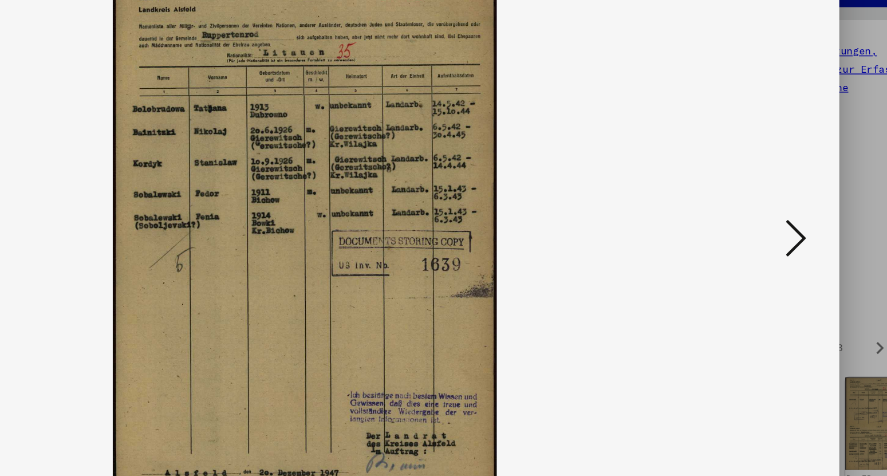
click at [766, 212] on icon at bounding box center [770, 208] width 14 height 27
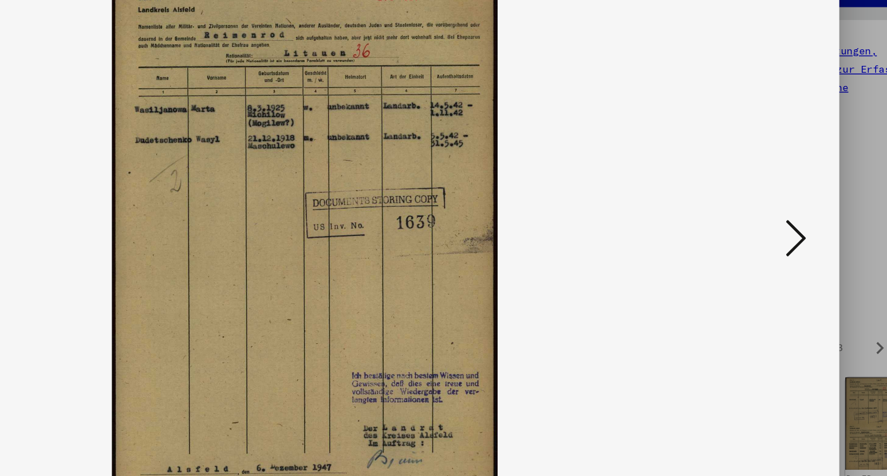
click at [766, 212] on icon at bounding box center [770, 208] width 14 height 27
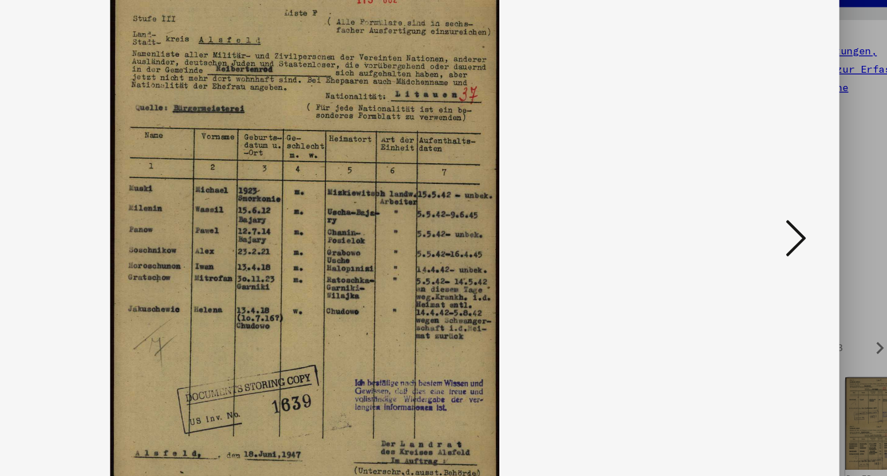
click at [766, 212] on icon at bounding box center [770, 208] width 14 height 27
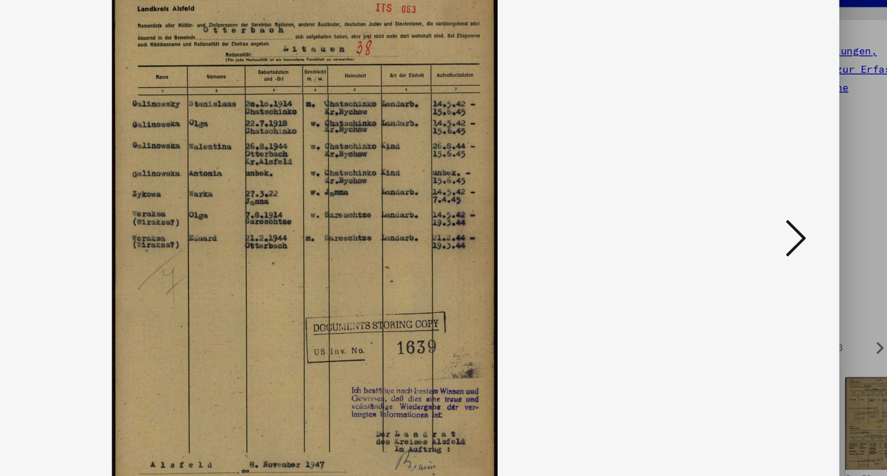
click at [766, 212] on icon at bounding box center [770, 208] width 14 height 27
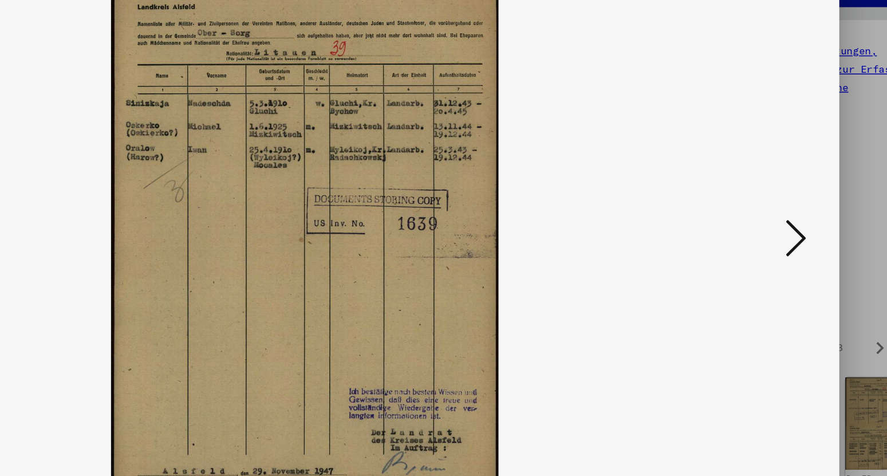
click at [766, 212] on icon at bounding box center [770, 208] width 14 height 27
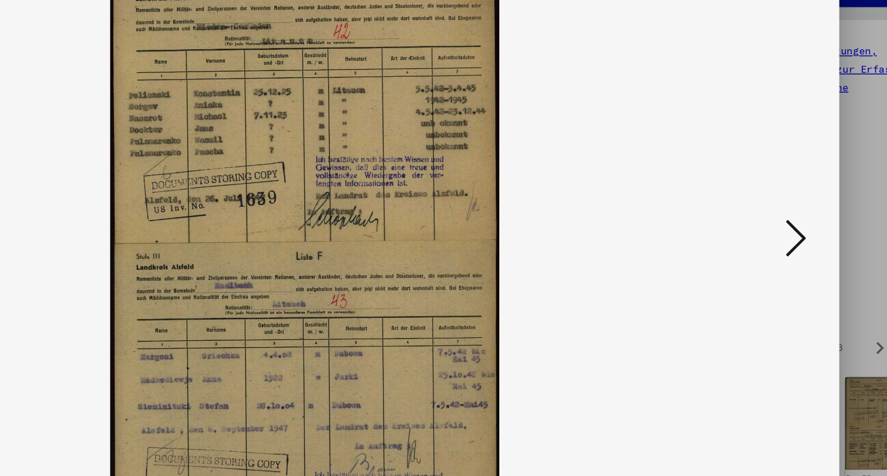
click at [766, 212] on icon at bounding box center [770, 208] width 14 height 27
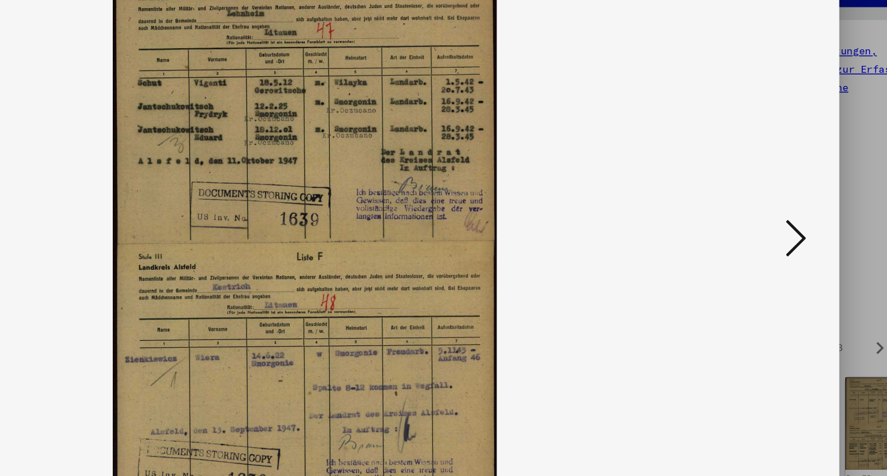
click at [766, 212] on icon at bounding box center [770, 208] width 14 height 27
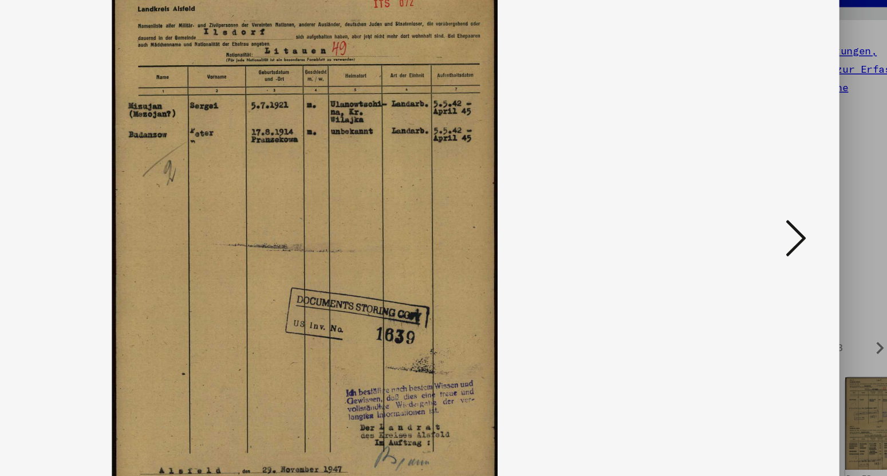
click at [766, 213] on icon at bounding box center [770, 208] width 14 height 27
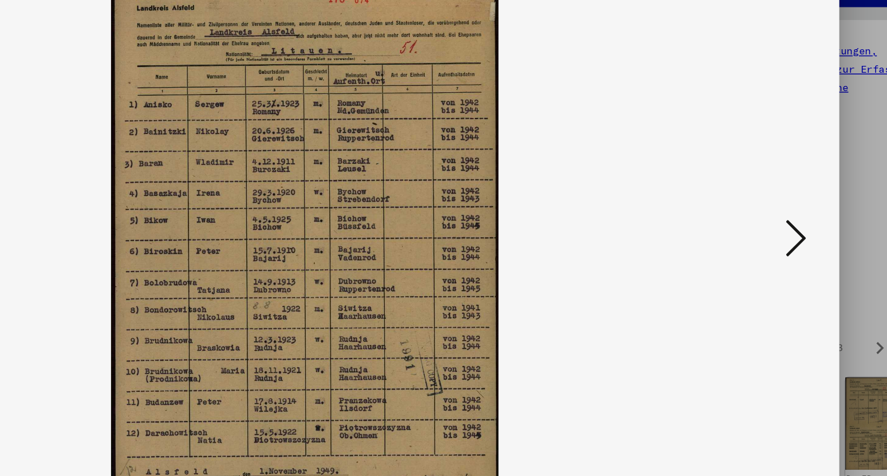
click at [766, 213] on icon at bounding box center [770, 208] width 14 height 27
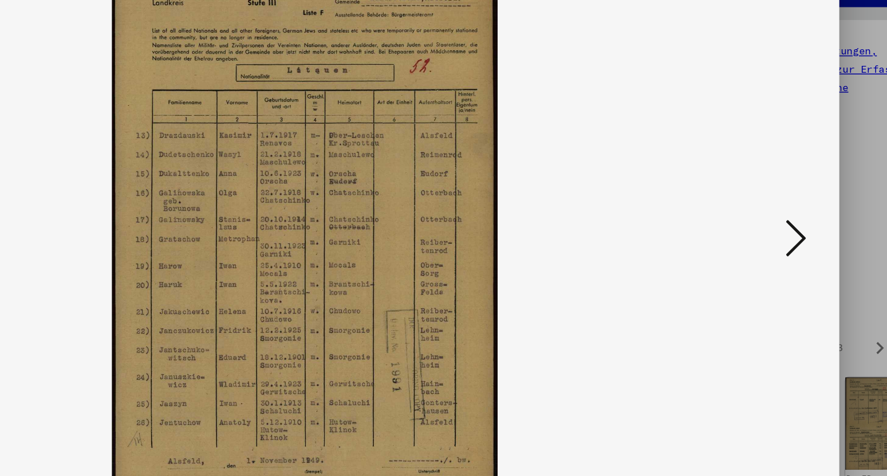
click at [766, 213] on icon at bounding box center [770, 208] width 14 height 27
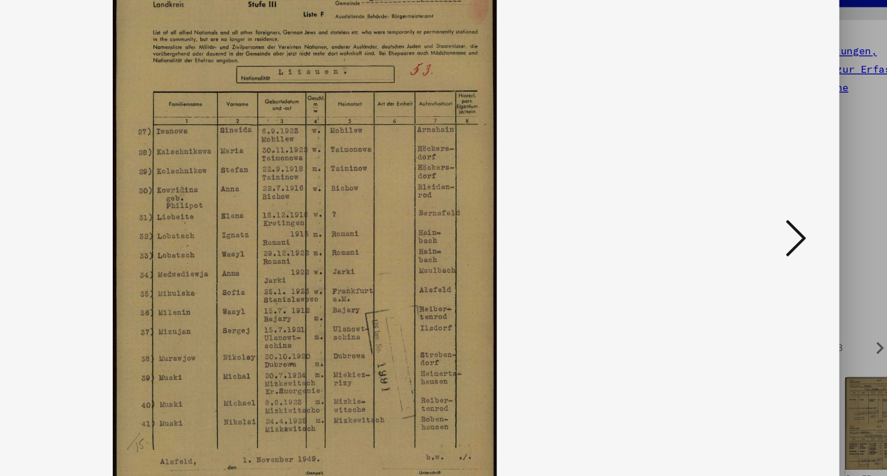
click at [766, 213] on icon at bounding box center [770, 208] width 14 height 27
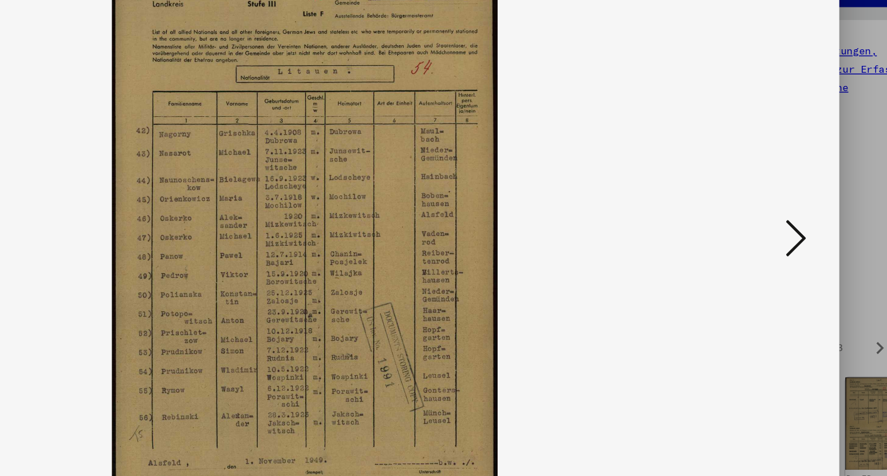
click at [766, 213] on icon at bounding box center [770, 208] width 14 height 27
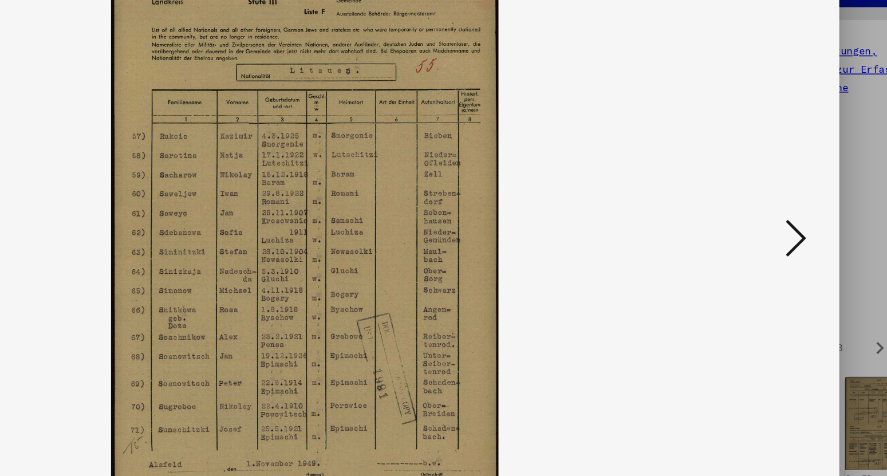
click at [766, 213] on icon at bounding box center [770, 208] width 14 height 27
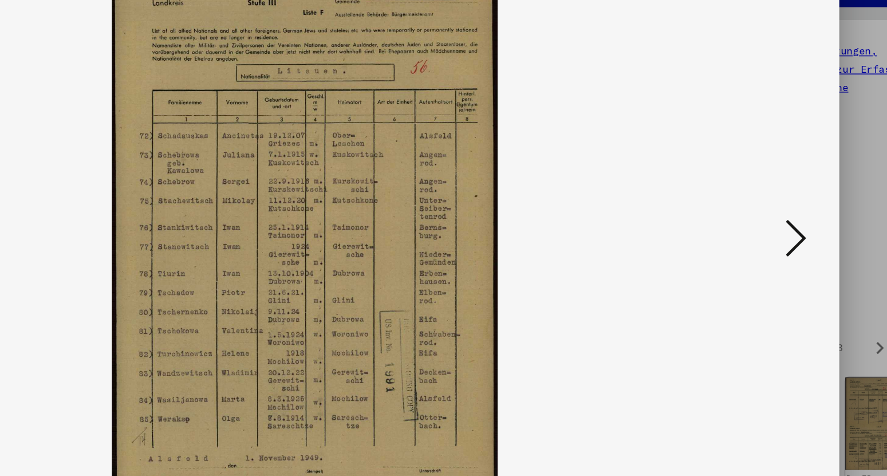
click at [766, 213] on icon at bounding box center [770, 208] width 14 height 27
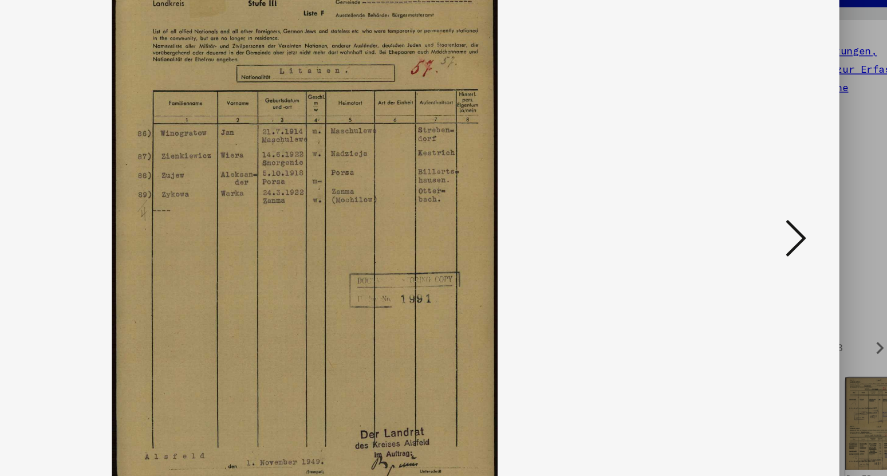
click at [766, 213] on icon at bounding box center [770, 208] width 14 height 27
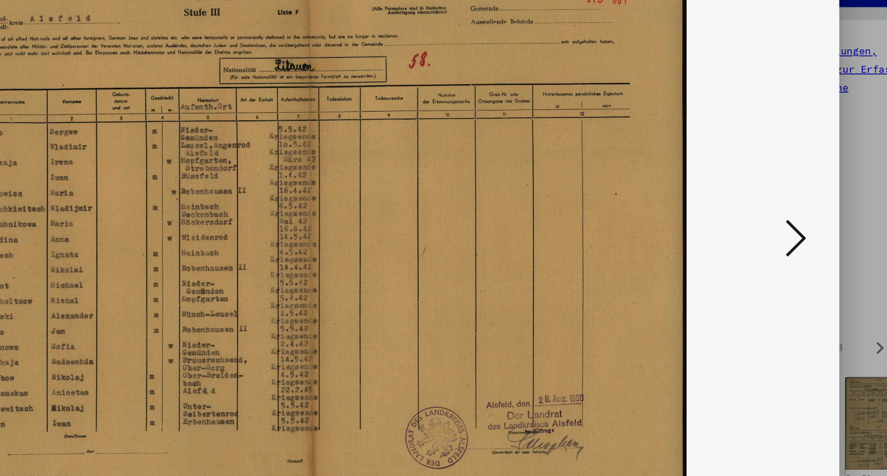
click at [766, 213] on icon at bounding box center [770, 208] width 14 height 27
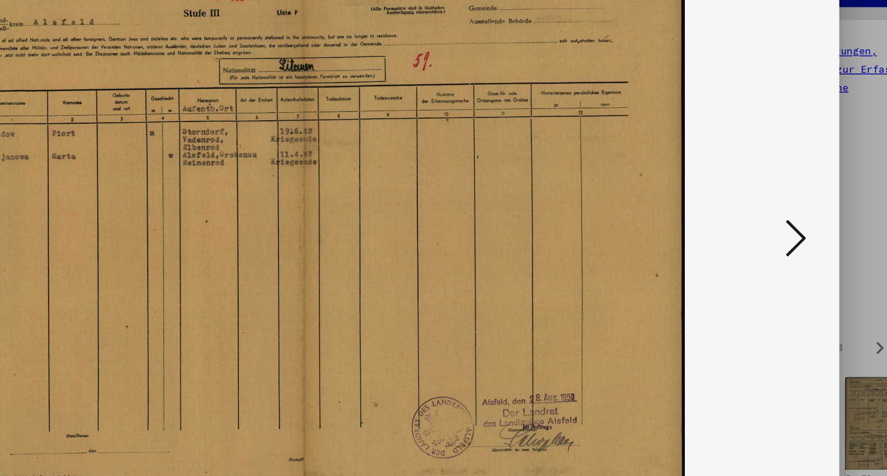
click at [766, 213] on icon at bounding box center [770, 208] width 14 height 27
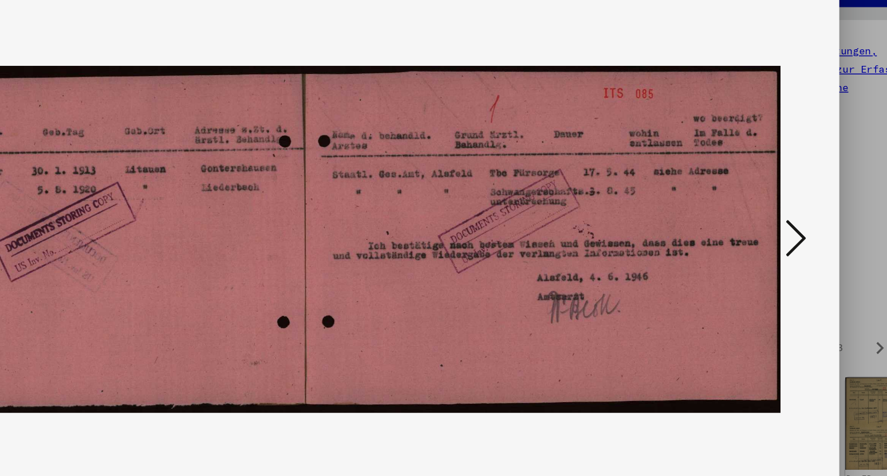
click at [766, 213] on icon at bounding box center [770, 208] width 14 height 27
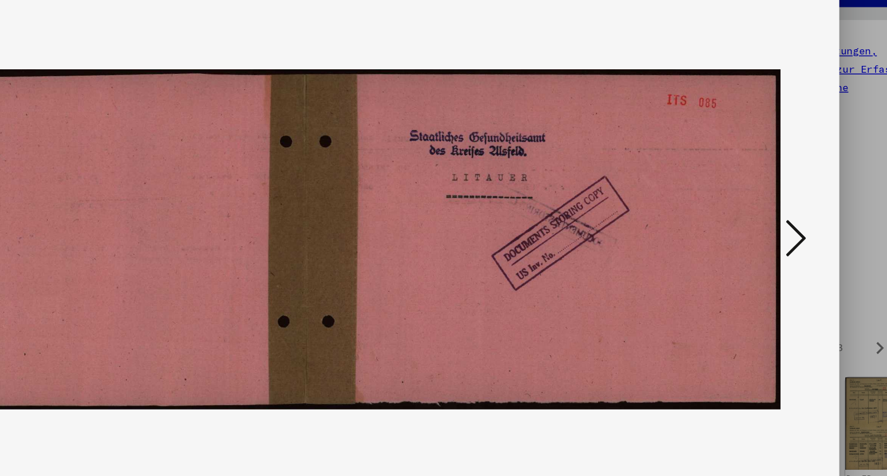
click at [766, 213] on icon at bounding box center [770, 208] width 14 height 27
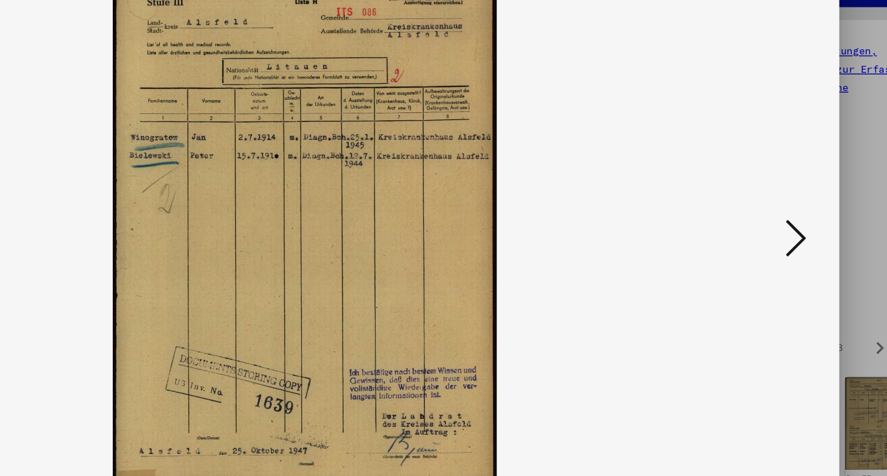
click at [766, 213] on icon at bounding box center [770, 208] width 14 height 27
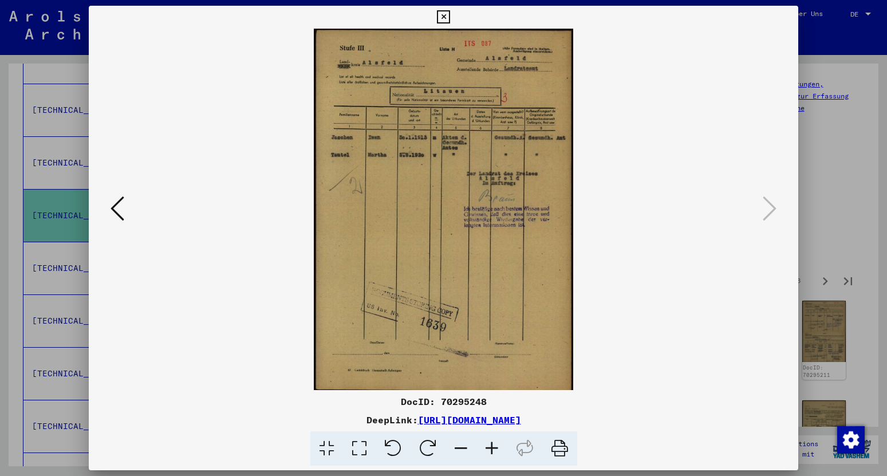
click at [450, 12] on icon at bounding box center [443, 17] width 13 height 14
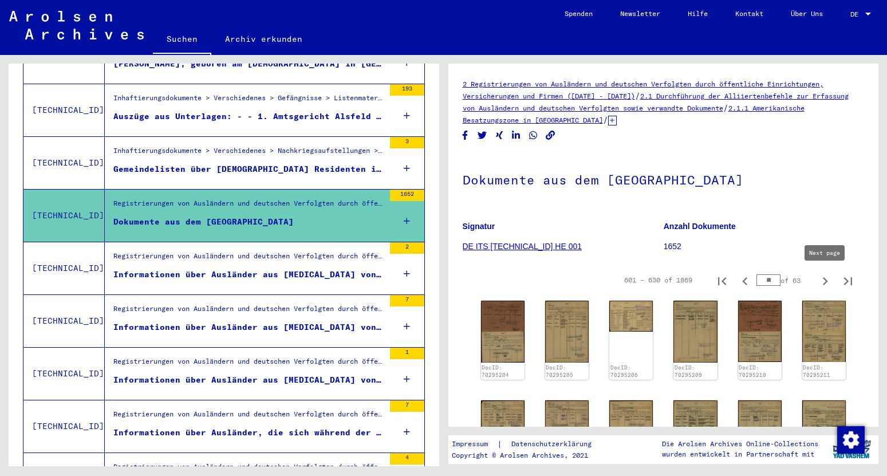
click at [822, 282] on icon "Next page" at bounding box center [825, 281] width 16 height 16
type input "**"
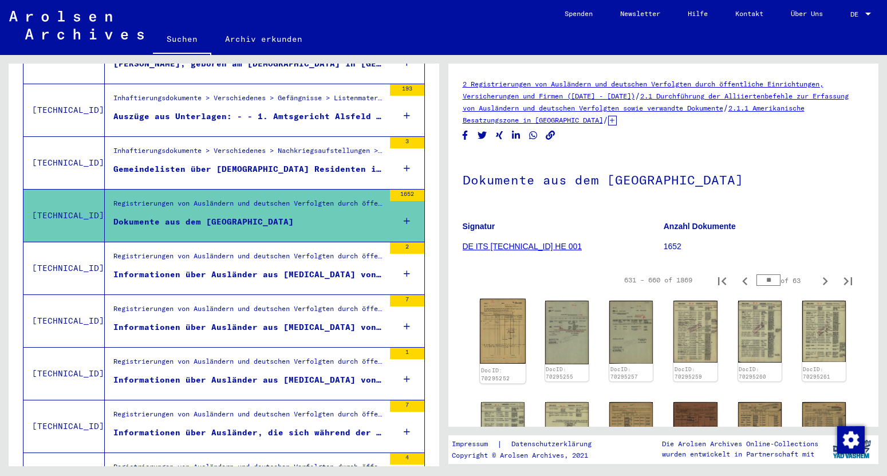
click at [509, 330] on img at bounding box center [503, 331] width 46 height 65
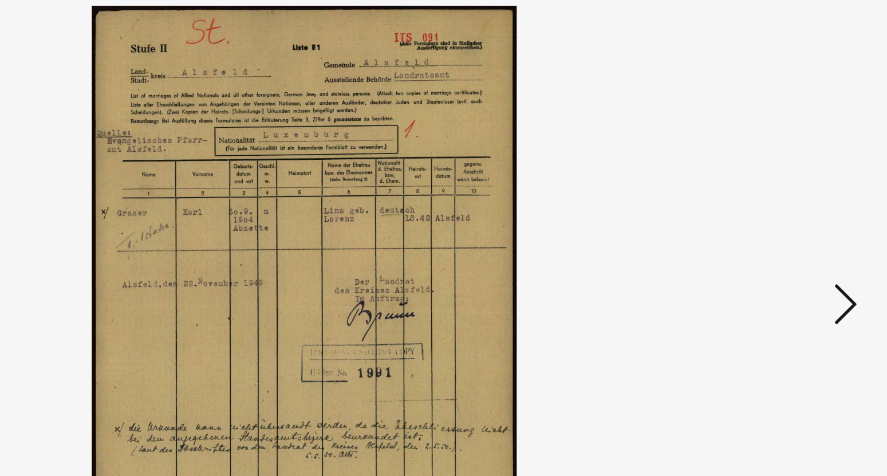
click at [771, 210] on icon at bounding box center [770, 208] width 14 height 27
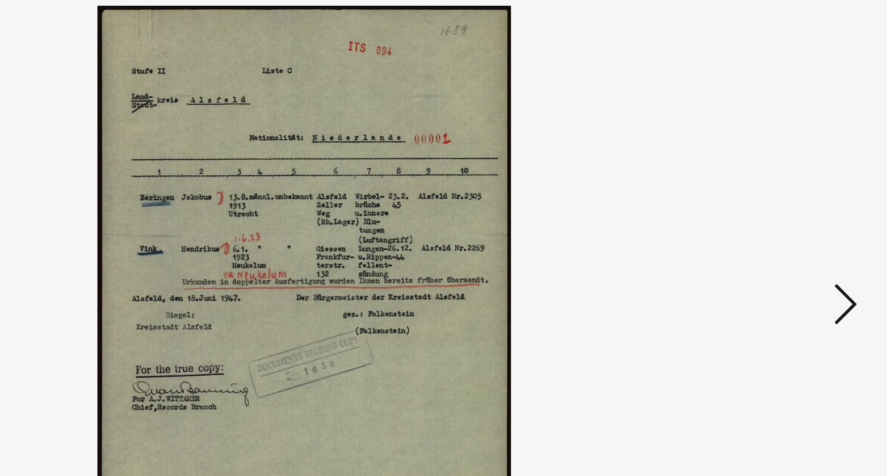
click at [771, 210] on icon at bounding box center [770, 208] width 14 height 27
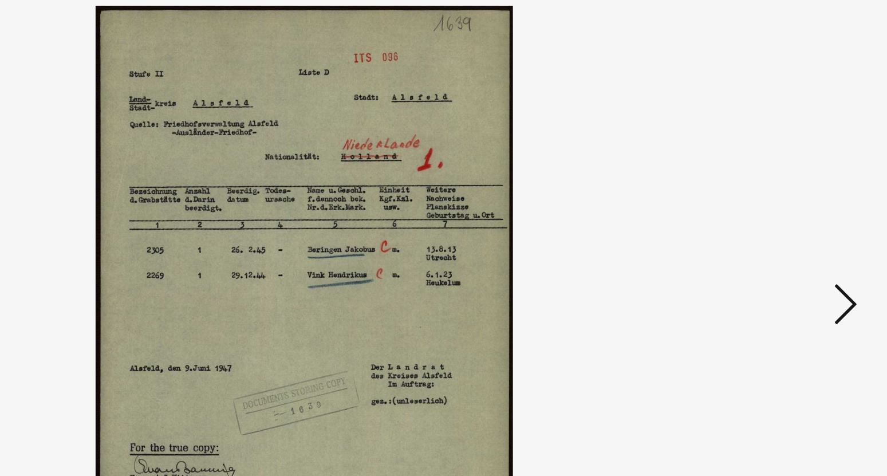
click at [771, 210] on icon at bounding box center [770, 208] width 14 height 27
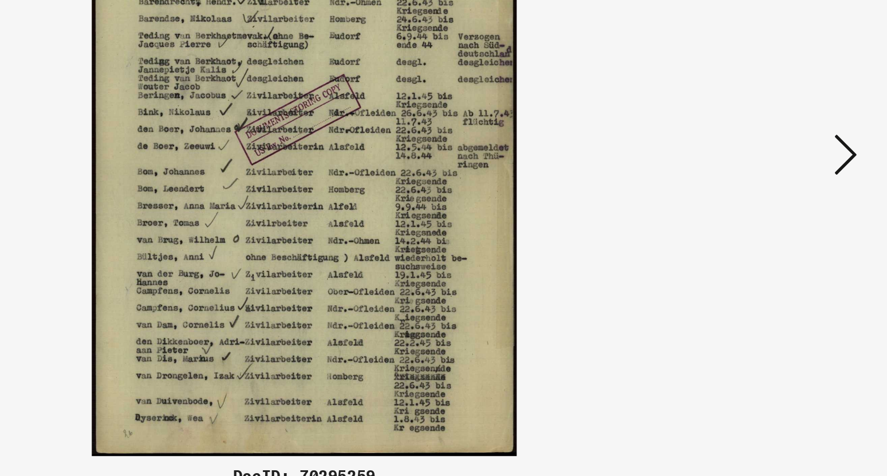
click at [772, 218] on icon at bounding box center [770, 208] width 14 height 27
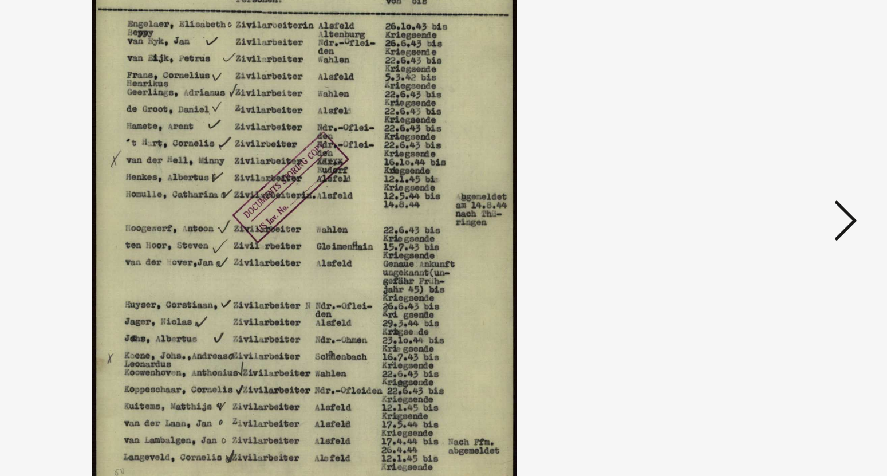
click at [772, 197] on icon at bounding box center [770, 208] width 14 height 27
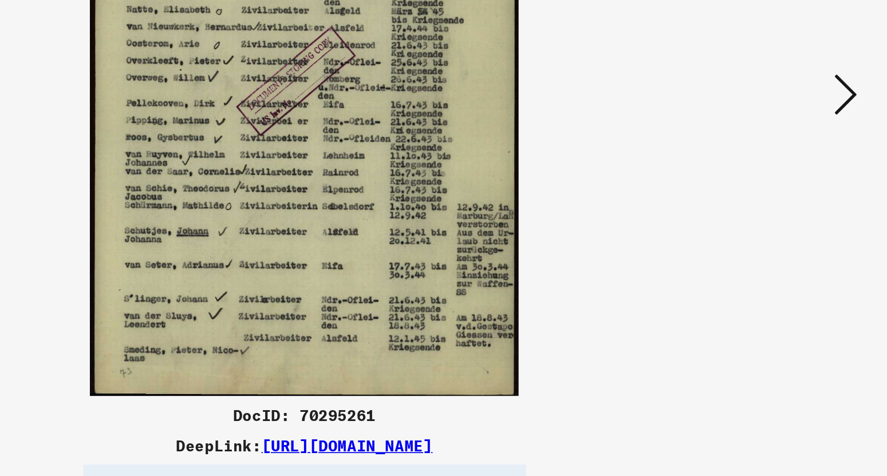
click at [774, 210] on icon at bounding box center [770, 208] width 14 height 27
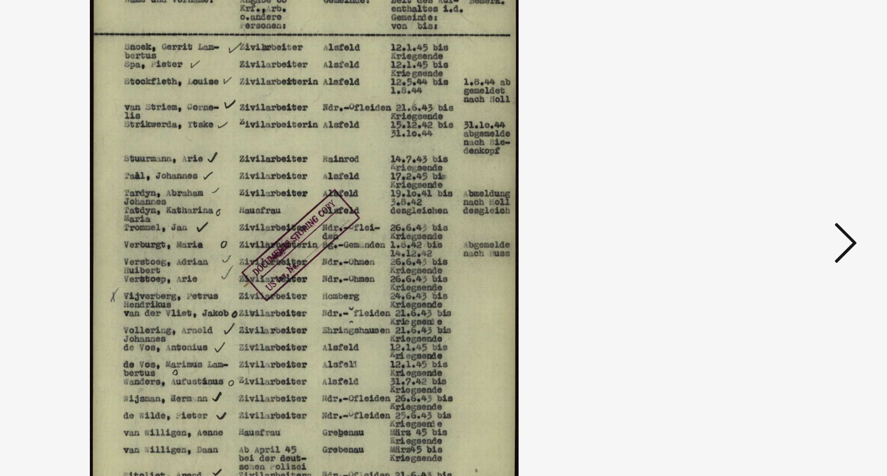
click at [773, 203] on icon at bounding box center [770, 208] width 14 height 27
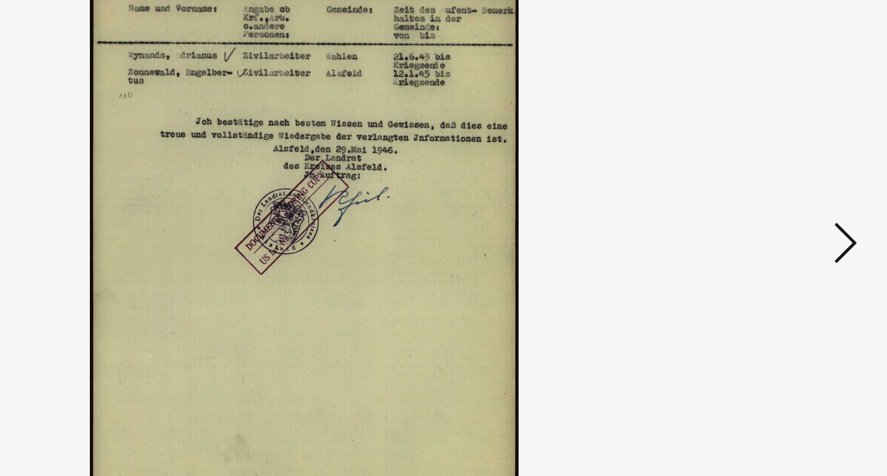
click at [773, 203] on icon at bounding box center [770, 208] width 14 height 27
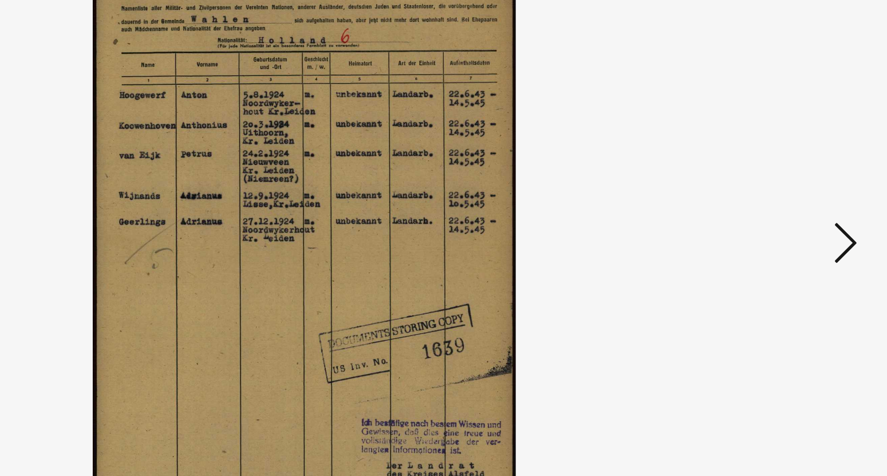
click at [773, 203] on icon at bounding box center [770, 208] width 14 height 27
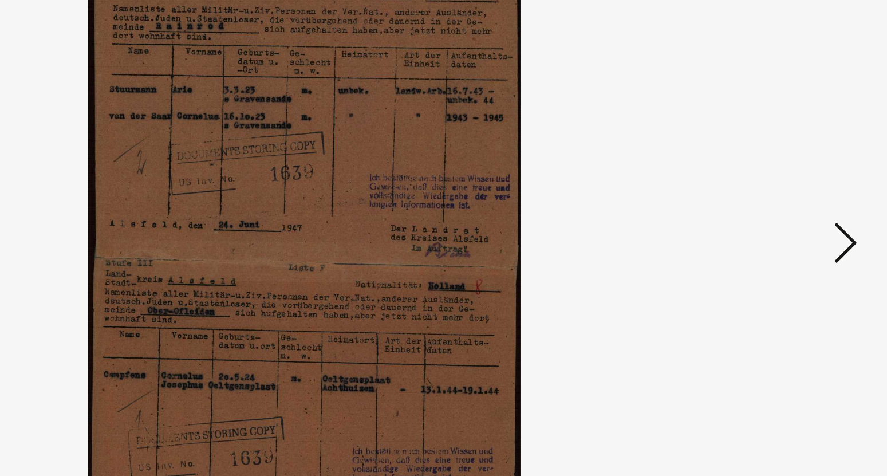
click at [773, 203] on icon at bounding box center [770, 208] width 14 height 27
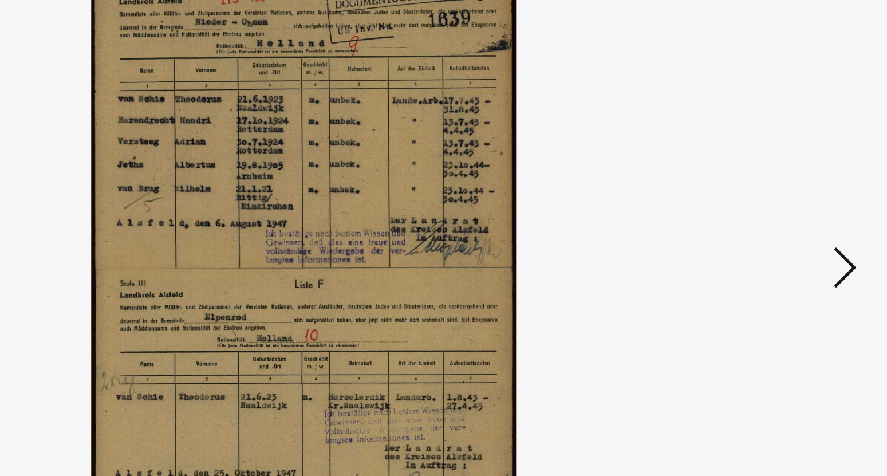
click at [770, 209] on icon at bounding box center [770, 208] width 14 height 27
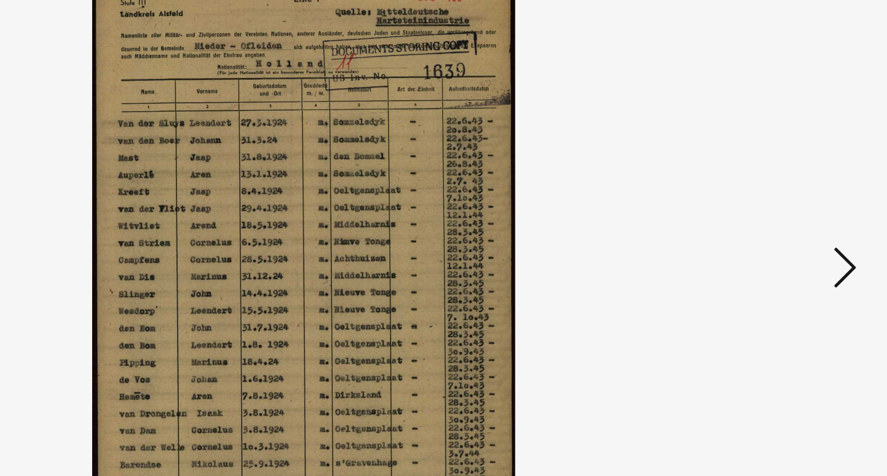
click at [770, 209] on icon at bounding box center [770, 208] width 14 height 27
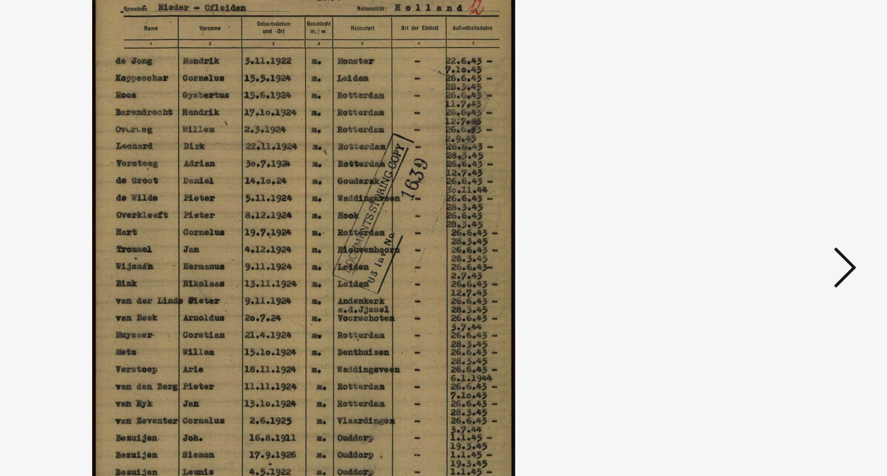
click at [775, 208] on icon at bounding box center [770, 208] width 14 height 27
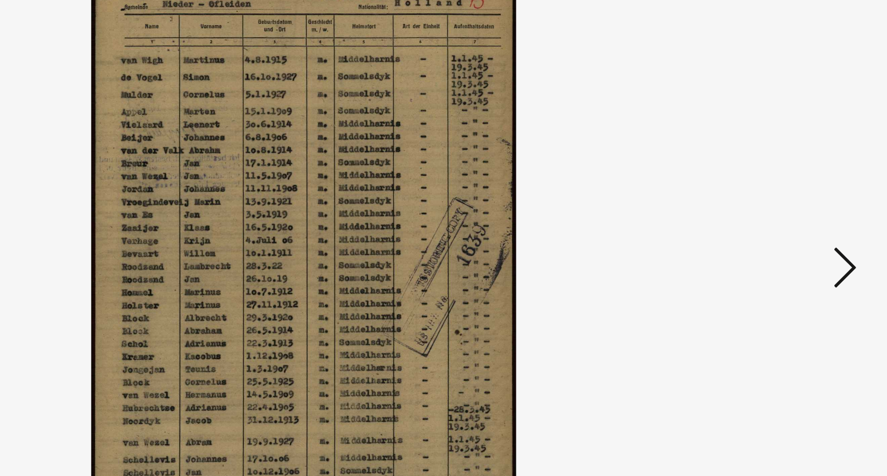
click at [775, 208] on icon at bounding box center [770, 208] width 14 height 27
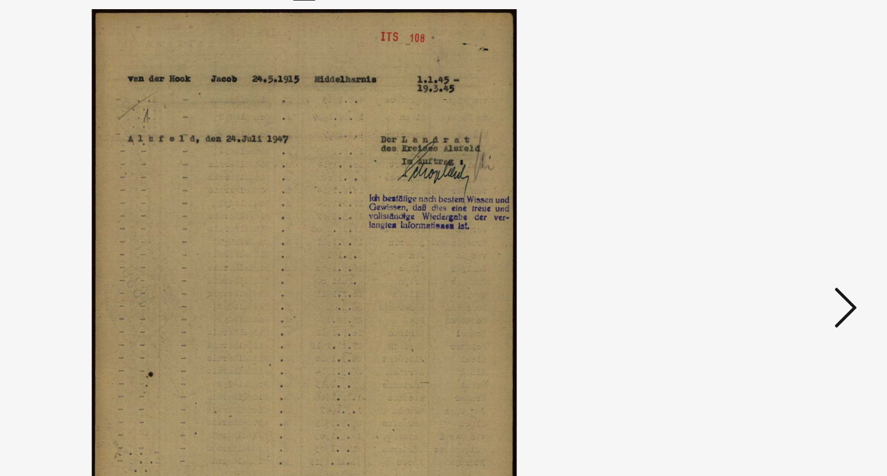
click at [773, 211] on icon at bounding box center [770, 208] width 14 height 27
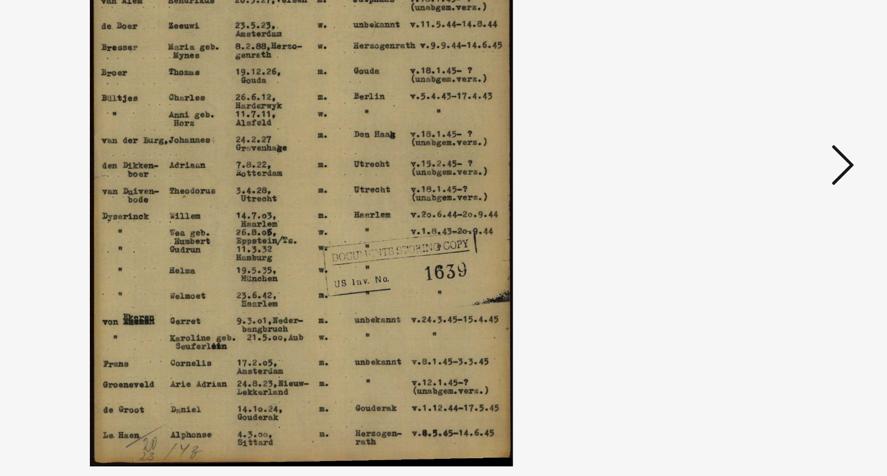
click at [776, 206] on icon at bounding box center [770, 208] width 14 height 27
click at [773, 211] on icon at bounding box center [770, 208] width 14 height 27
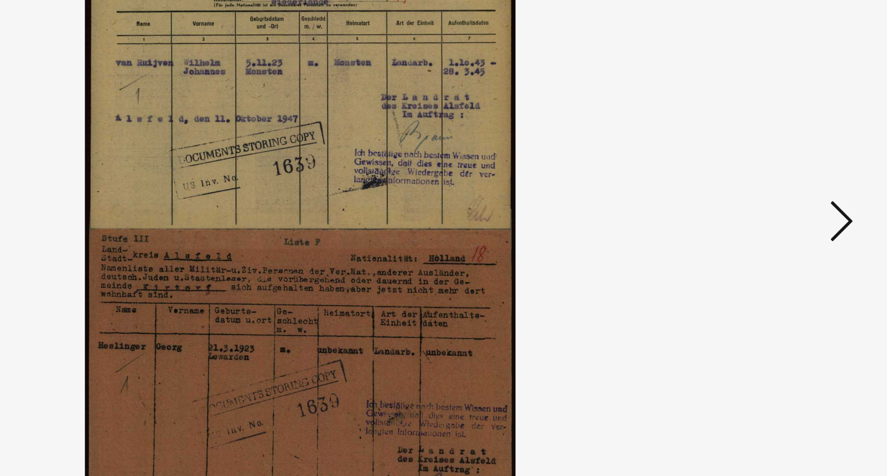
click at [774, 217] on icon at bounding box center [770, 208] width 14 height 27
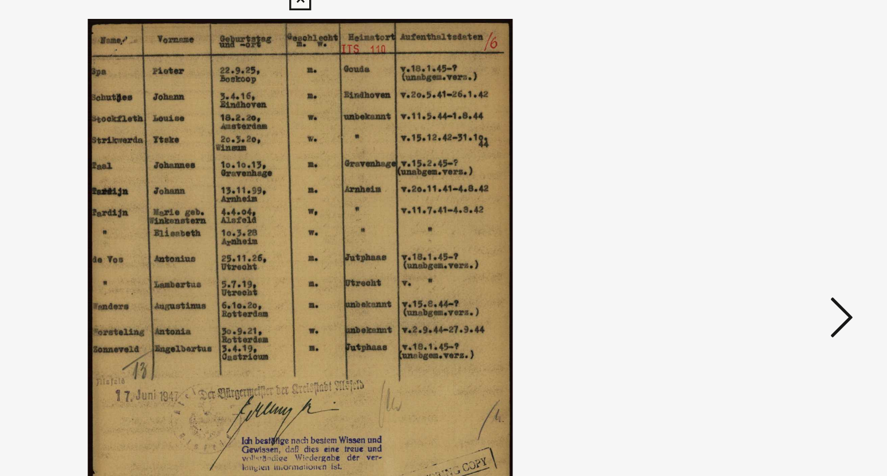
click at [769, 214] on icon at bounding box center [770, 208] width 14 height 27
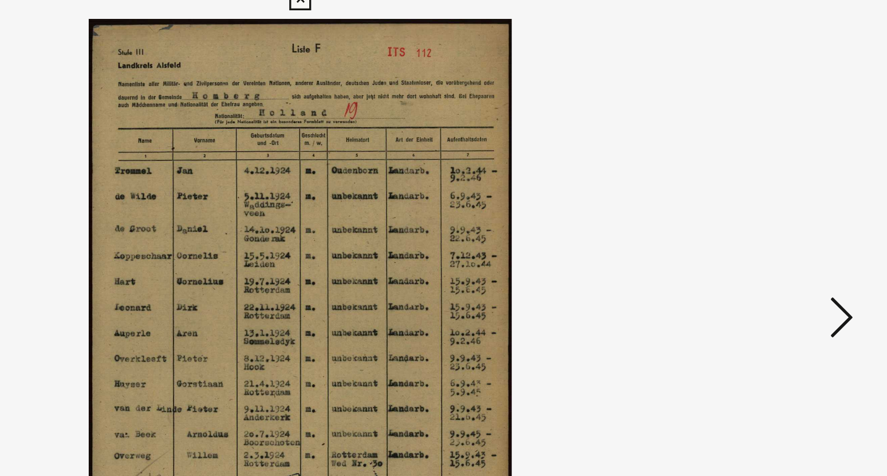
click at [769, 214] on icon at bounding box center [770, 208] width 14 height 27
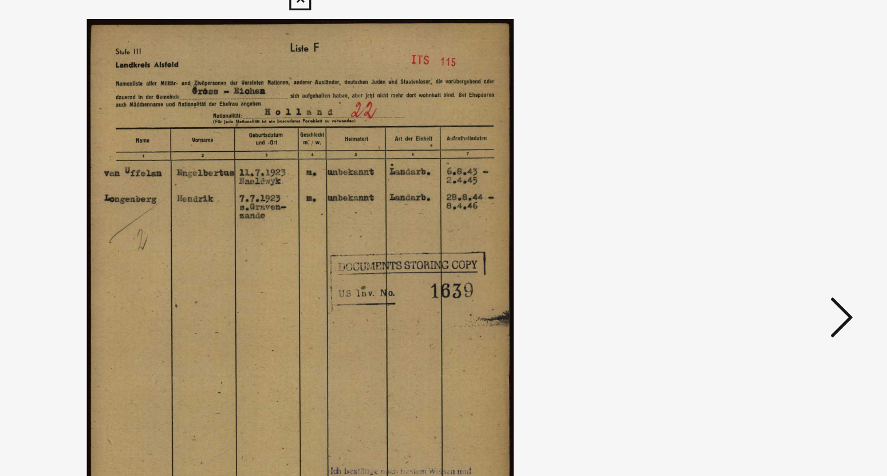
click at [769, 214] on icon at bounding box center [770, 208] width 14 height 27
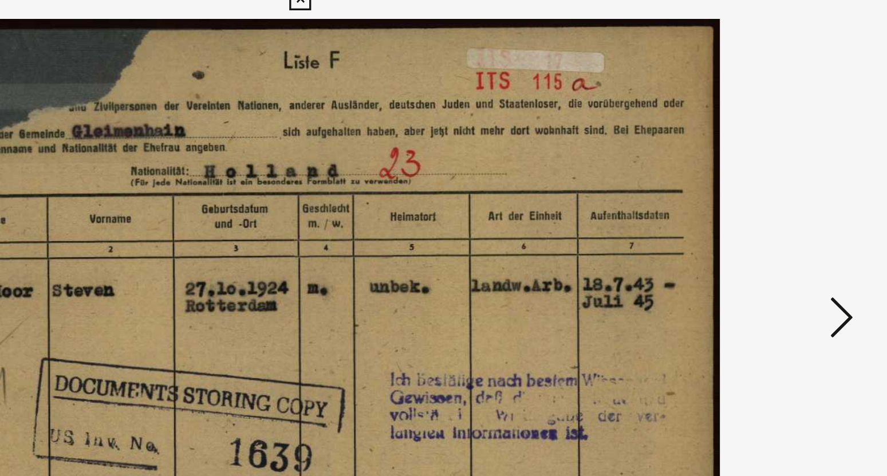
click at [769, 214] on icon at bounding box center [770, 208] width 14 height 27
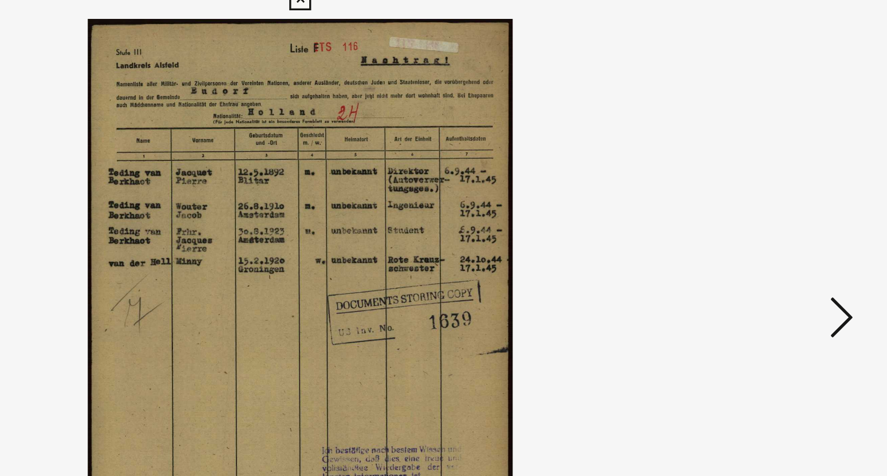
click at [769, 214] on icon at bounding box center [770, 208] width 14 height 27
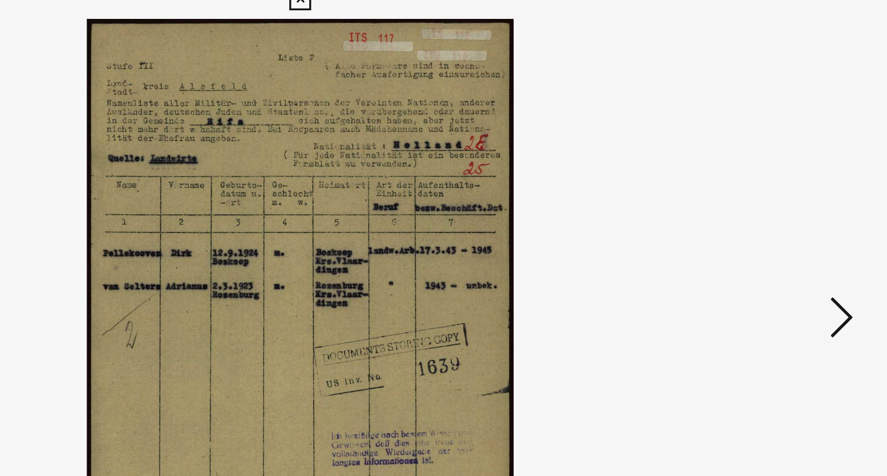
click at [769, 214] on icon at bounding box center [770, 208] width 14 height 27
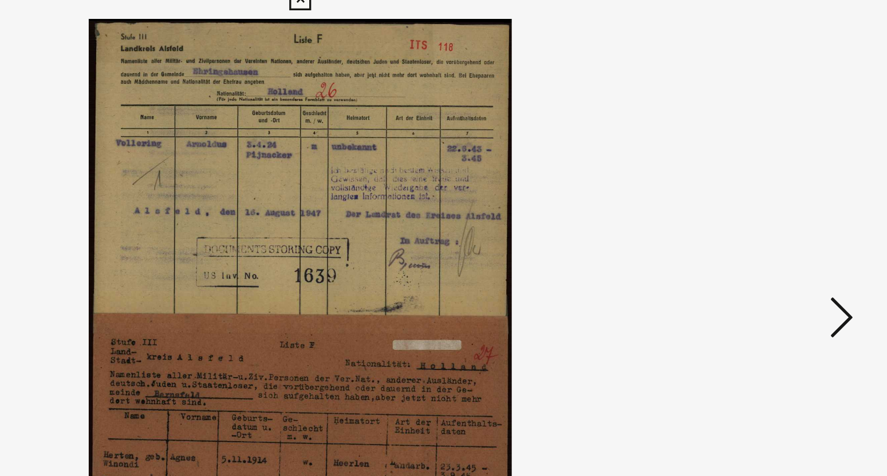
click at [769, 214] on icon at bounding box center [770, 208] width 14 height 27
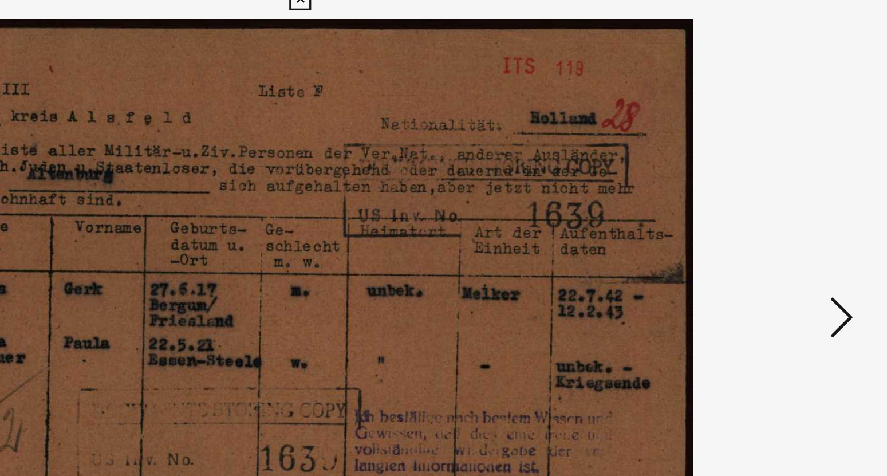
click at [769, 214] on icon at bounding box center [770, 208] width 14 height 27
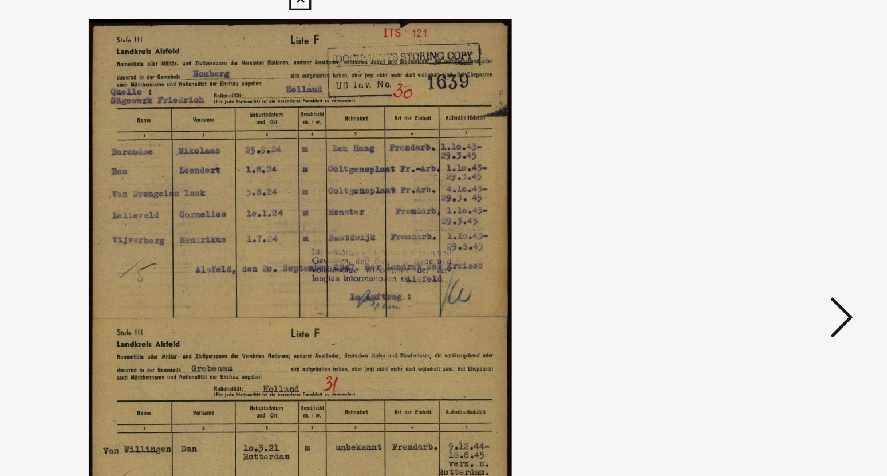
click at [769, 214] on icon at bounding box center [770, 208] width 14 height 27
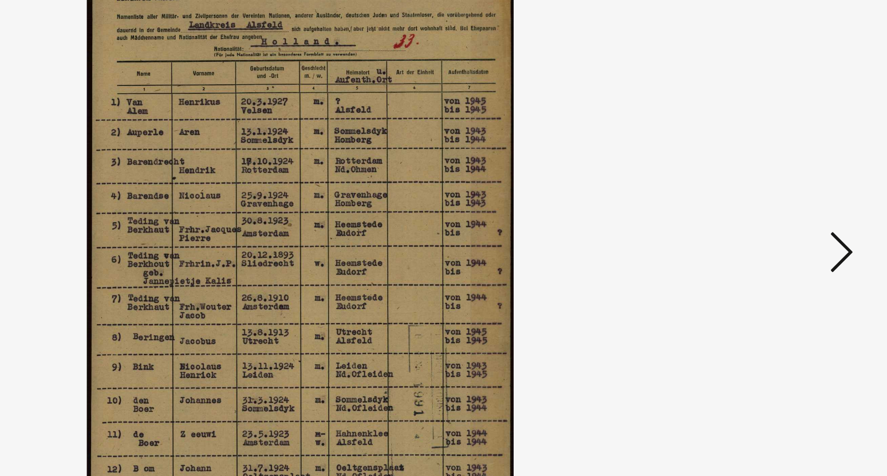
click at [771, 218] on icon at bounding box center [770, 208] width 14 height 27
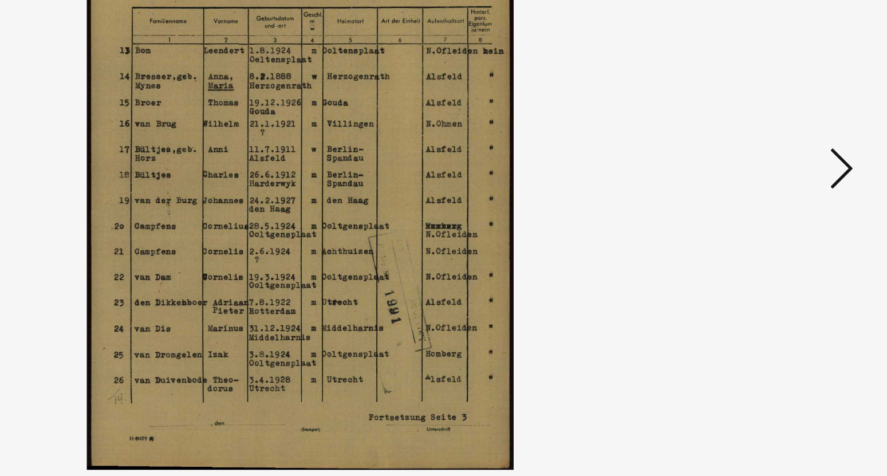
click at [772, 216] on icon at bounding box center [770, 208] width 14 height 27
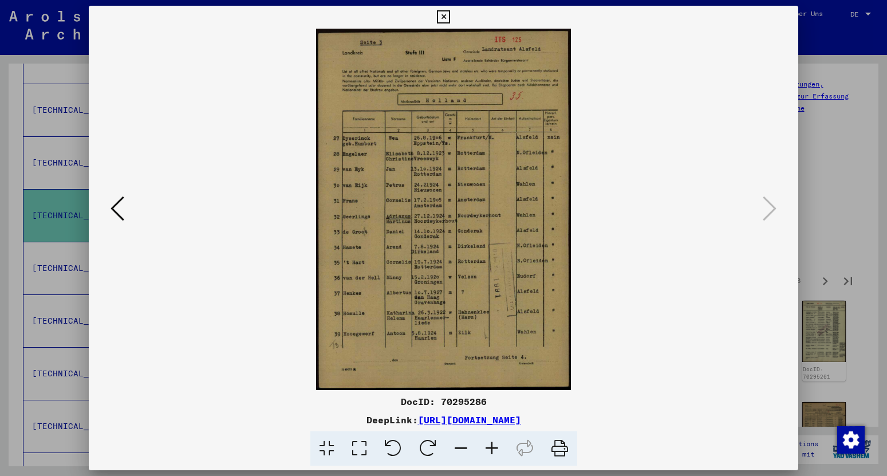
click at [450, 14] on icon at bounding box center [443, 17] width 13 height 14
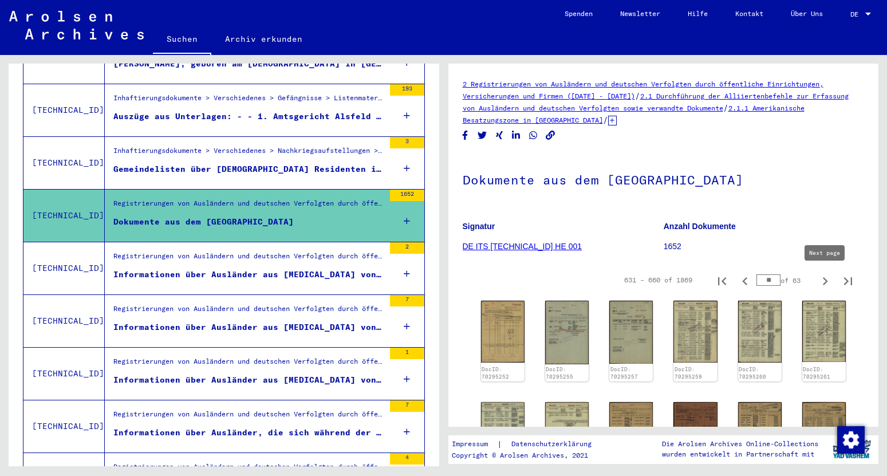
click at [825, 281] on icon "Next page" at bounding box center [825, 281] width 16 height 16
type input "**"
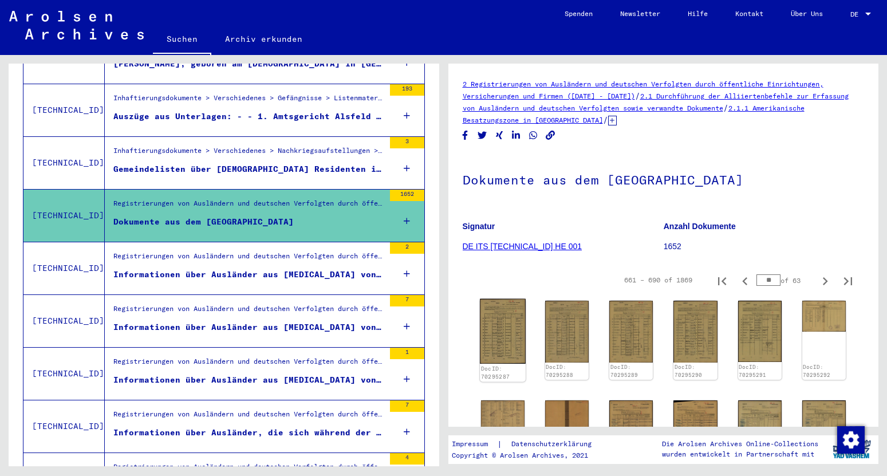
click at [502, 316] on img at bounding box center [503, 331] width 46 height 65
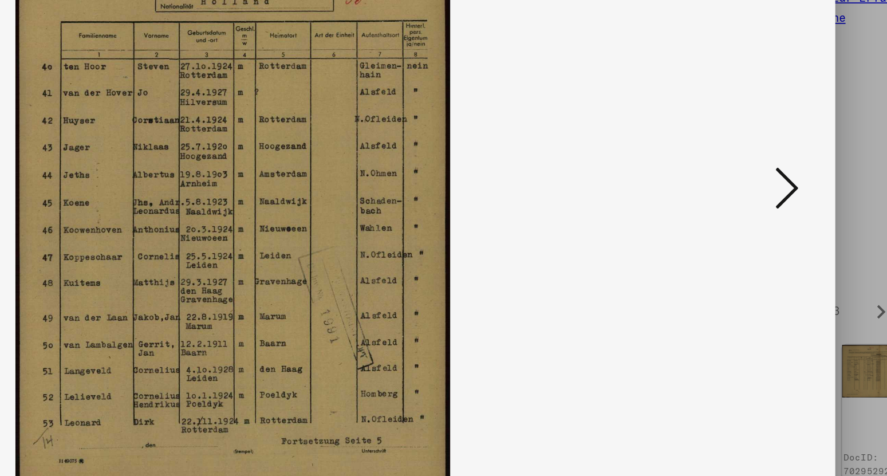
click at [770, 215] on icon at bounding box center [770, 208] width 14 height 27
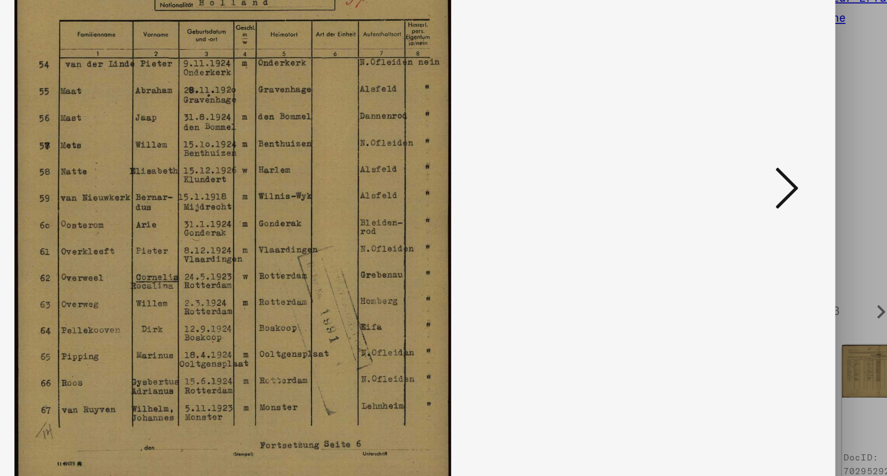
click at [770, 215] on icon at bounding box center [770, 208] width 14 height 27
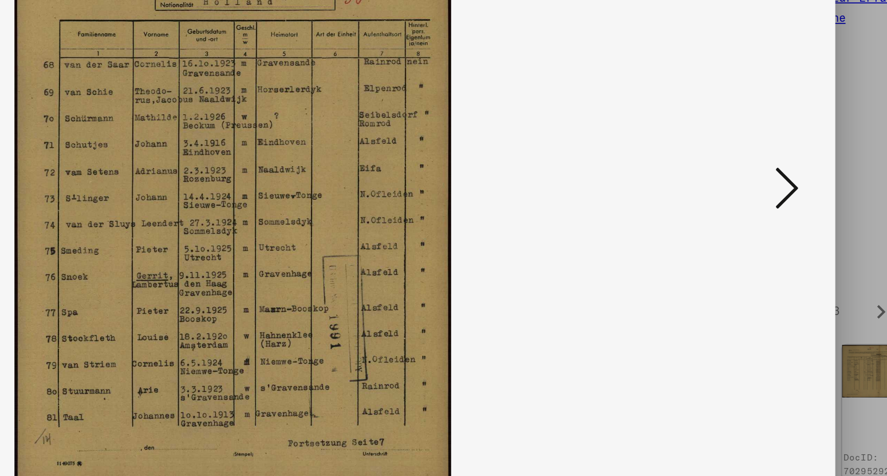
click at [770, 215] on icon at bounding box center [770, 208] width 14 height 27
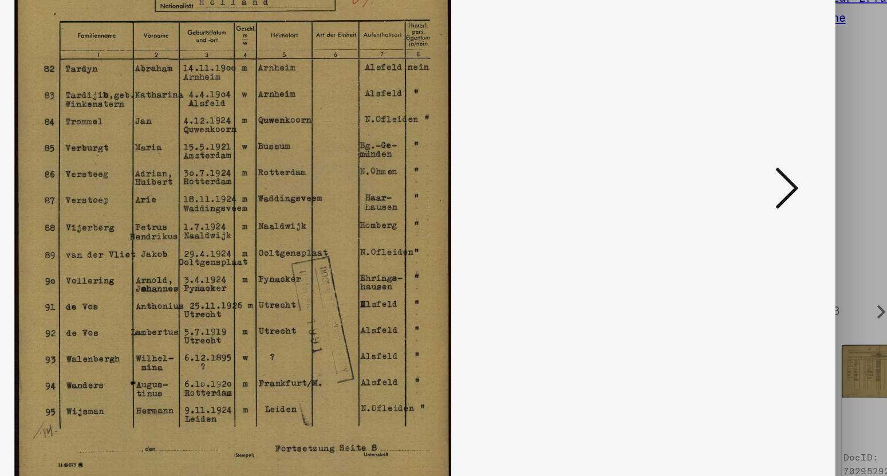
click at [770, 208] on icon at bounding box center [770, 208] width 14 height 27
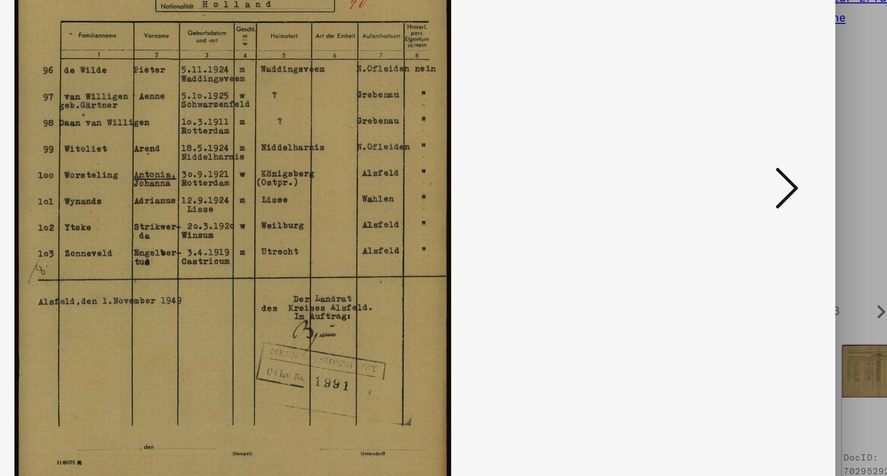
click at [770, 208] on icon at bounding box center [770, 208] width 14 height 27
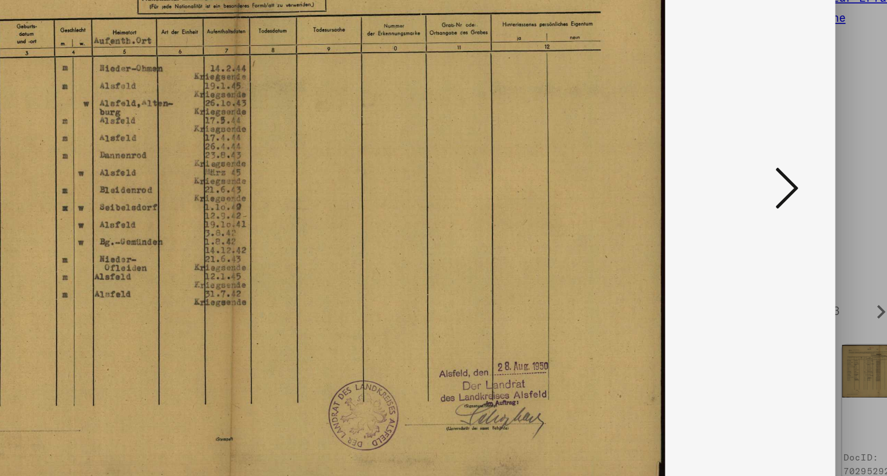
click at [770, 208] on icon at bounding box center [770, 208] width 14 height 27
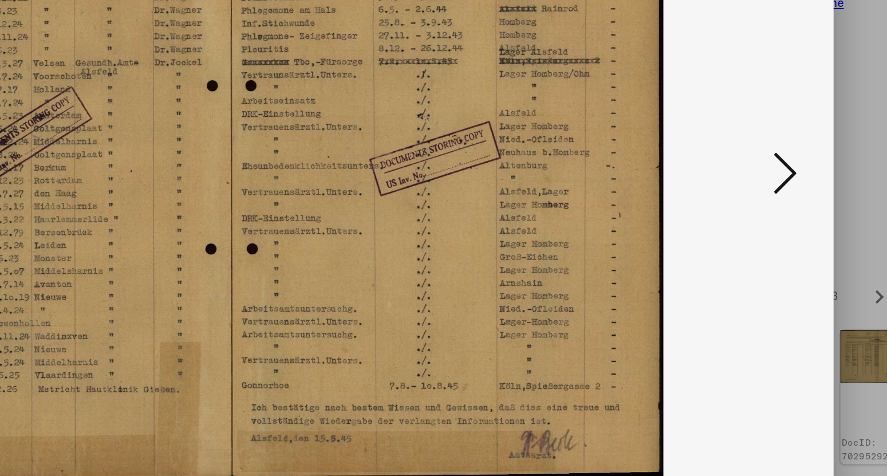
click at [773, 208] on icon at bounding box center [770, 208] width 14 height 27
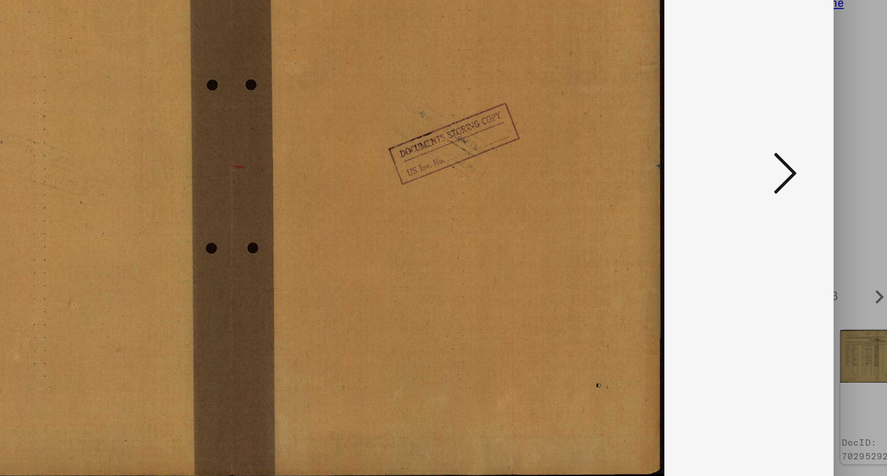
click at [773, 208] on icon at bounding box center [770, 208] width 14 height 27
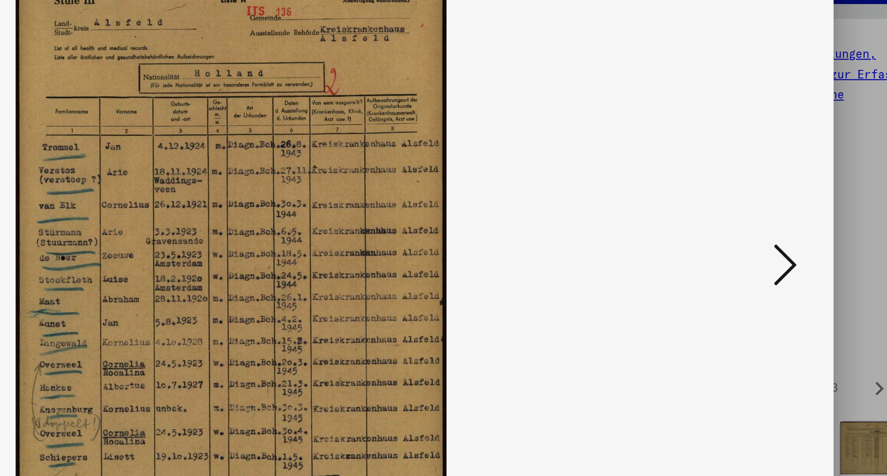
click at [771, 210] on icon at bounding box center [770, 208] width 14 height 27
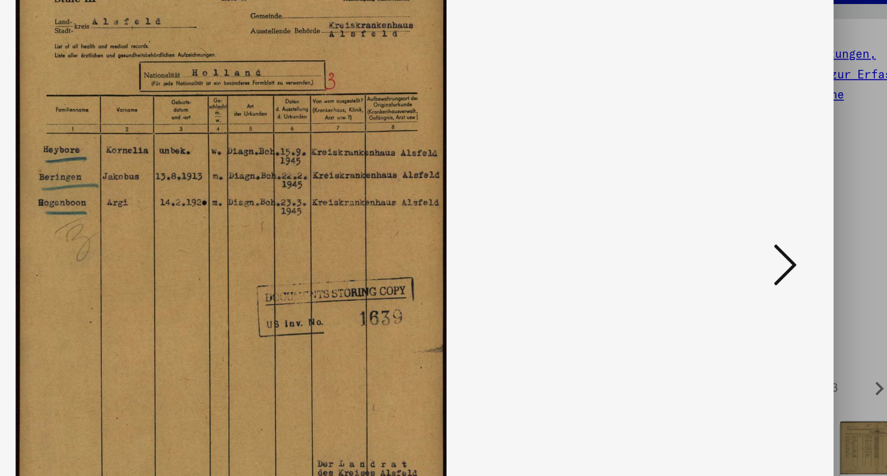
click at [771, 210] on icon at bounding box center [770, 208] width 14 height 27
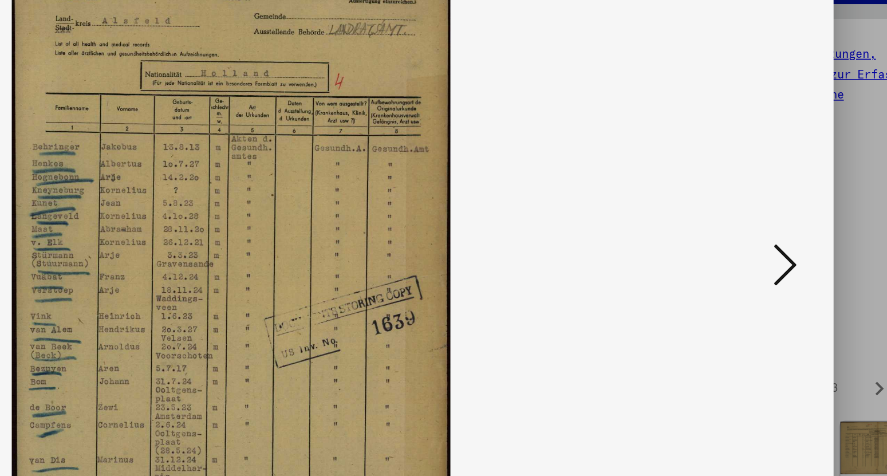
click at [771, 210] on icon at bounding box center [770, 208] width 14 height 27
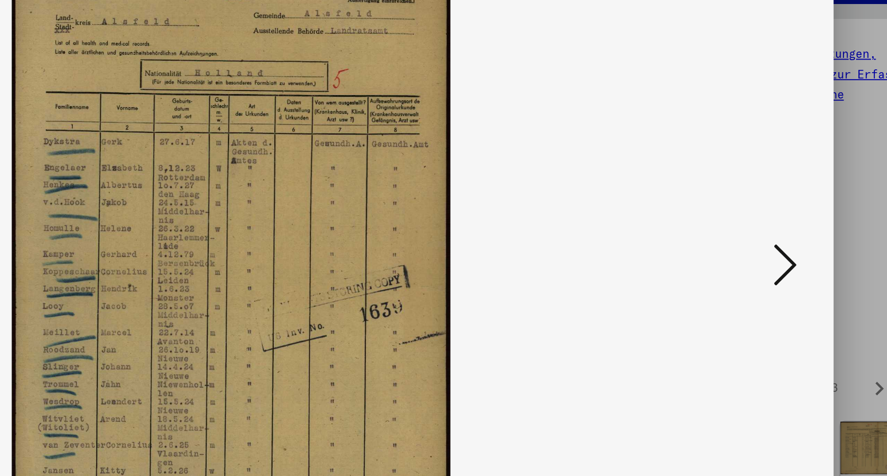
click at [771, 210] on icon at bounding box center [770, 208] width 14 height 27
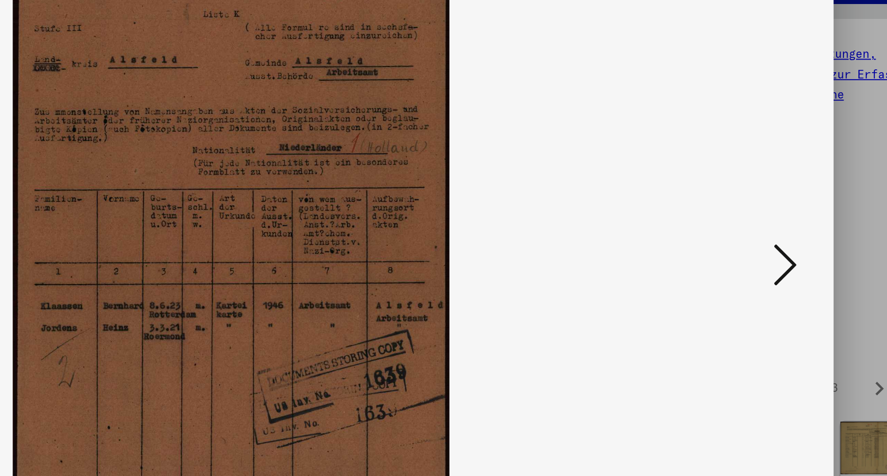
click at [771, 210] on icon at bounding box center [770, 208] width 14 height 27
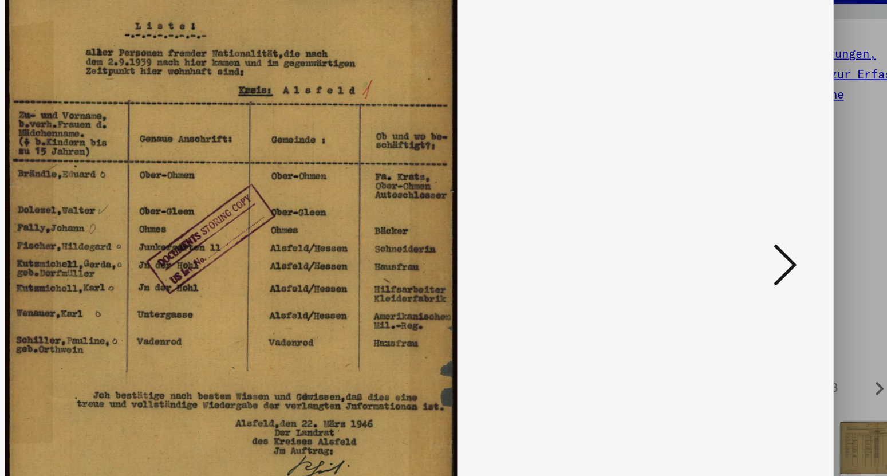
click at [771, 210] on icon at bounding box center [770, 208] width 14 height 27
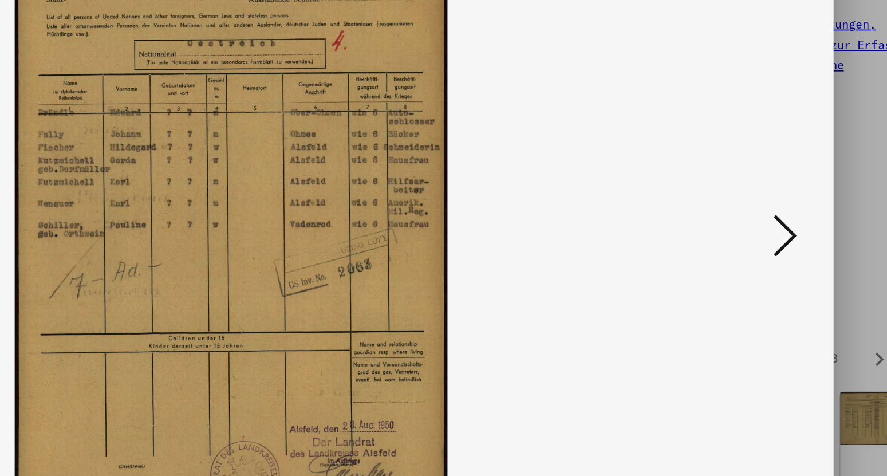
click at [773, 210] on icon at bounding box center [770, 208] width 14 height 27
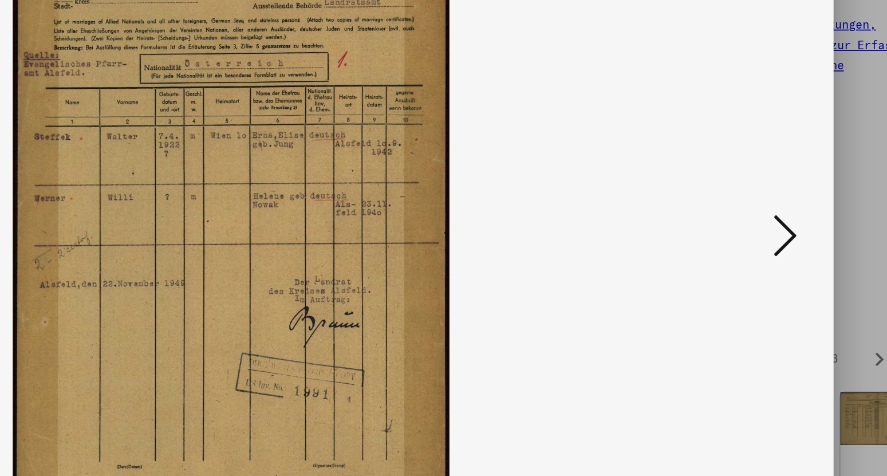
click at [773, 210] on icon at bounding box center [770, 208] width 14 height 27
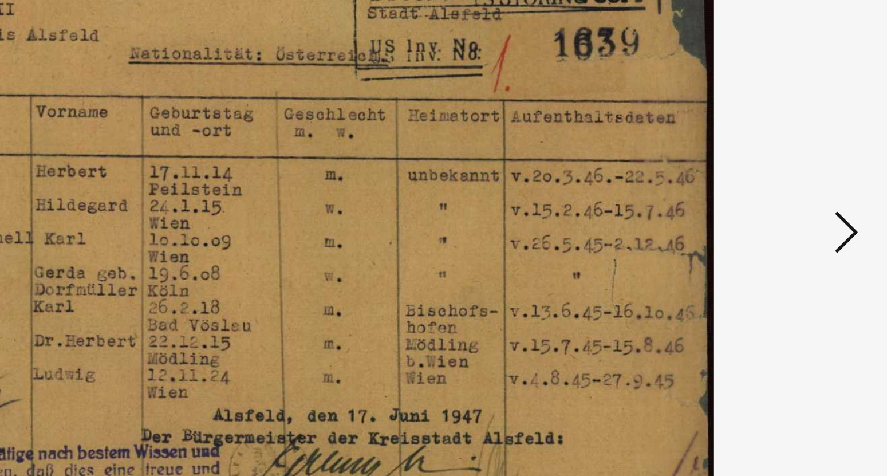
click at [772, 214] on icon at bounding box center [770, 208] width 14 height 27
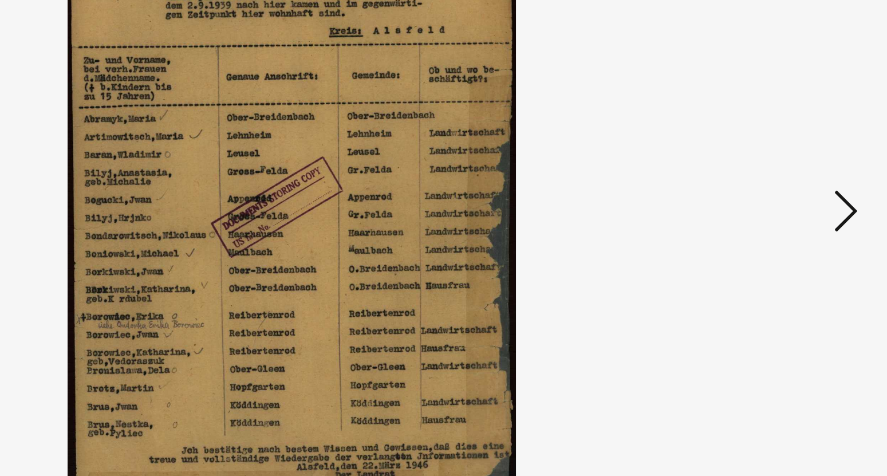
click at [773, 214] on icon at bounding box center [770, 208] width 14 height 27
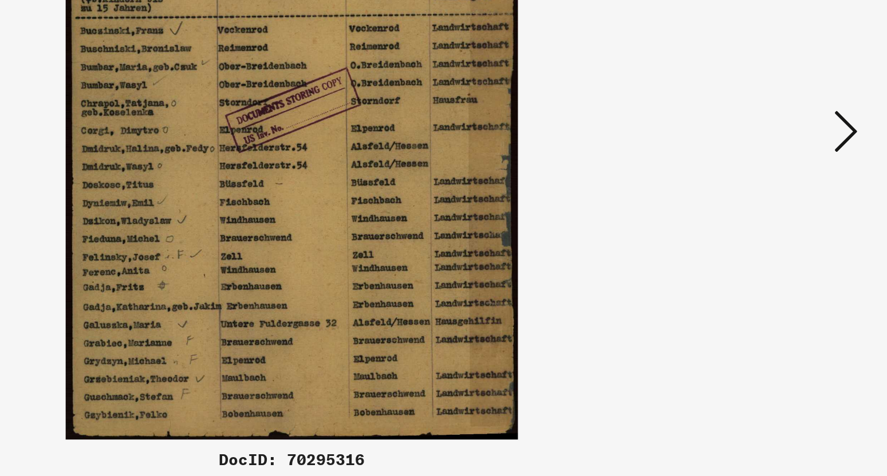
click at [772, 208] on icon at bounding box center [770, 208] width 14 height 27
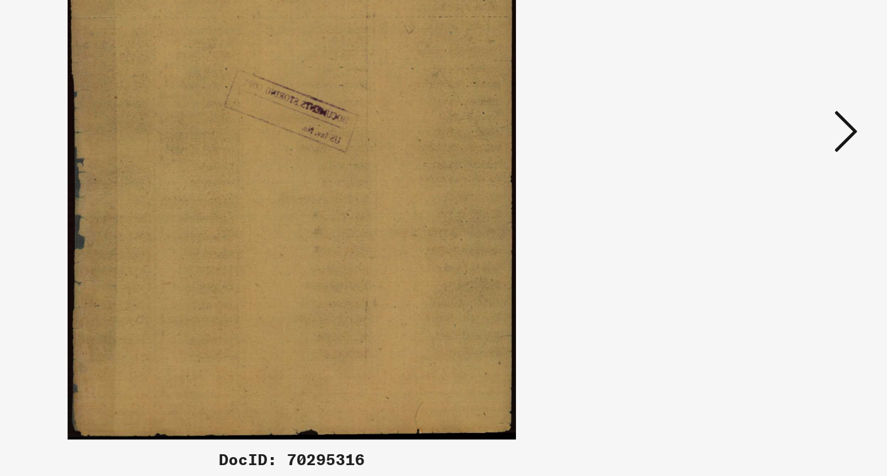
click at [774, 210] on icon at bounding box center [770, 208] width 14 height 27
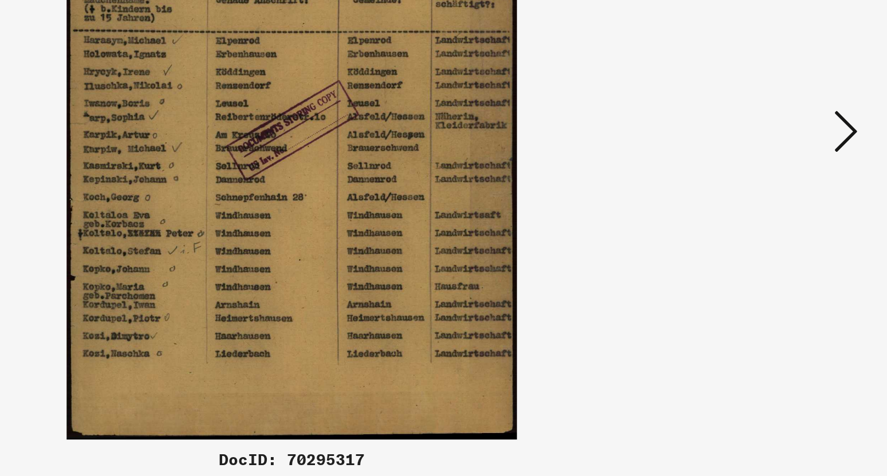
click at [776, 211] on icon at bounding box center [770, 208] width 14 height 27
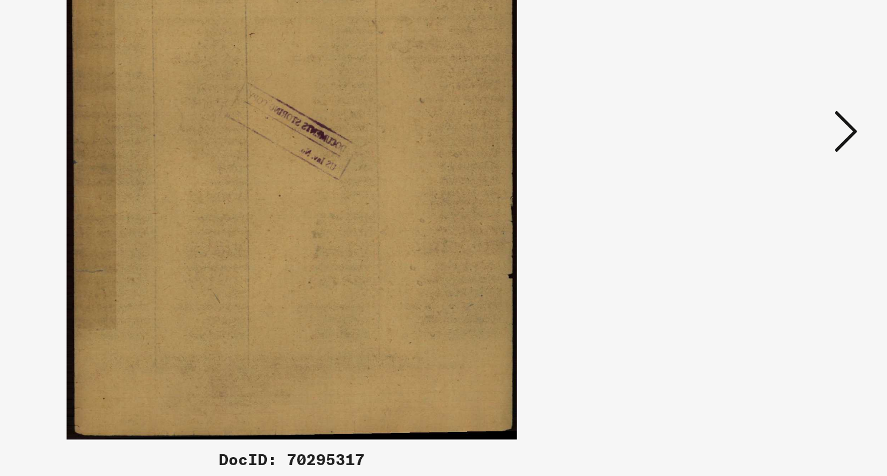
click at [776, 211] on icon at bounding box center [770, 208] width 14 height 27
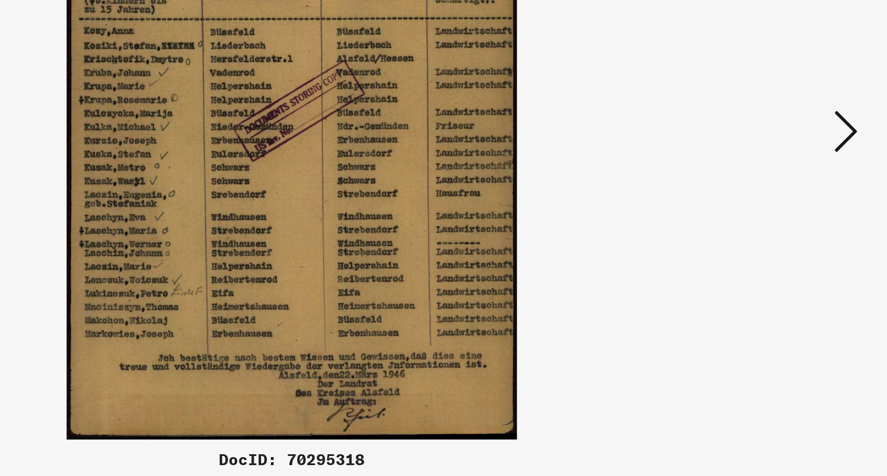
click at [776, 211] on icon at bounding box center [770, 208] width 14 height 27
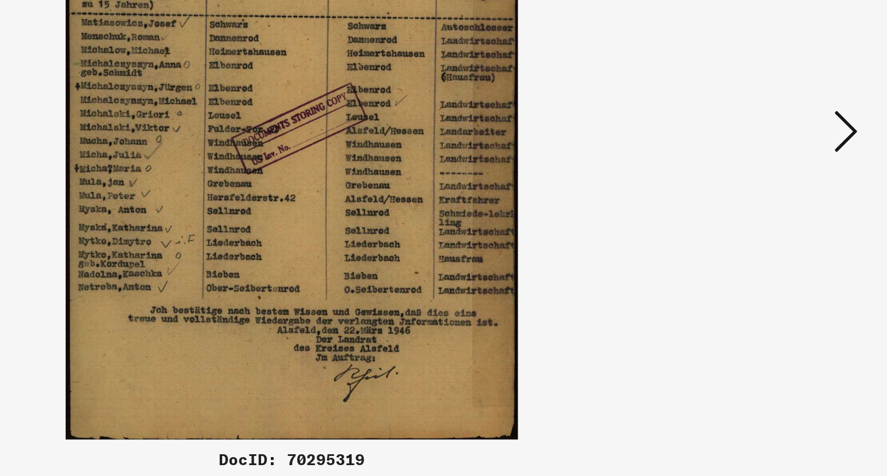
click at [776, 211] on icon at bounding box center [770, 208] width 14 height 27
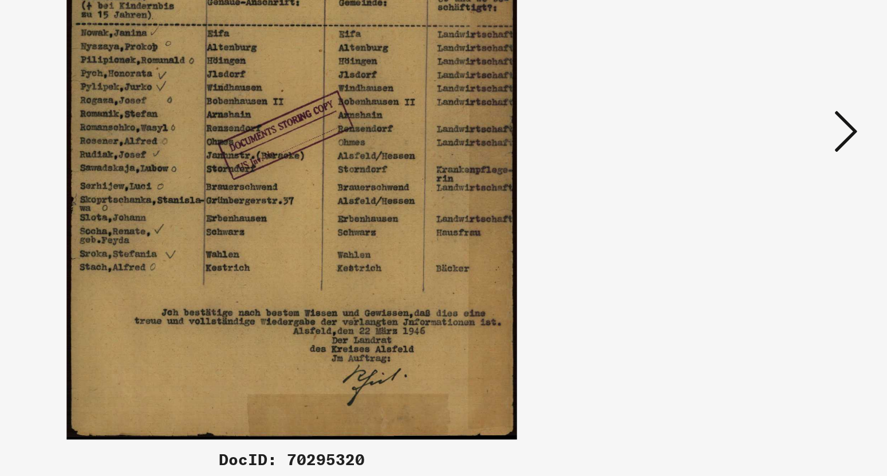
click at [776, 211] on icon at bounding box center [770, 208] width 14 height 27
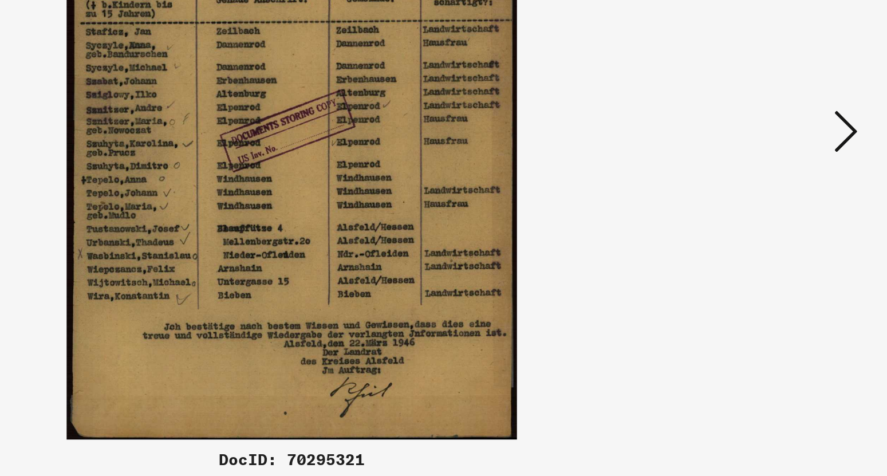
click at [776, 211] on icon at bounding box center [770, 208] width 14 height 27
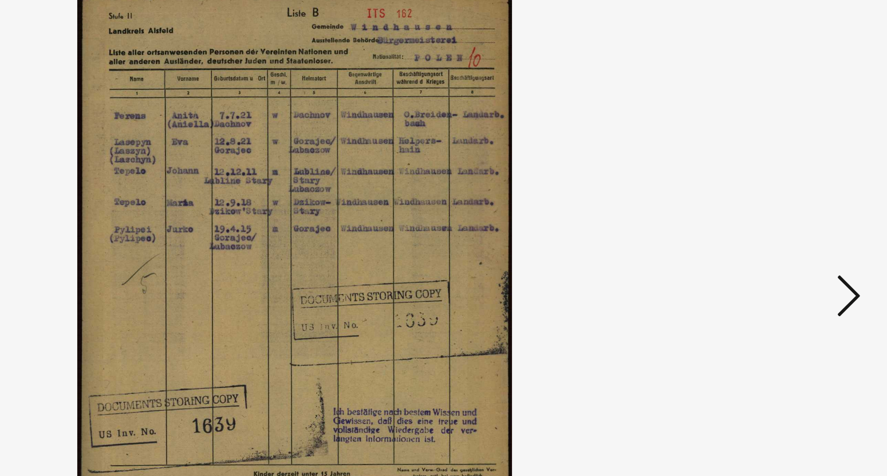
click at [772, 207] on icon at bounding box center [770, 208] width 14 height 27
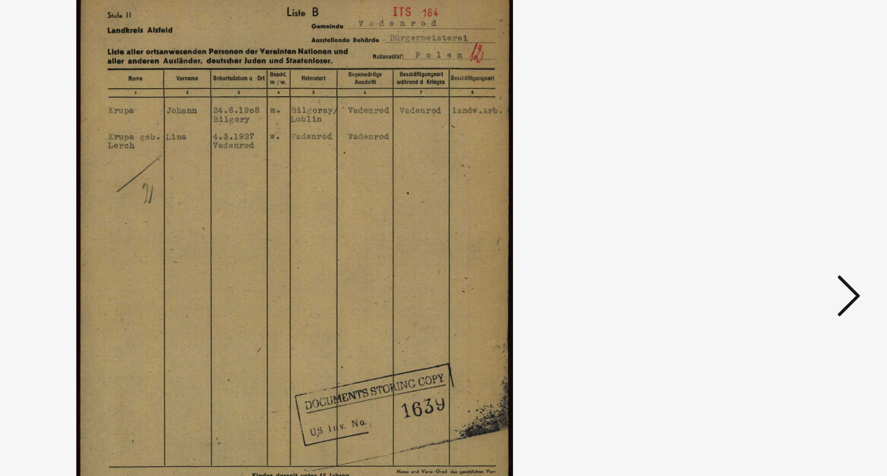
click at [772, 207] on icon at bounding box center [770, 208] width 14 height 27
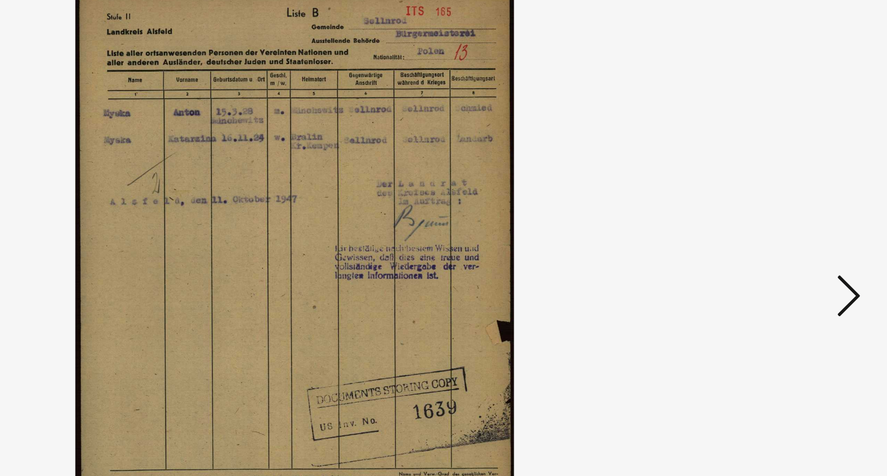
click at [772, 207] on icon at bounding box center [770, 208] width 14 height 27
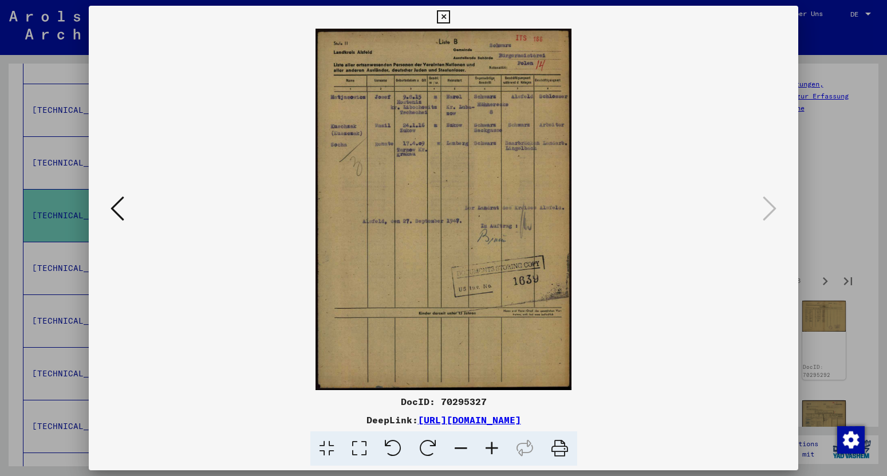
click at [450, 14] on icon at bounding box center [443, 17] width 13 height 14
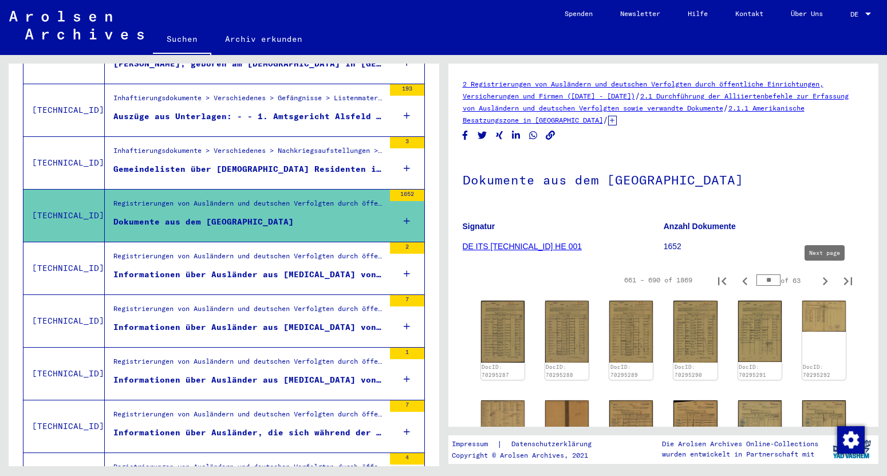
click at [828, 282] on icon "Next page" at bounding box center [825, 281] width 16 height 16
type input "**"
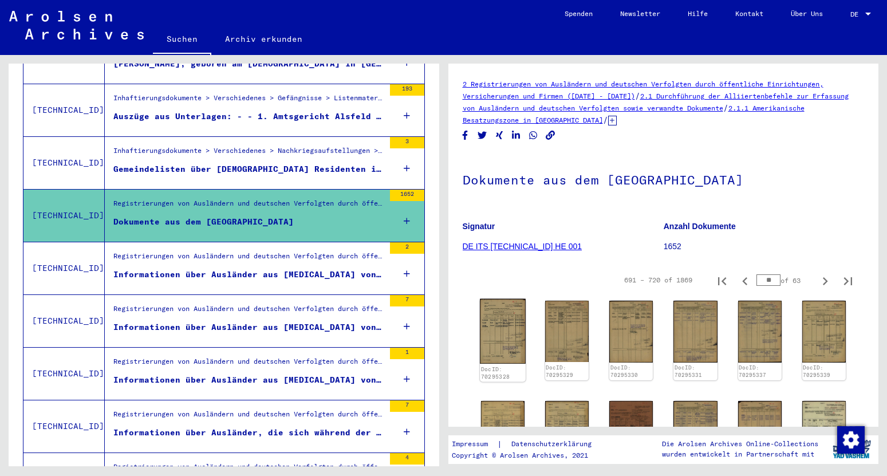
click at [502, 336] on img at bounding box center [503, 331] width 46 height 65
